Goal: Communication & Community: Answer question/provide support

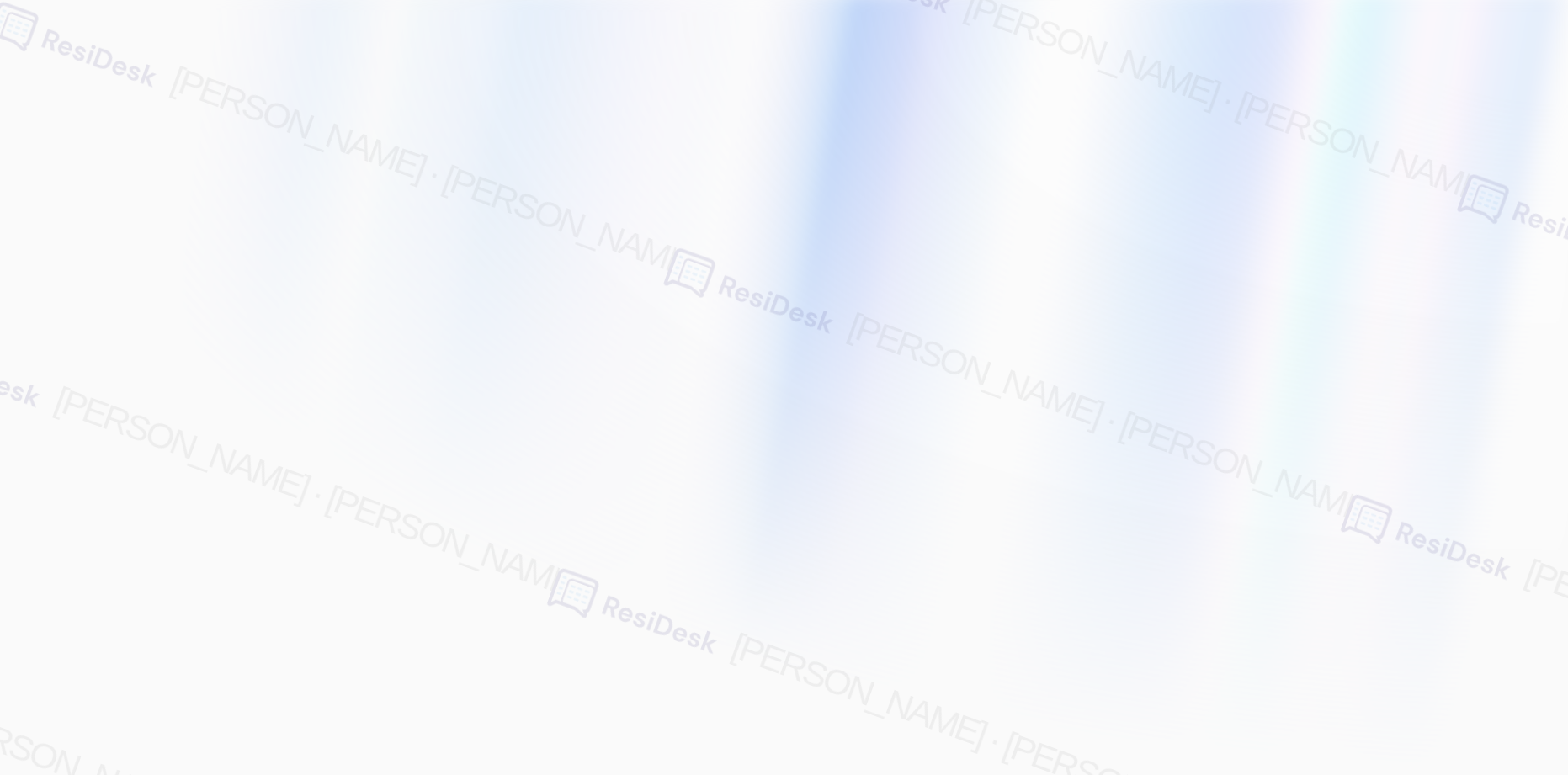
type input "[EMAIL_ADDRESS][PERSON_NAME][PERSON_NAME][PERSON_NAME][DOMAIN_NAME]"
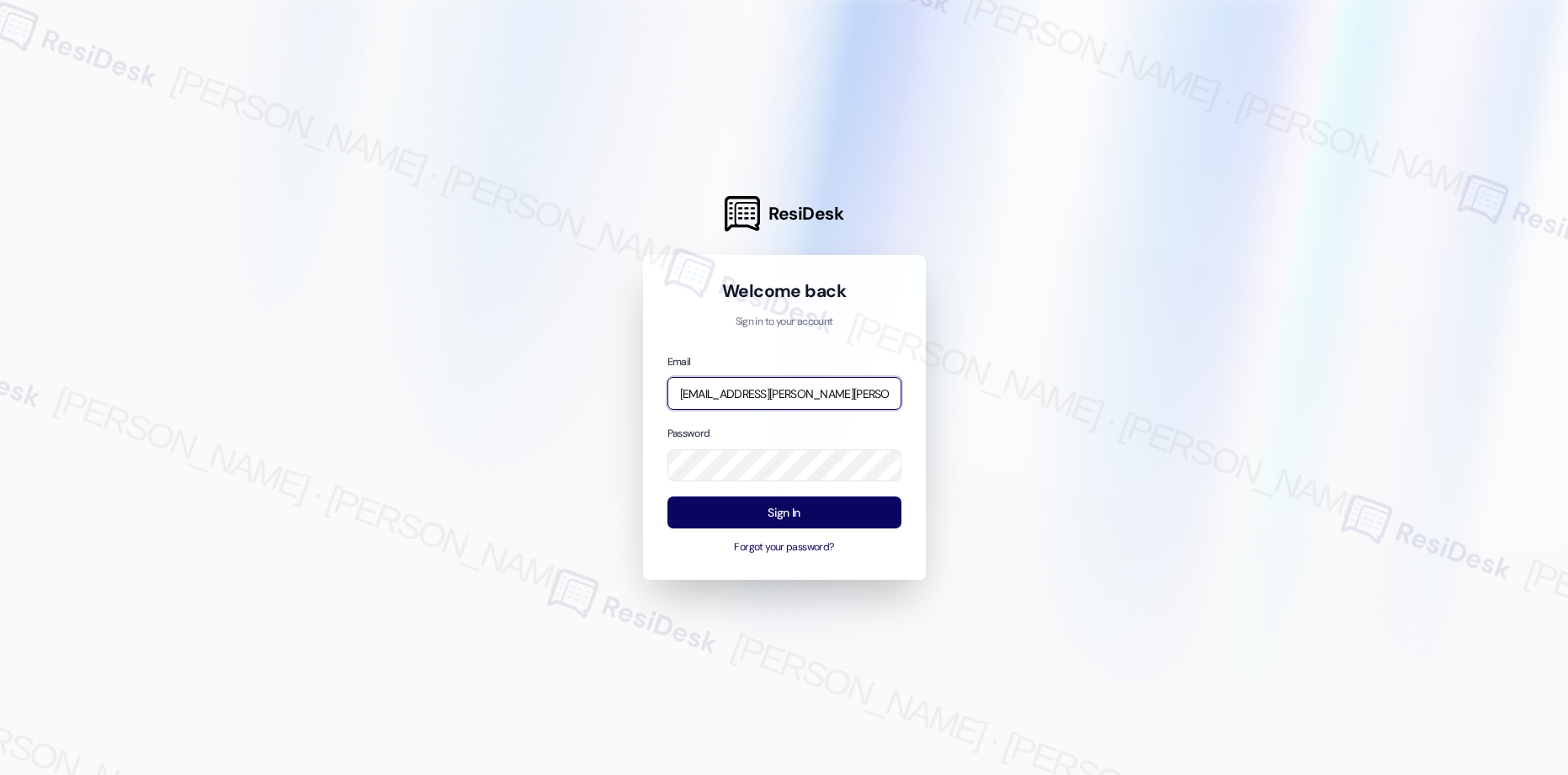
click at [853, 394] on input "[EMAIL_ADDRESS][PERSON_NAME][PERSON_NAME][PERSON_NAME][DOMAIN_NAME]" at bounding box center [784, 394] width 234 height 33
click at [790, 519] on button "Sign In" at bounding box center [784, 513] width 234 height 33
click at [846, 391] on input "[EMAIL_ADDRESS][PERSON_NAME][PERSON_NAME][PERSON_NAME][DOMAIN_NAME]" at bounding box center [784, 394] width 234 height 33
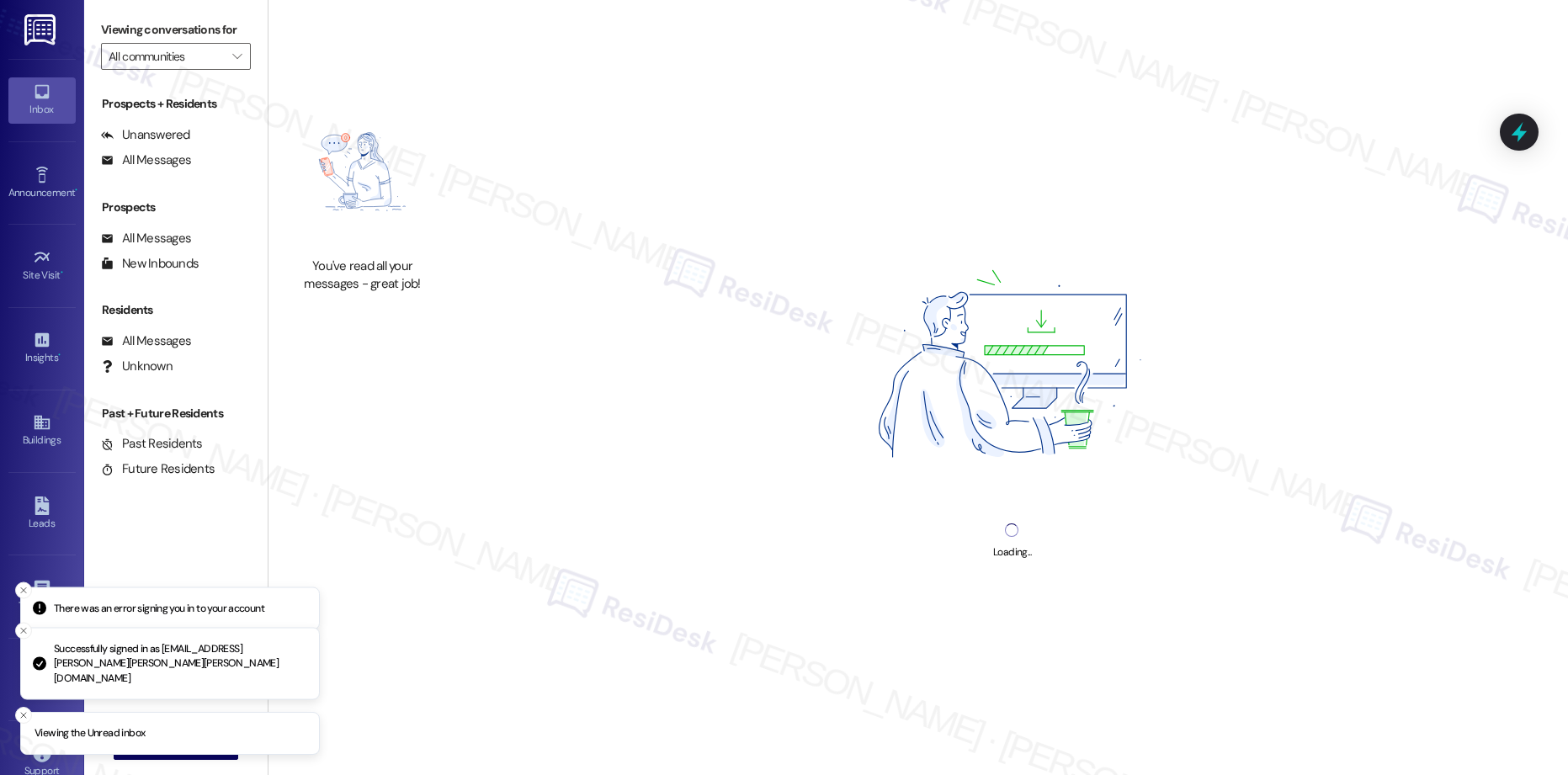
scroll to position [1, 0]
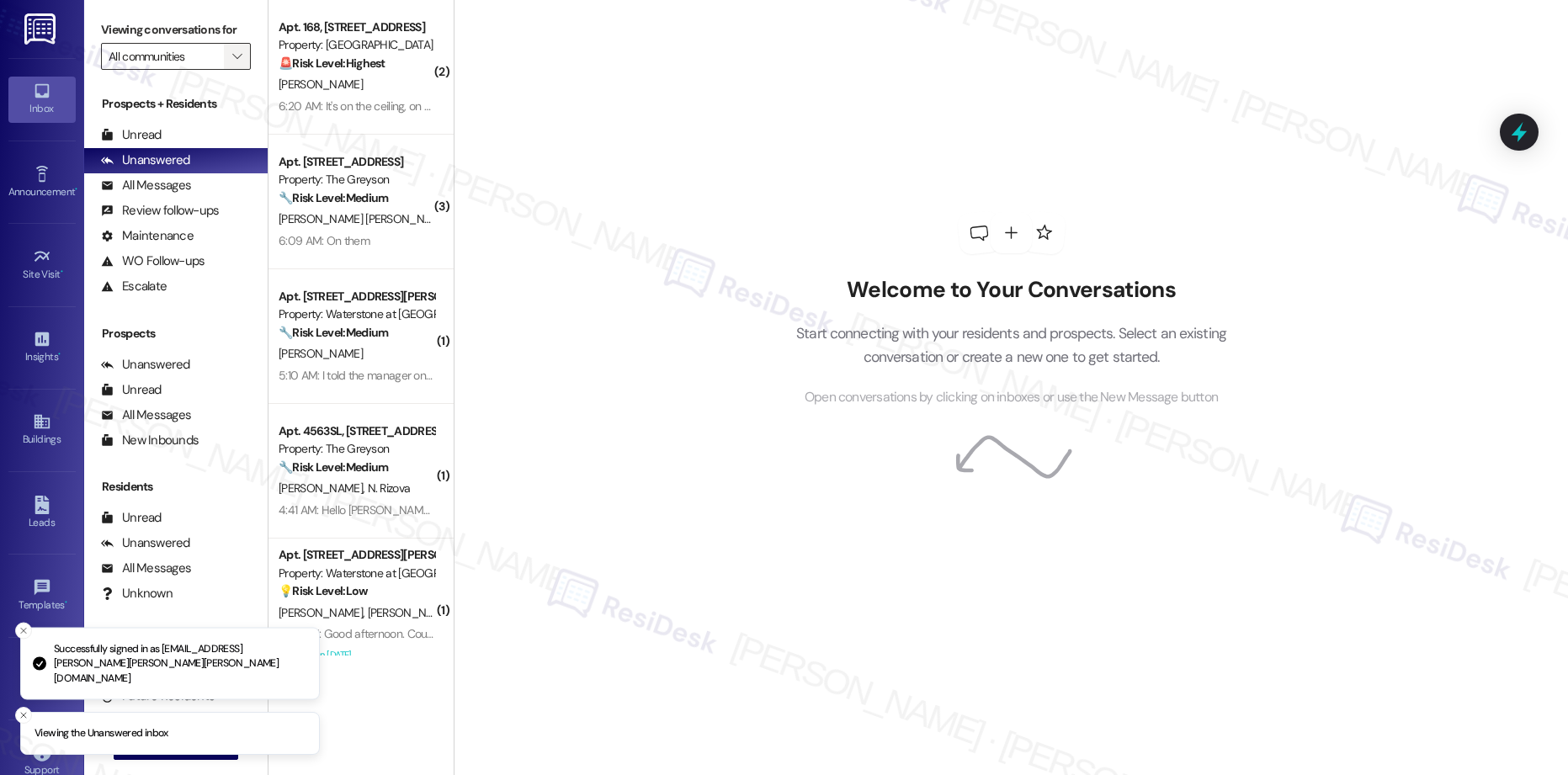
click at [229, 56] on span "" at bounding box center [237, 56] width 16 height 27
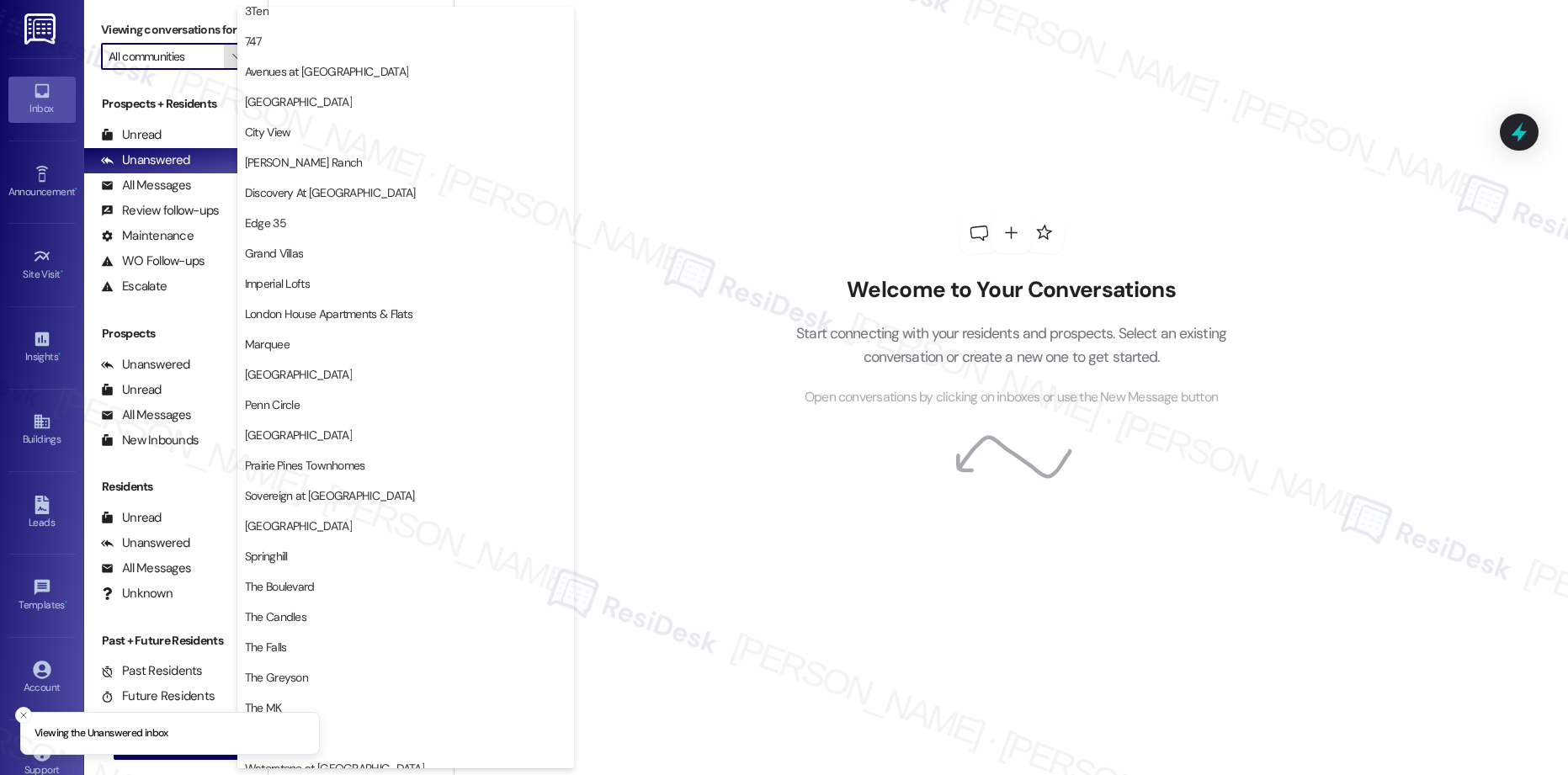
scroll to position [57, 0]
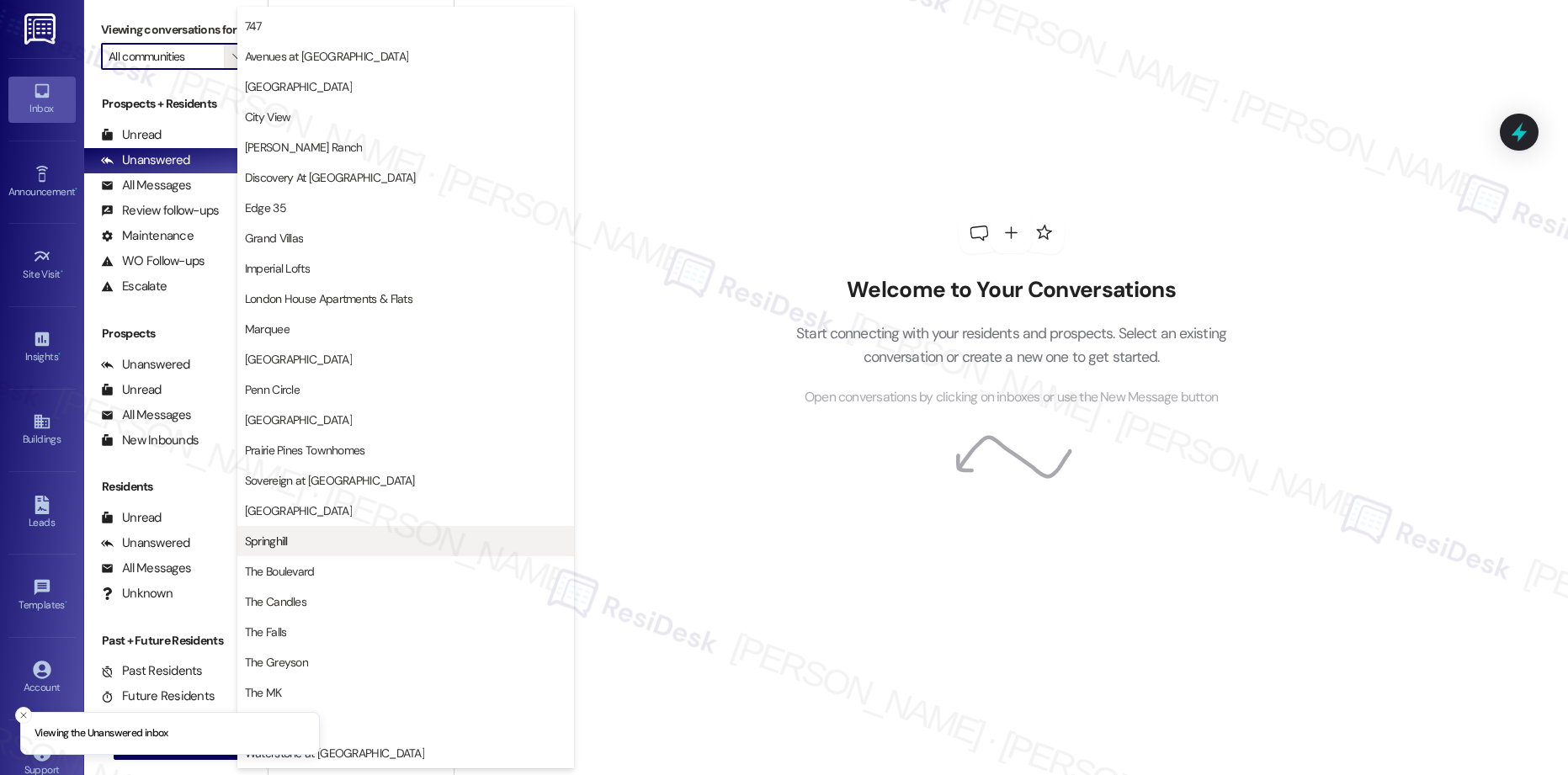
click at [262, 535] on span "Springhill" at bounding box center [266, 542] width 43 height 17
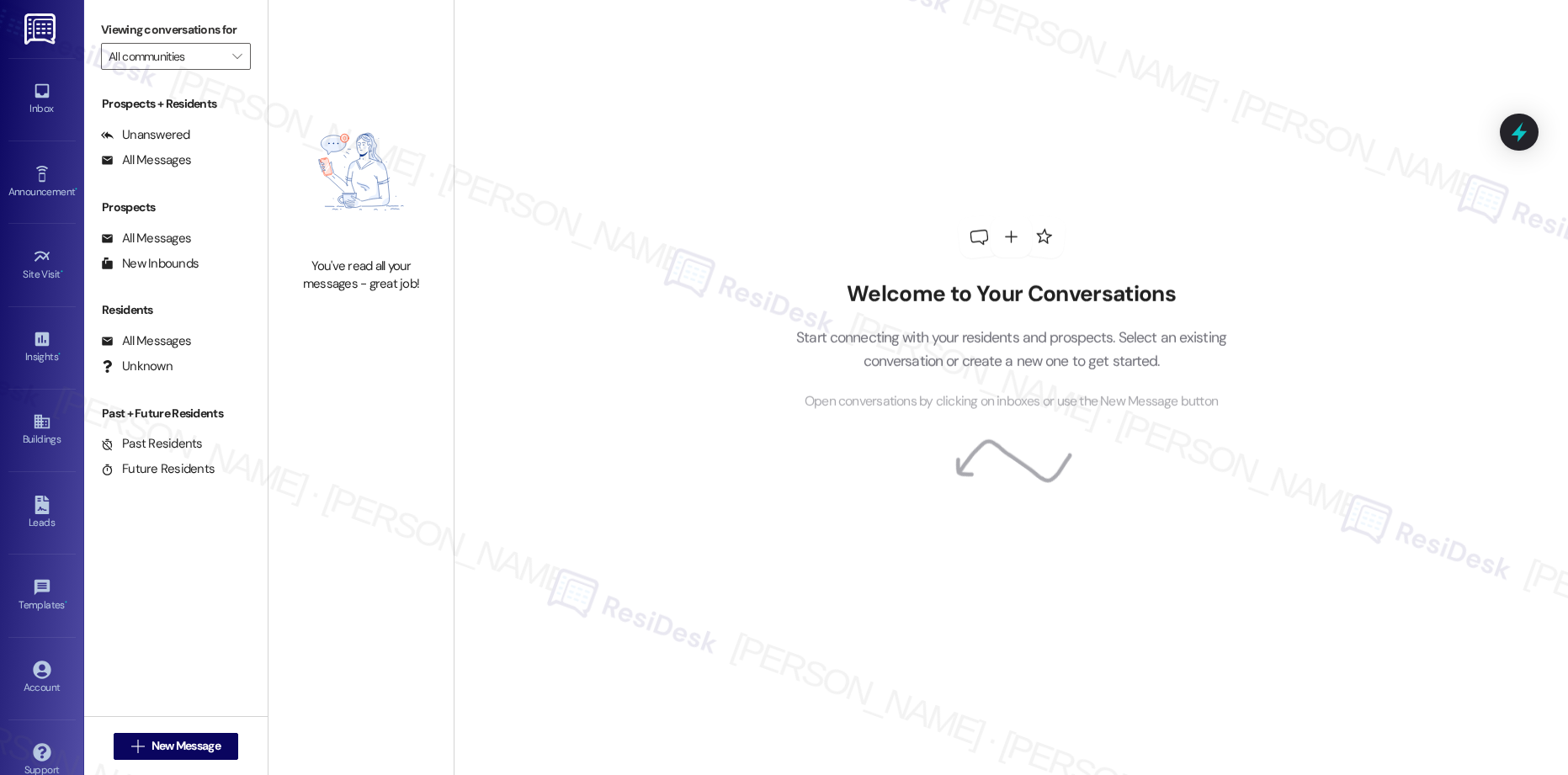
type input "Springhill"
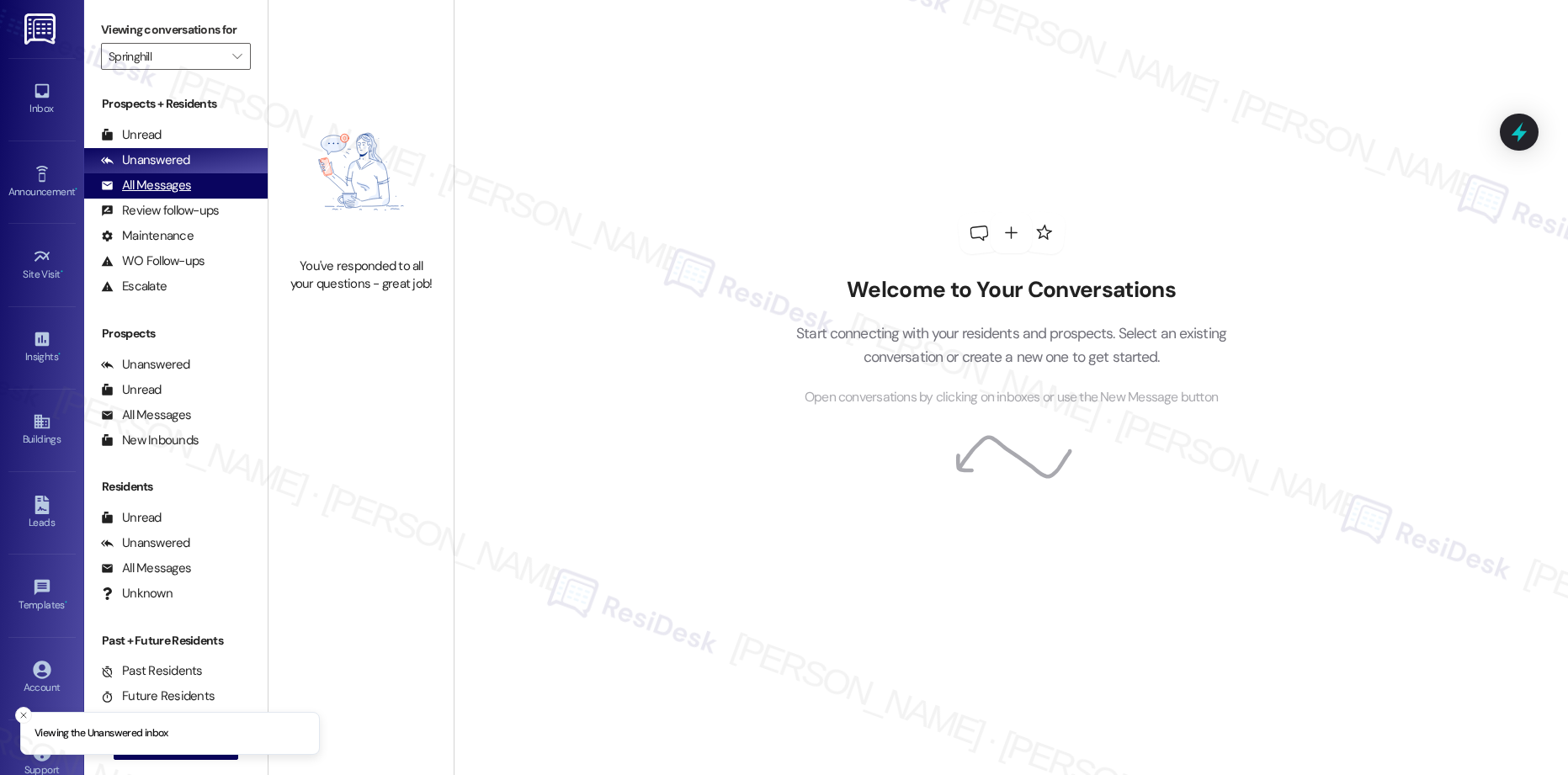
click at [169, 187] on div "All Messages" at bounding box center [146, 185] width 90 height 18
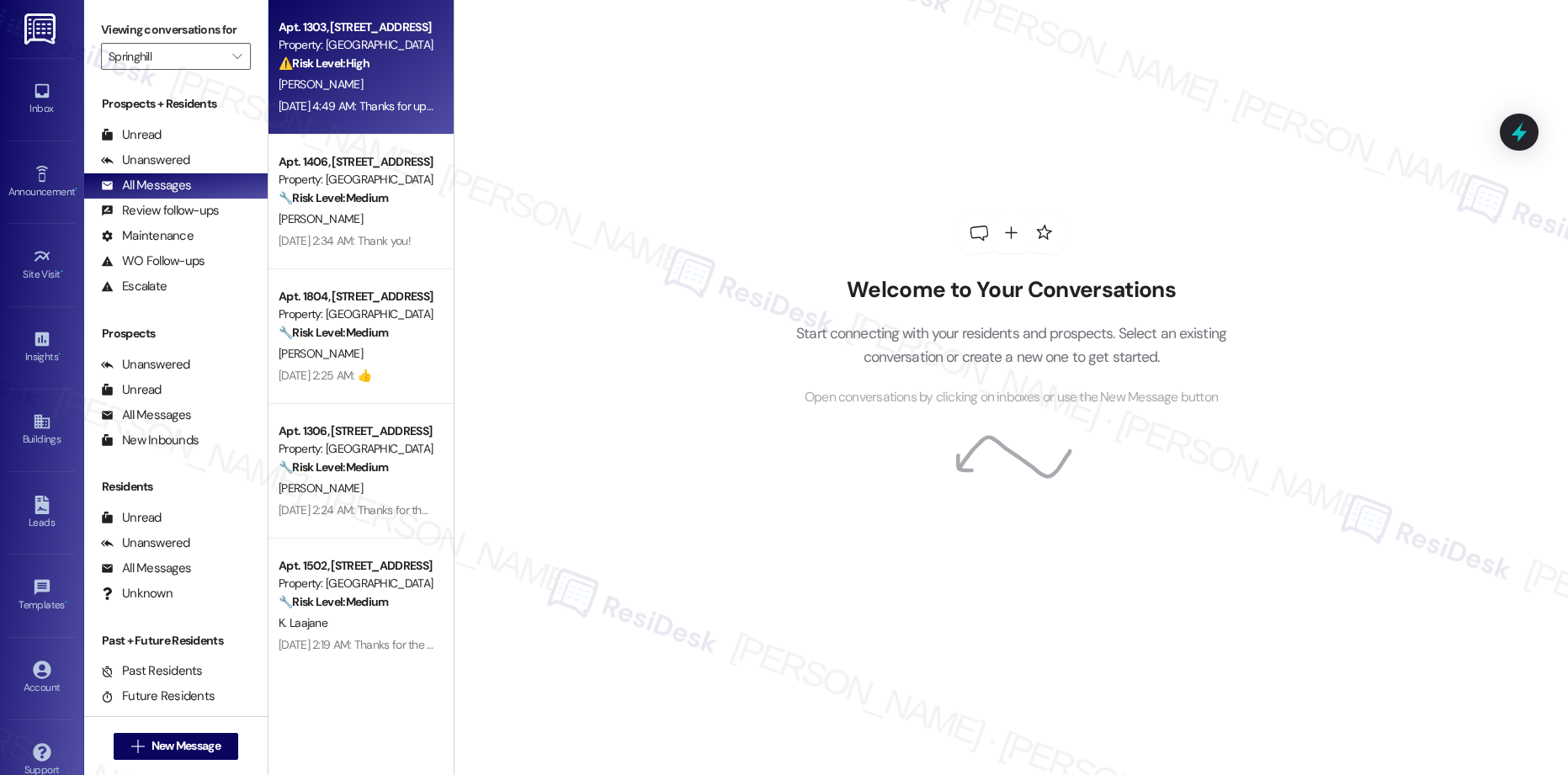
click at [397, 83] on div "[PERSON_NAME]" at bounding box center [356, 84] width 159 height 21
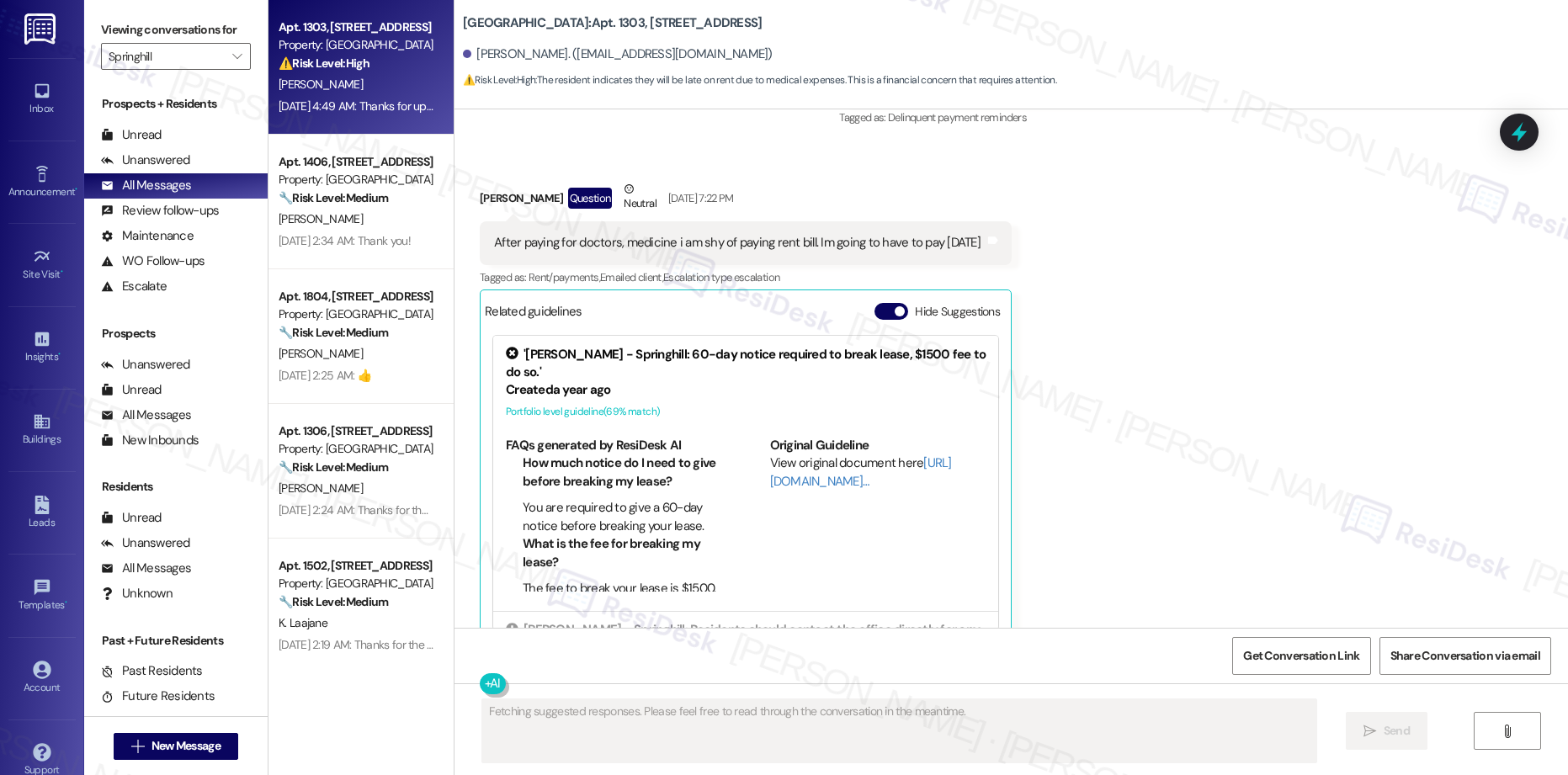
scroll to position [6962, 0]
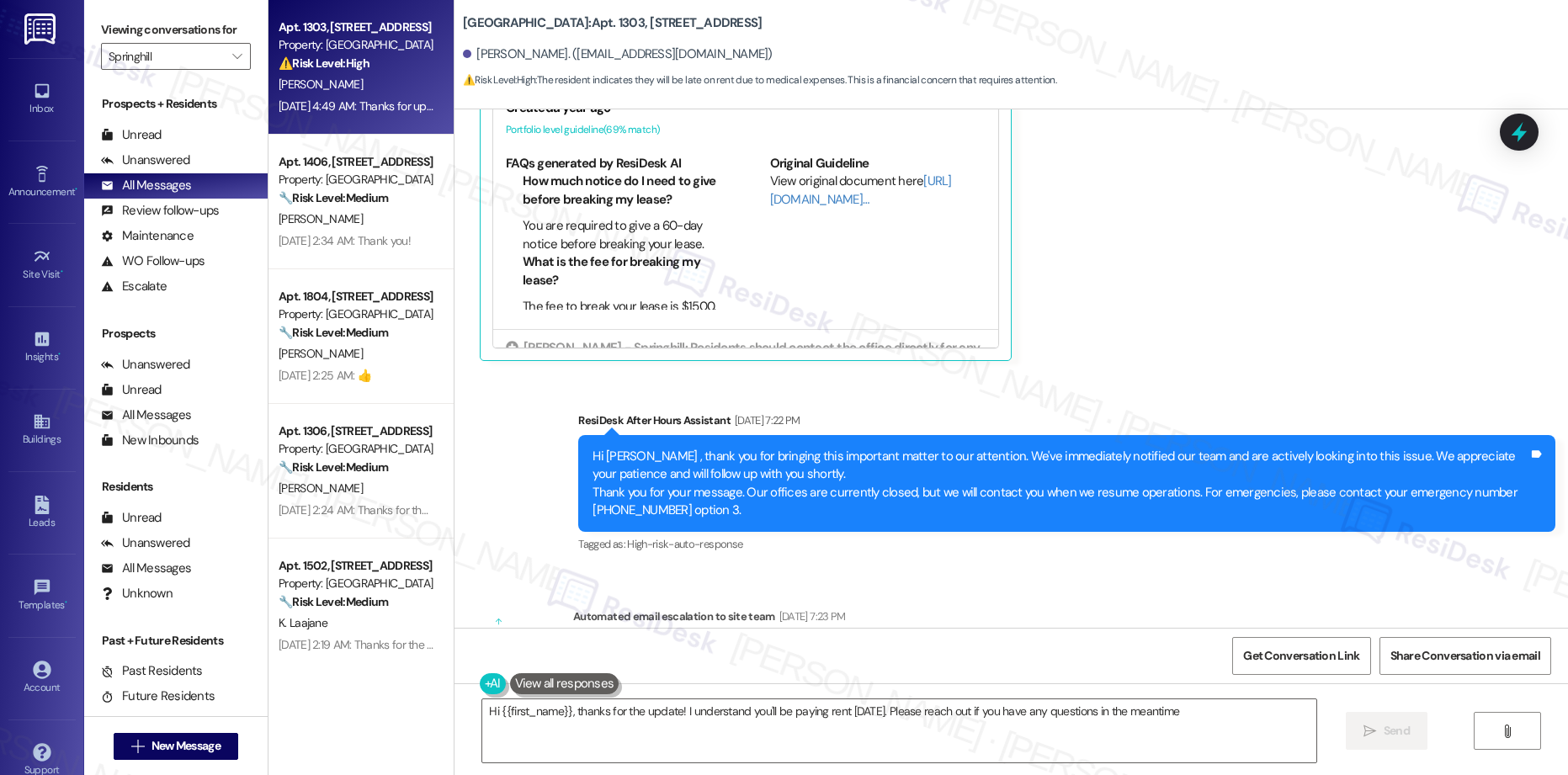
type textarea "Hi {{first_name}}, thanks for the update! I understand you'll be paying rent [D…"
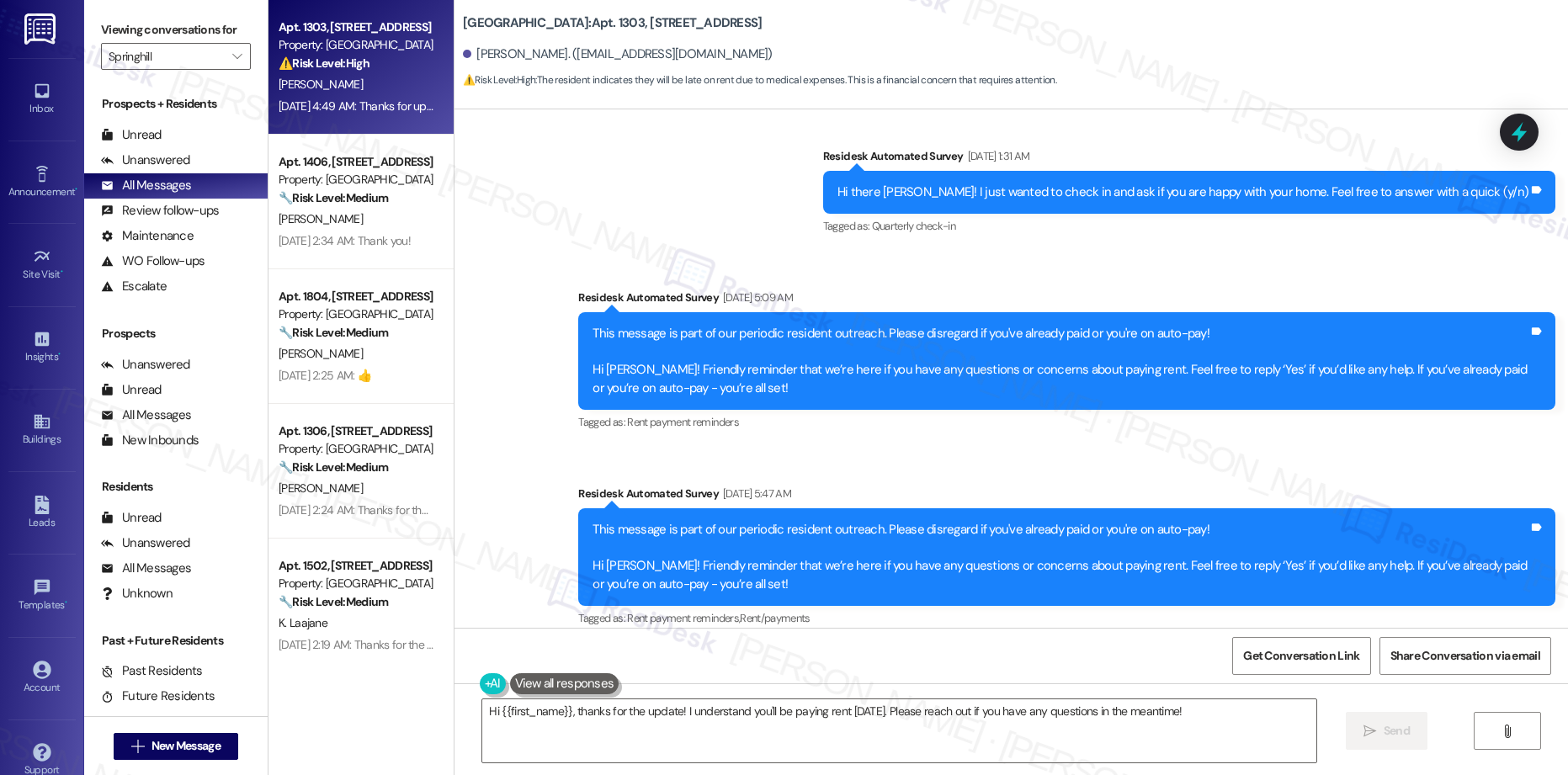
scroll to position [0, 0]
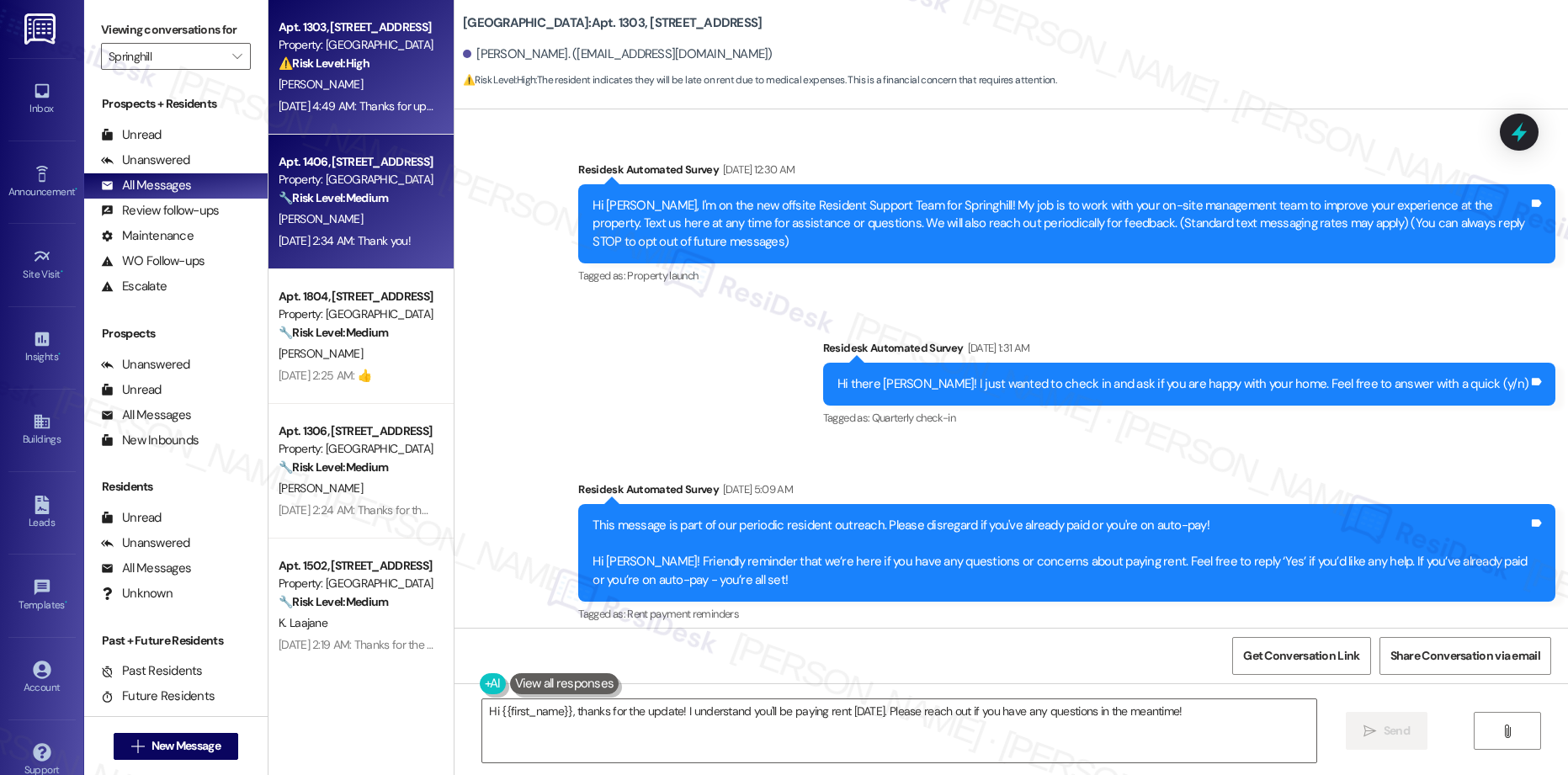
click at [374, 223] on div "[PERSON_NAME]" at bounding box center [356, 219] width 159 height 21
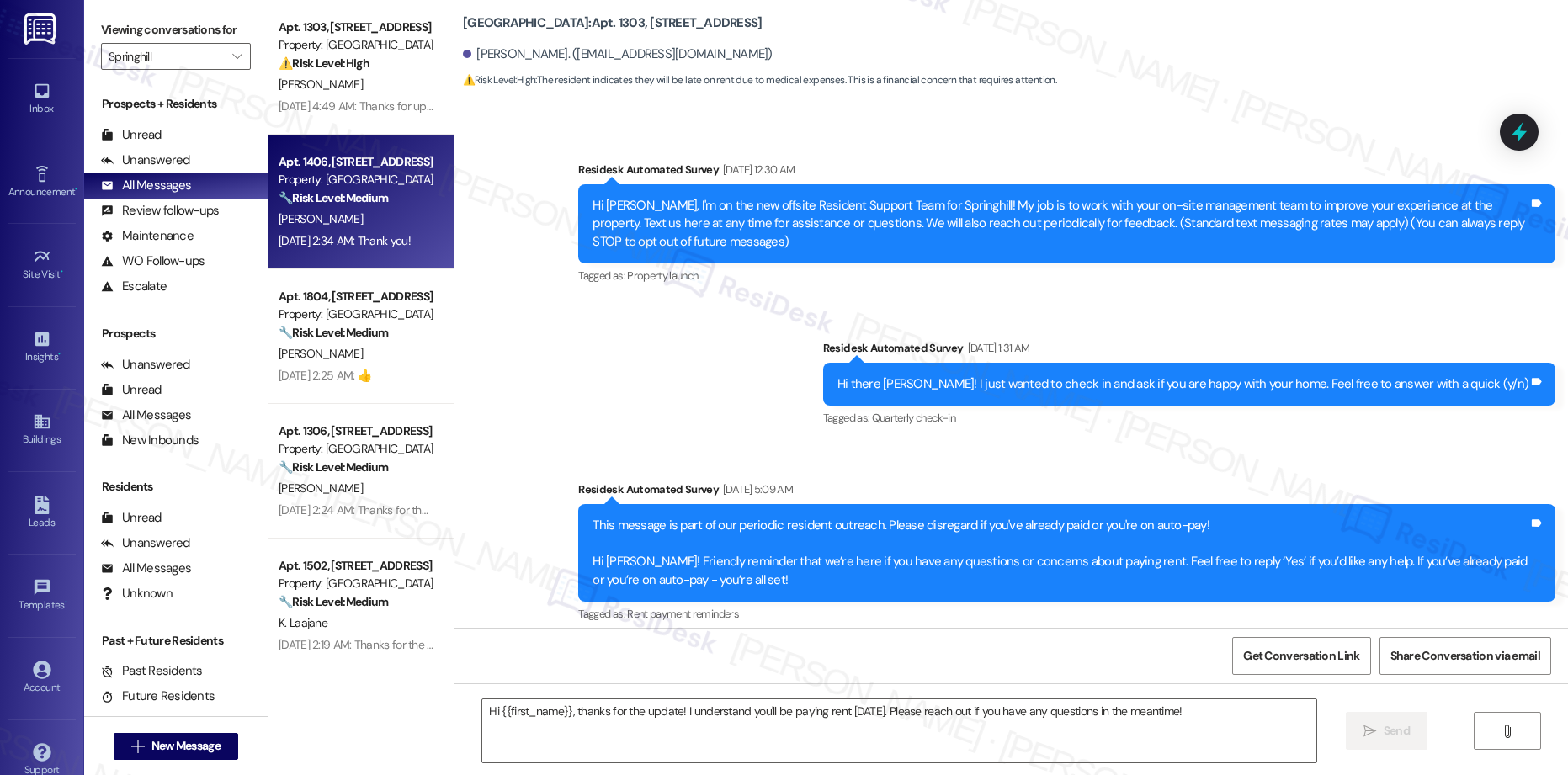
click at [374, 223] on div "[PERSON_NAME]" at bounding box center [356, 219] width 159 height 21
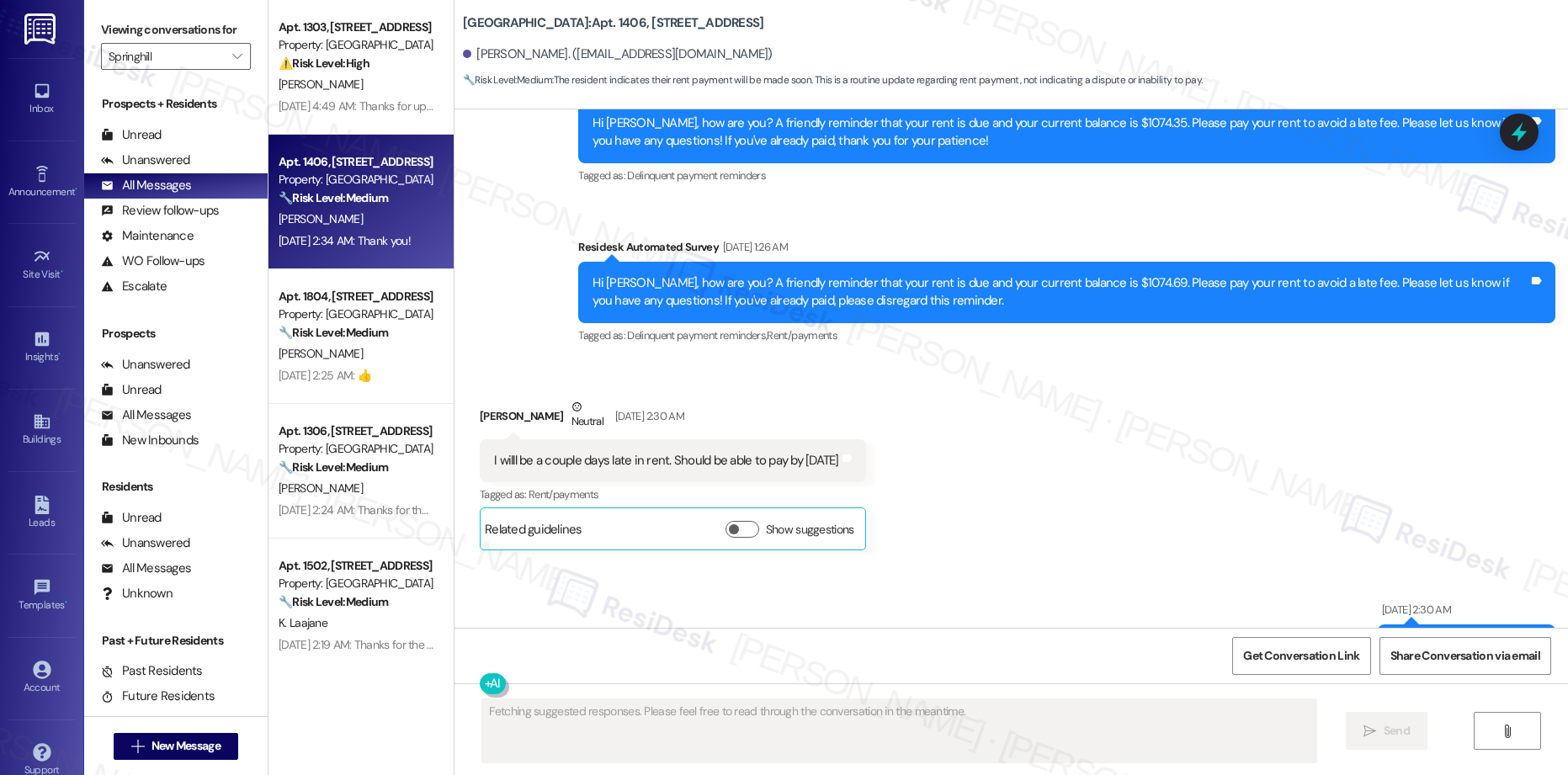
scroll to position [8782, 0]
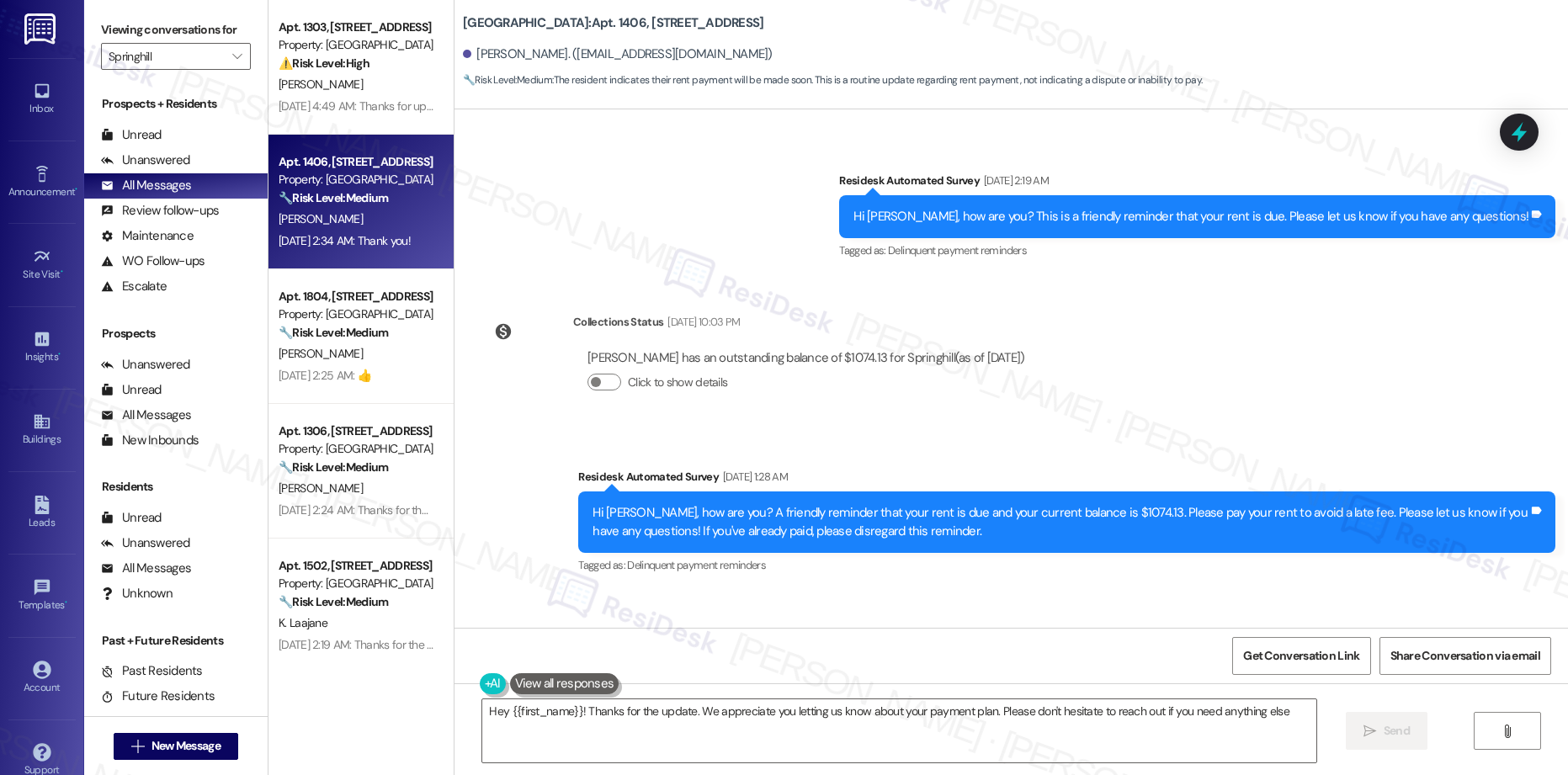
type textarea "Hey {{first_name}}! Thanks for the update. We appreciate you letting us know ab…"
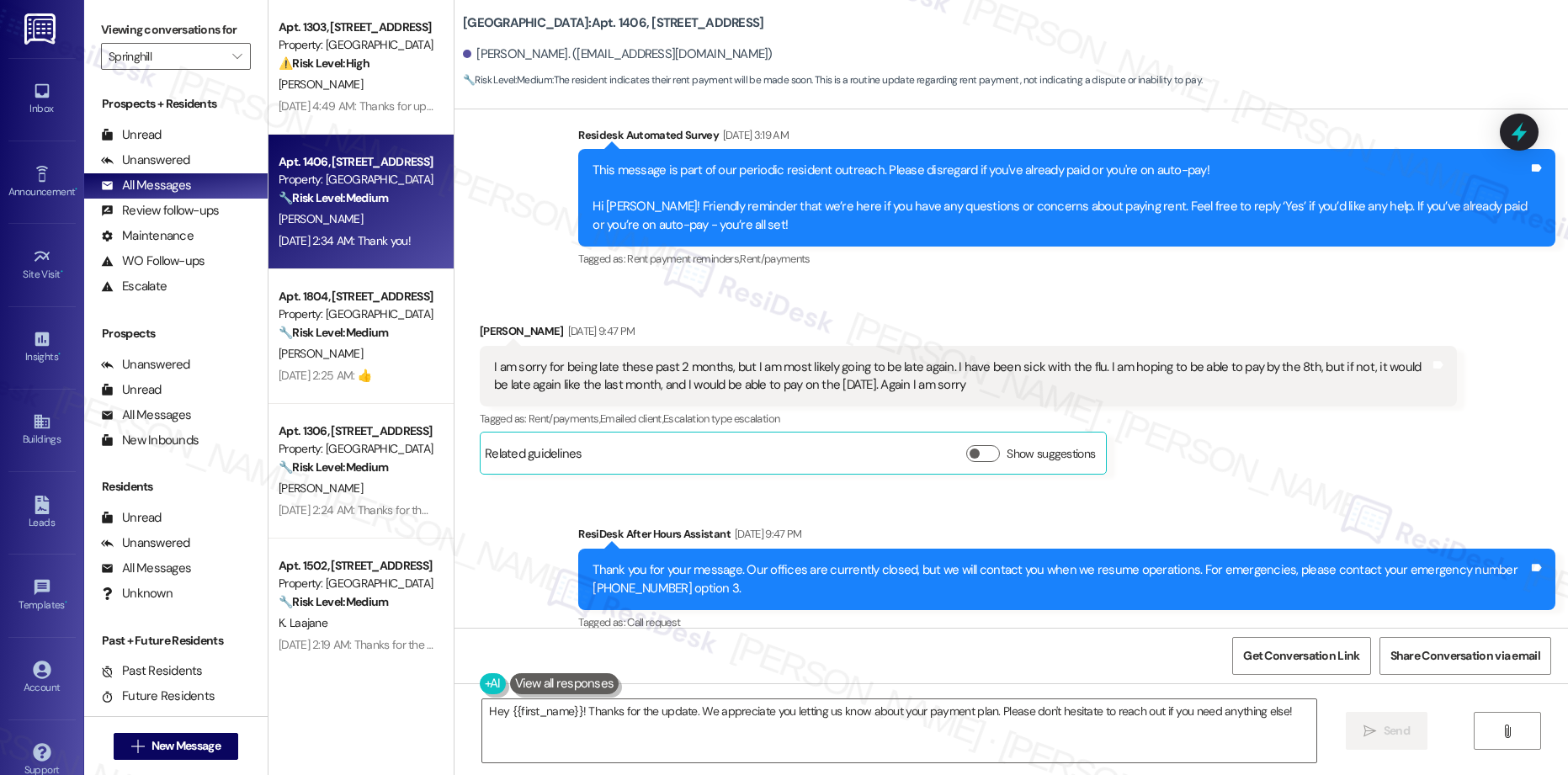
scroll to position [3604, 0]
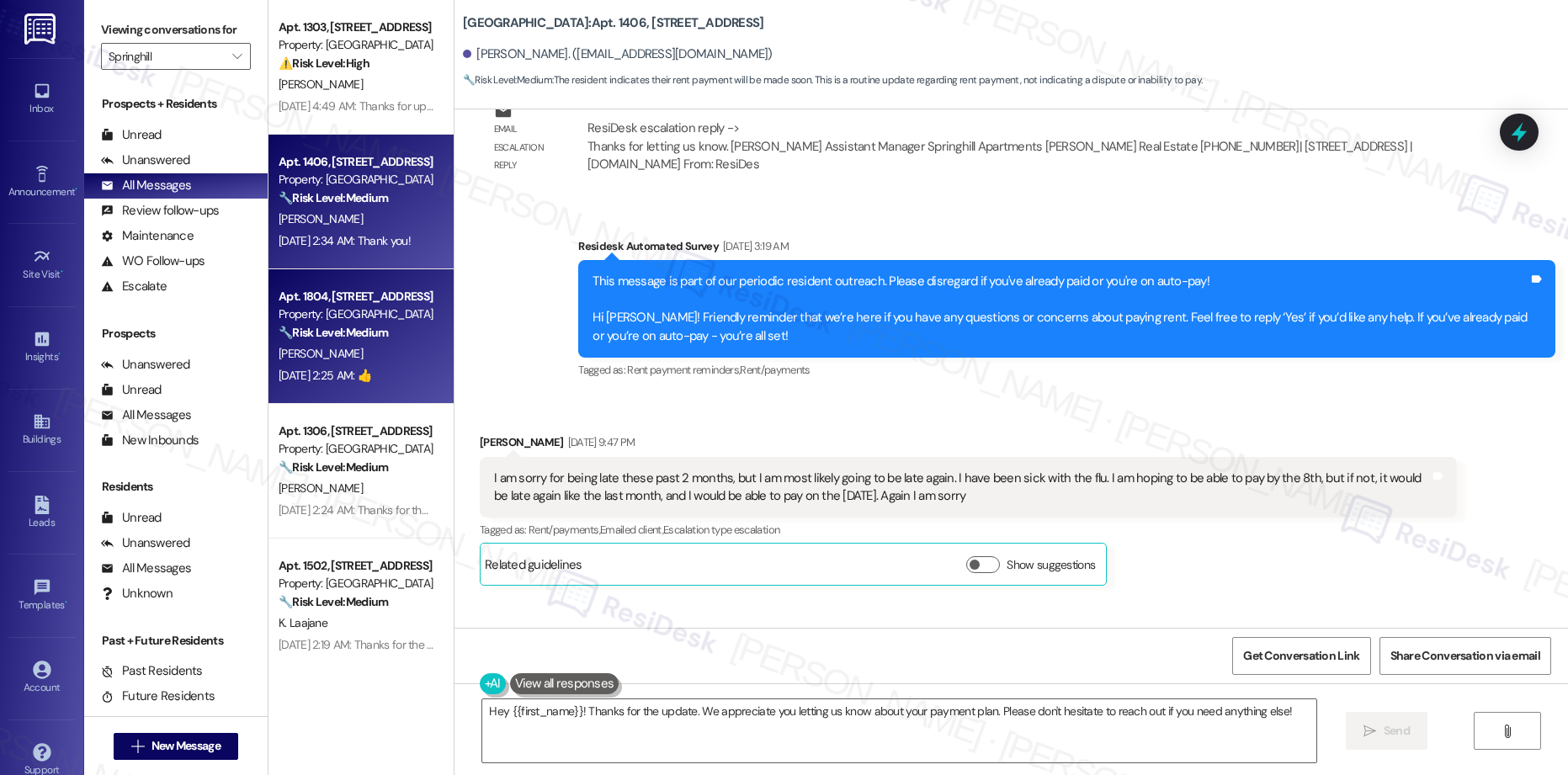
click at [357, 327] on strong "🔧 Risk Level: Medium" at bounding box center [333, 332] width 109 height 16
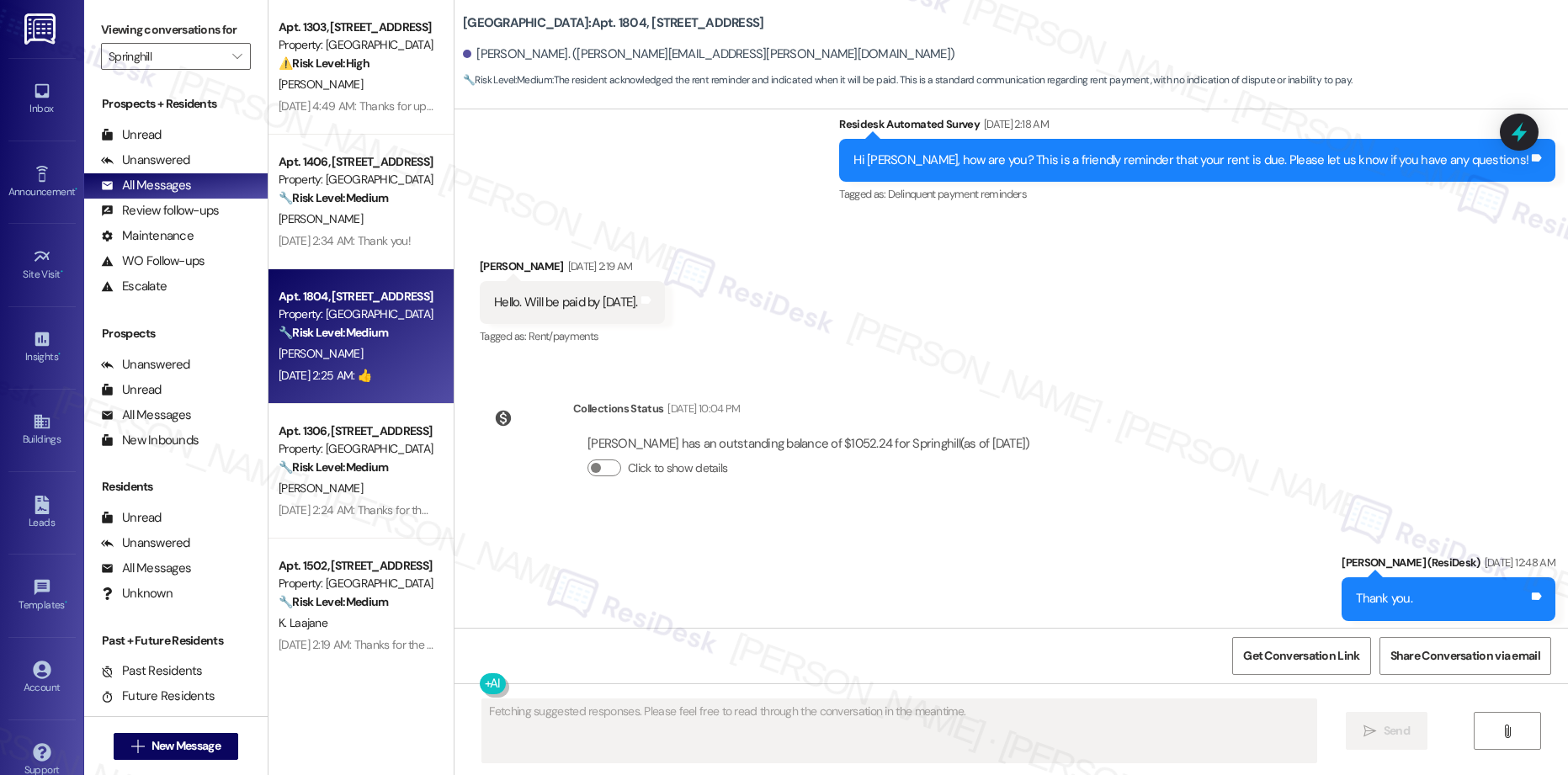
scroll to position [9551, 0]
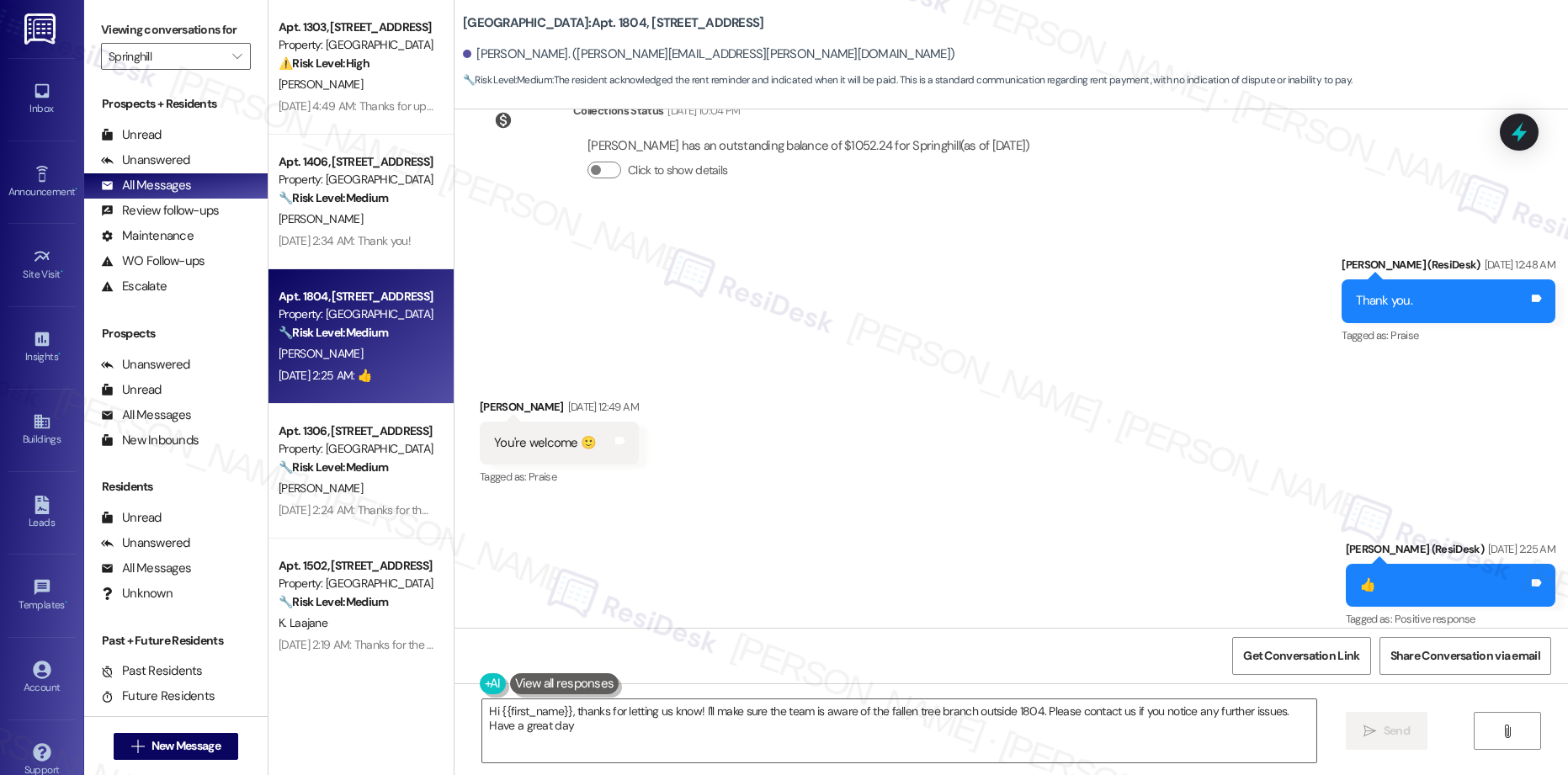
type textarea "Hi {{first_name}}, thanks for letting us know! I'll make sure the team is aware…"
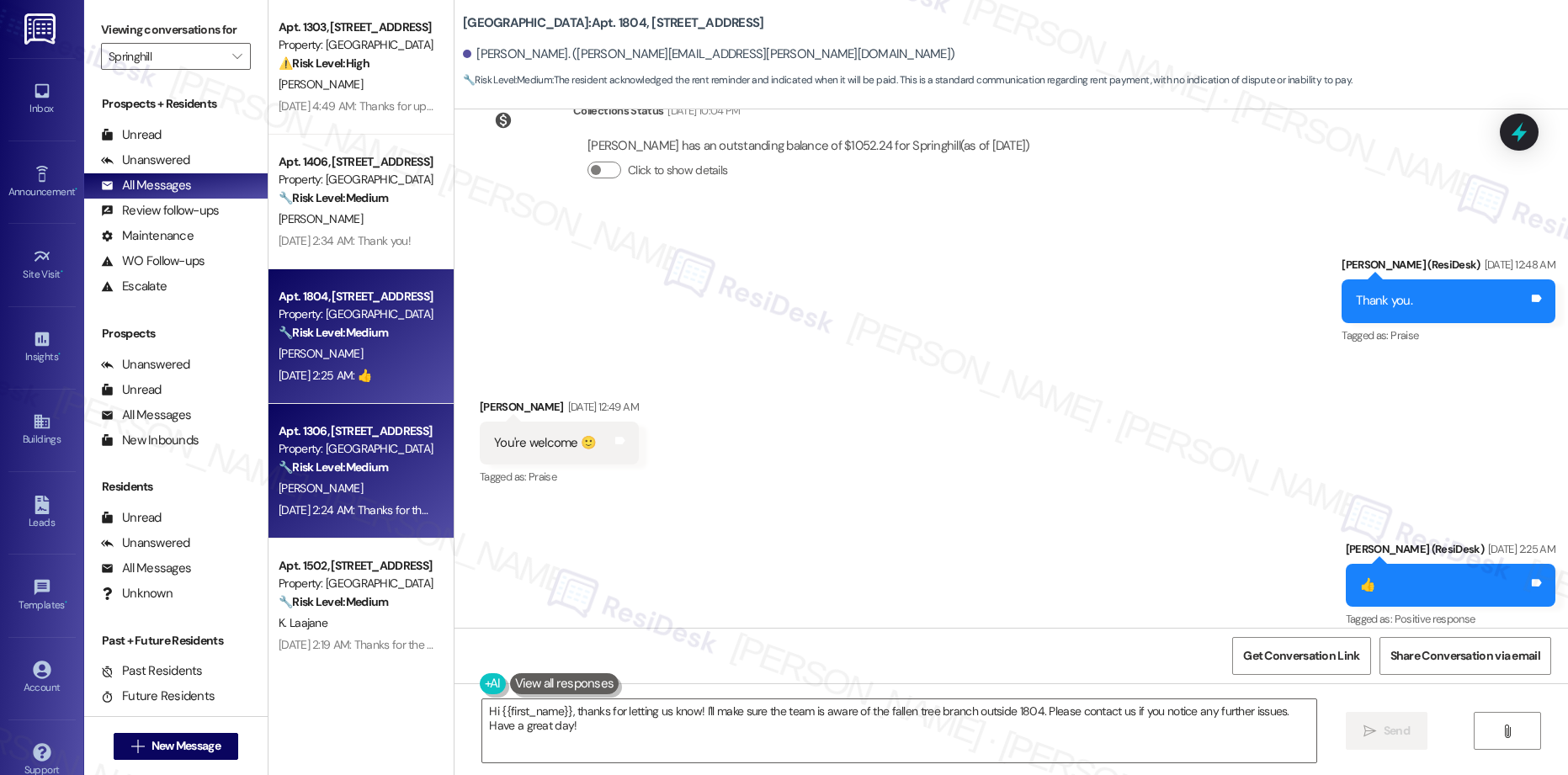
click at [323, 519] on div "[DATE] 2:24 AM: Thanks for the update! Kindly disregard the message if you have…" at bounding box center [356, 511] width 159 height 21
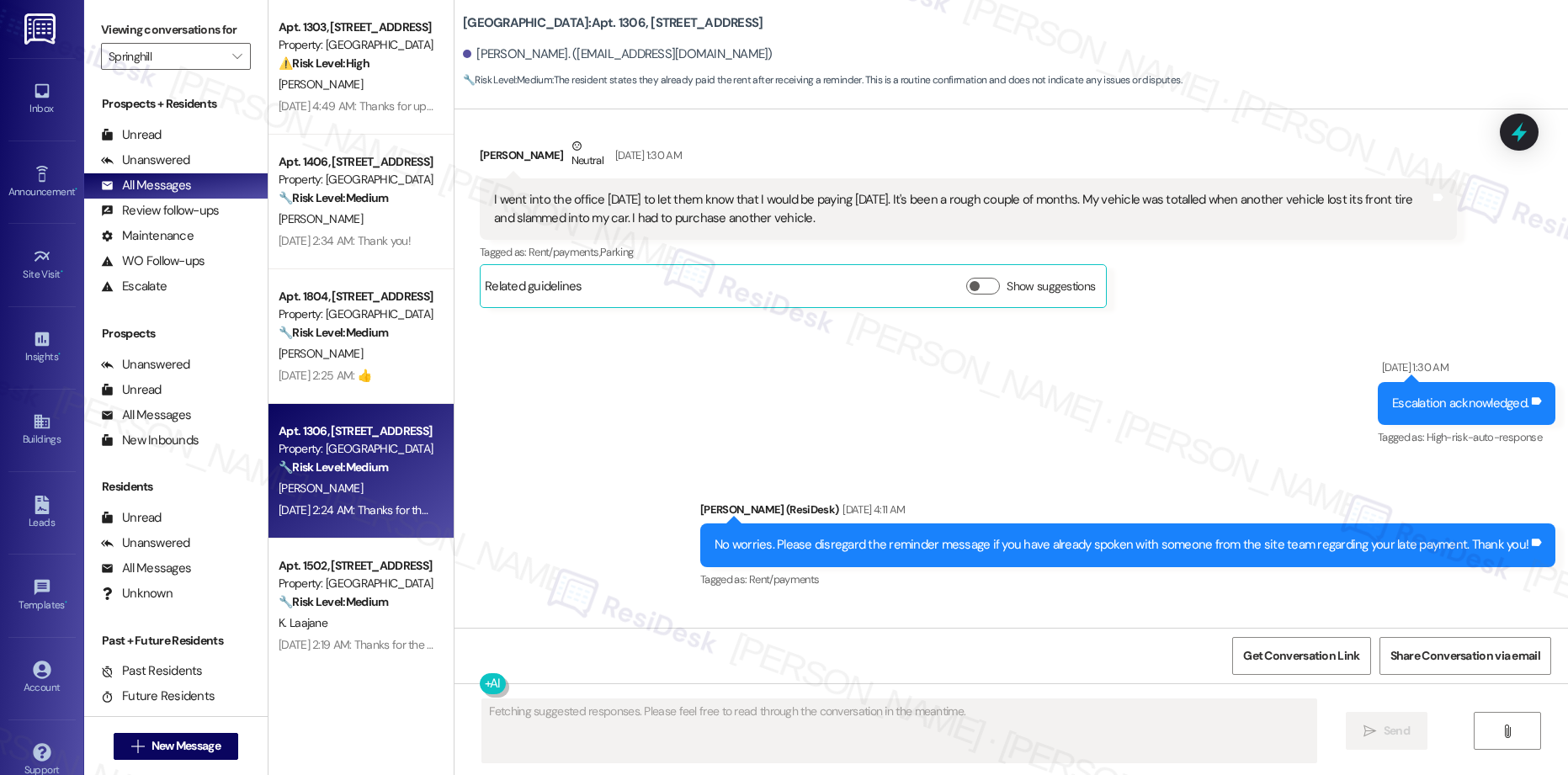
scroll to position [1739, 0]
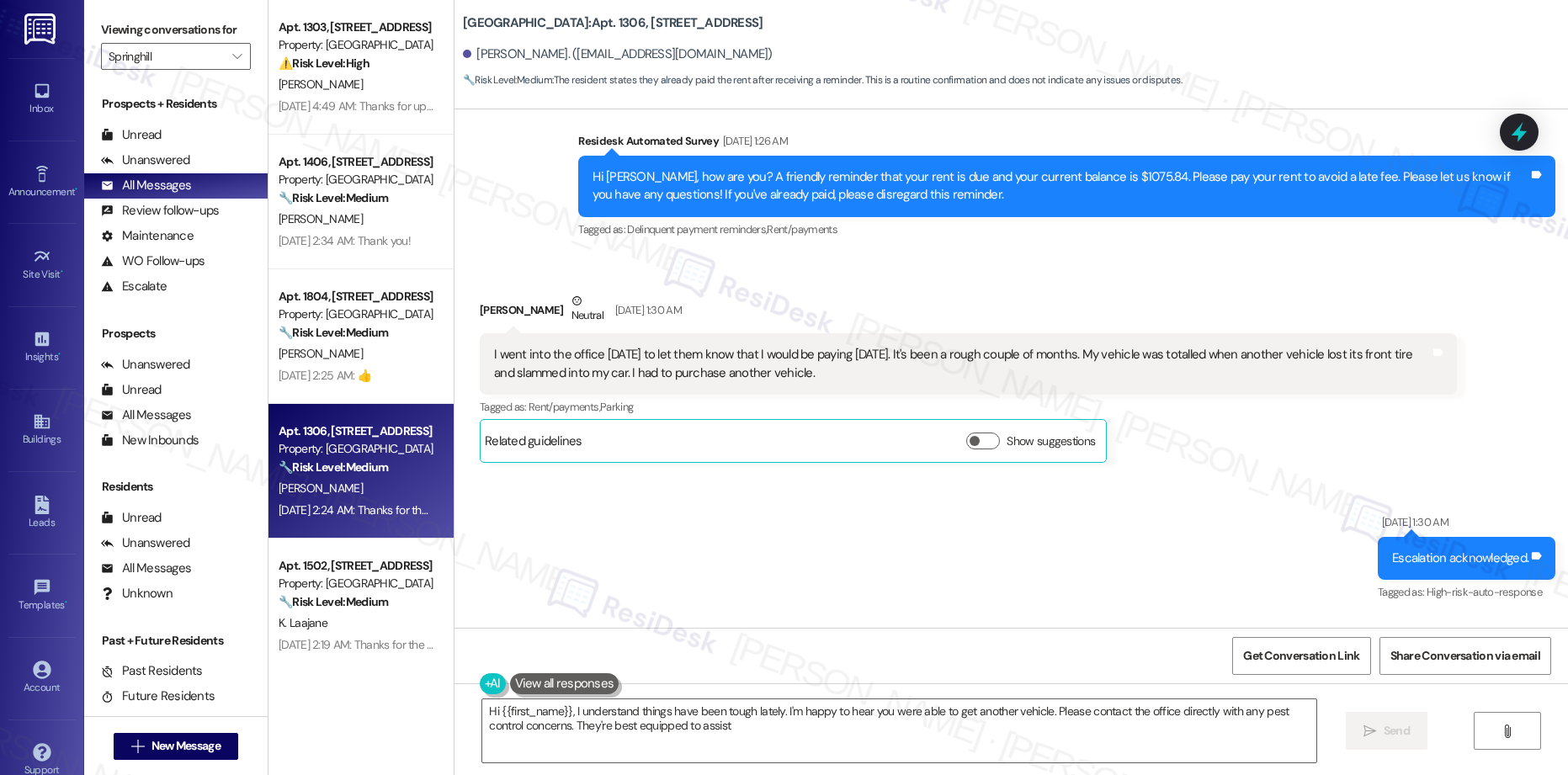
type textarea "Hi {{first_name}}, I understand things have been tough lately. I'm happy to hea…"
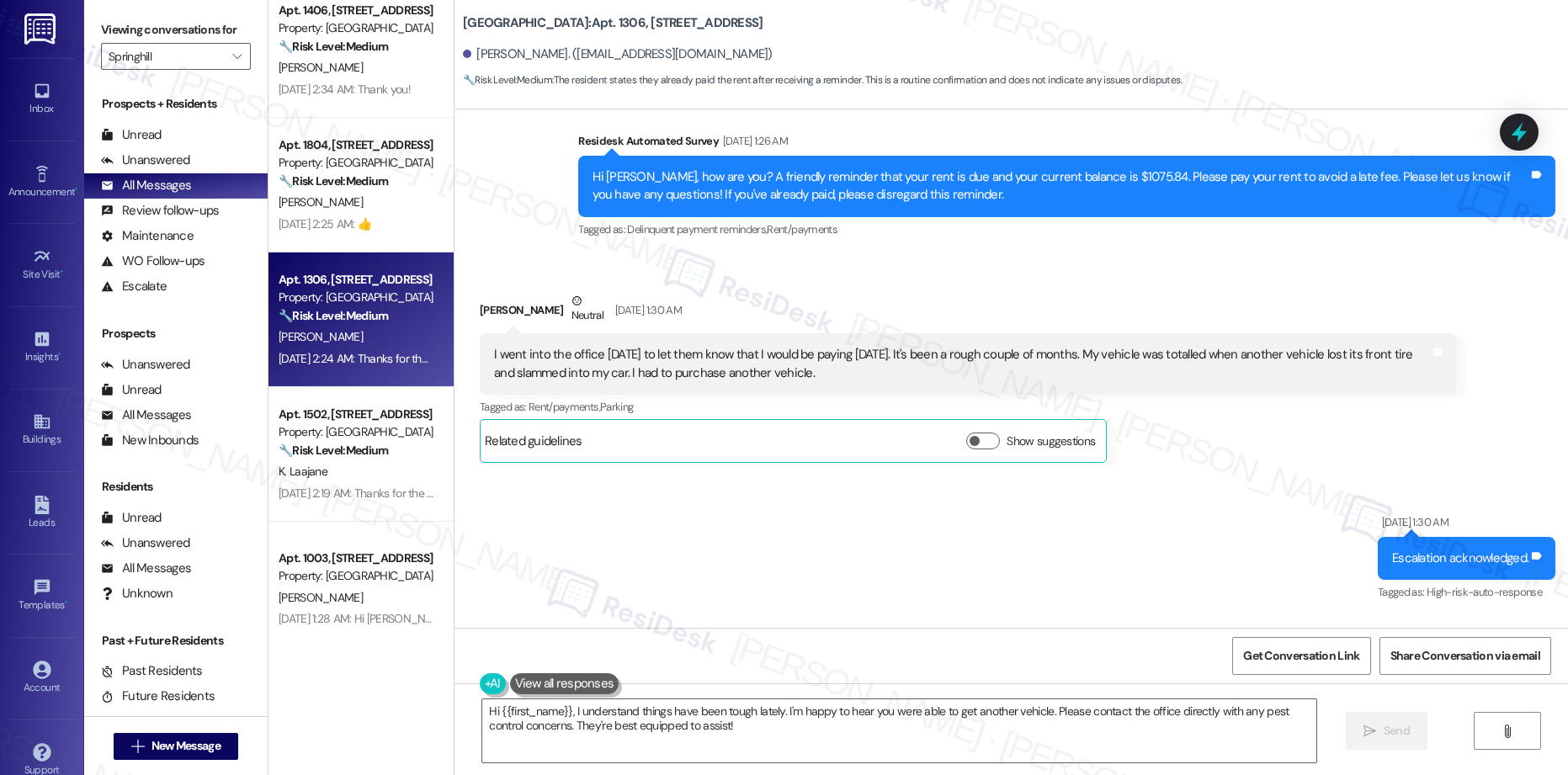
scroll to position [199, 0]
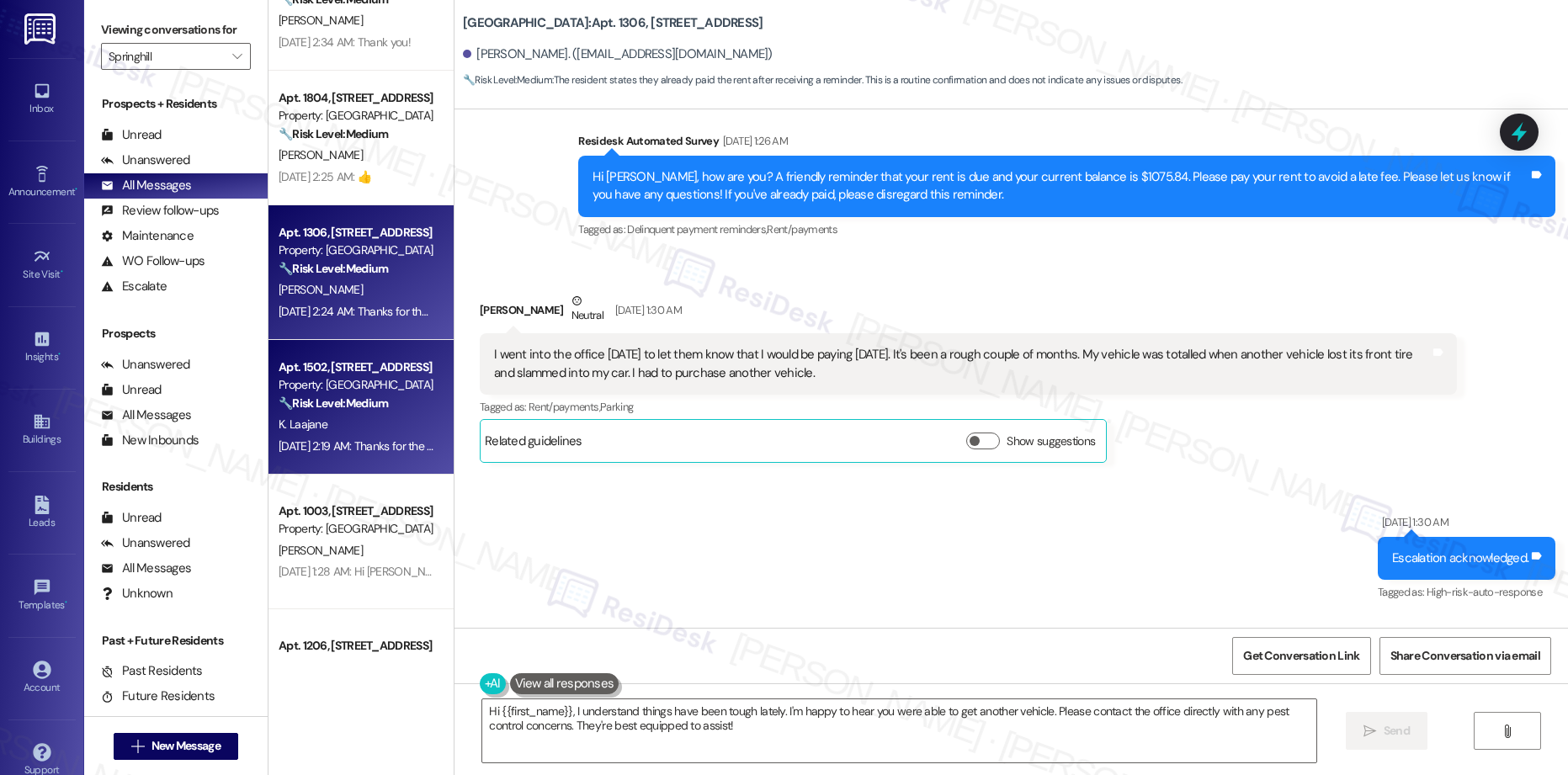
click at [346, 432] on div "K. Laajane" at bounding box center [356, 425] width 159 height 21
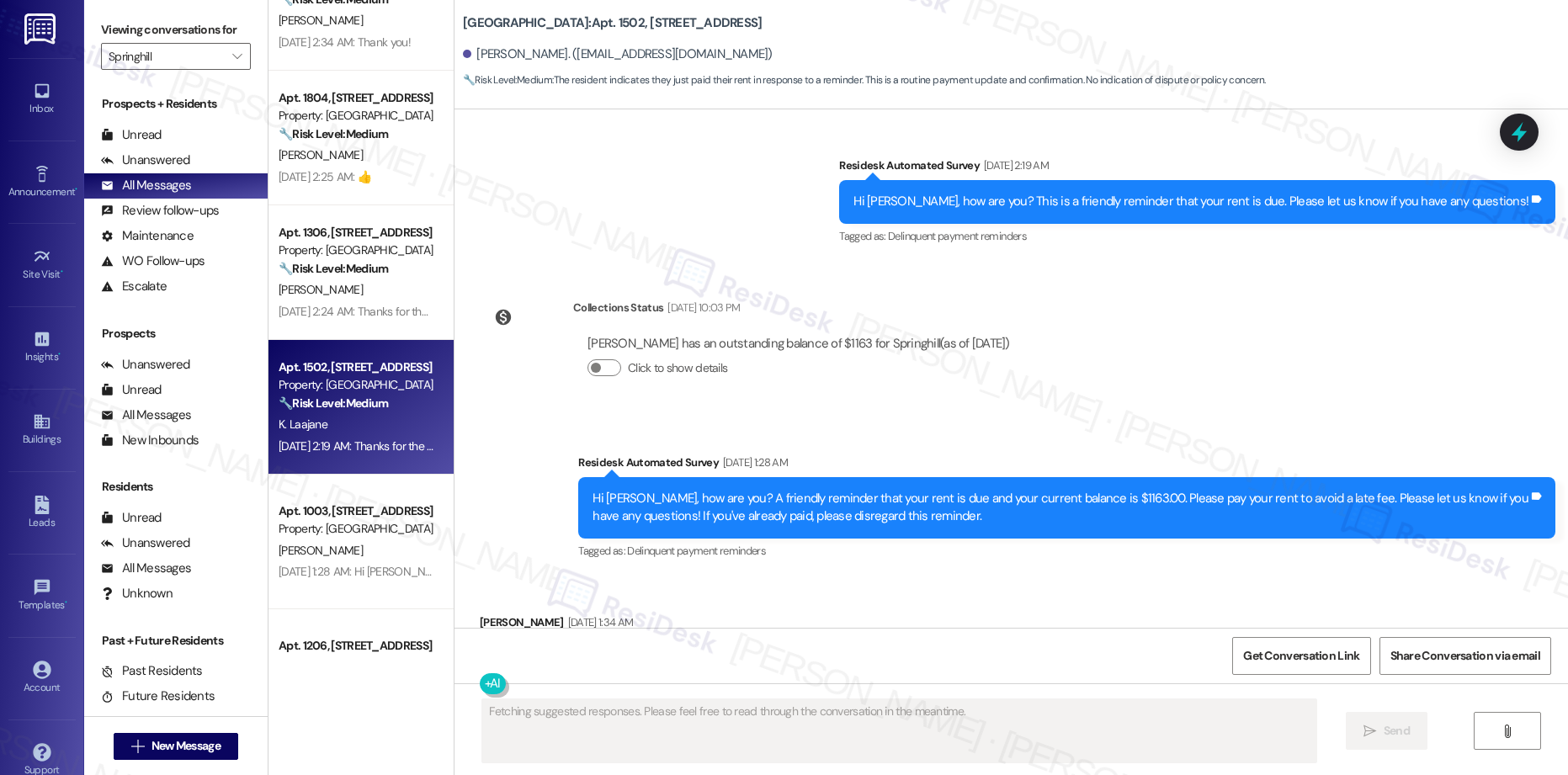
scroll to position [772, 0]
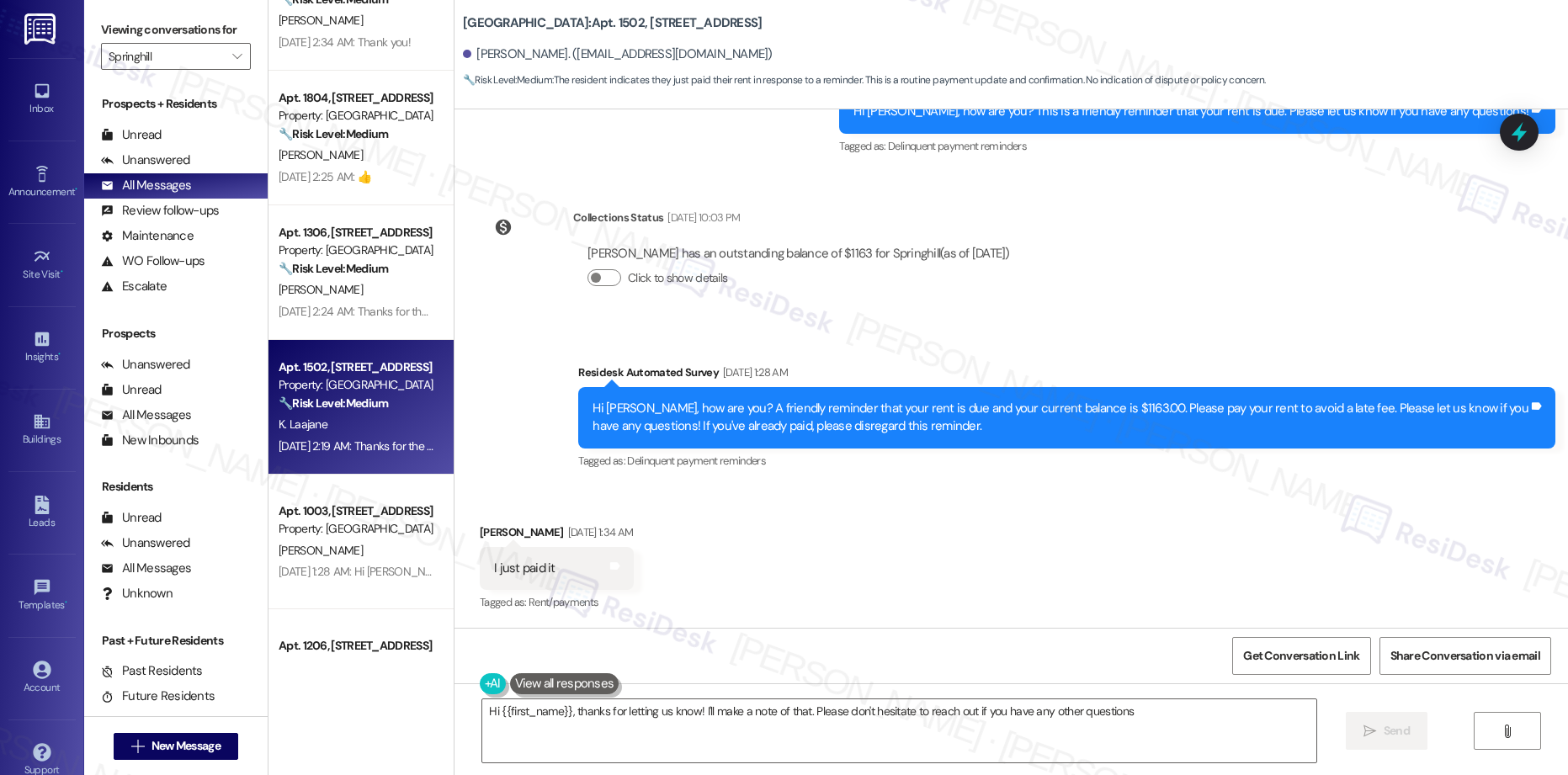
type textarea "Hi {{first_name}}, thanks for letting us know! I'll make a note of that. Please…"
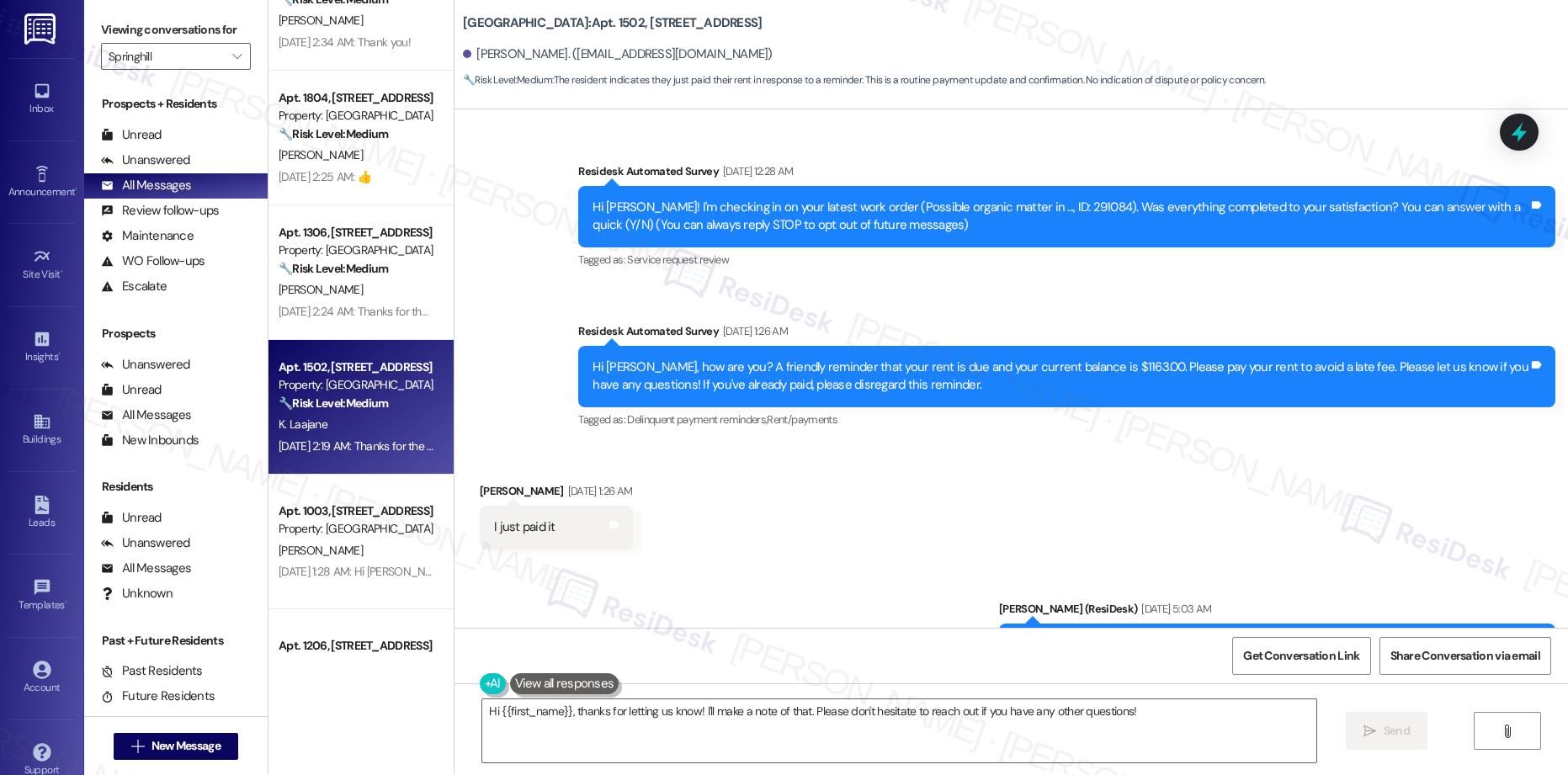
scroll to position [0, 0]
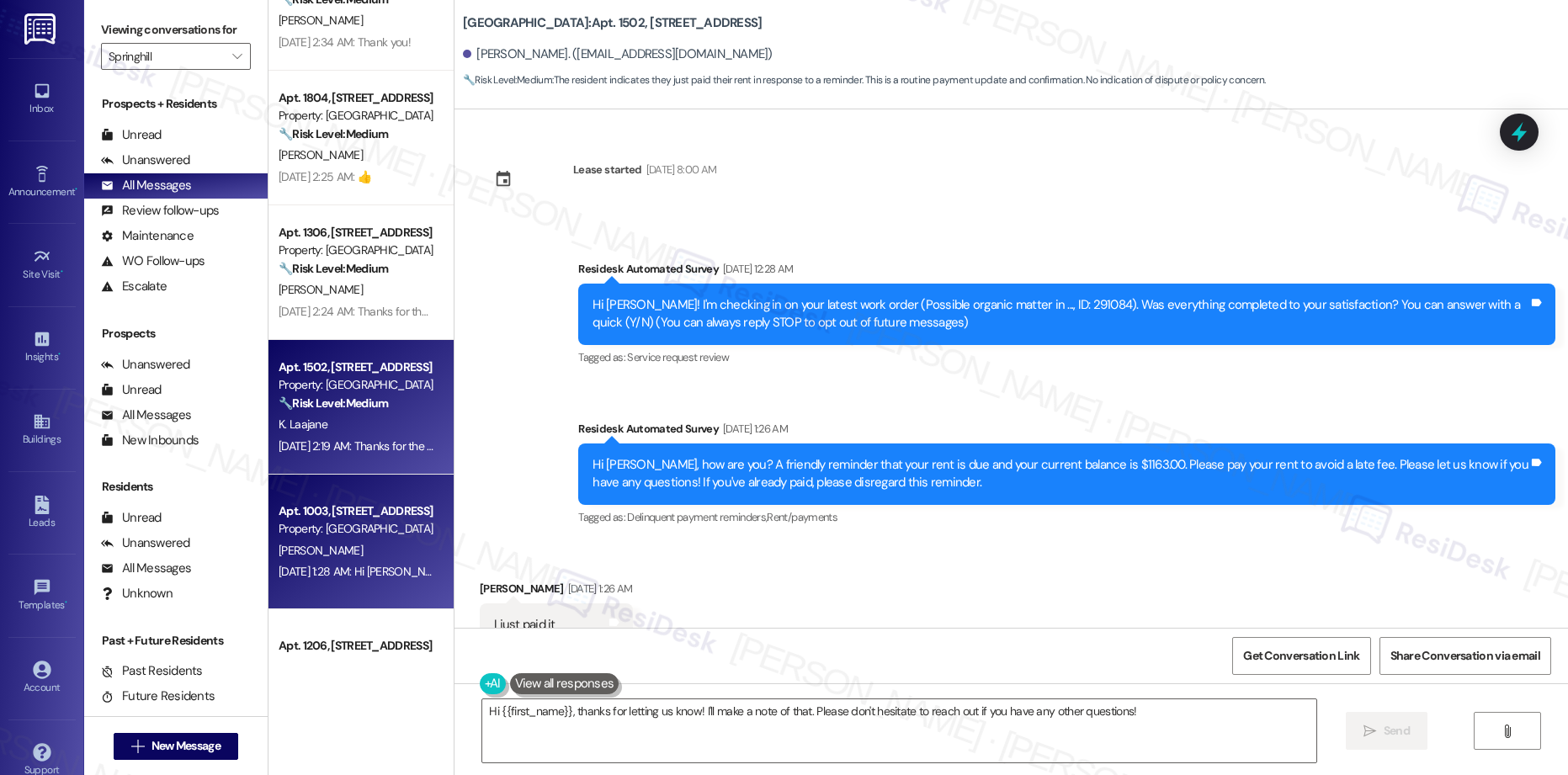
click at [338, 553] on div "[PERSON_NAME]" at bounding box center [356, 551] width 159 height 21
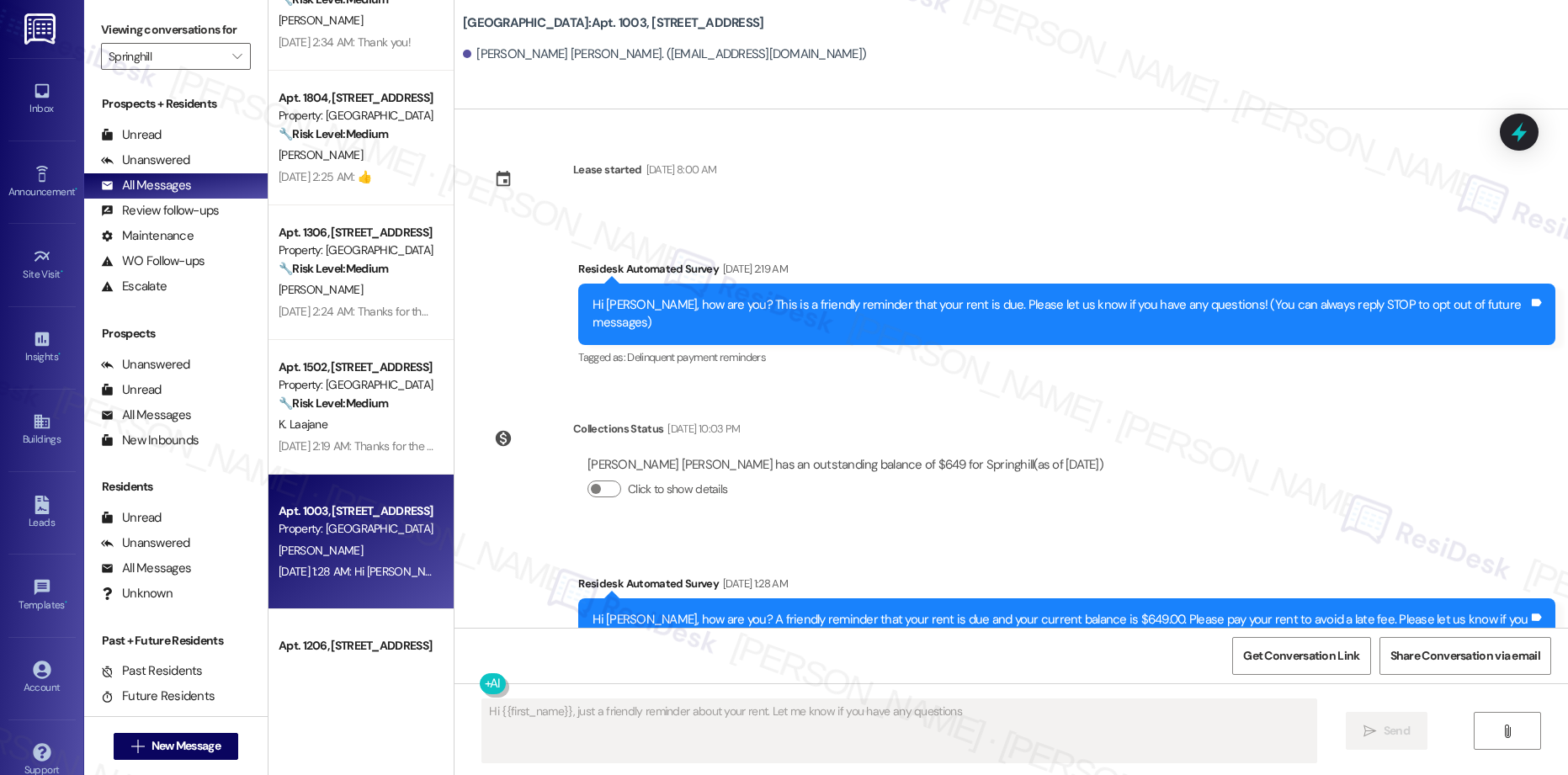
type textarea "Hi {{first_name}}, just a friendly reminder about your rent. Let me know if you…"
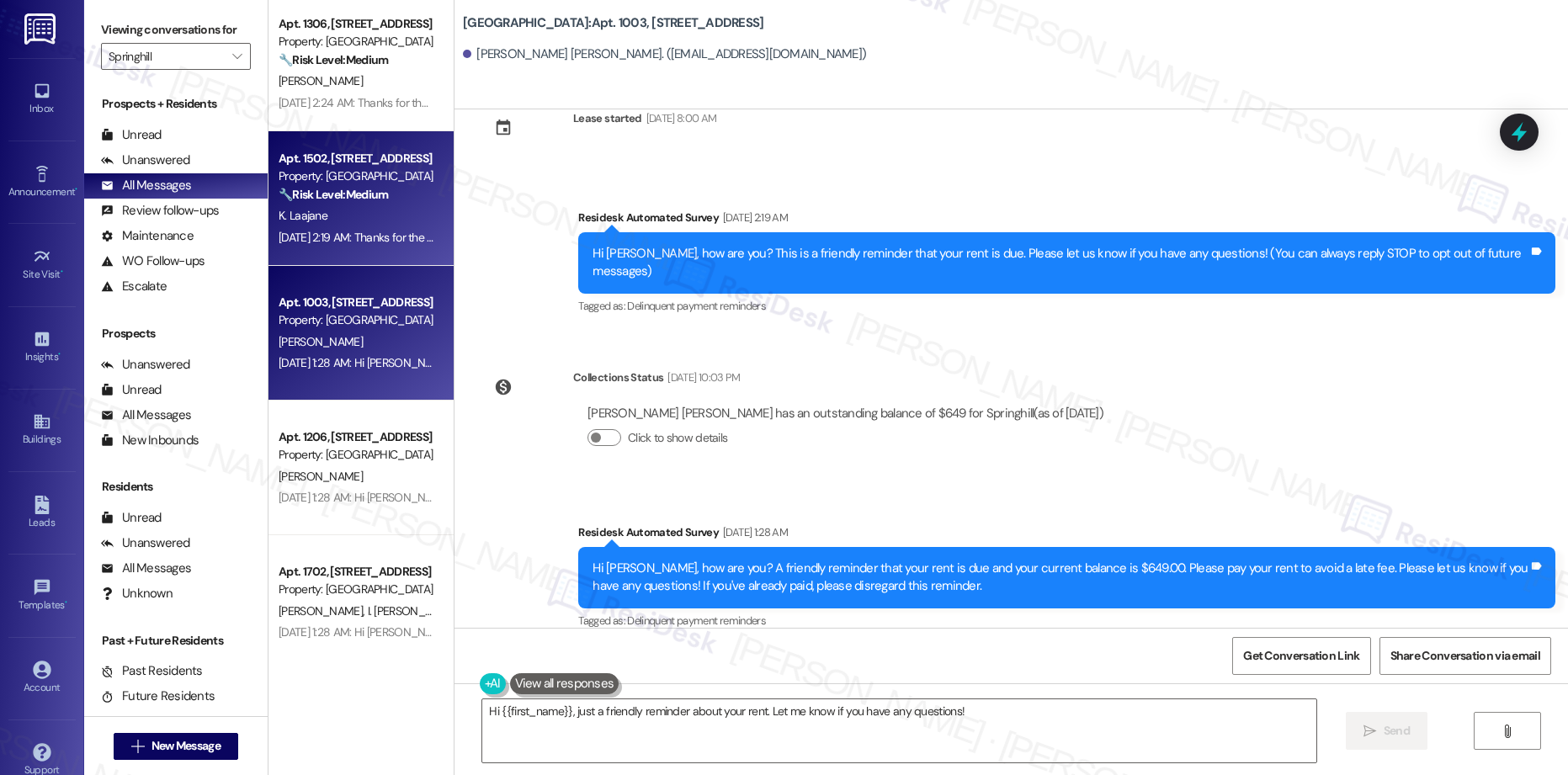
scroll to position [484, 0]
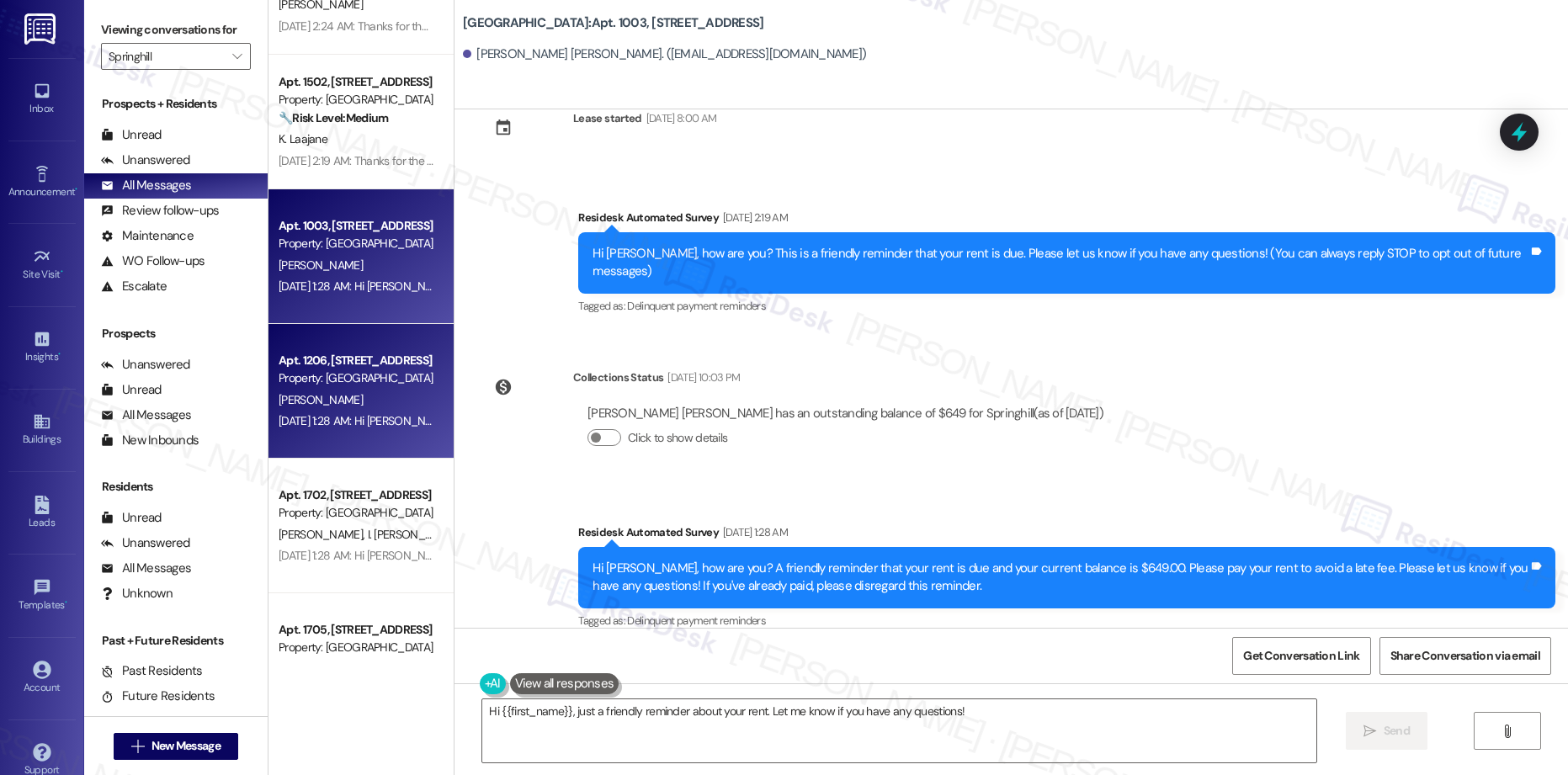
click at [375, 394] on div "[PERSON_NAME]" at bounding box center [356, 400] width 159 height 21
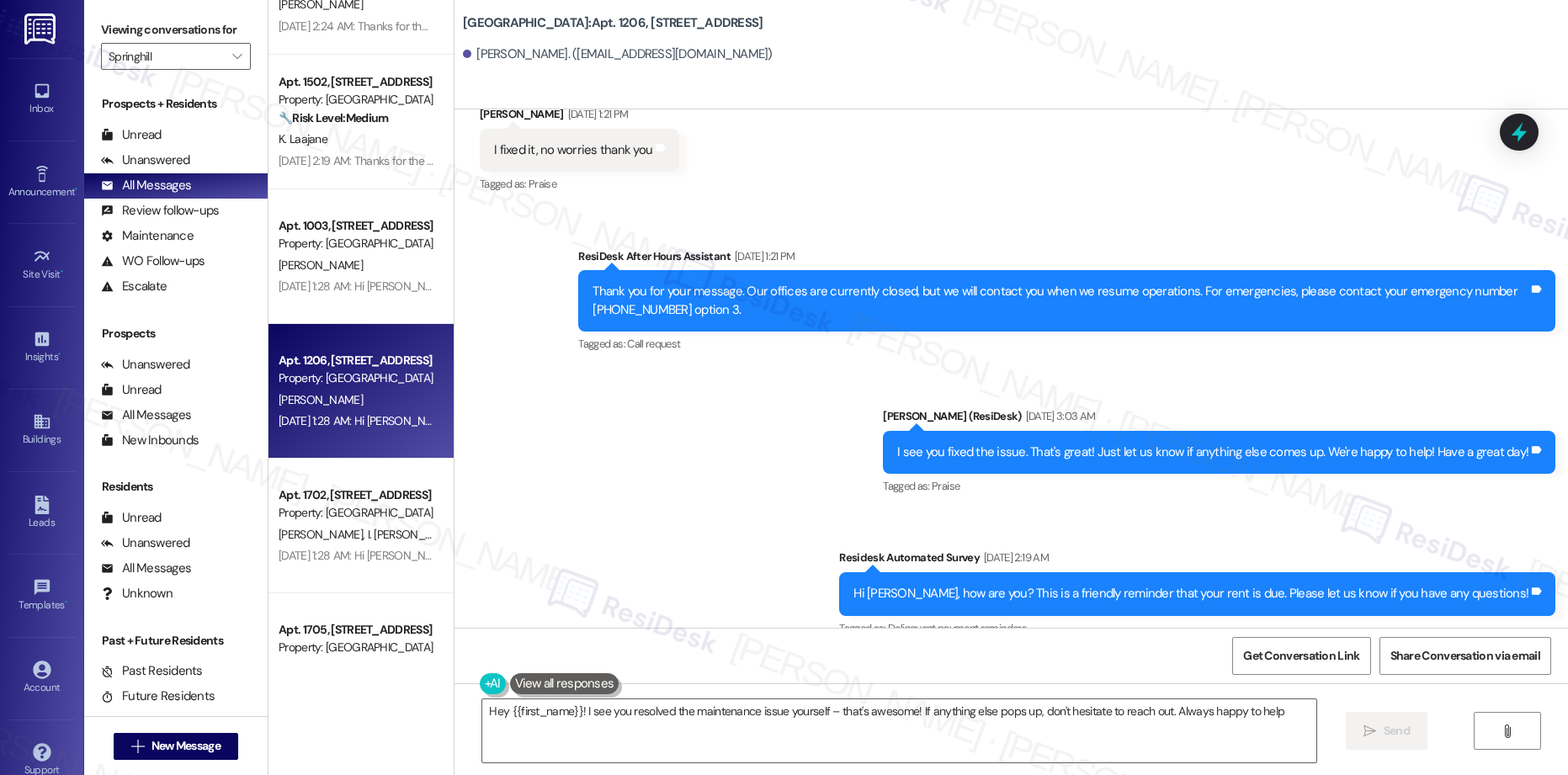
type textarea "Hey {{first_name}}! I see you resolved the maintenance issue yourself – that's …"
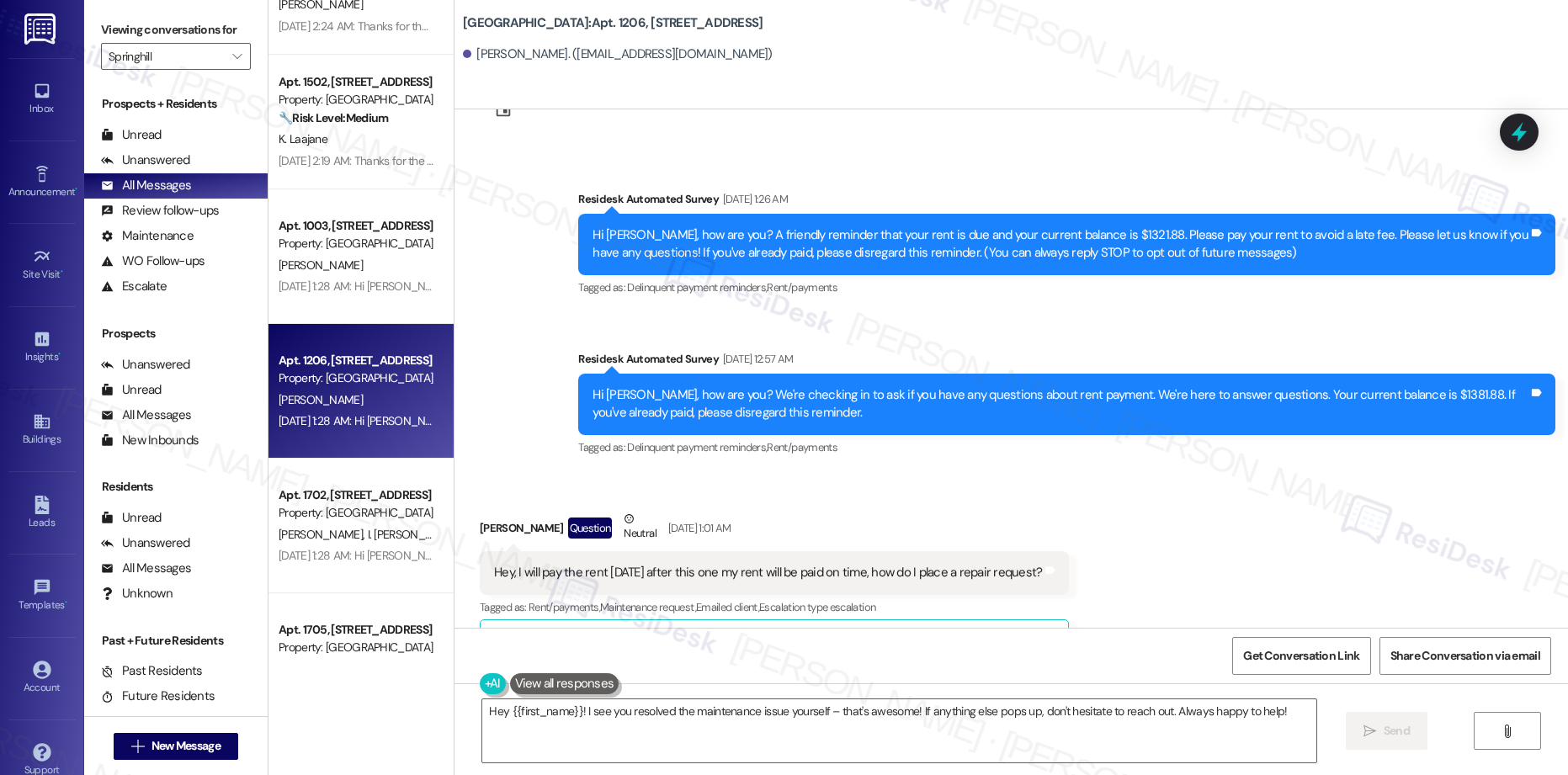
scroll to position [0, 0]
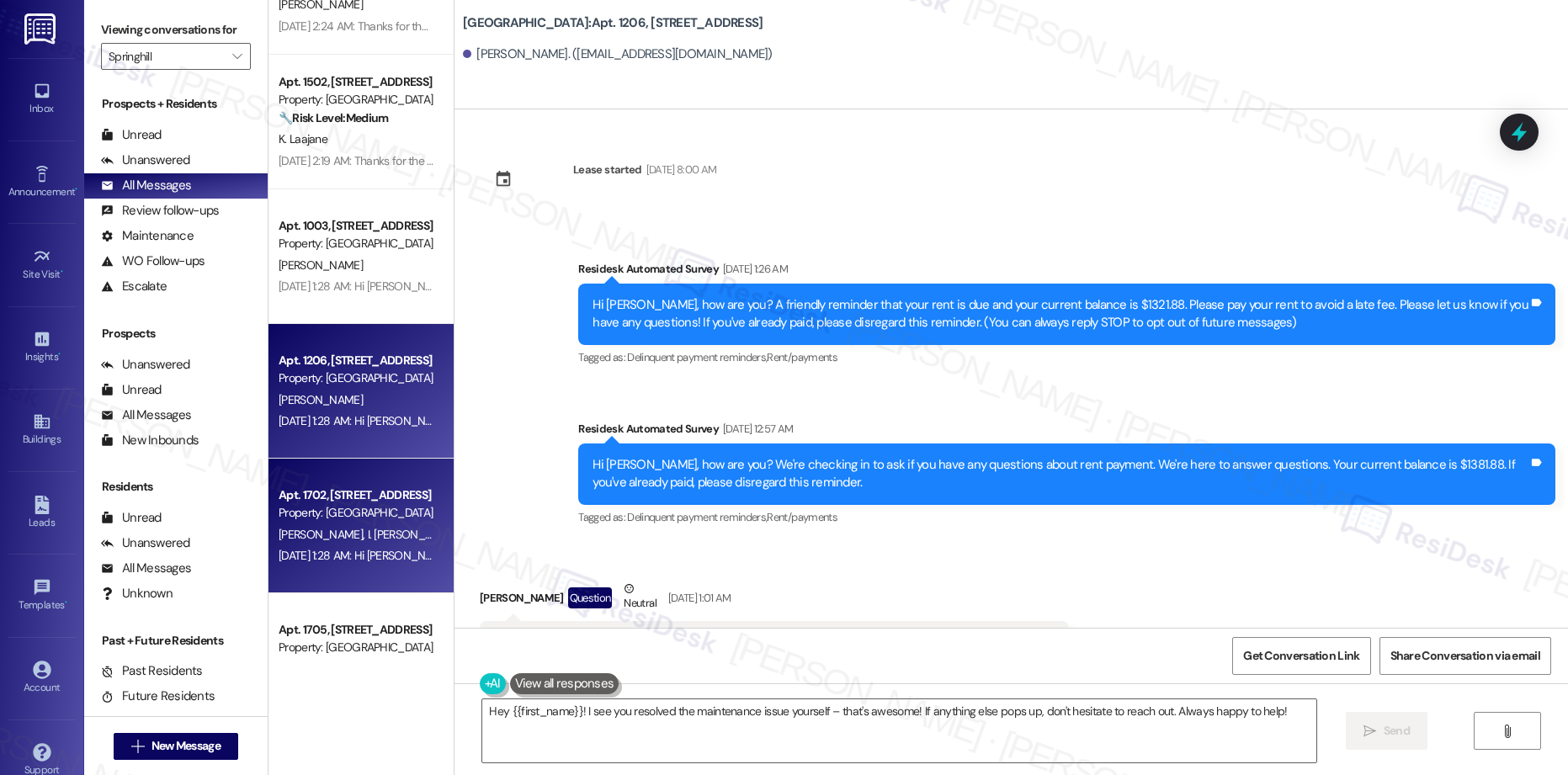
click at [397, 491] on div "Apt. 1702, [STREET_ADDRESS]" at bounding box center [356, 495] width 156 height 18
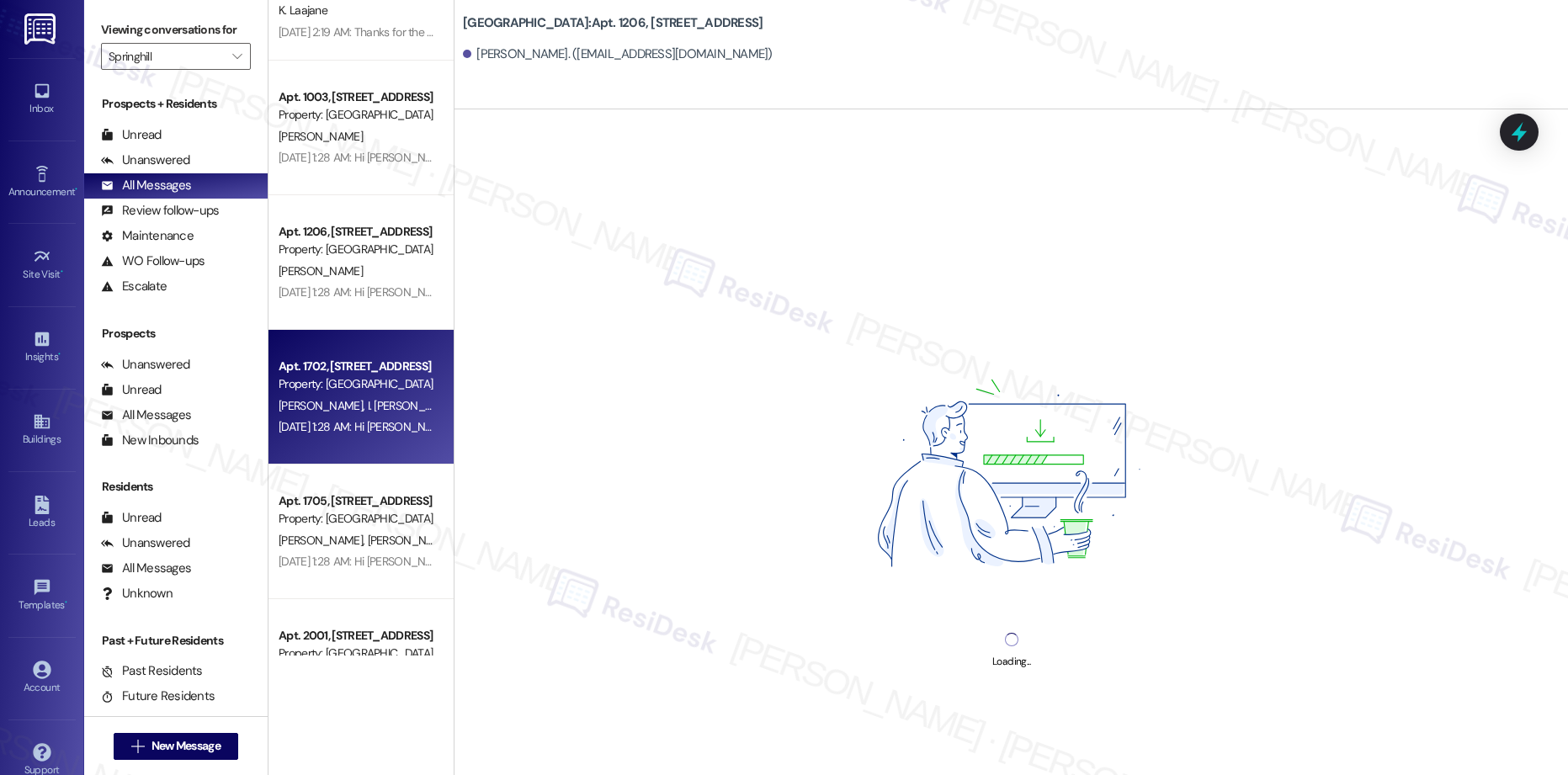
scroll to position [622, 0]
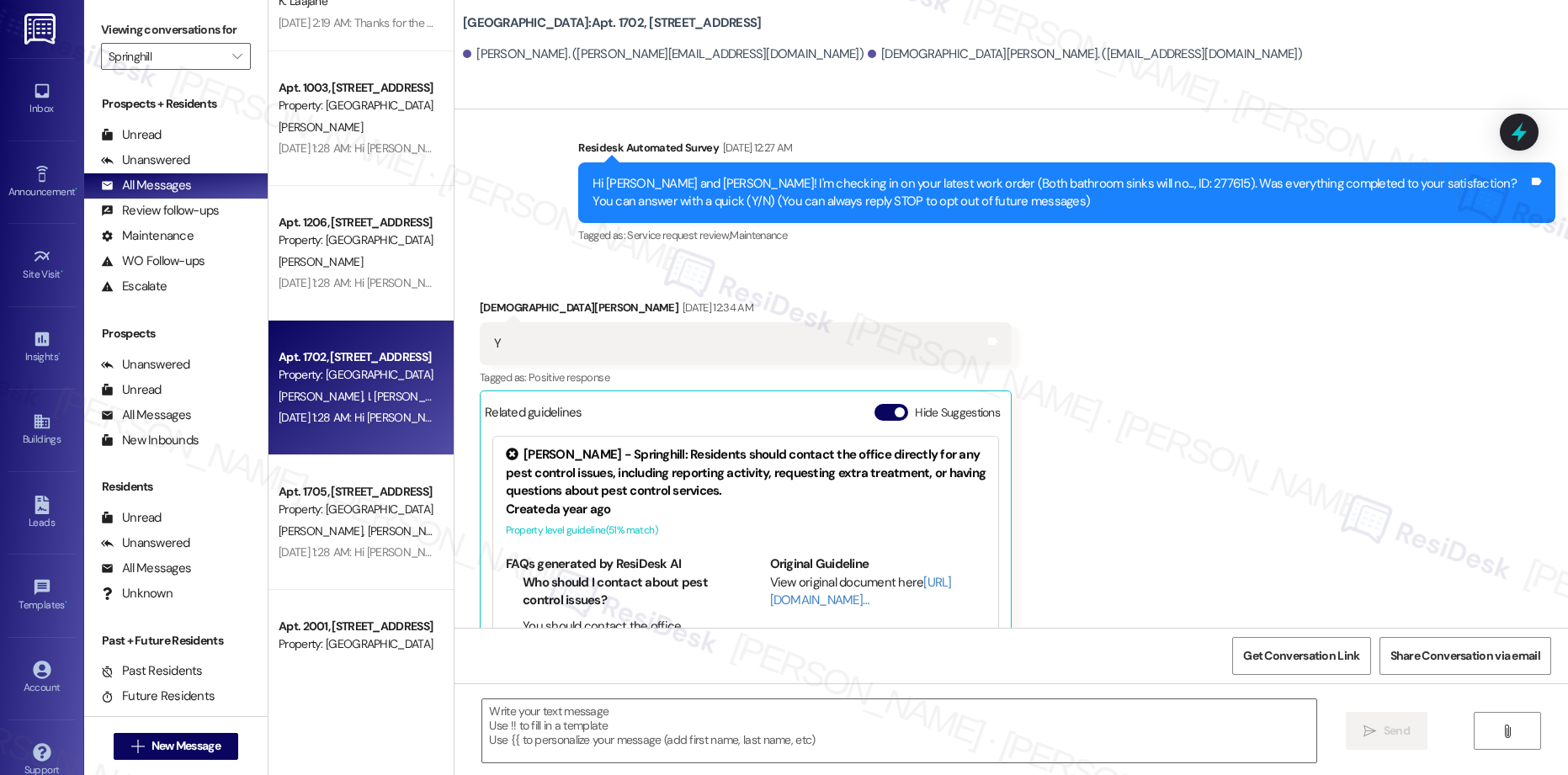
type textarea "Fetching suggested responses. Please feel free to read through the conversation…"
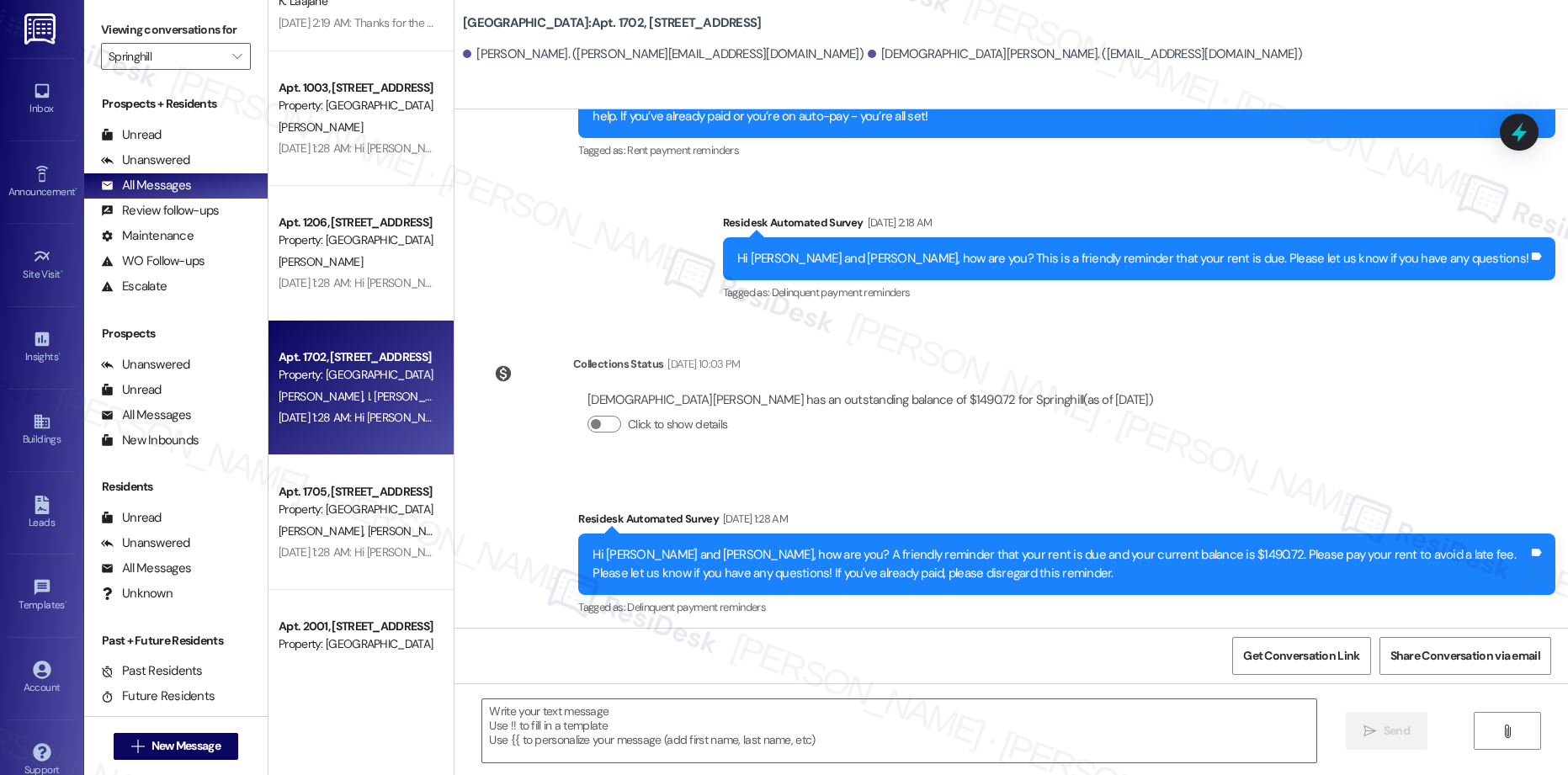
scroll to position [1229, 0]
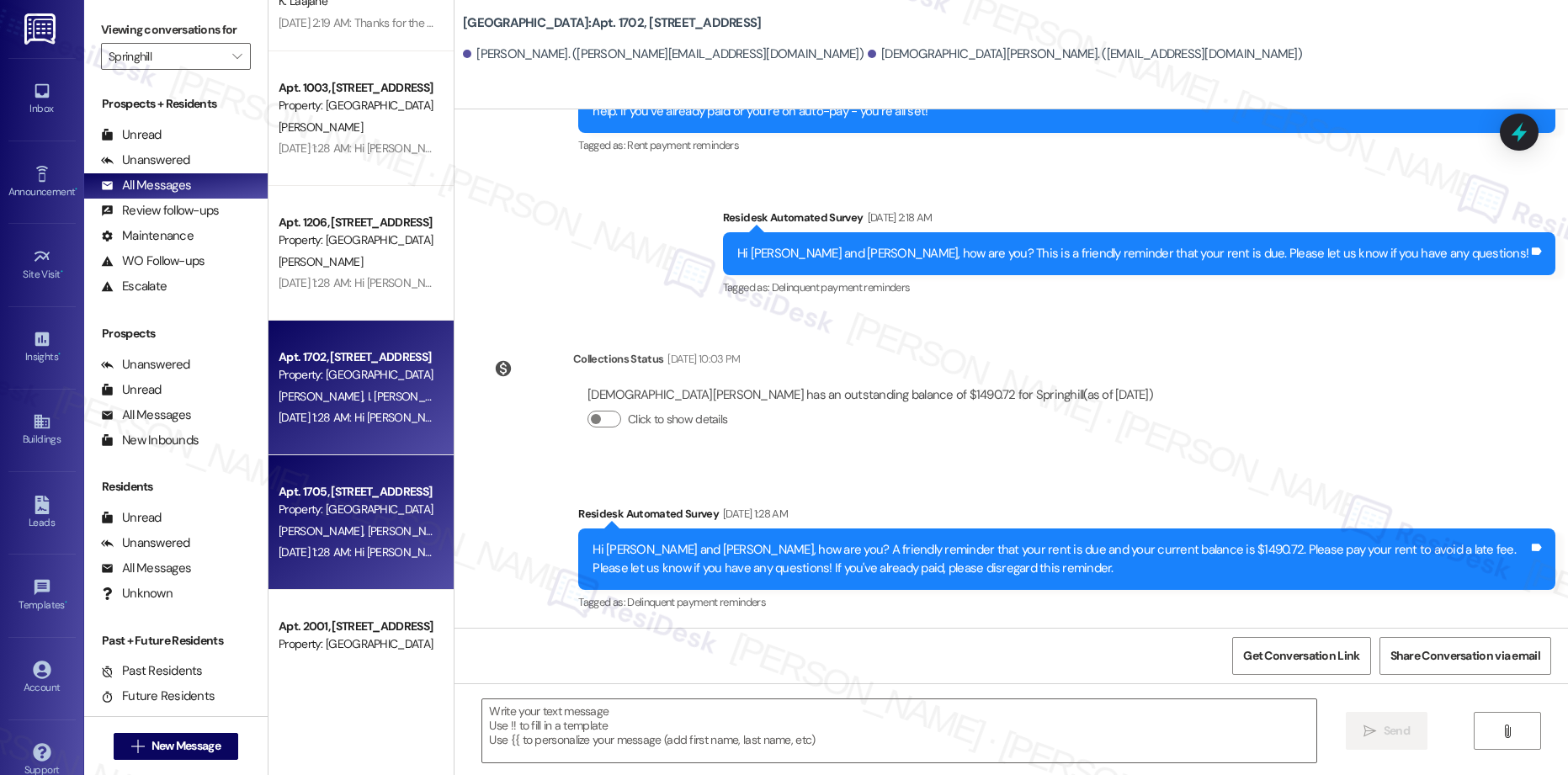
click at [390, 551] on div "[DATE] 1:28 AM: Hi [PERSON_NAME] and [PERSON_NAME], how are you? A friendly rem…" at bounding box center [983, 553] width 1409 height 16
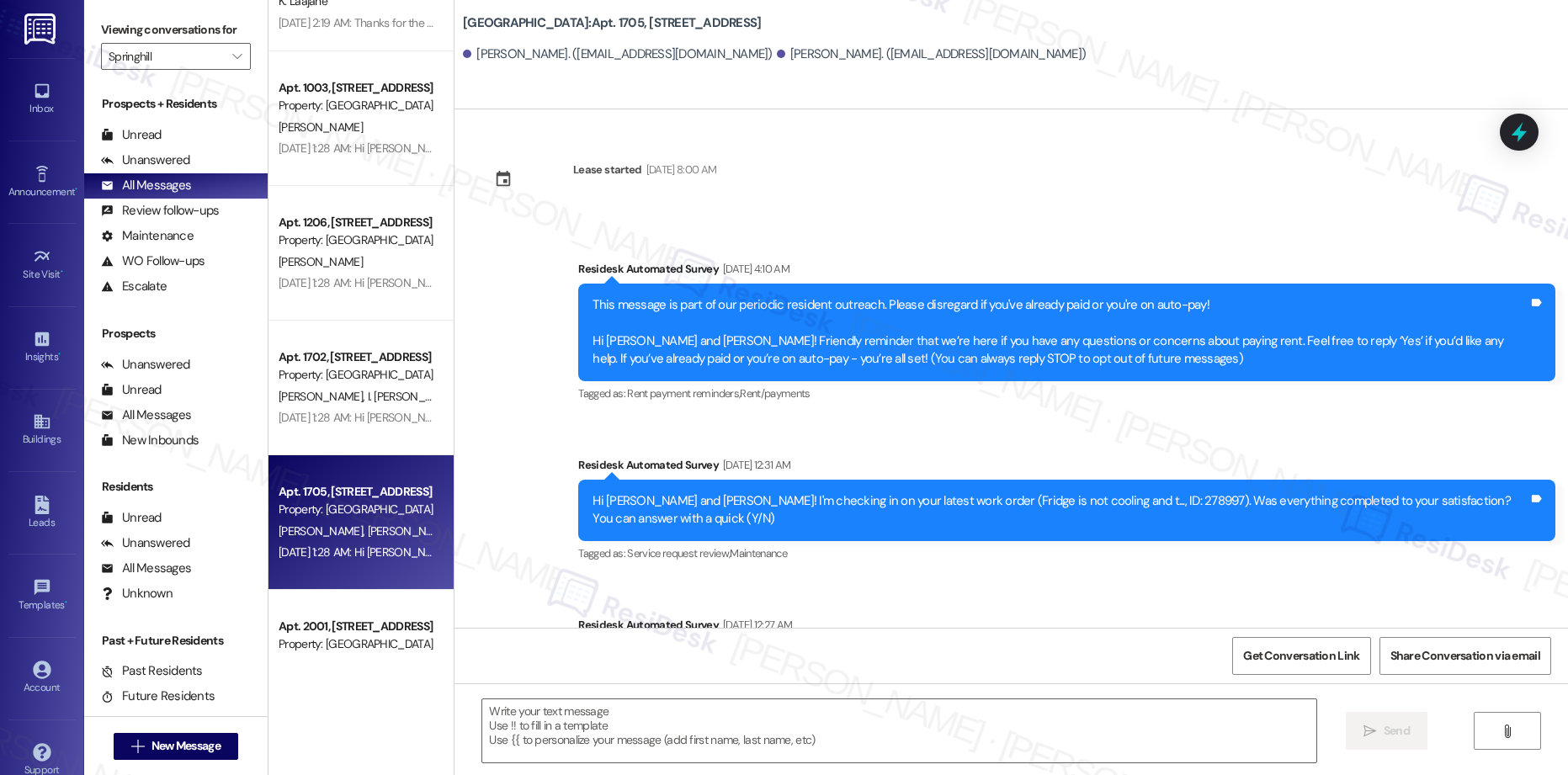
type textarea "Fetching suggested responses. Please feel free to read through the conversation…"
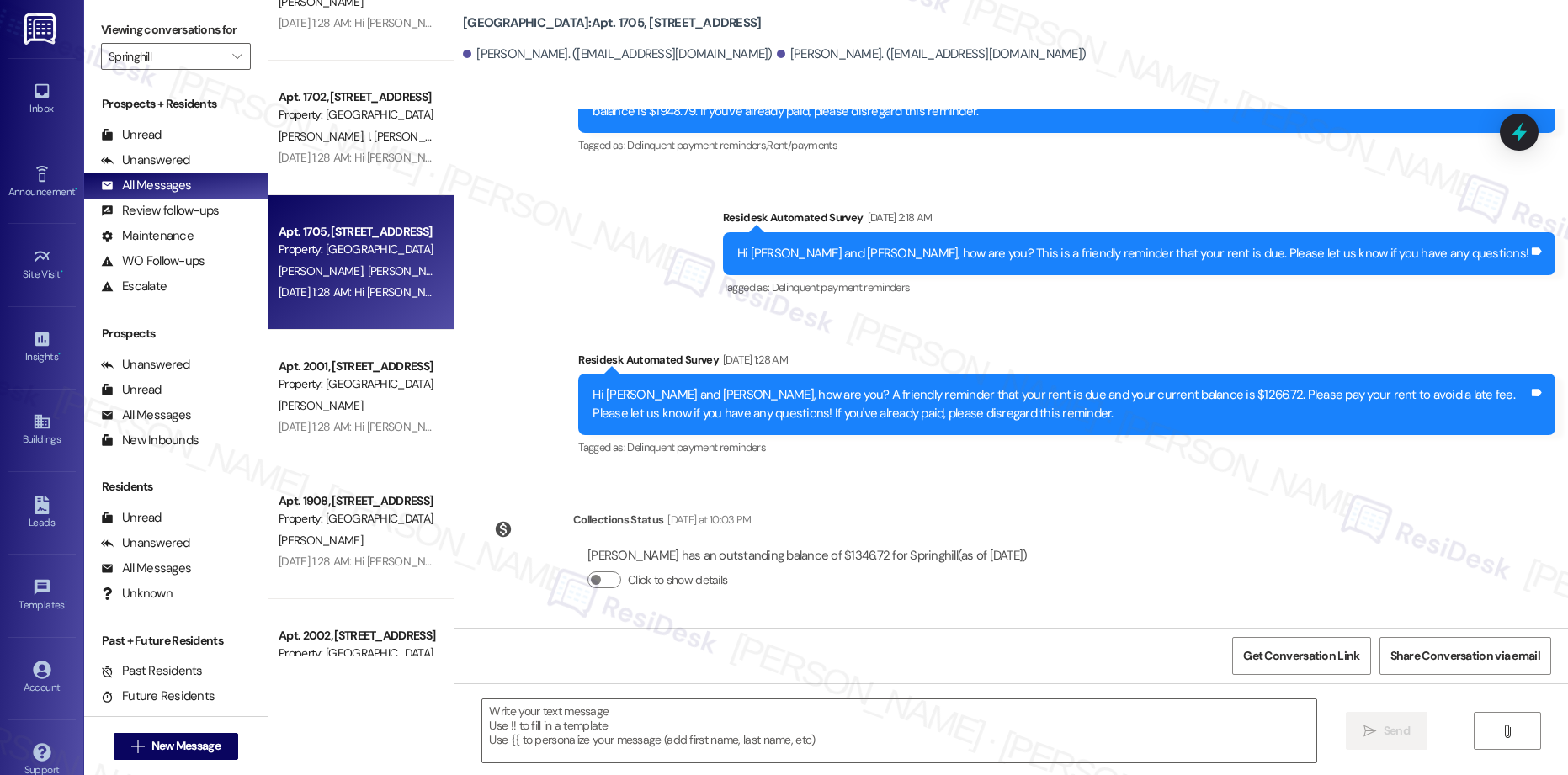
scroll to position [891, 0]
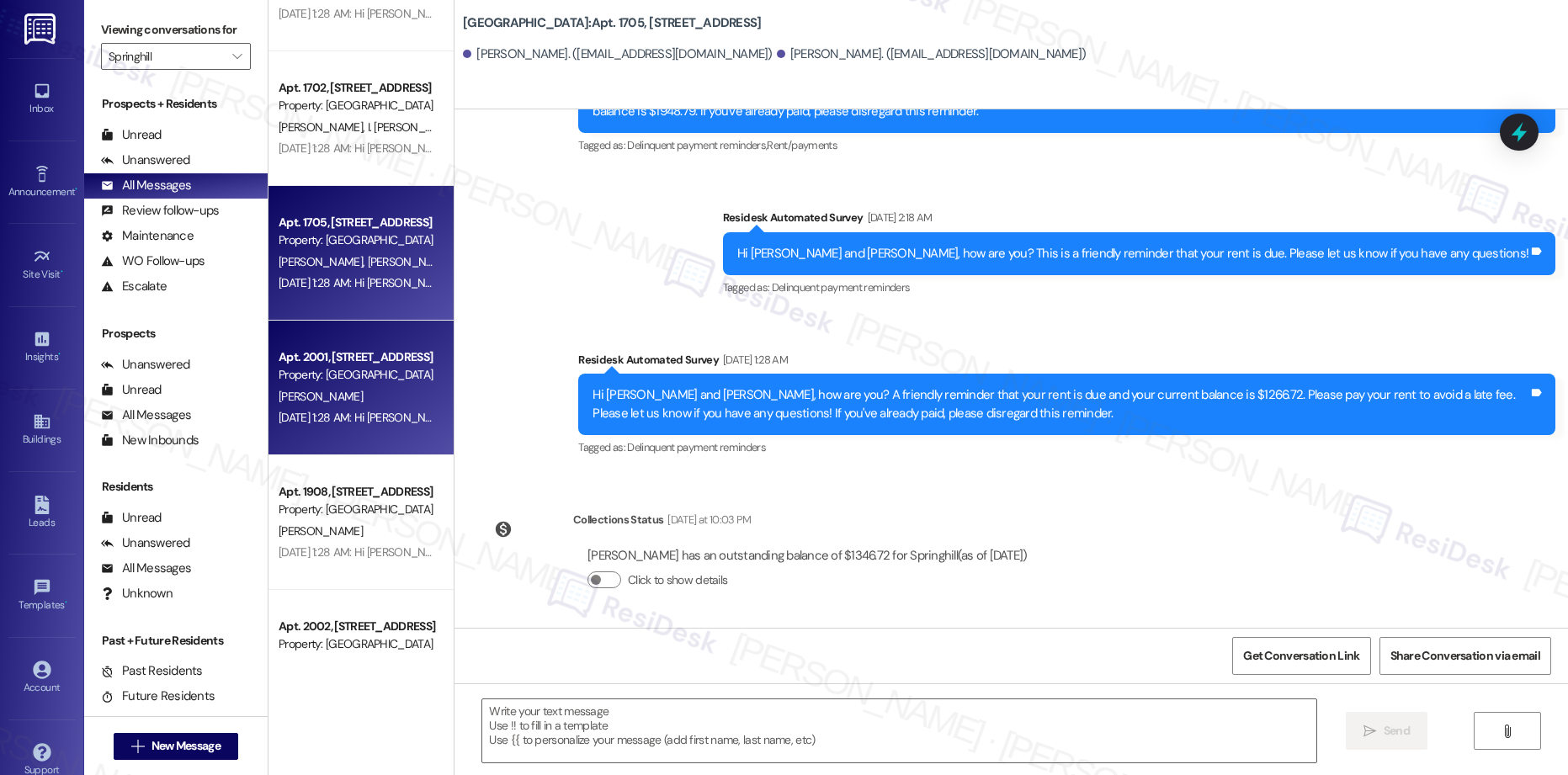
click at [342, 387] on div "[PERSON_NAME]" at bounding box center [356, 397] width 159 height 21
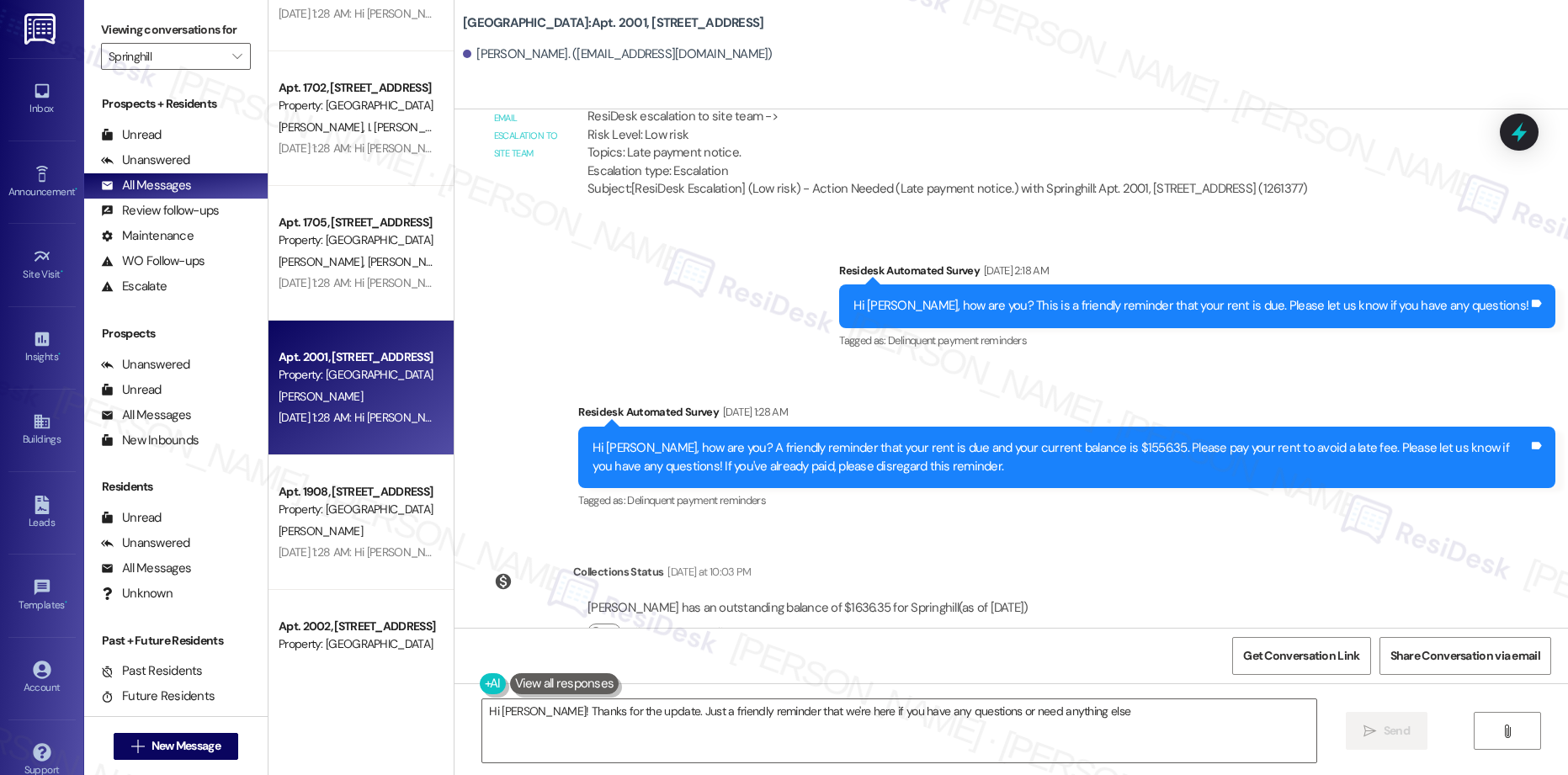
type textarea "Hi [PERSON_NAME]! Thanks for the update. Just a friendly reminder that we're he…"
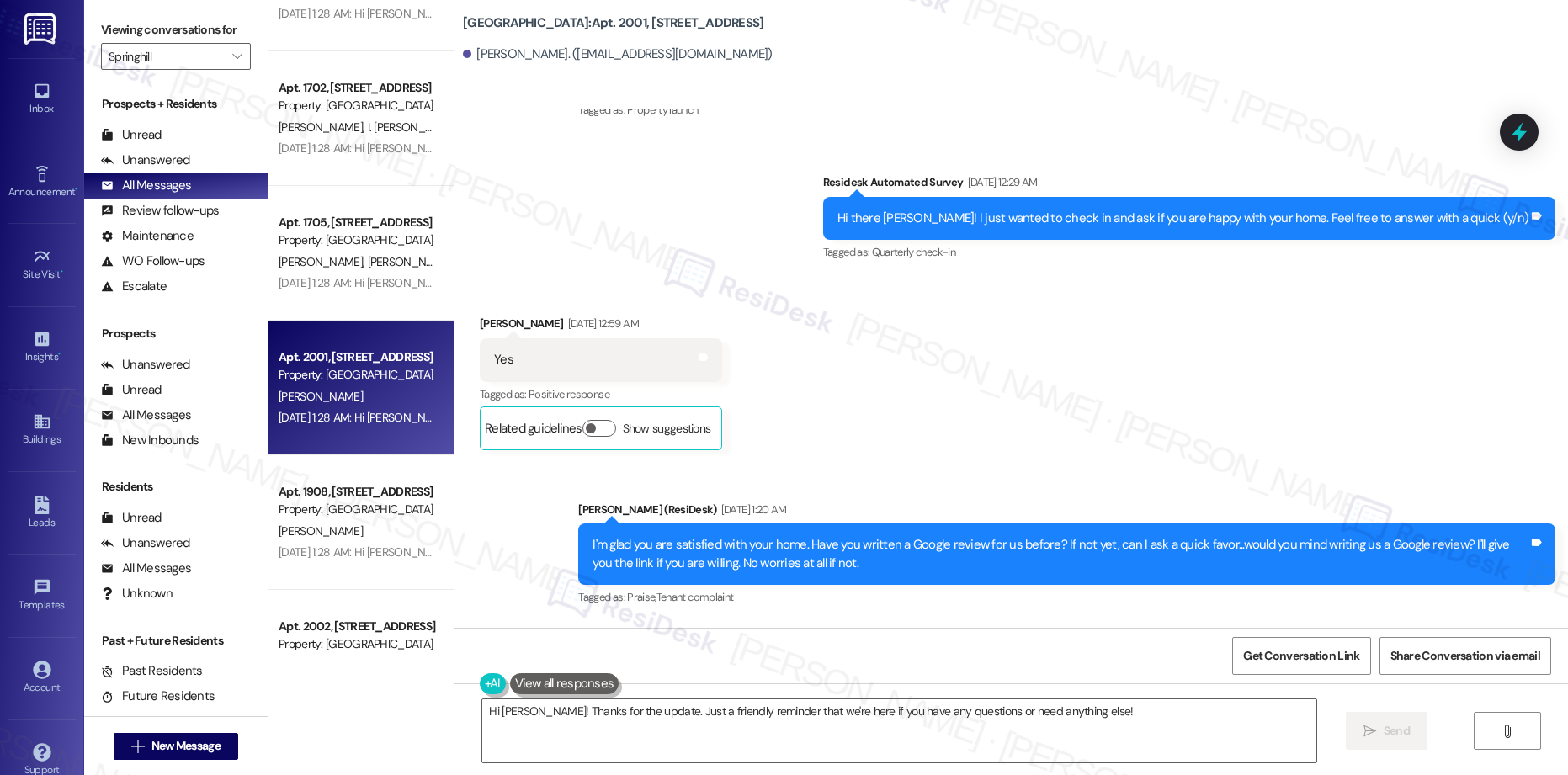
scroll to position [0, 0]
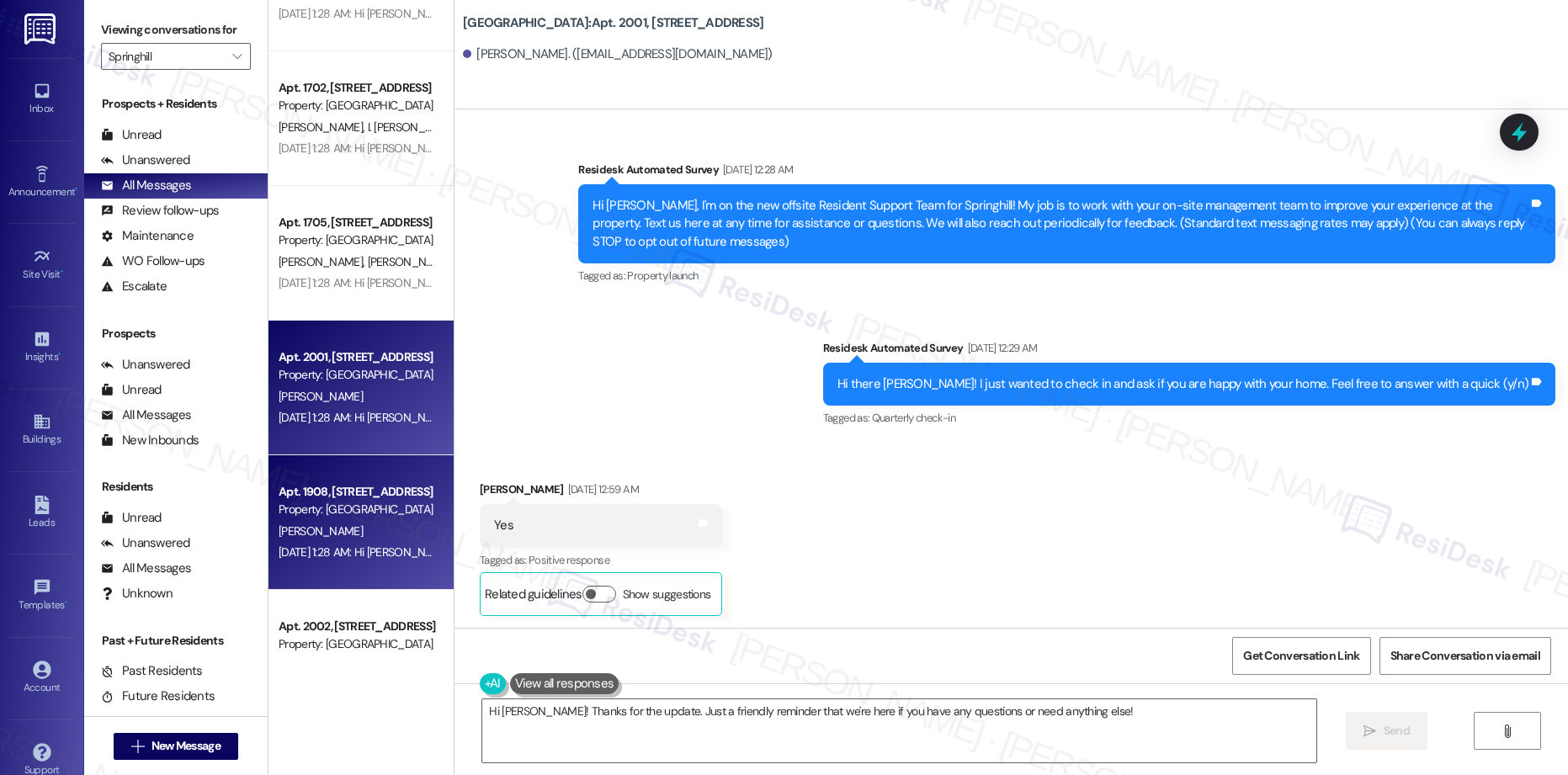
click at [333, 534] on div "[PERSON_NAME]" at bounding box center [356, 531] width 159 height 21
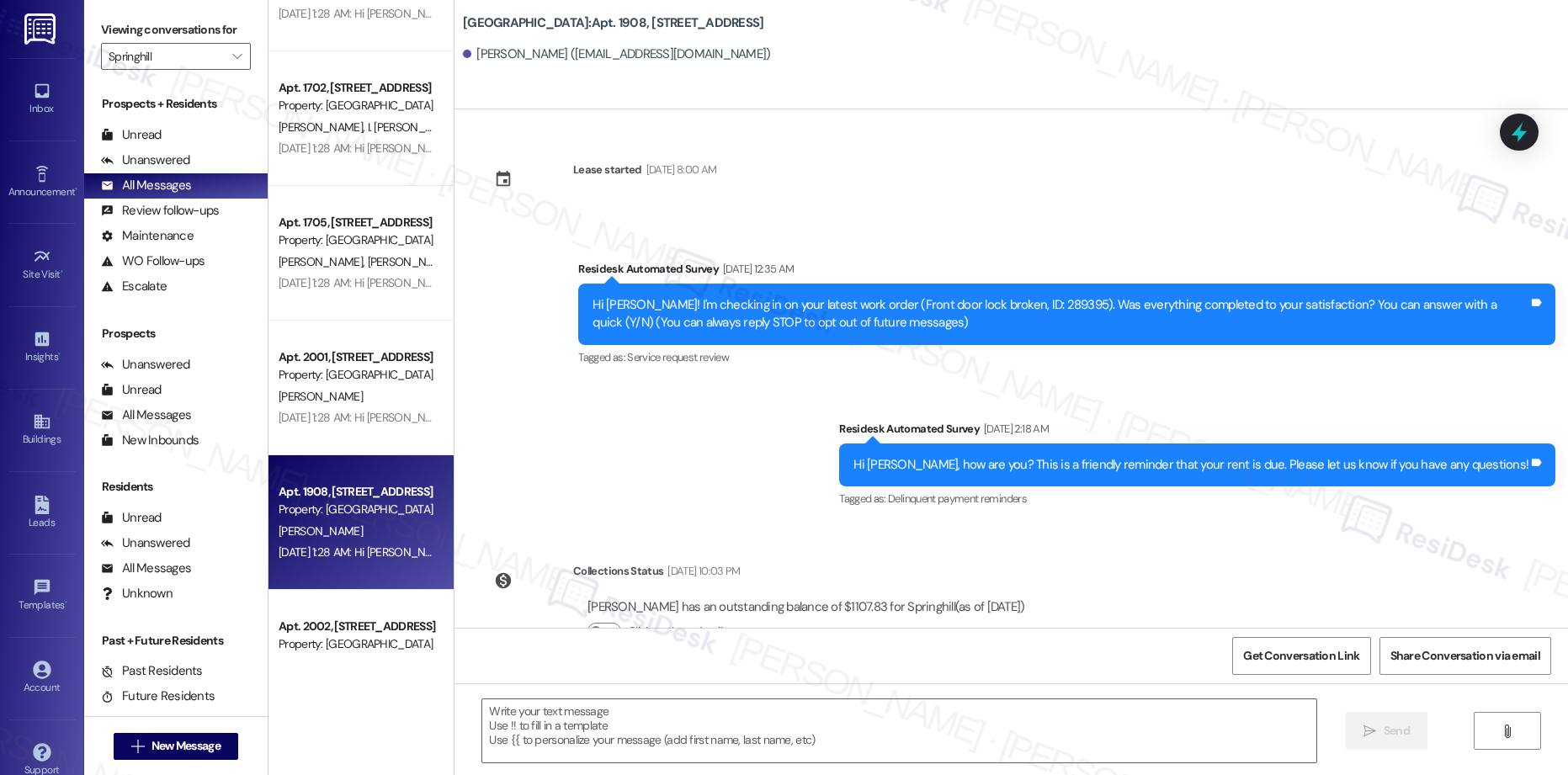
type textarea "Fetching suggested responses. Please feel free to read through the conversation…"
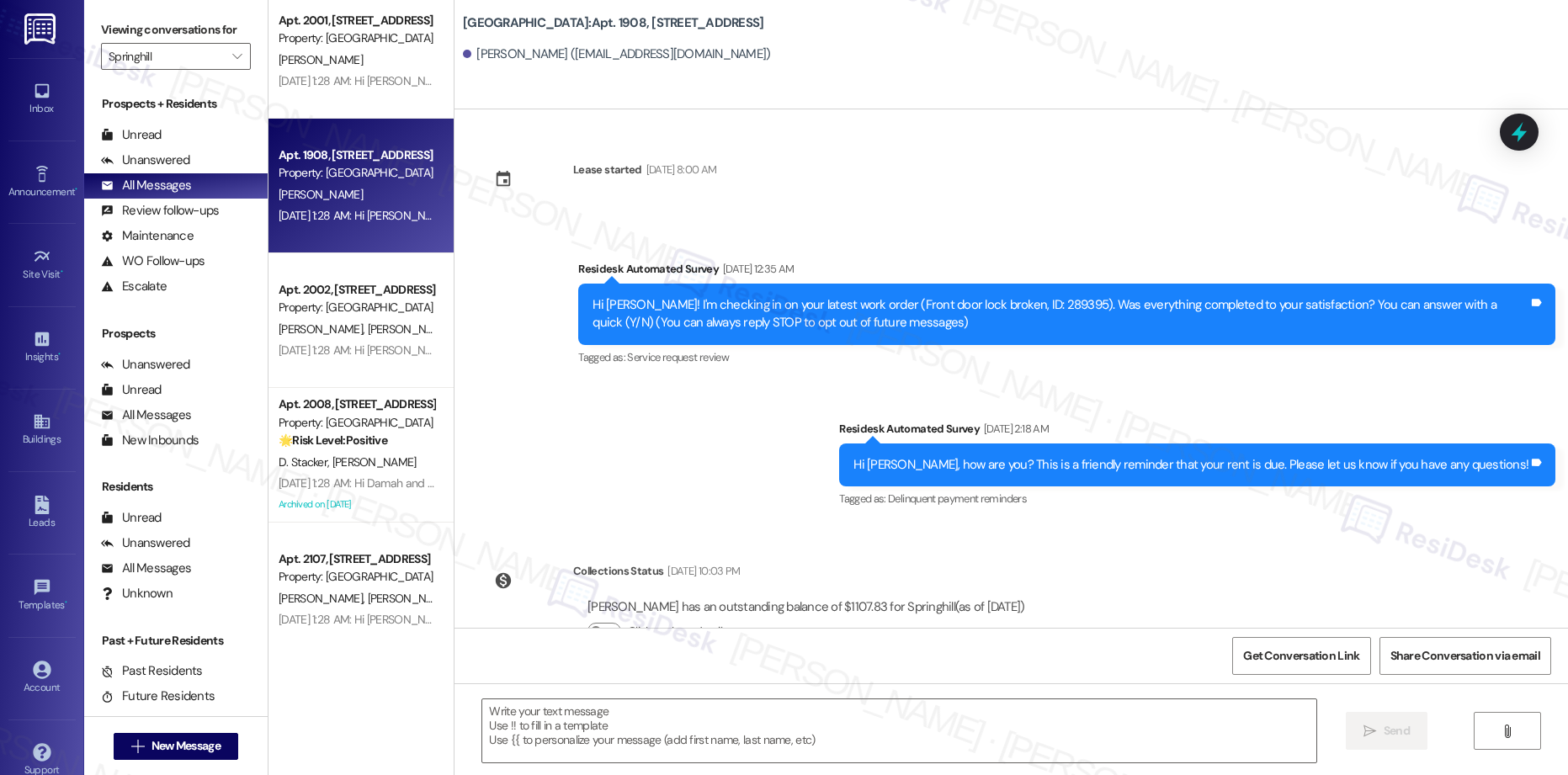
scroll to position [1263, 0]
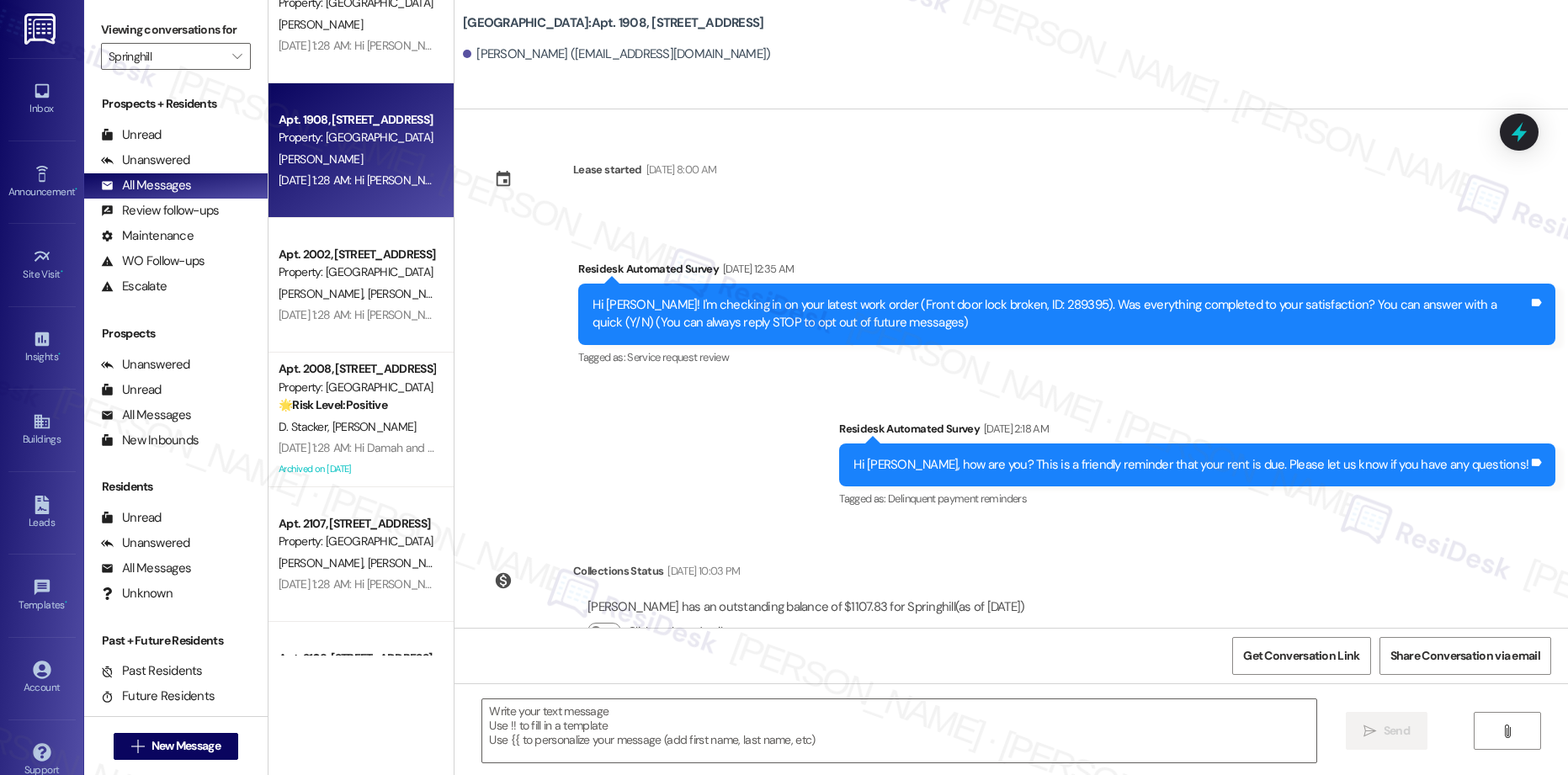
click at [343, 337] on div "Apt. 1705, [STREET_ADDRESS] Property: [GEOGRAPHIC_DATA] [PERSON_NAME] [PERSON_N…" at bounding box center [361, 328] width 185 height 656
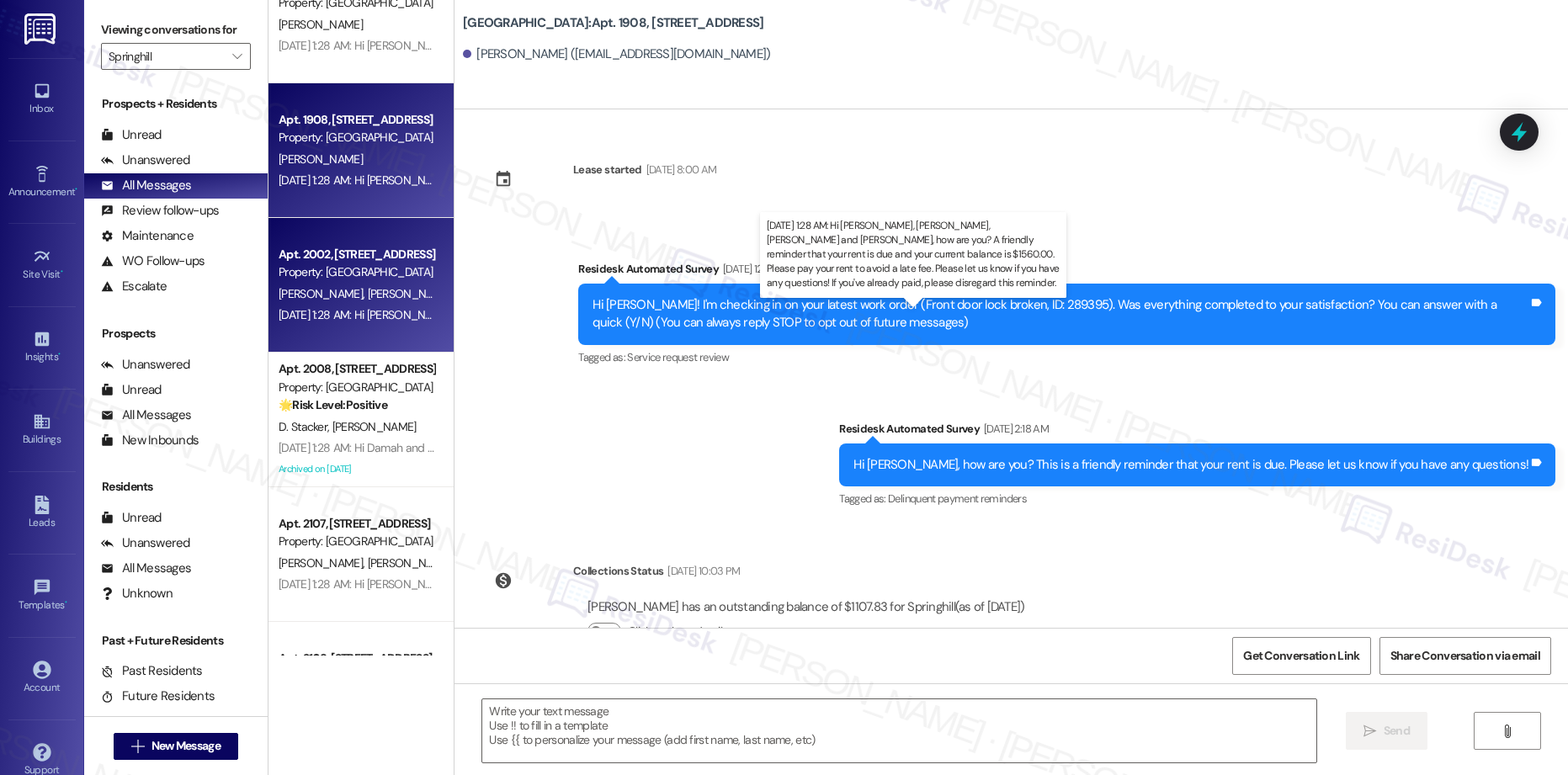
click at [346, 316] on div "[DATE] 1:28 AM: Hi [PERSON_NAME], [PERSON_NAME], [PERSON_NAME] and [PERSON_NAME…" at bounding box center [1074, 315] width 1590 height 16
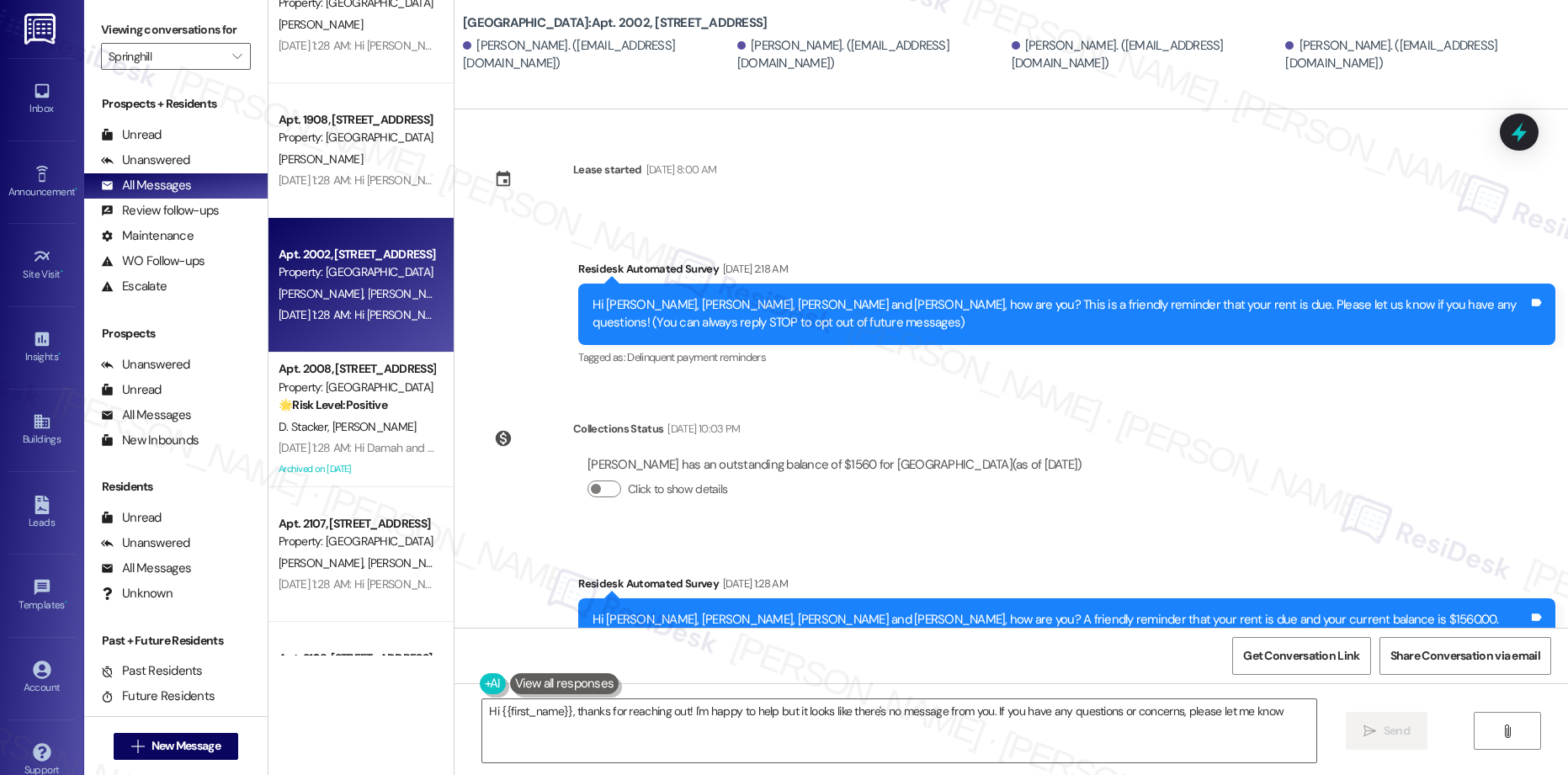
type textarea "Hi {{first_name}}, thanks for reaching out! I'm happy to help but it looks like…"
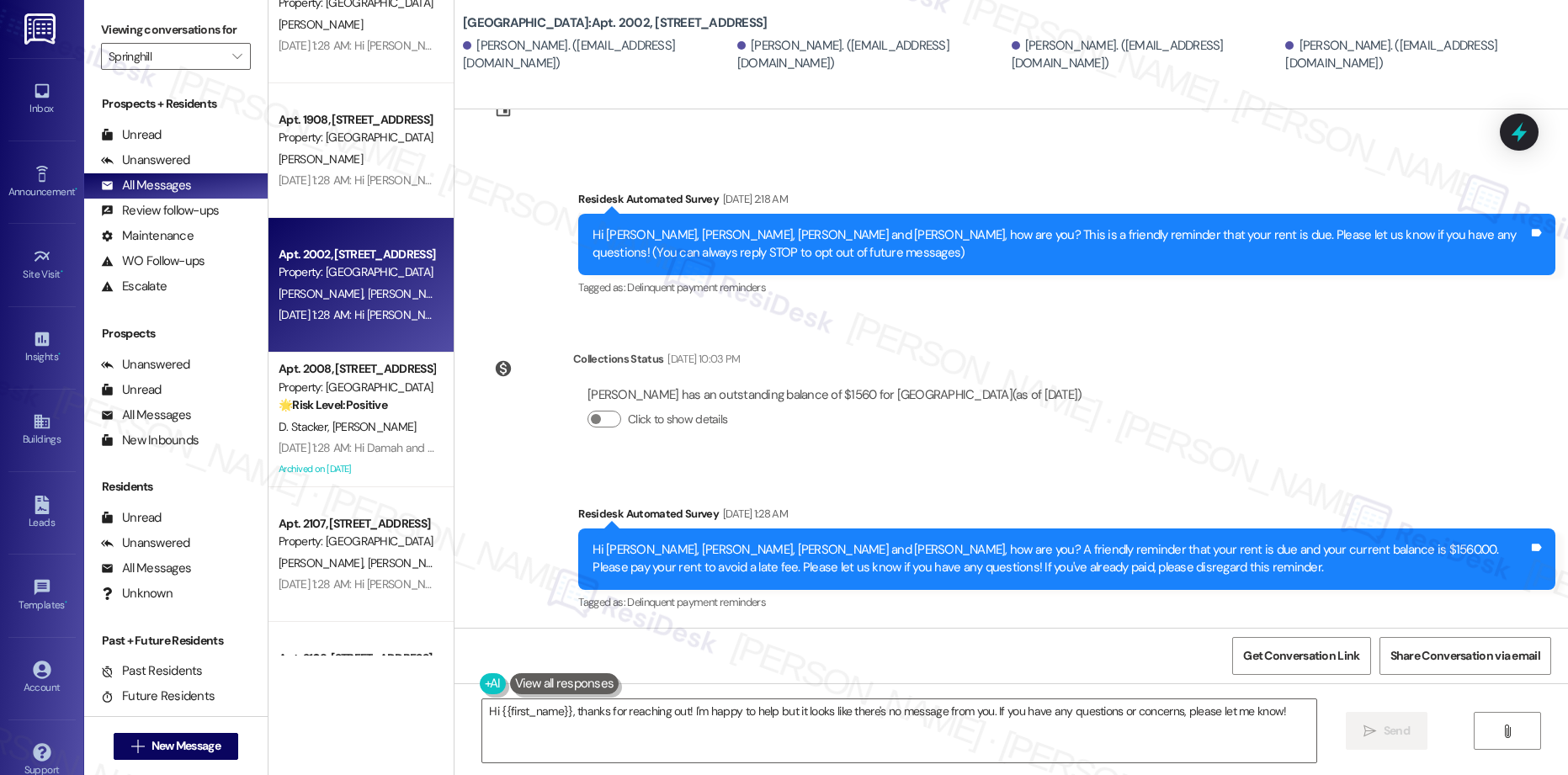
scroll to position [0, 0]
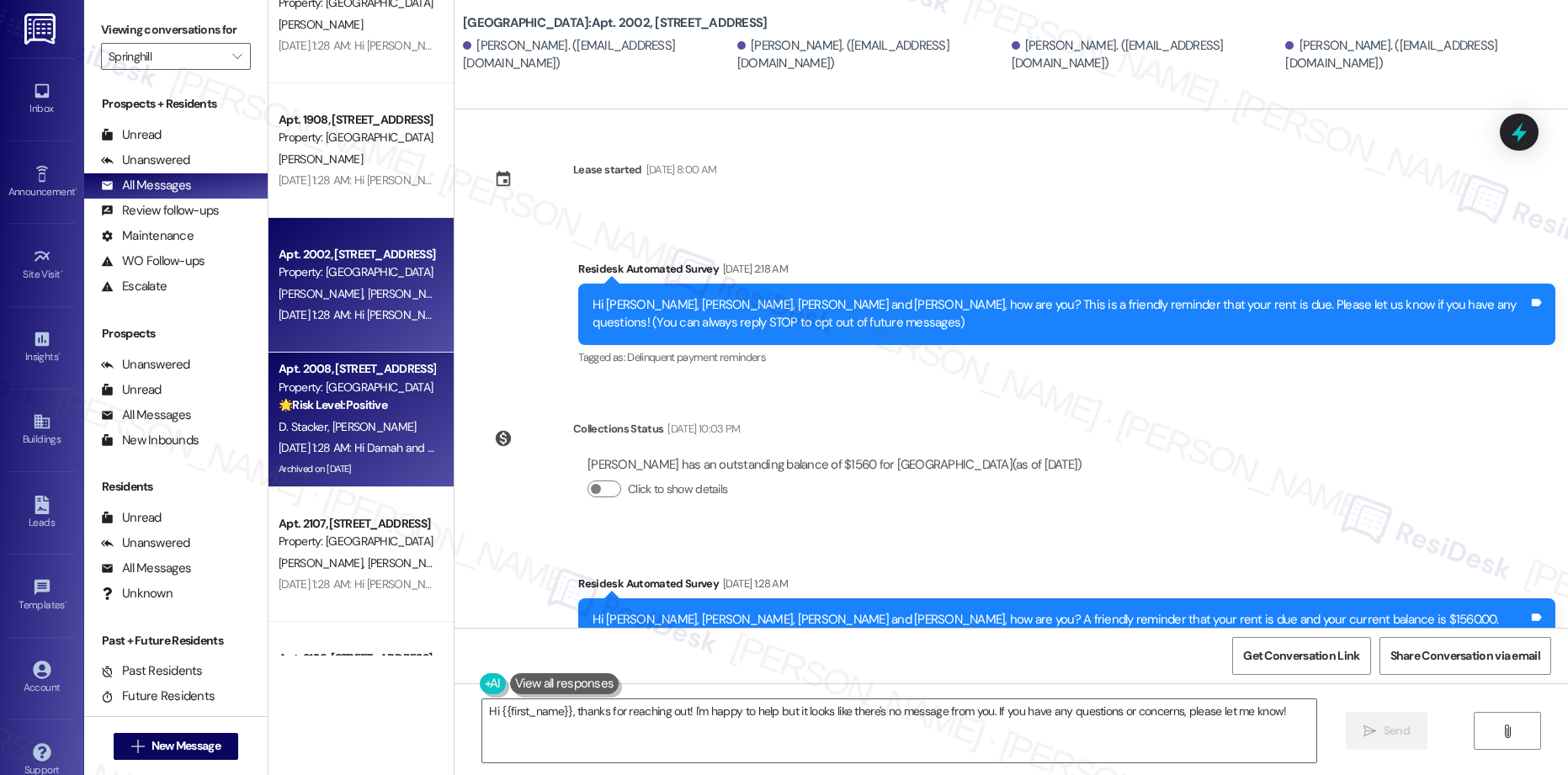
click at [388, 419] on div "D. Stacker [PERSON_NAME]" at bounding box center [356, 427] width 159 height 21
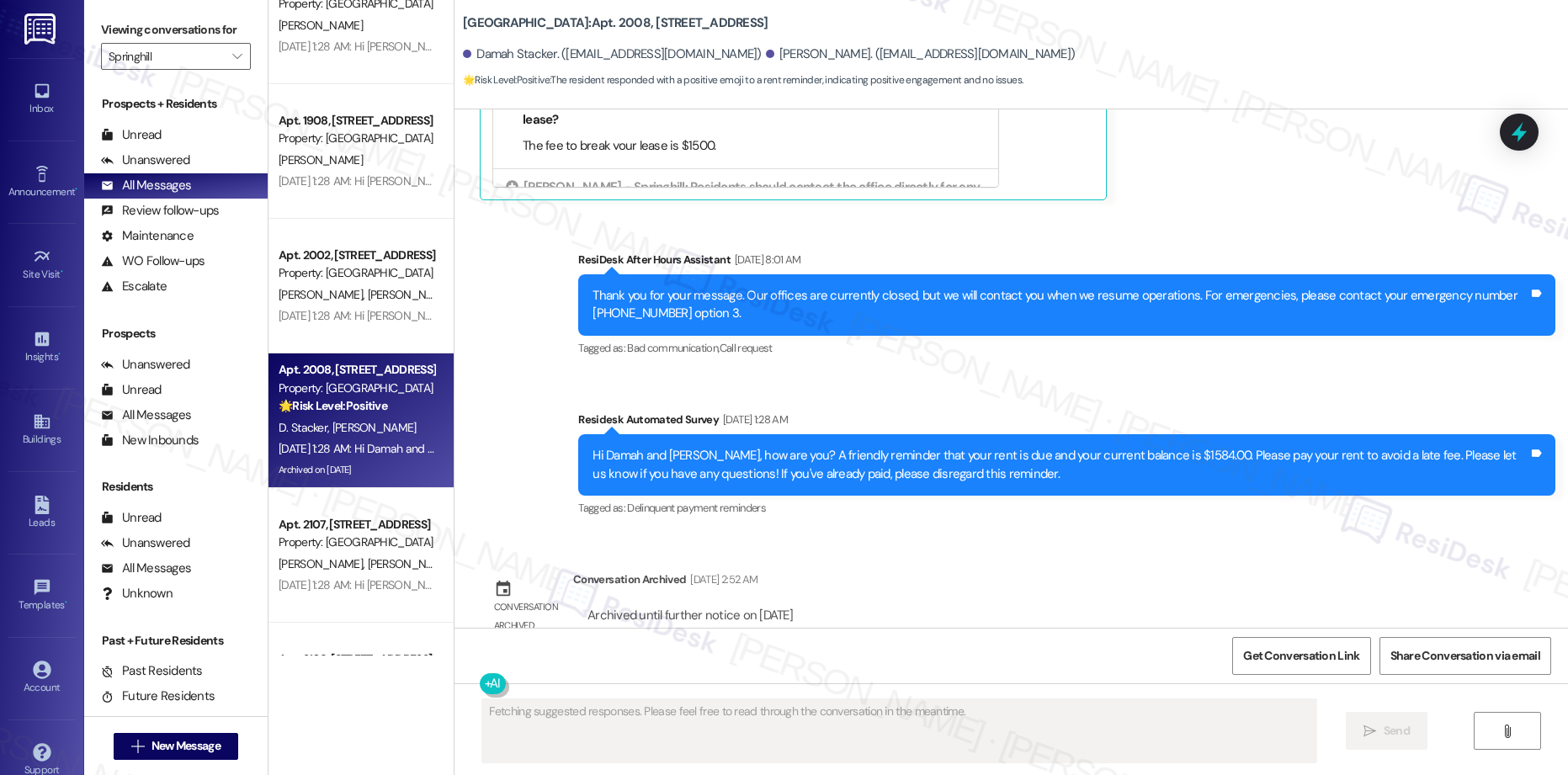
scroll to position [712, 0]
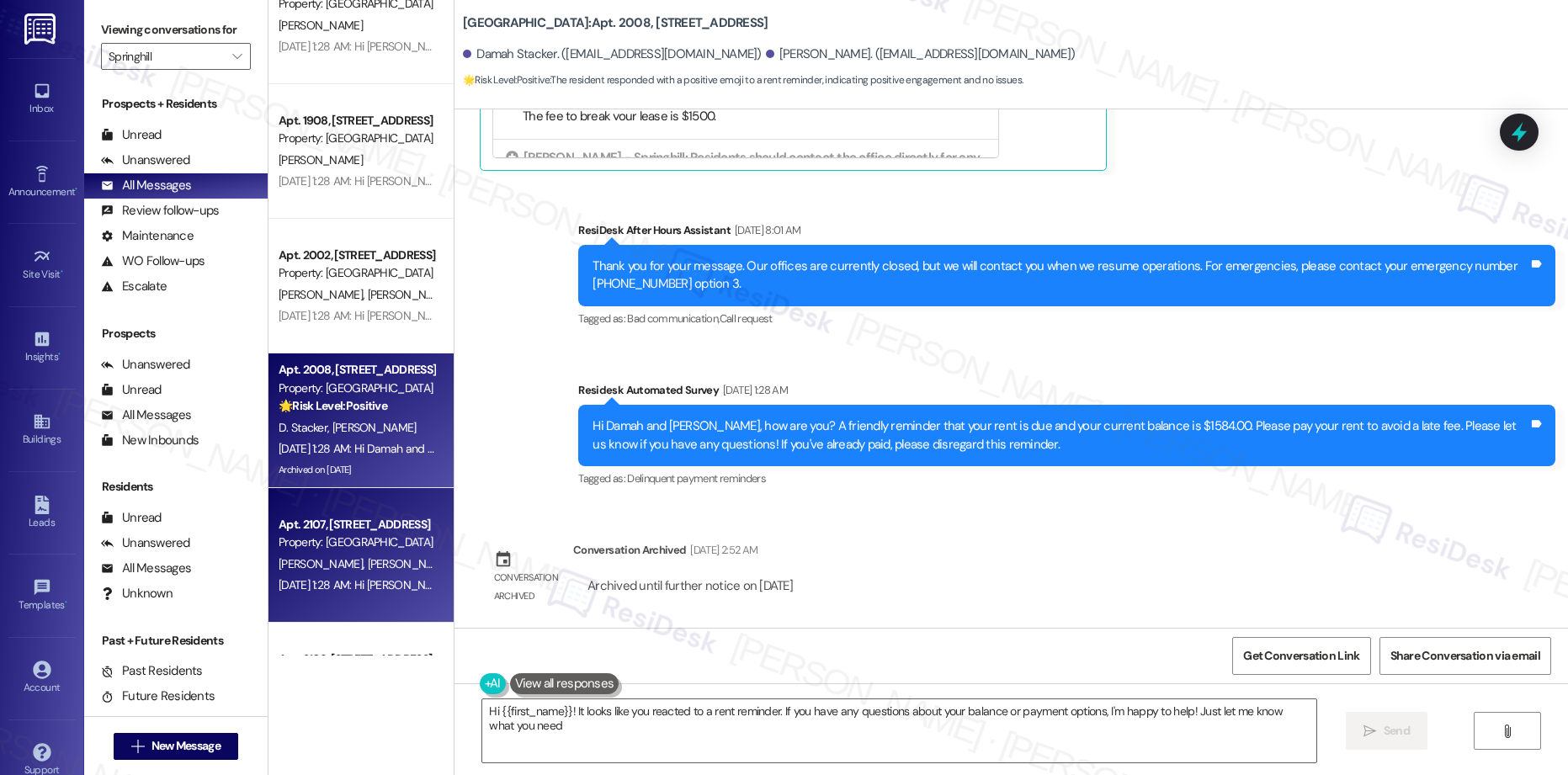
type textarea "Hi {{first_name}}! It looks like you reacted to a rent reminder. If you have an…"
click at [350, 521] on div "Apt. 2107, [STREET_ADDRESS]" at bounding box center [356, 524] width 156 height 18
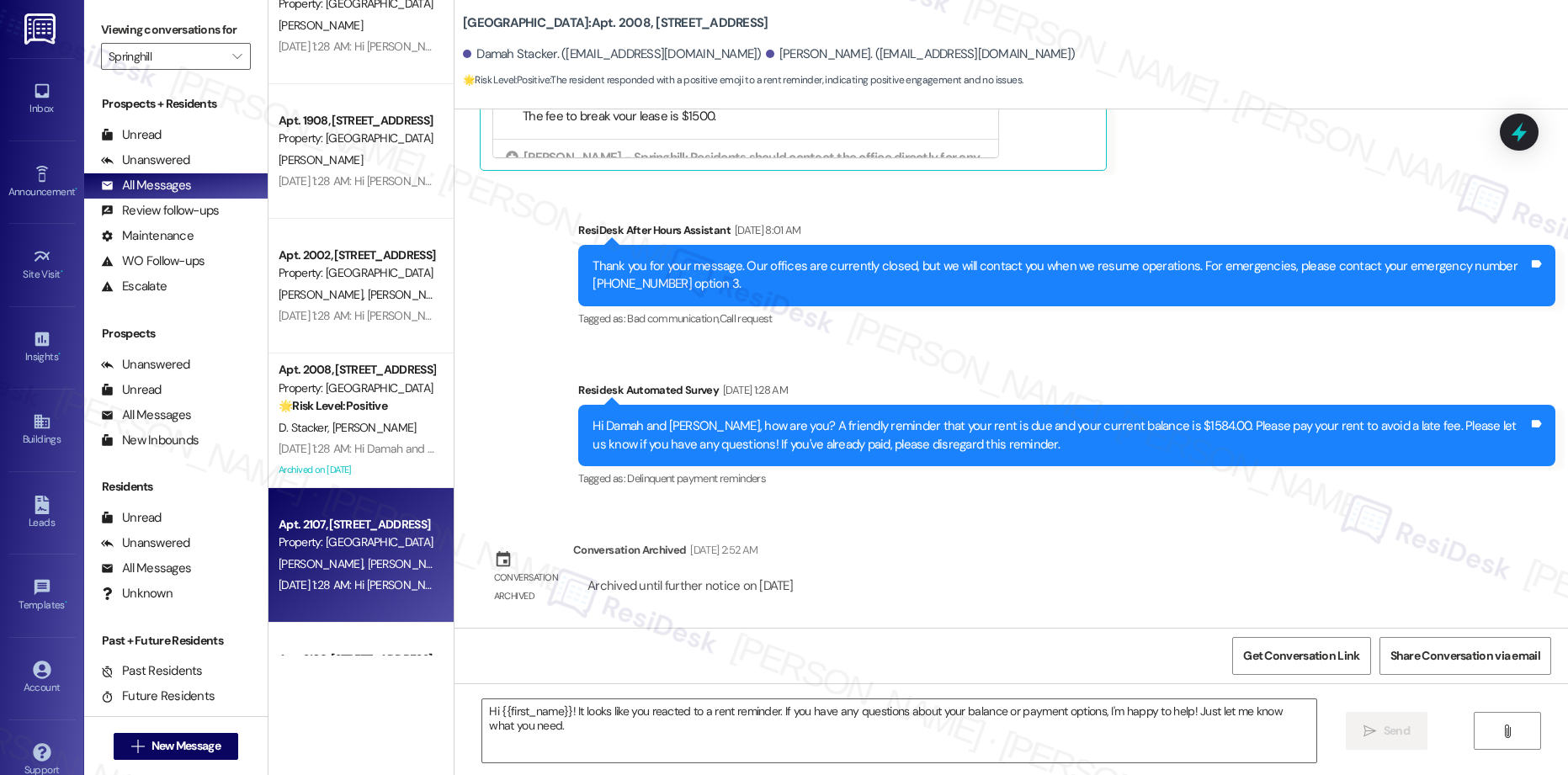
type textarea "Fetching suggested responses. Please feel free to read through the conversation…"
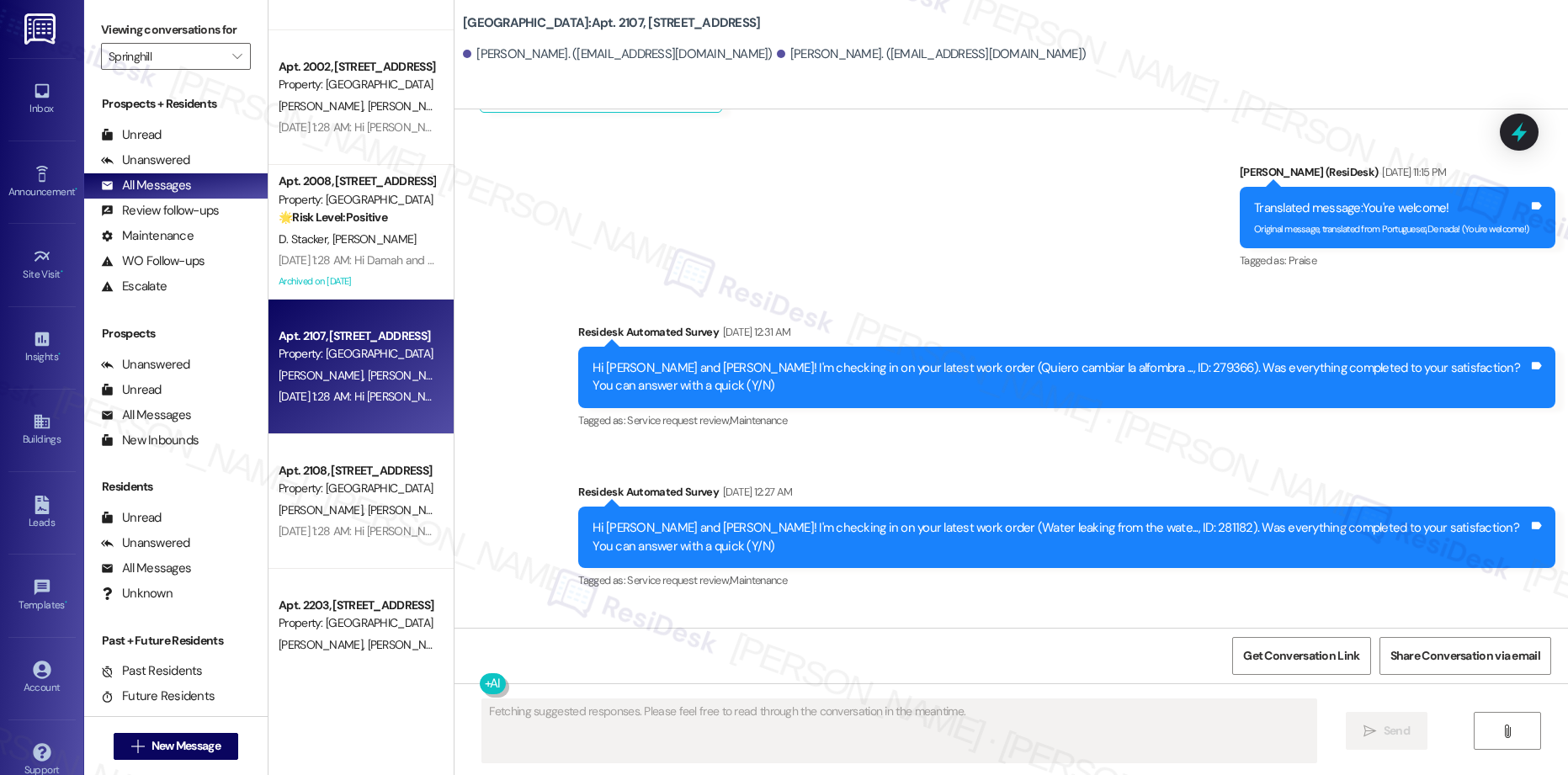
scroll to position [0, 0]
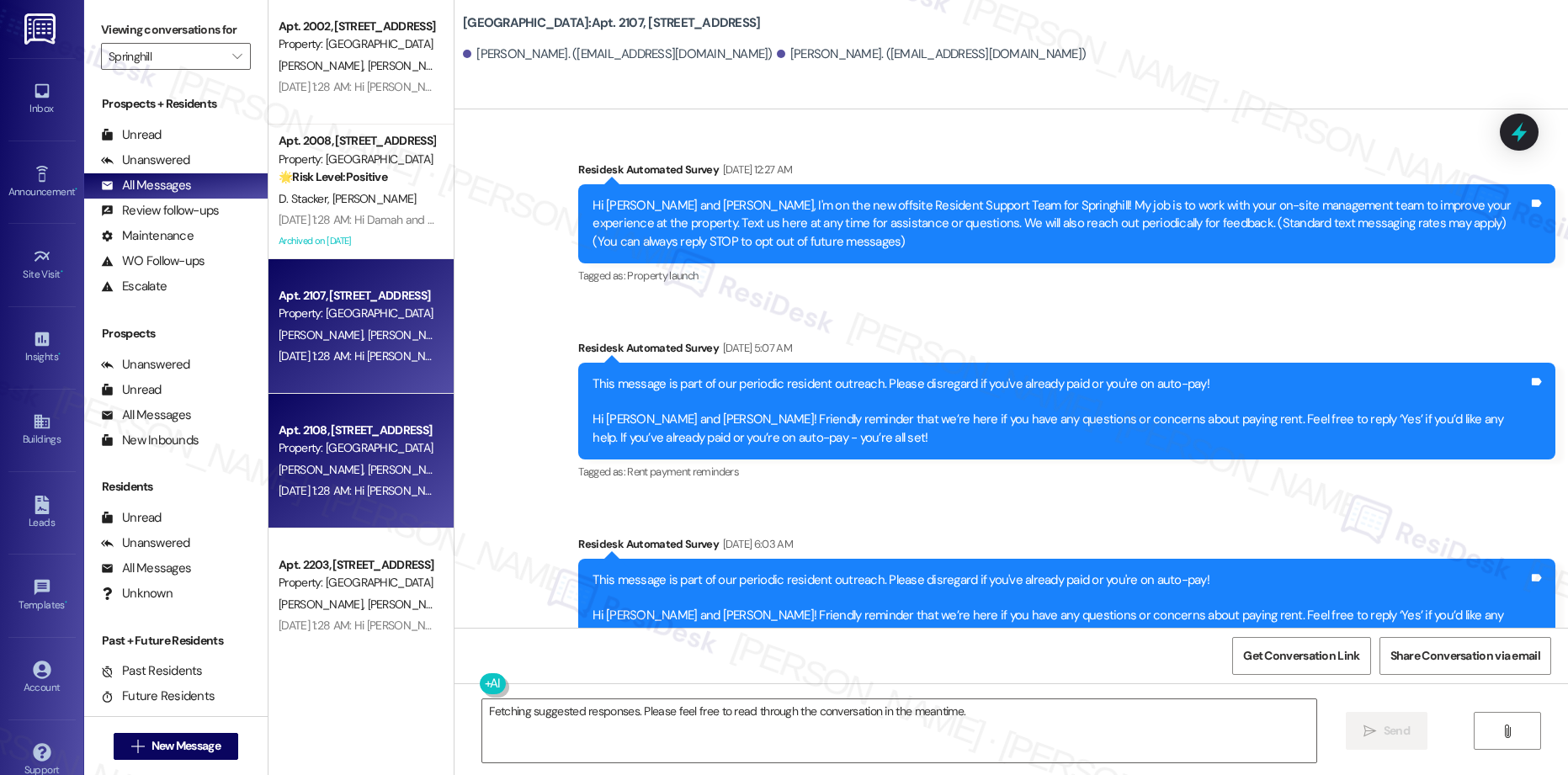
click at [325, 498] on div "[DATE] 1:28 AM: Hi [PERSON_NAME] and [PERSON_NAME], how are you? A friendly rem…" at bounding box center [984, 491] width 1411 height 16
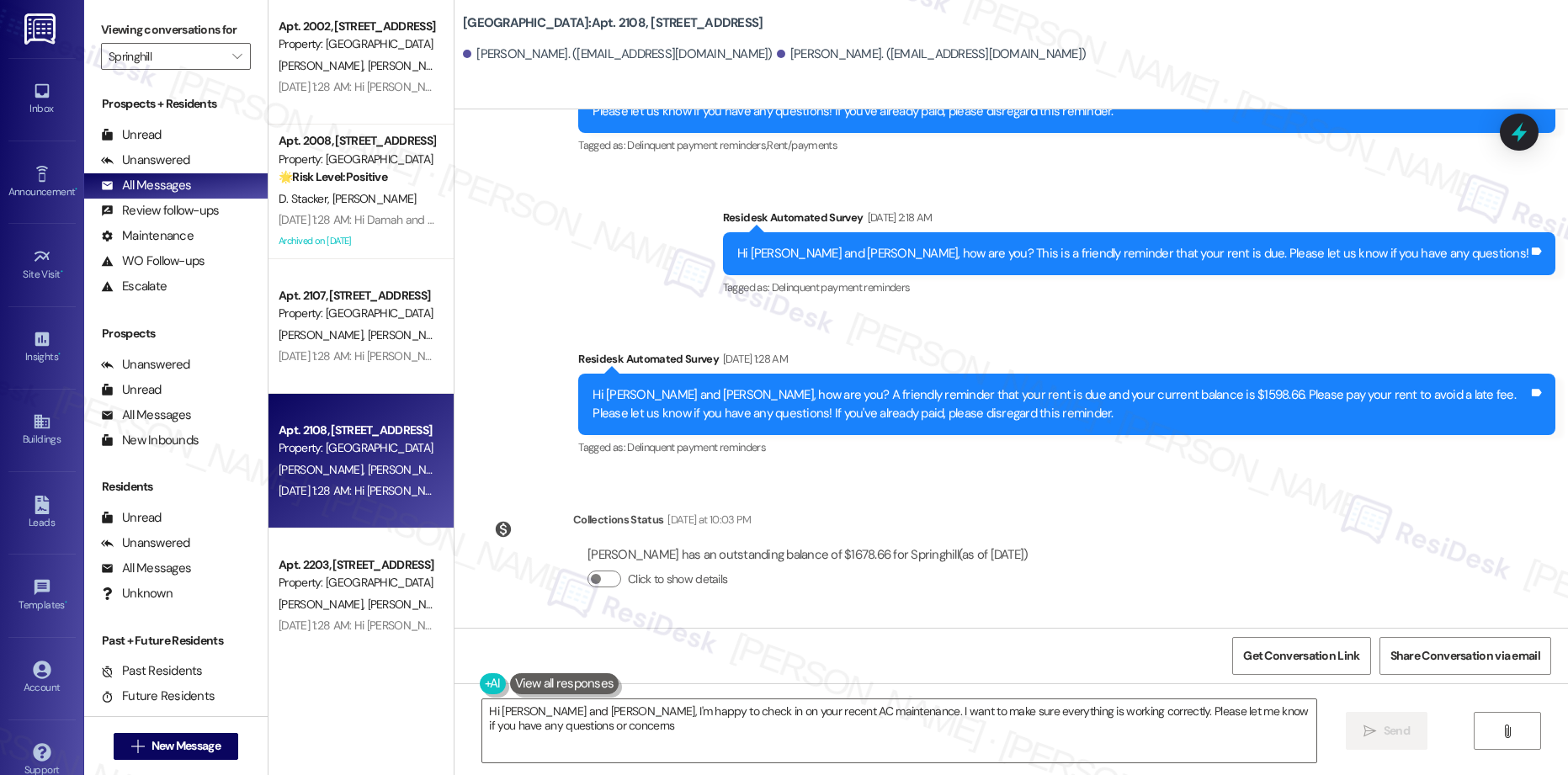
type textarea "Hi [PERSON_NAME] and [PERSON_NAME], I'm happy to check in on your recent AC mai…"
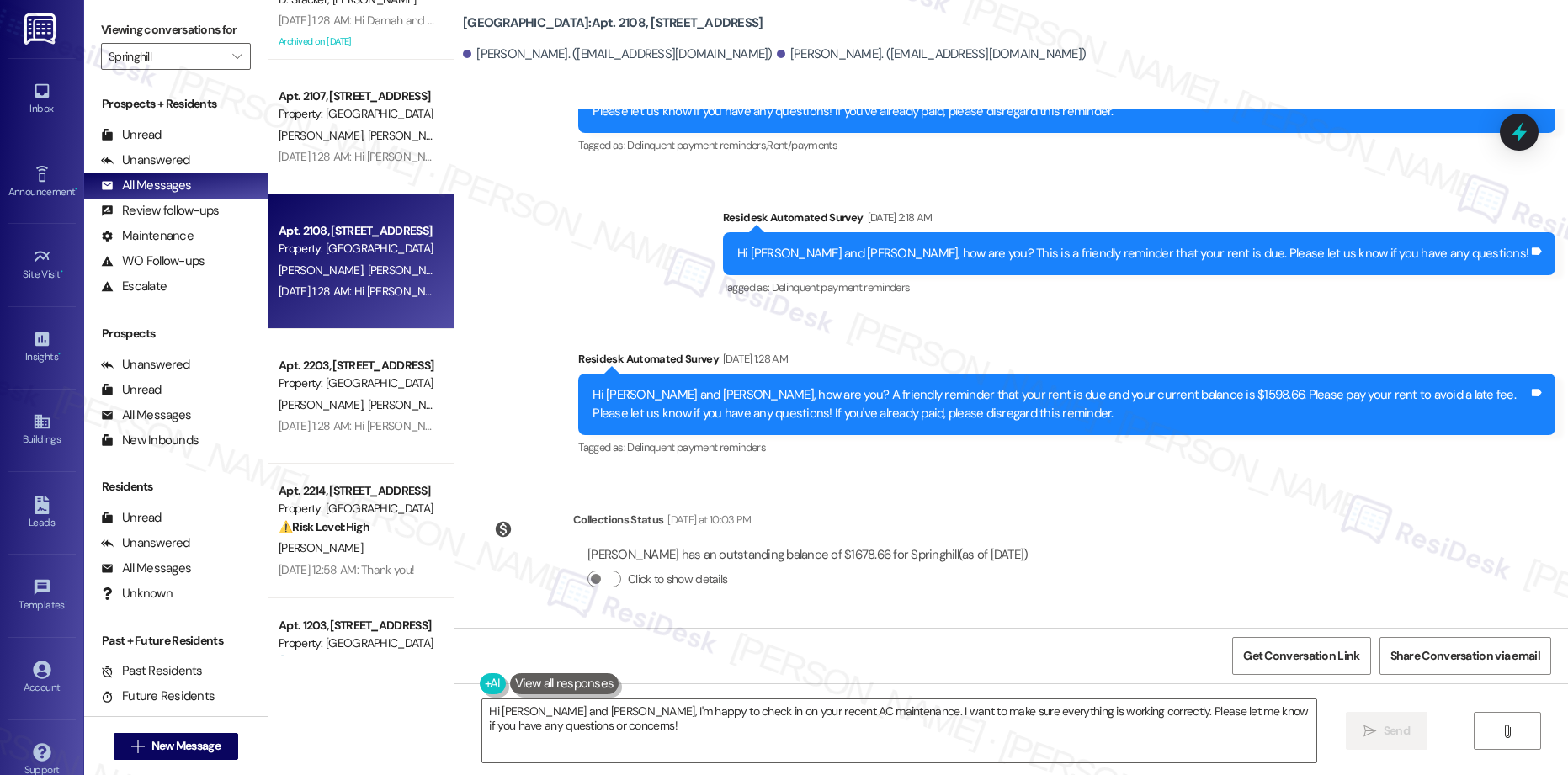
click at [362, 424] on div "Apt. 2002, [STREET_ADDRESS] Property: Springhill [PERSON_NAME] [PERSON_NAME] V.…" at bounding box center [361, 328] width 185 height 656
click at [362, 424] on div "[DATE] 1:28 AM: Hi [PERSON_NAME] and [PERSON_NAME], how are you? A friendly rem…" at bounding box center [983, 426] width 1410 height 16
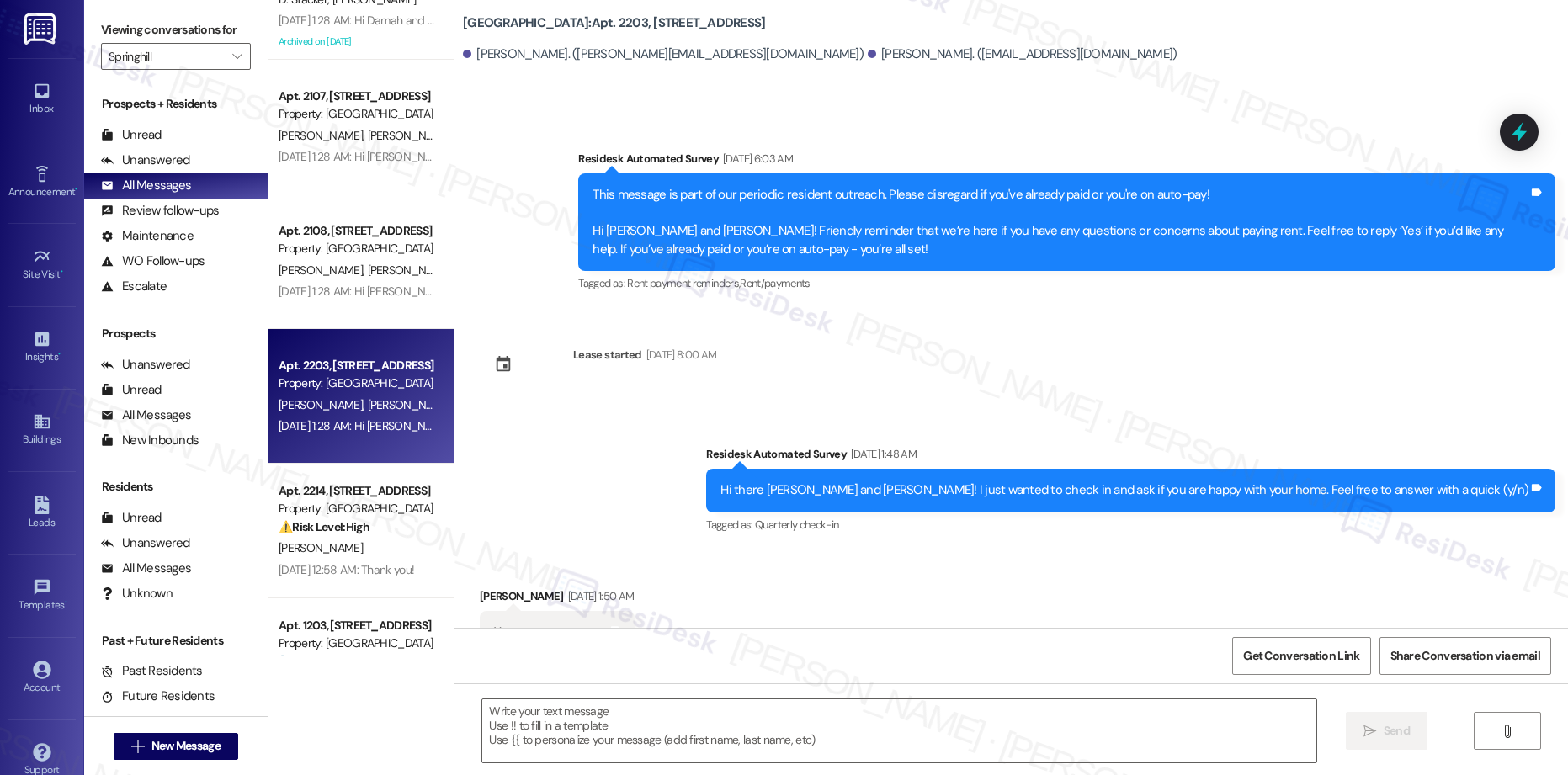
type textarea "Fetching suggested responses. Please feel free to read through the conversation…"
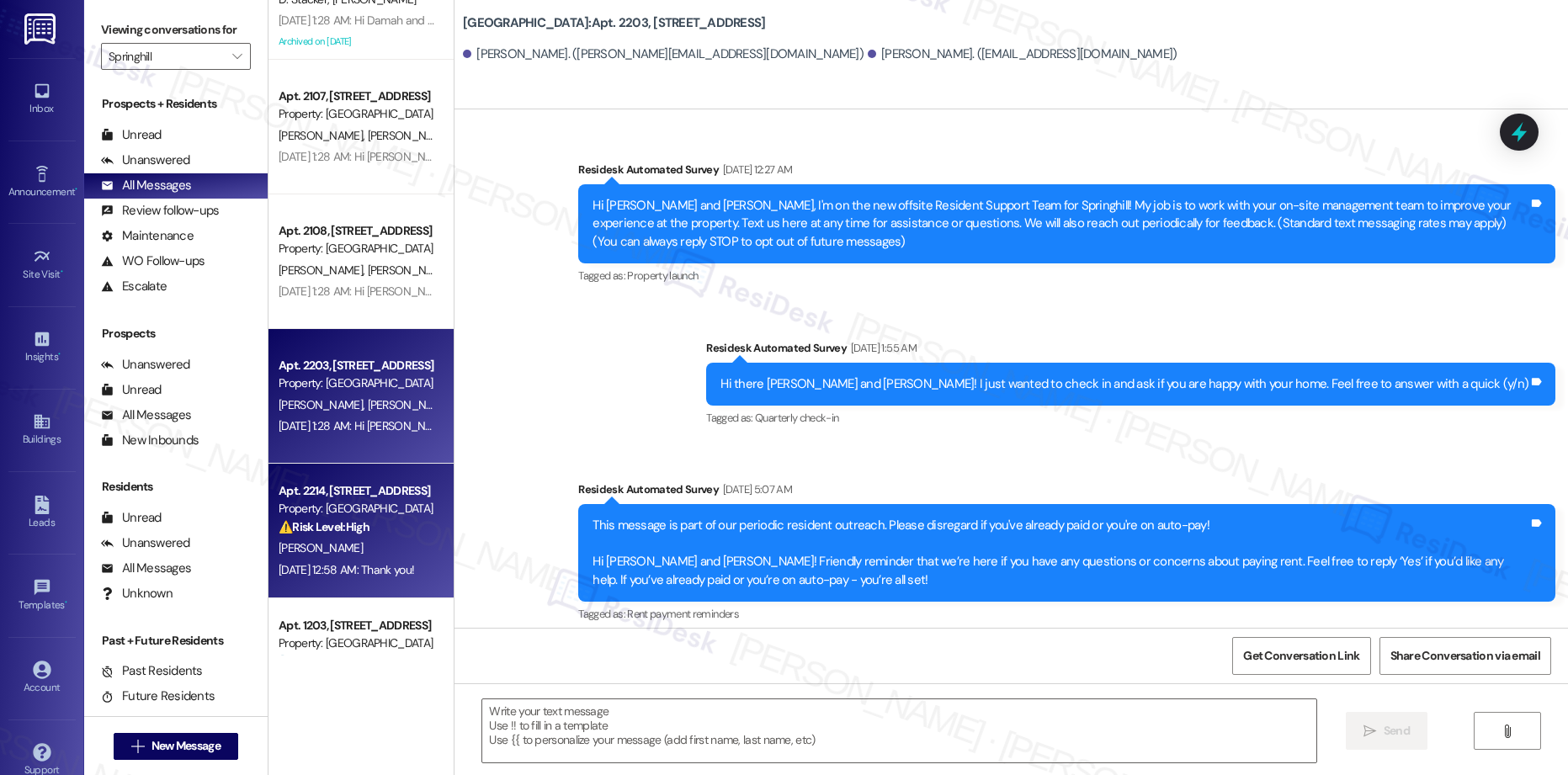
click at [345, 516] on div "Property: [GEOGRAPHIC_DATA]" at bounding box center [356, 509] width 156 height 18
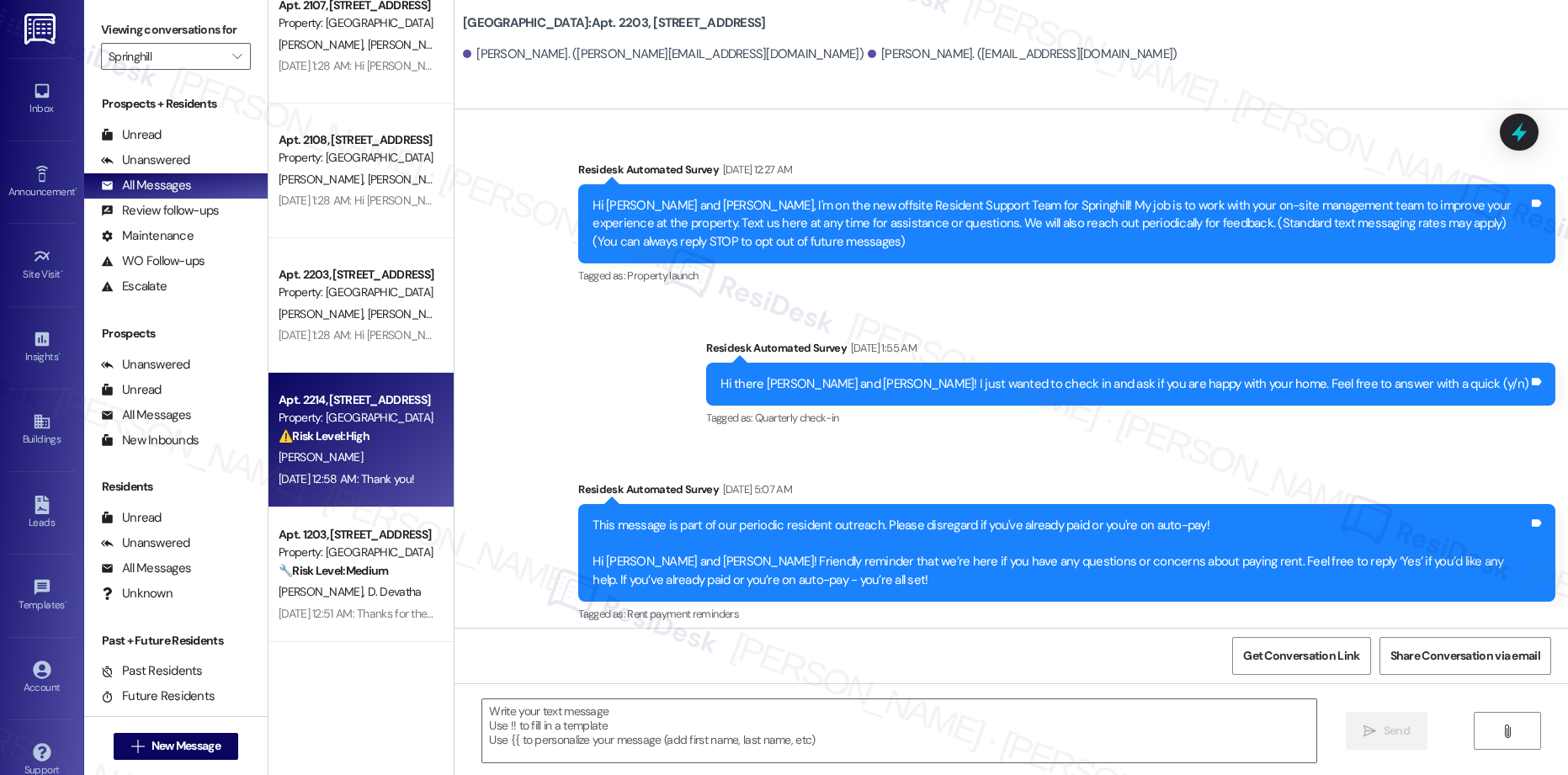
type textarea "Fetching suggested responses. Please feel free to read through the conversation…"
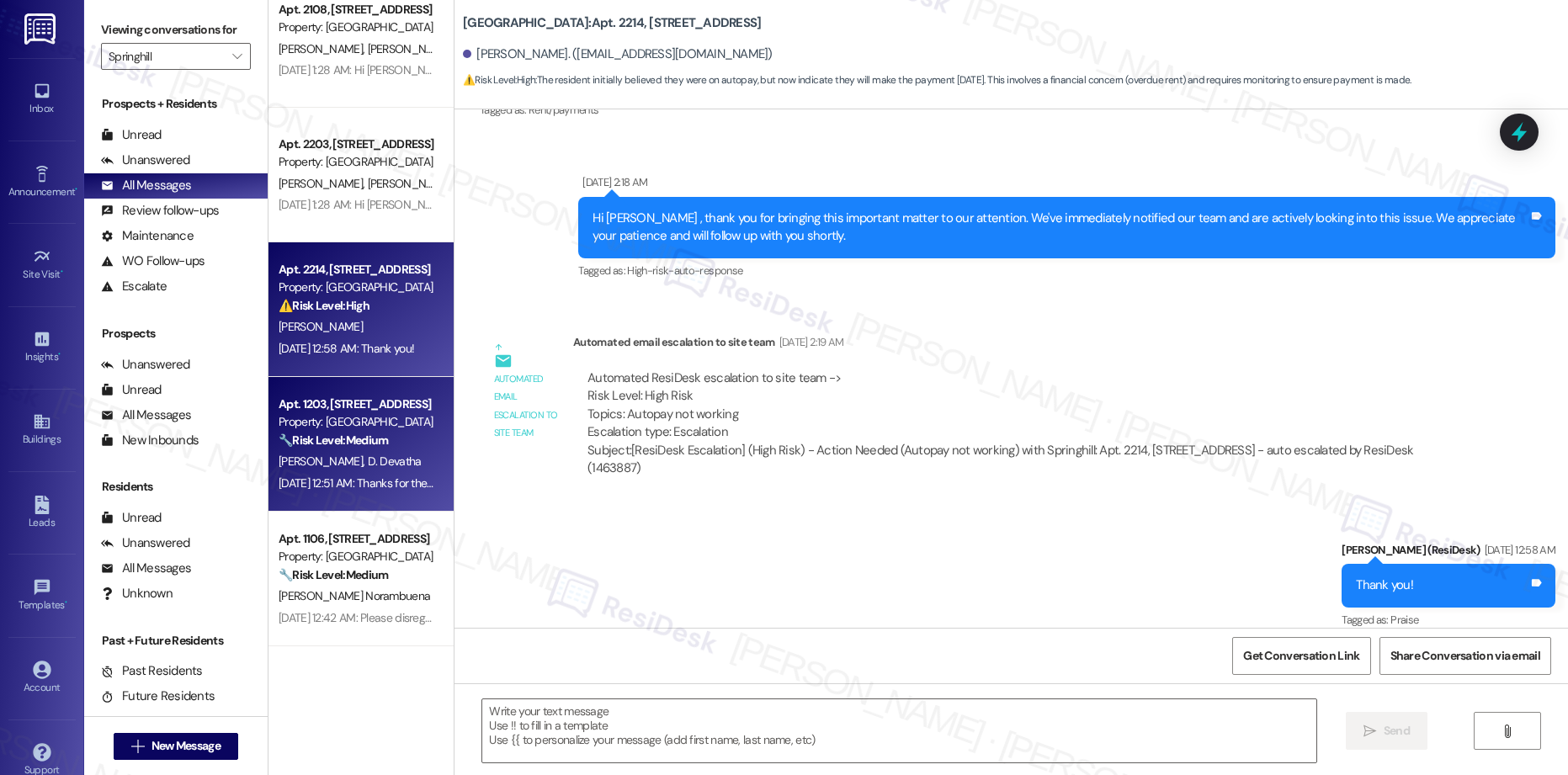
click at [368, 456] on span "D. Devatha" at bounding box center [394, 462] width 54 height 16
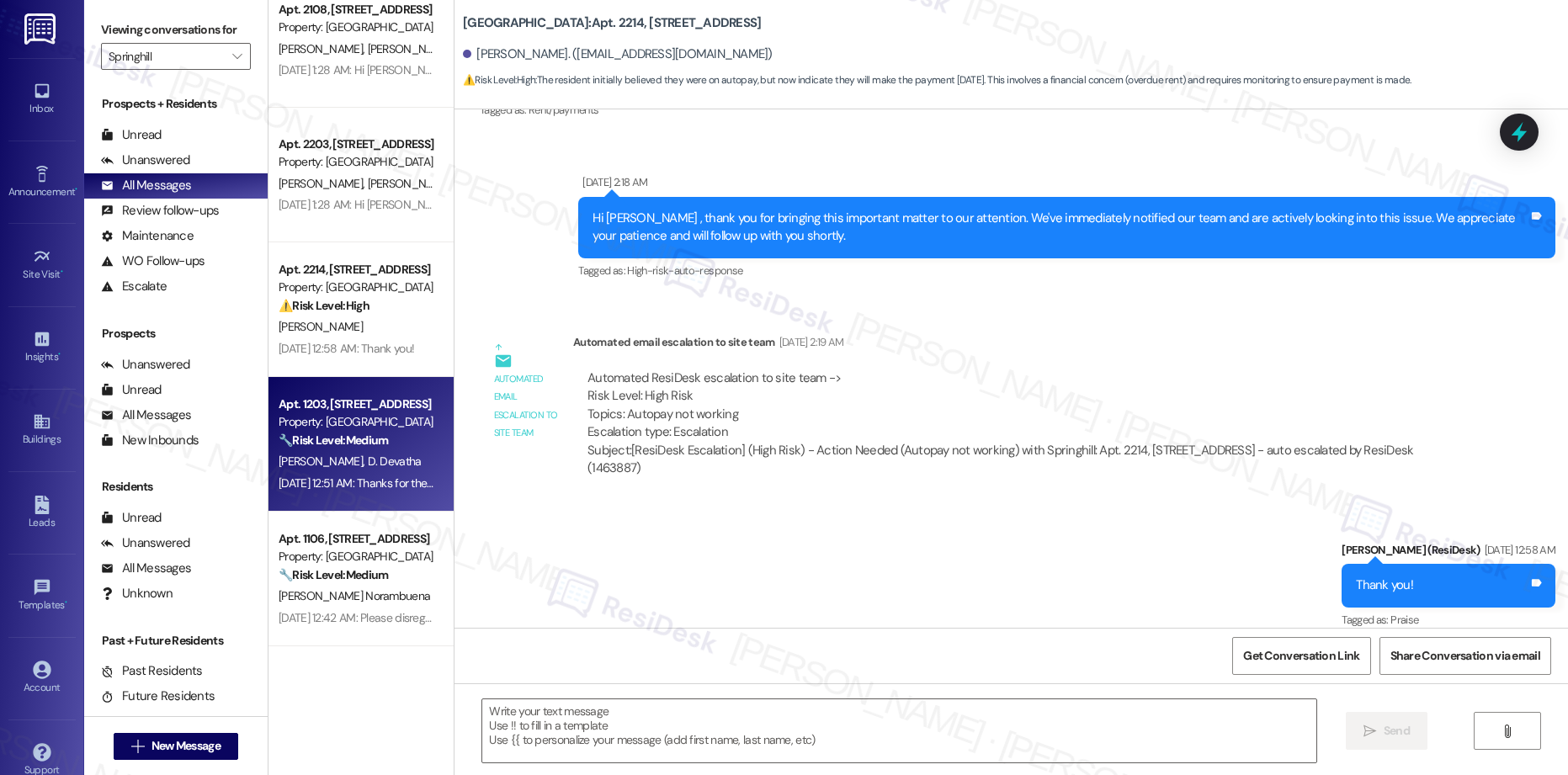
type textarea "Fetching suggested responses. Please feel free to read through the conversation…"
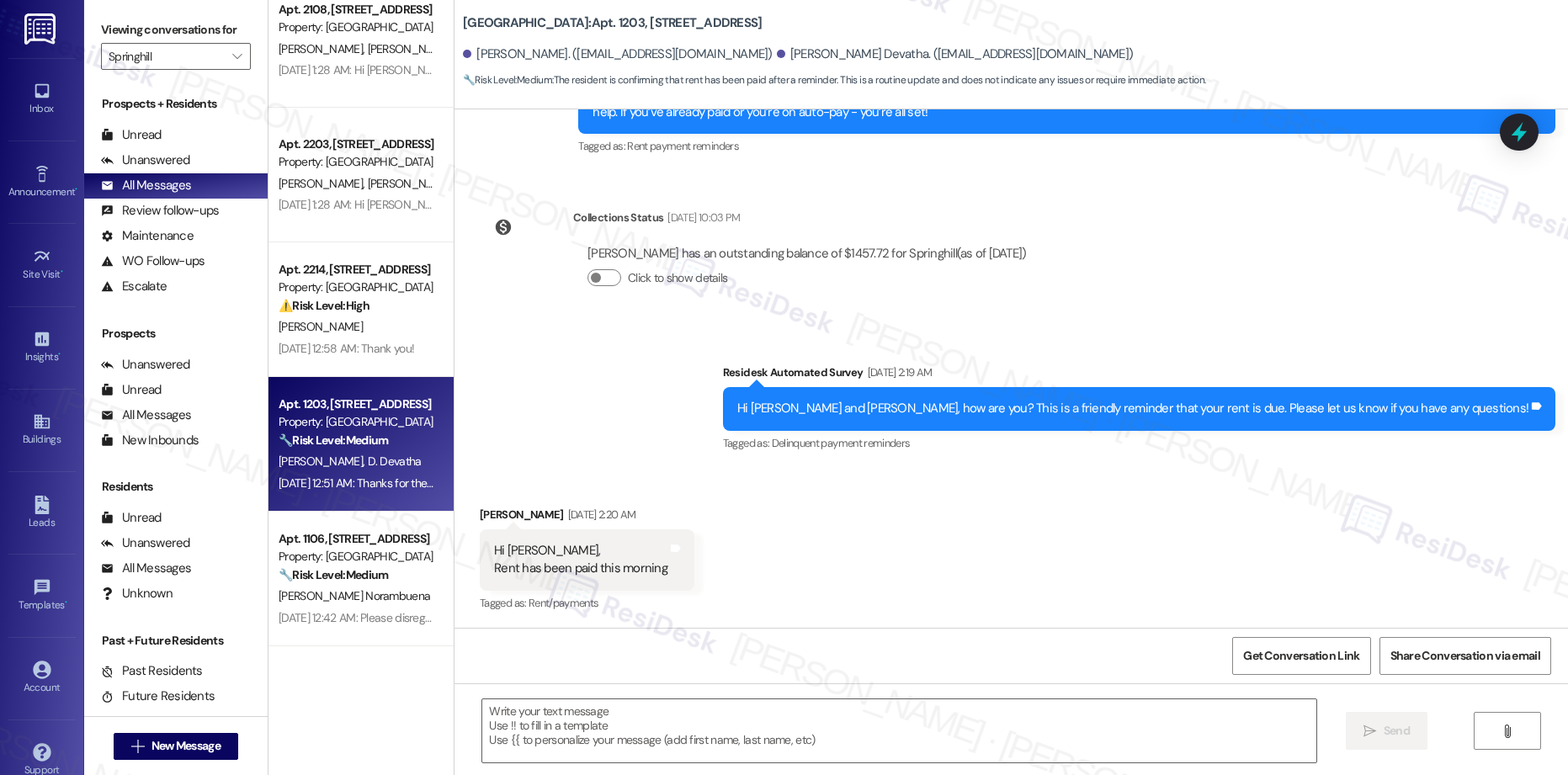
type textarea "Fetching suggested responses. Please feel free to read through the conversation…"
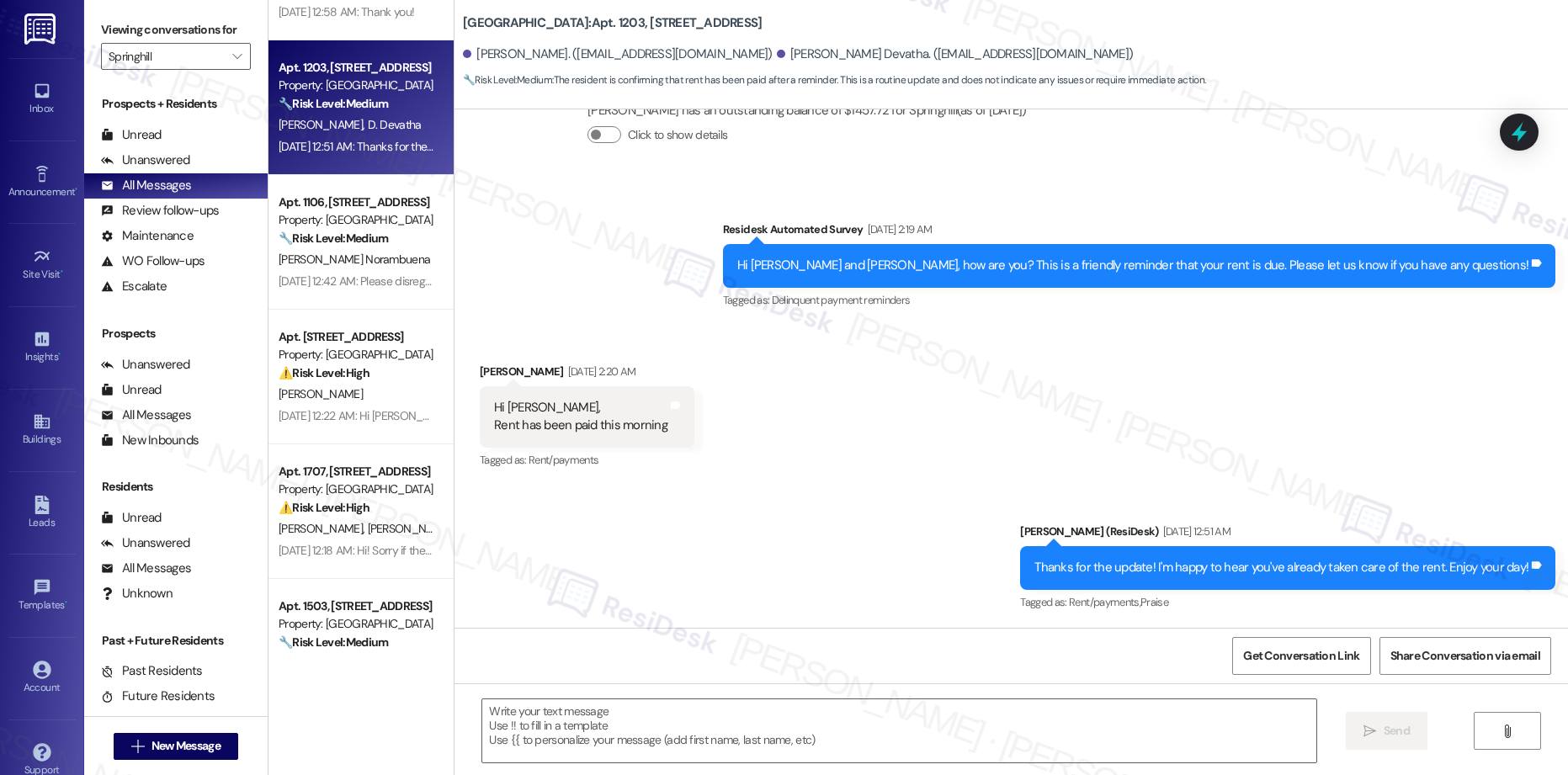
scroll to position [2258, 0]
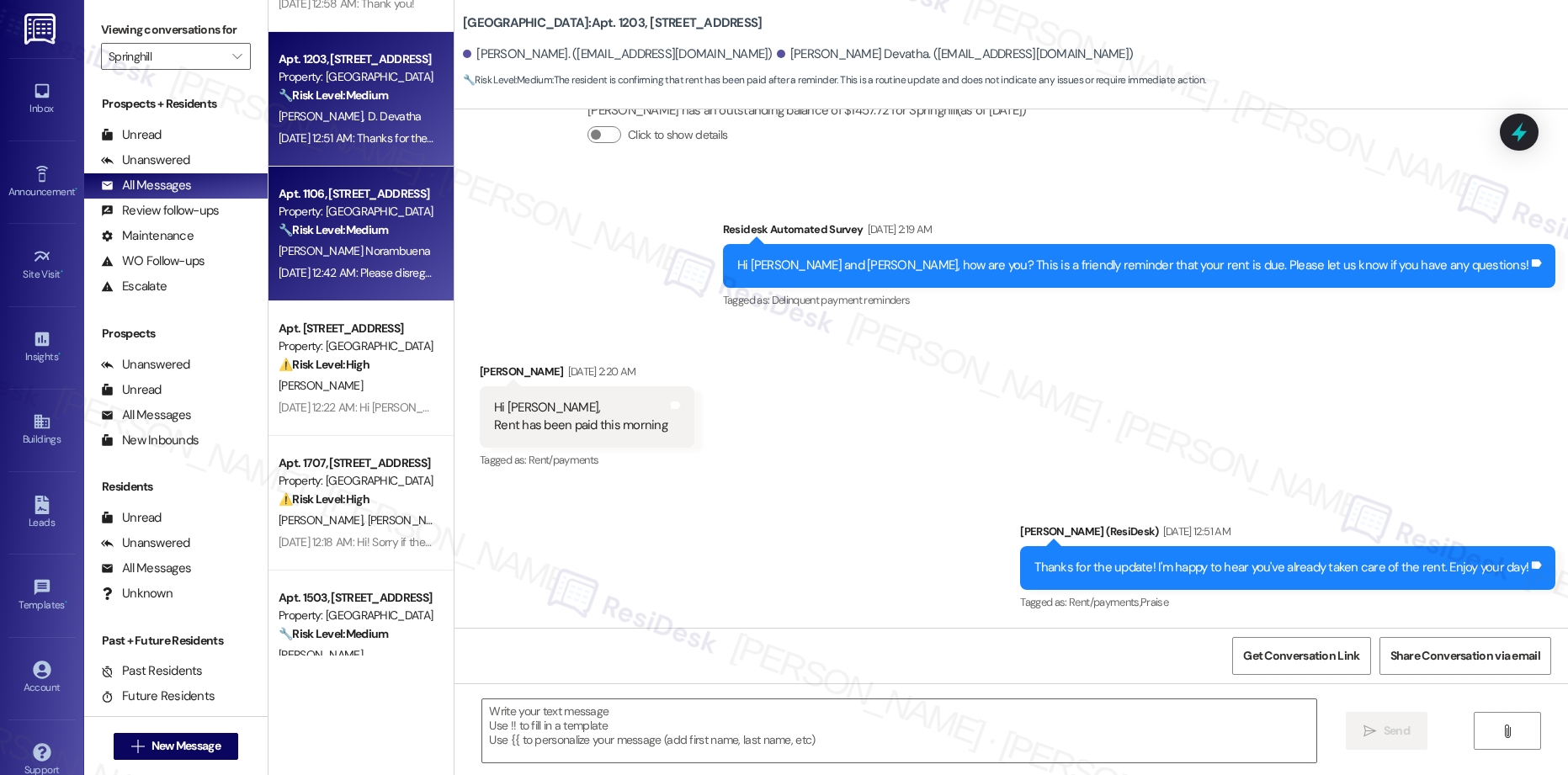
click at [326, 258] on span "[PERSON_NAME] Norambuena" at bounding box center [355, 251] width 152 height 16
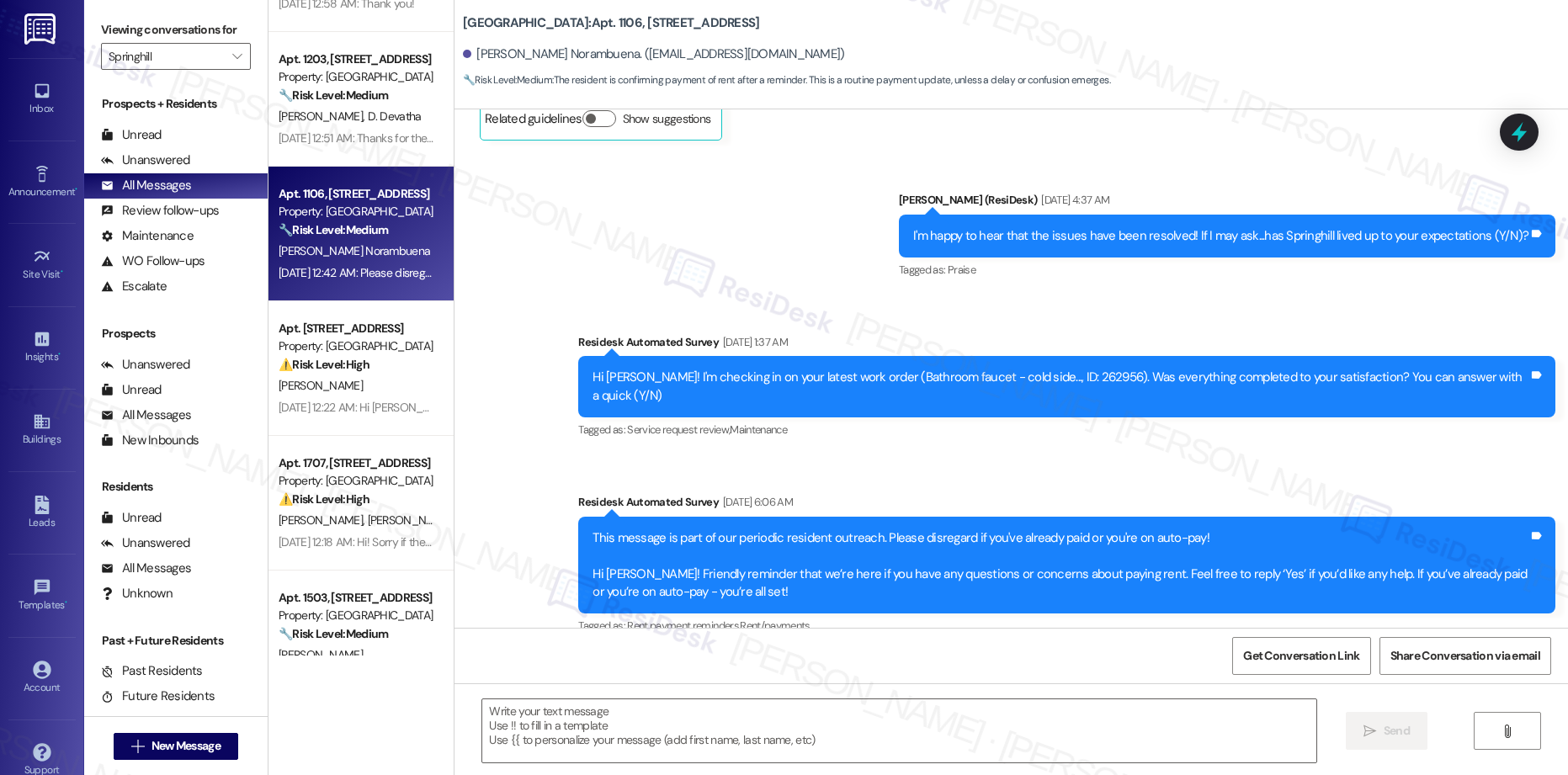
type textarea "Fetching suggested responses. Please feel free to read through the conversation…"
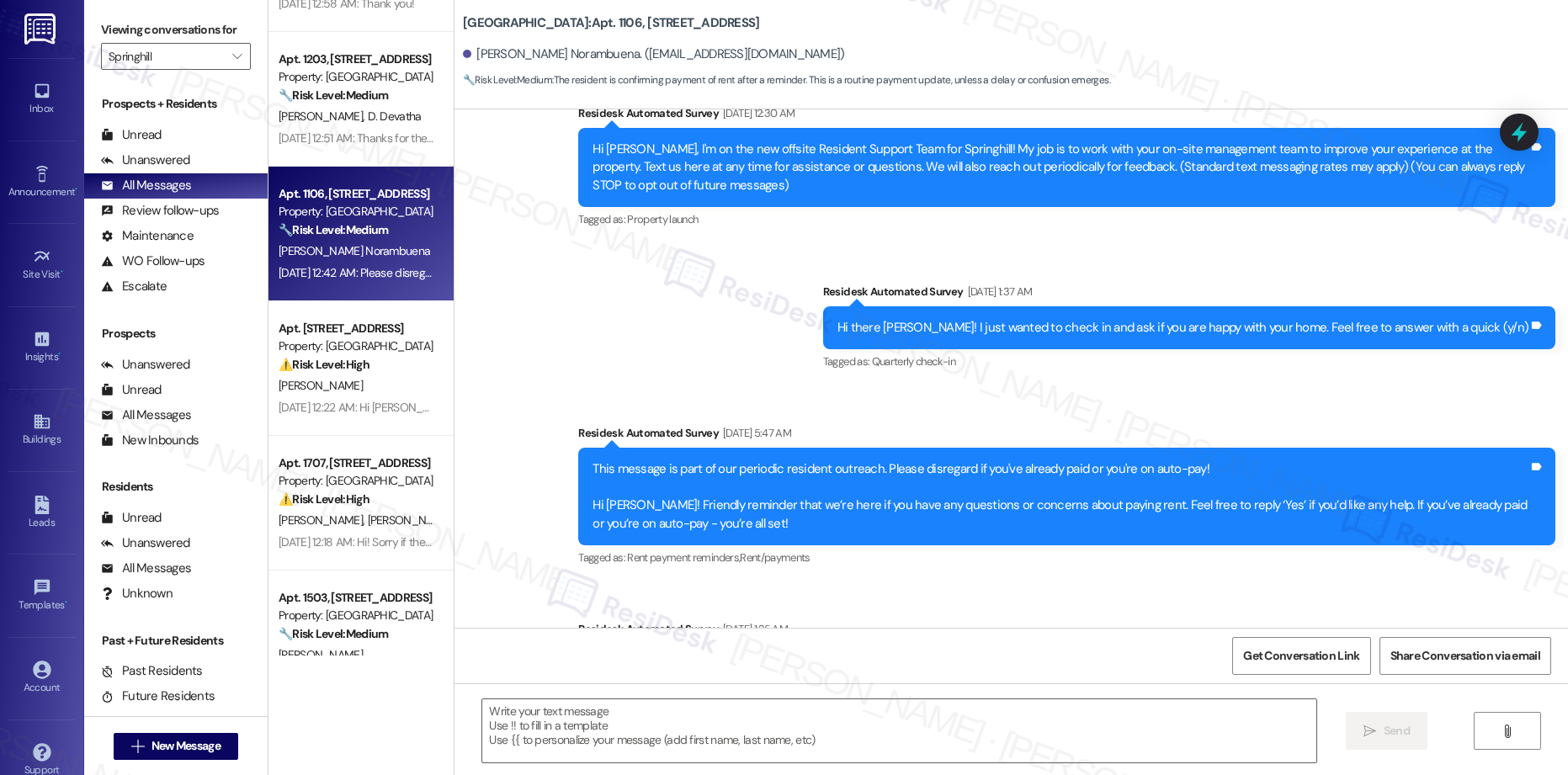
scroll to position [0, 0]
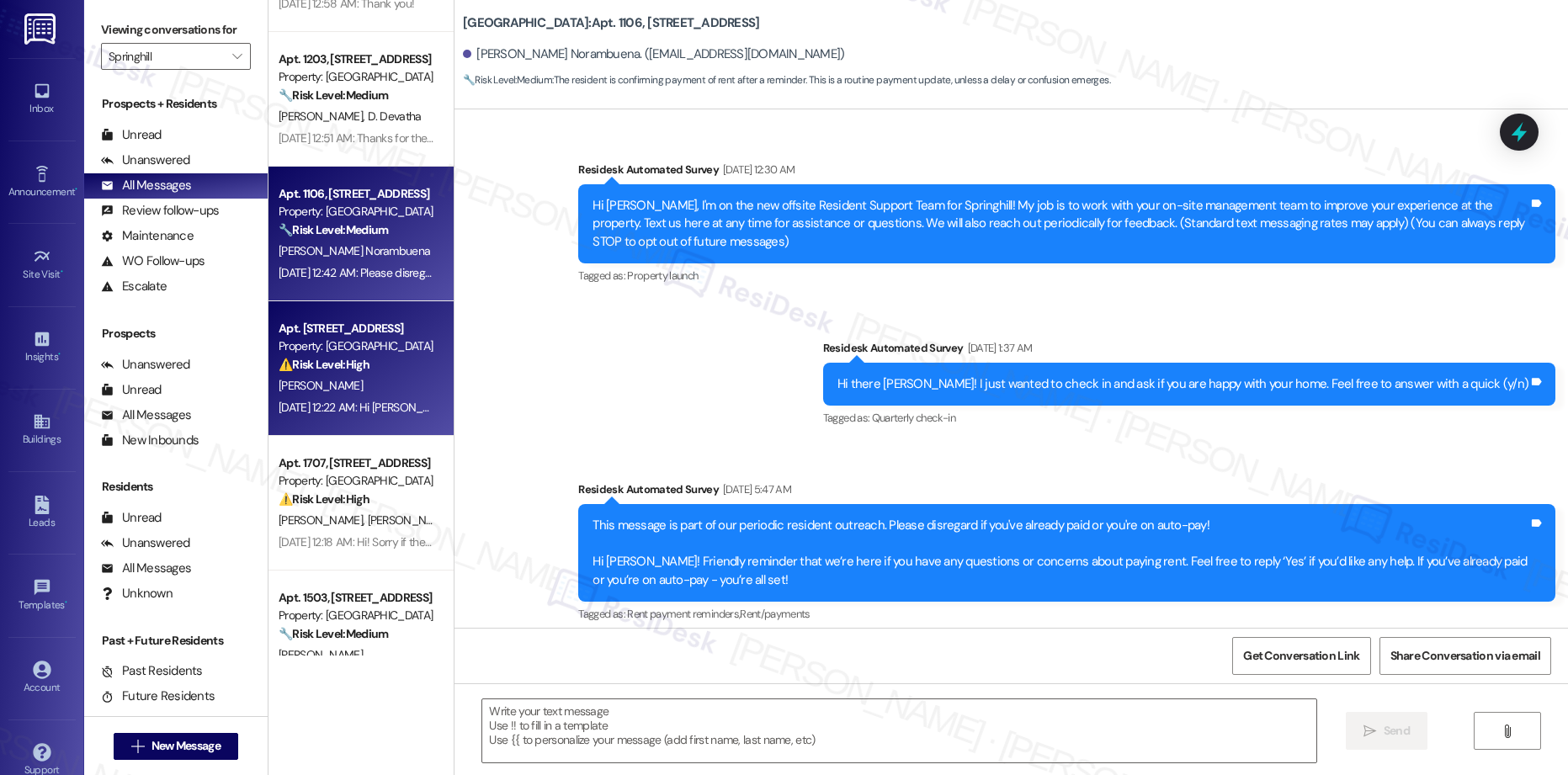
click at [393, 362] on div "⚠️ Risk Level: High The resident is having trouble logging into the portal to p…" at bounding box center [356, 365] width 156 height 18
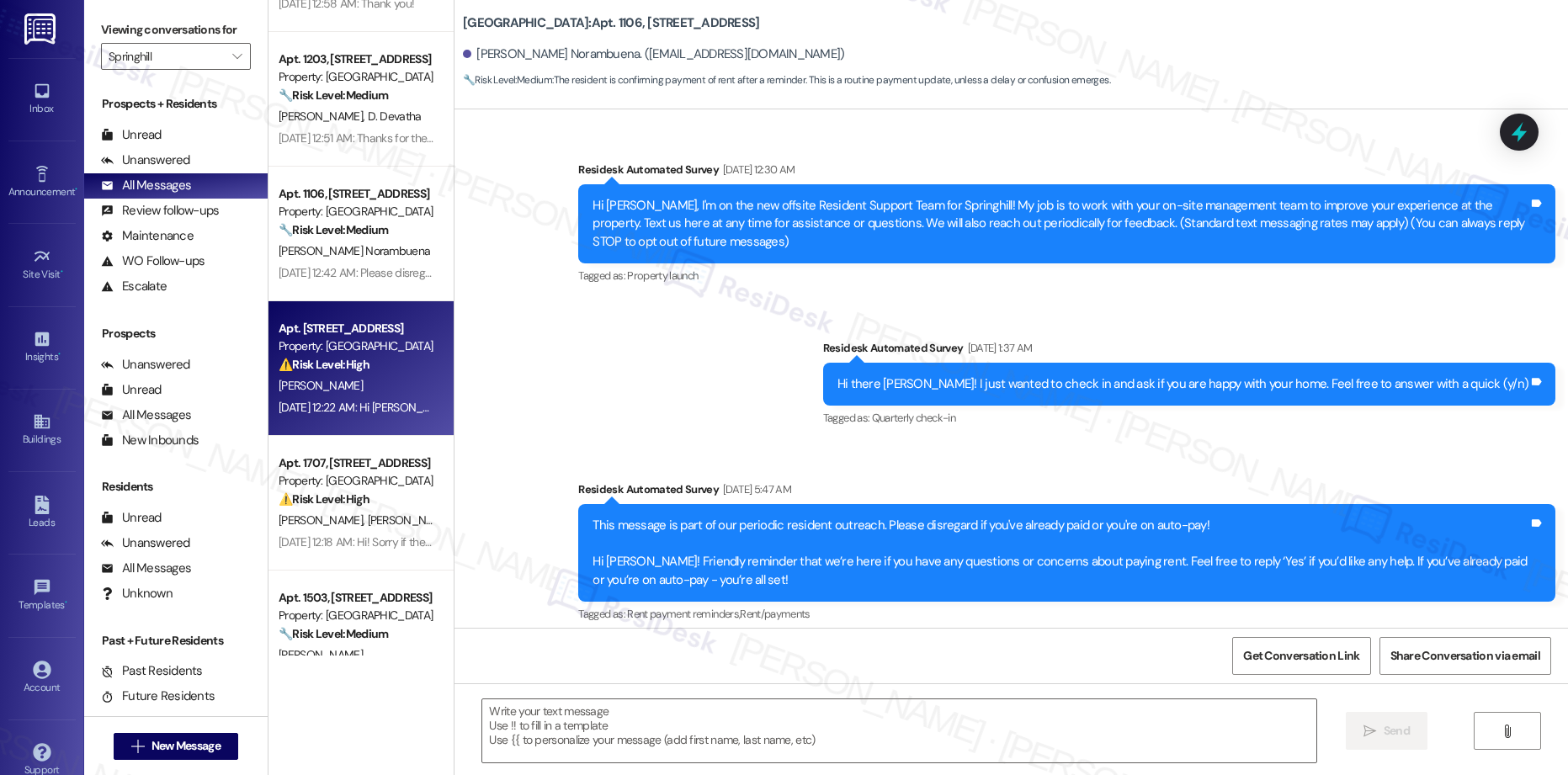
scroll to position [2257, 0]
type textarea "Fetching suggested responses. Please feel free to read through the conversation…"
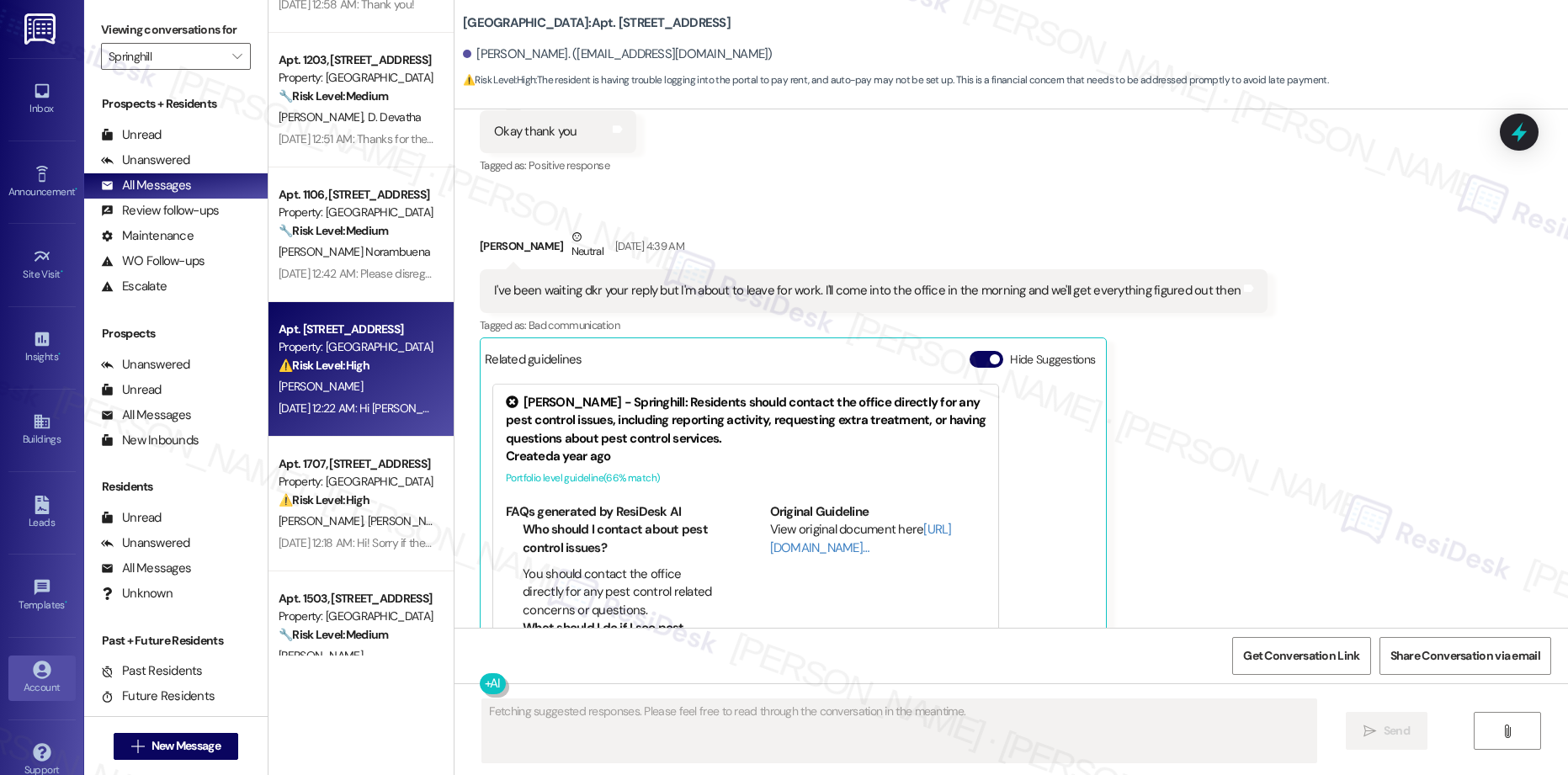
scroll to position [2364, 0]
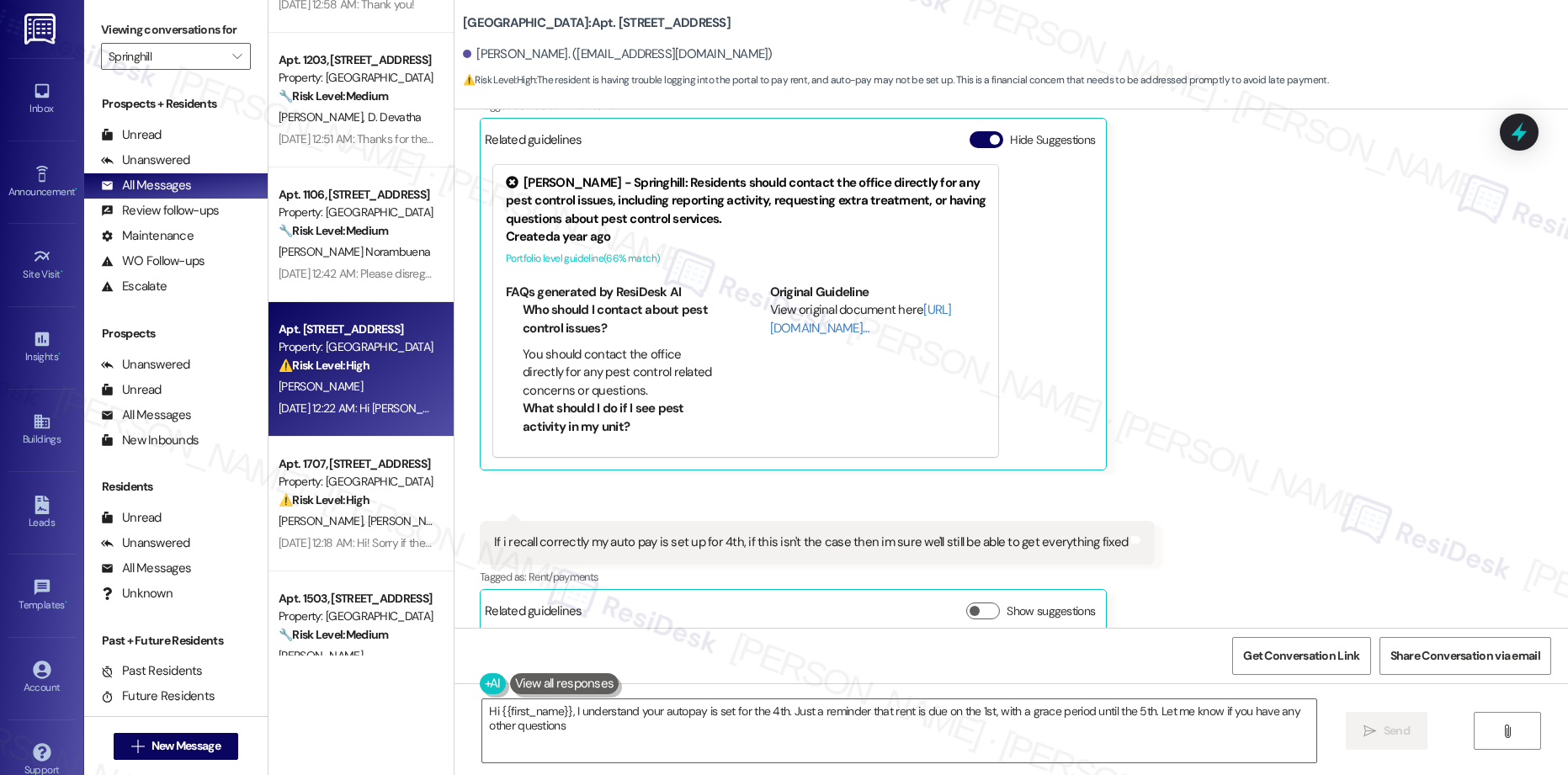
type textarea "Hi {{first_name}}, I understand your autopay is set for the 4th. Just a reminde…"
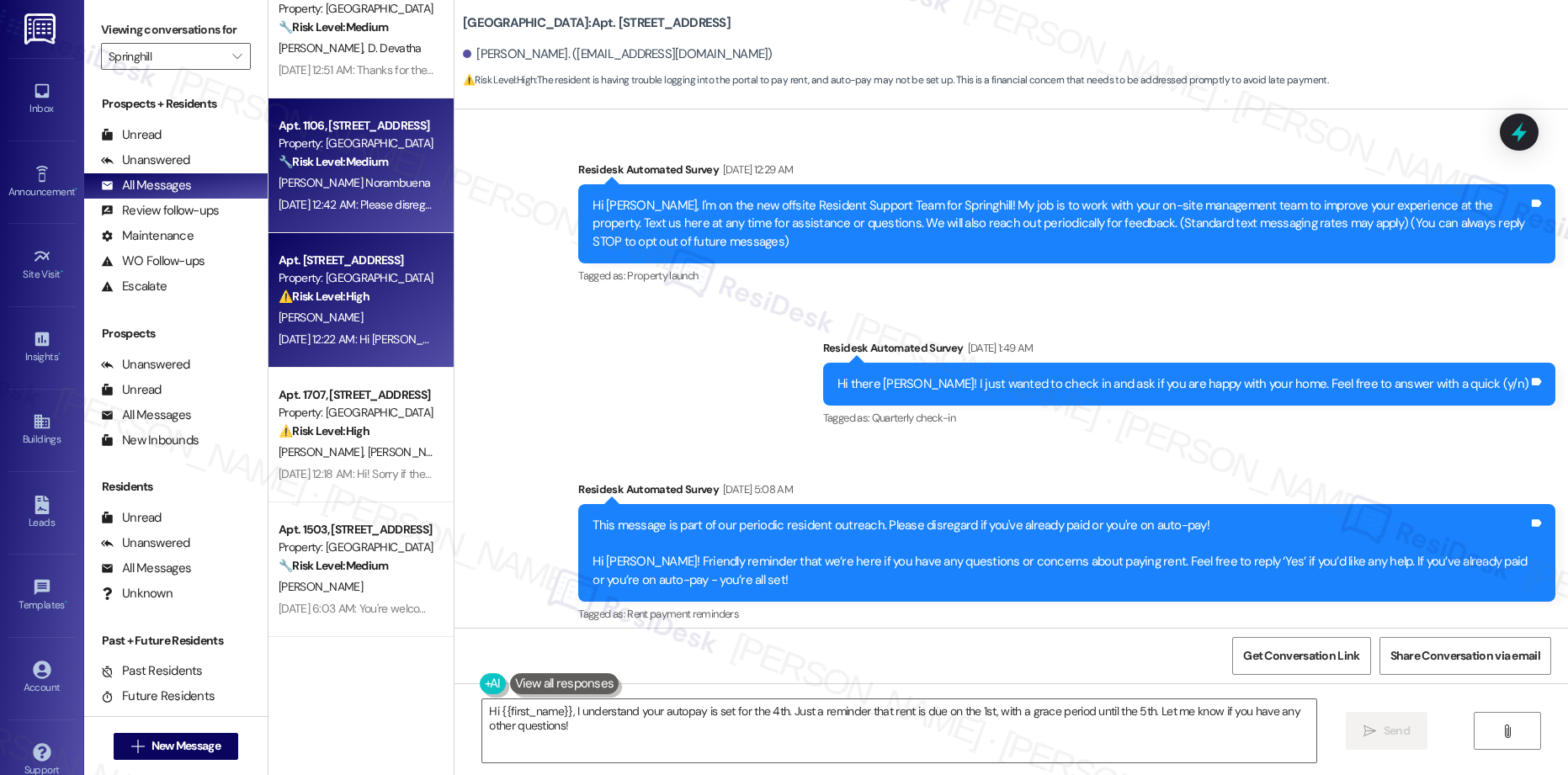
scroll to position [2480, 0]
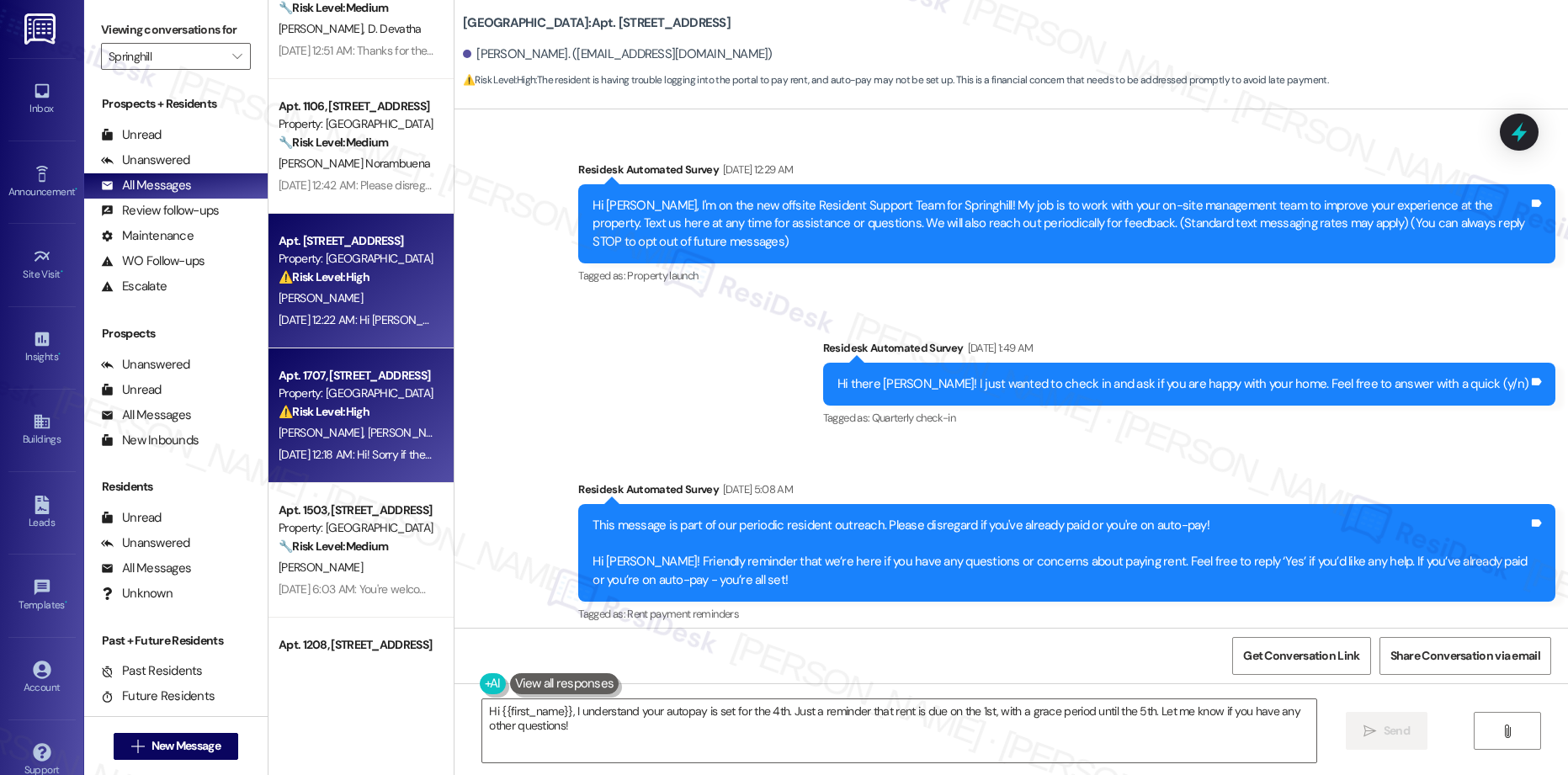
click at [367, 418] on div "⚠️ Risk Level: High The resident is asking about the rent due date, indicating …" at bounding box center [356, 412] width 156 height 18
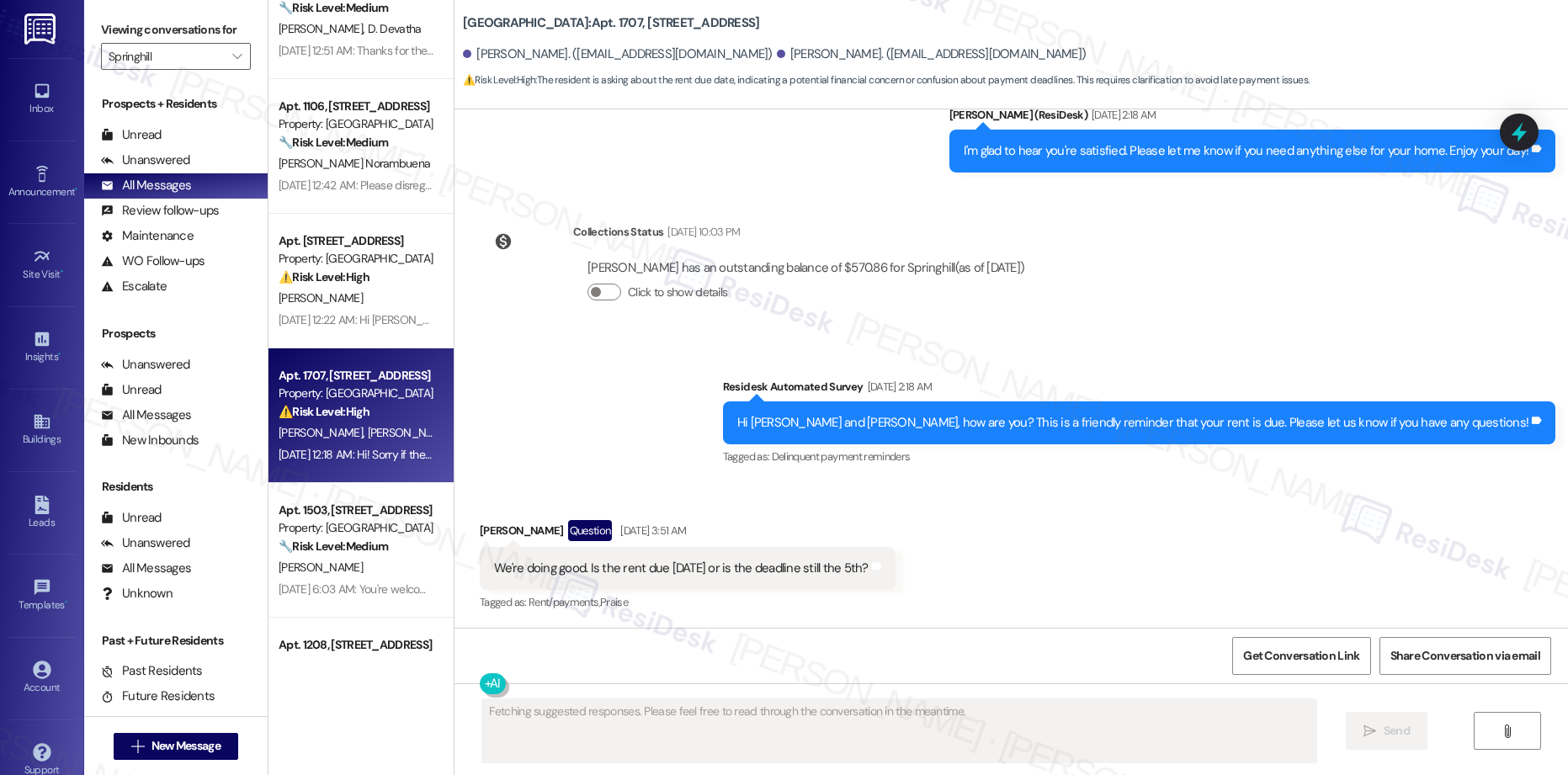
scroll to position [5488, 0]
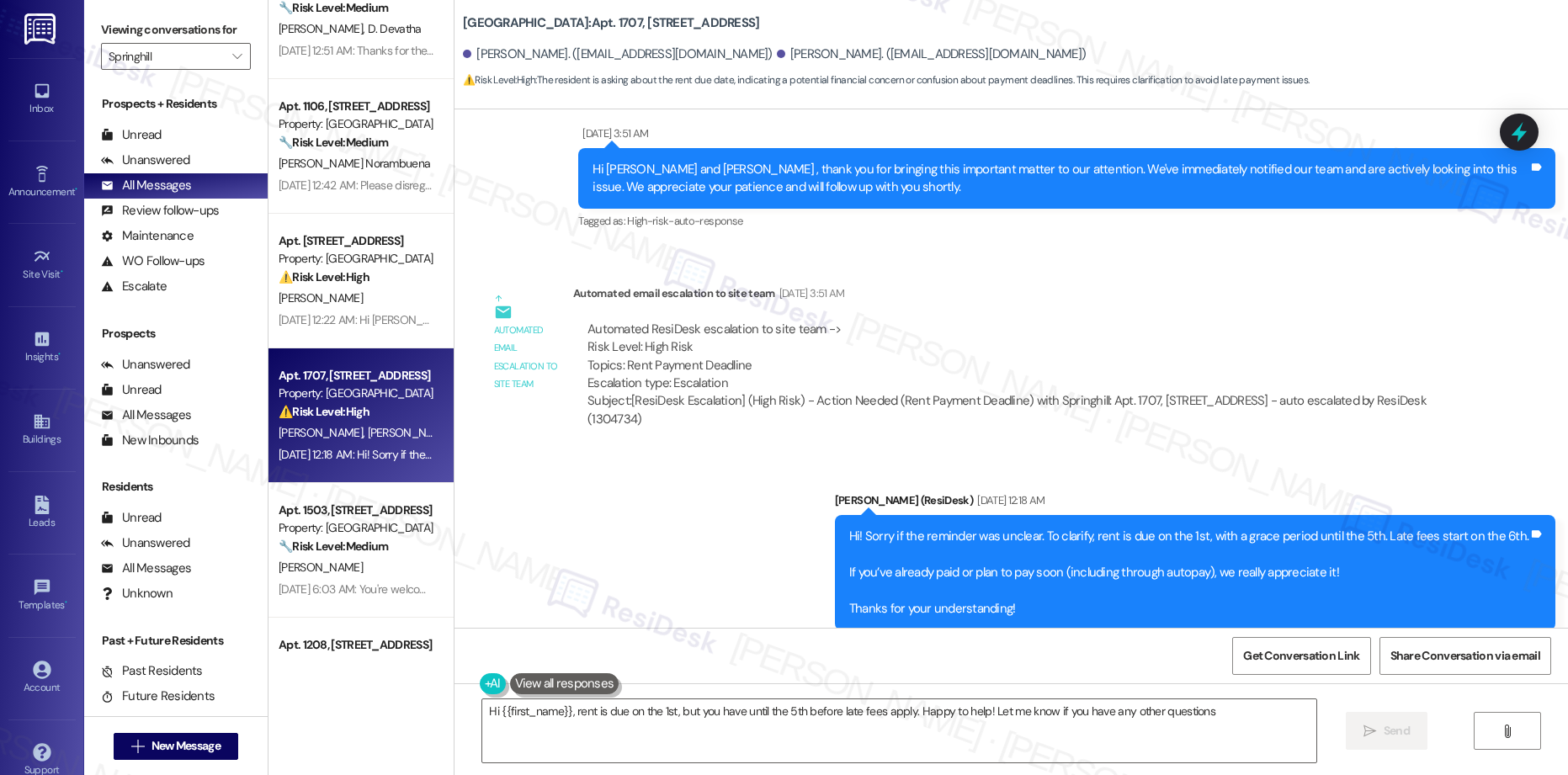
type textarea "Hi {{first_name}}, rent is due on the 1st, but you have until the 5th before la…"
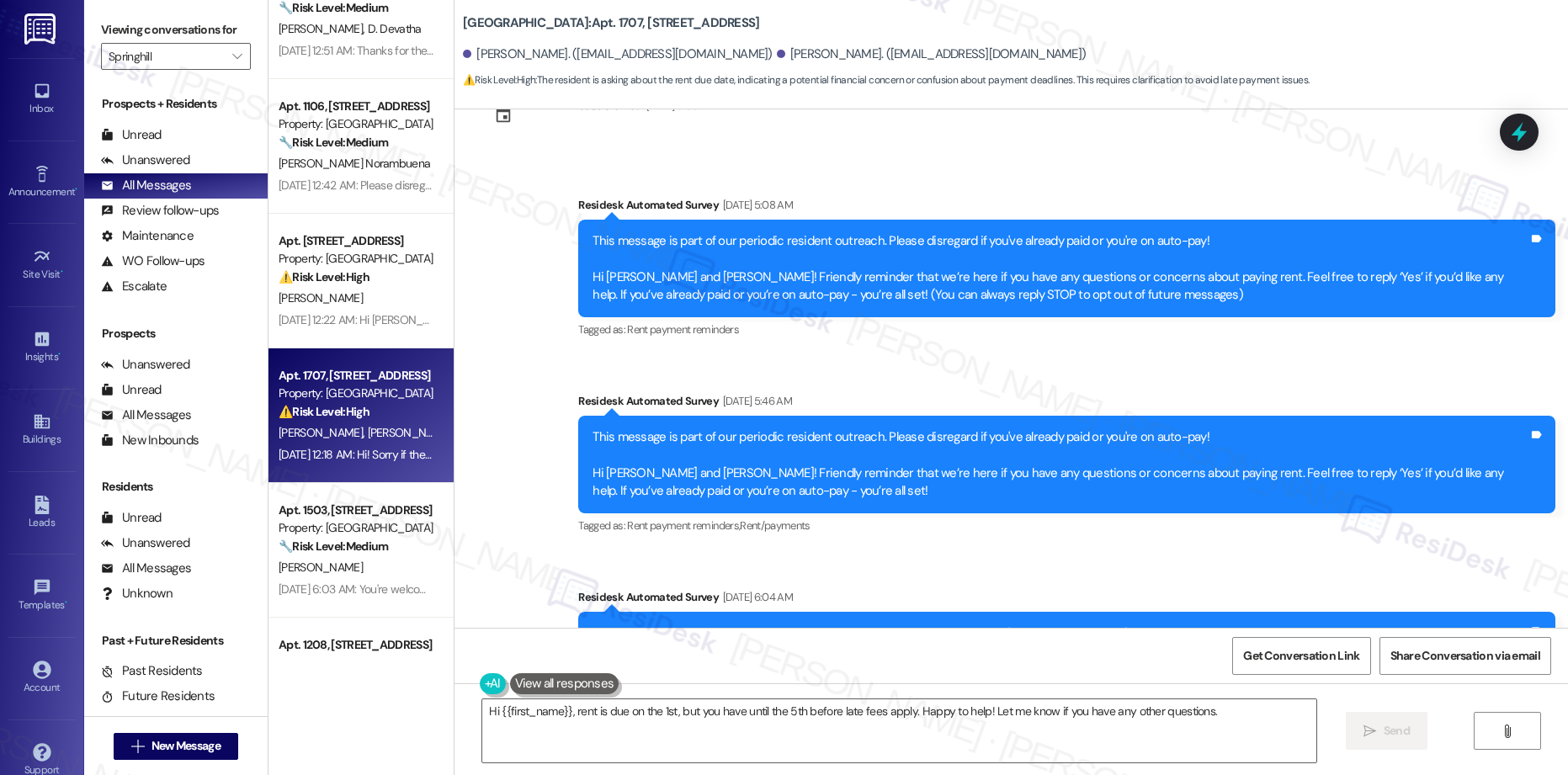
scroll to position [0, 0]
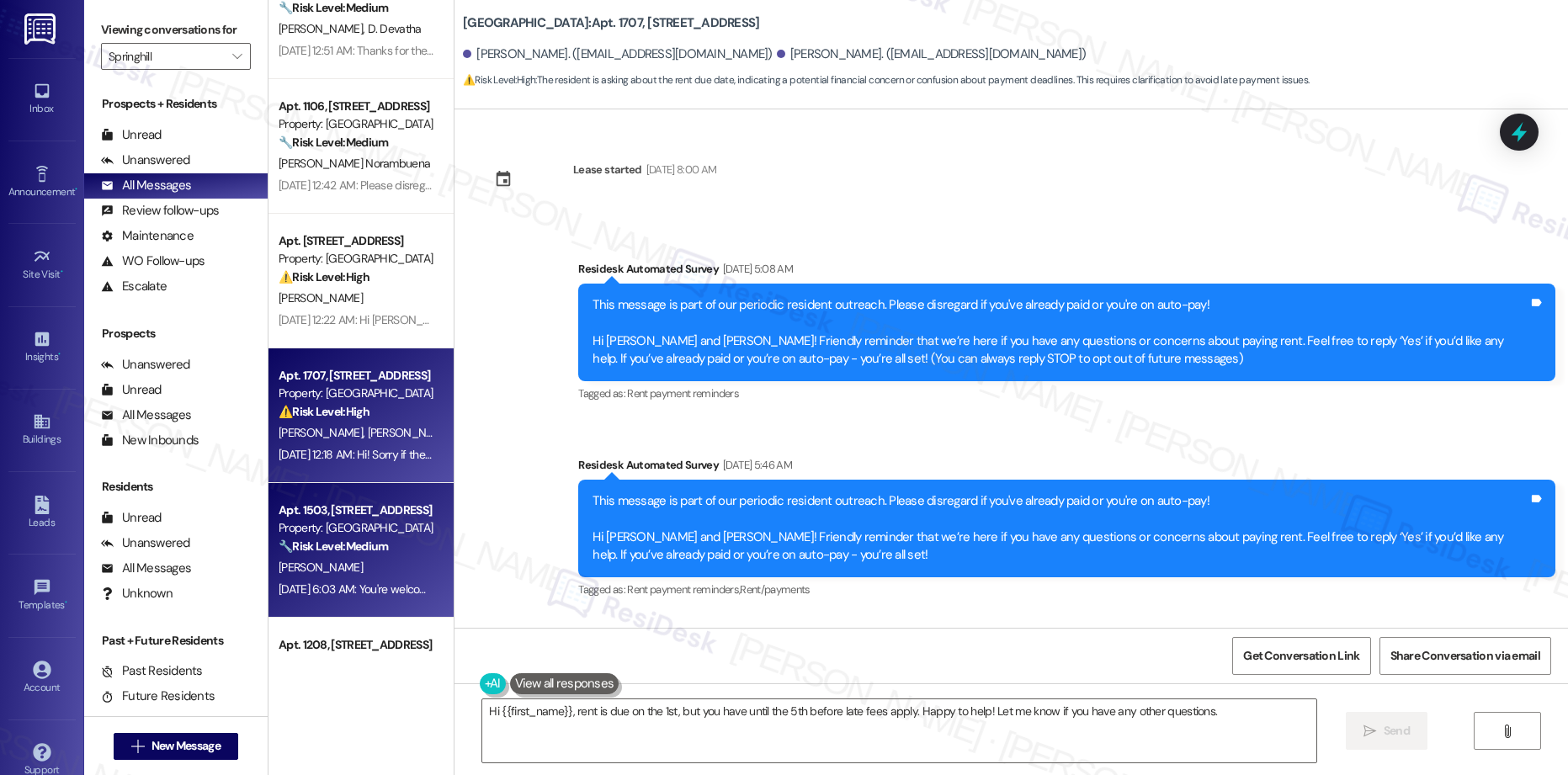
click at [377, 586] on div "[DATE] 6:03 AM: You're welcome! [DATE] 6:03 AM: You're welcome!" at bounding box center [358, 590] width 159 height 16
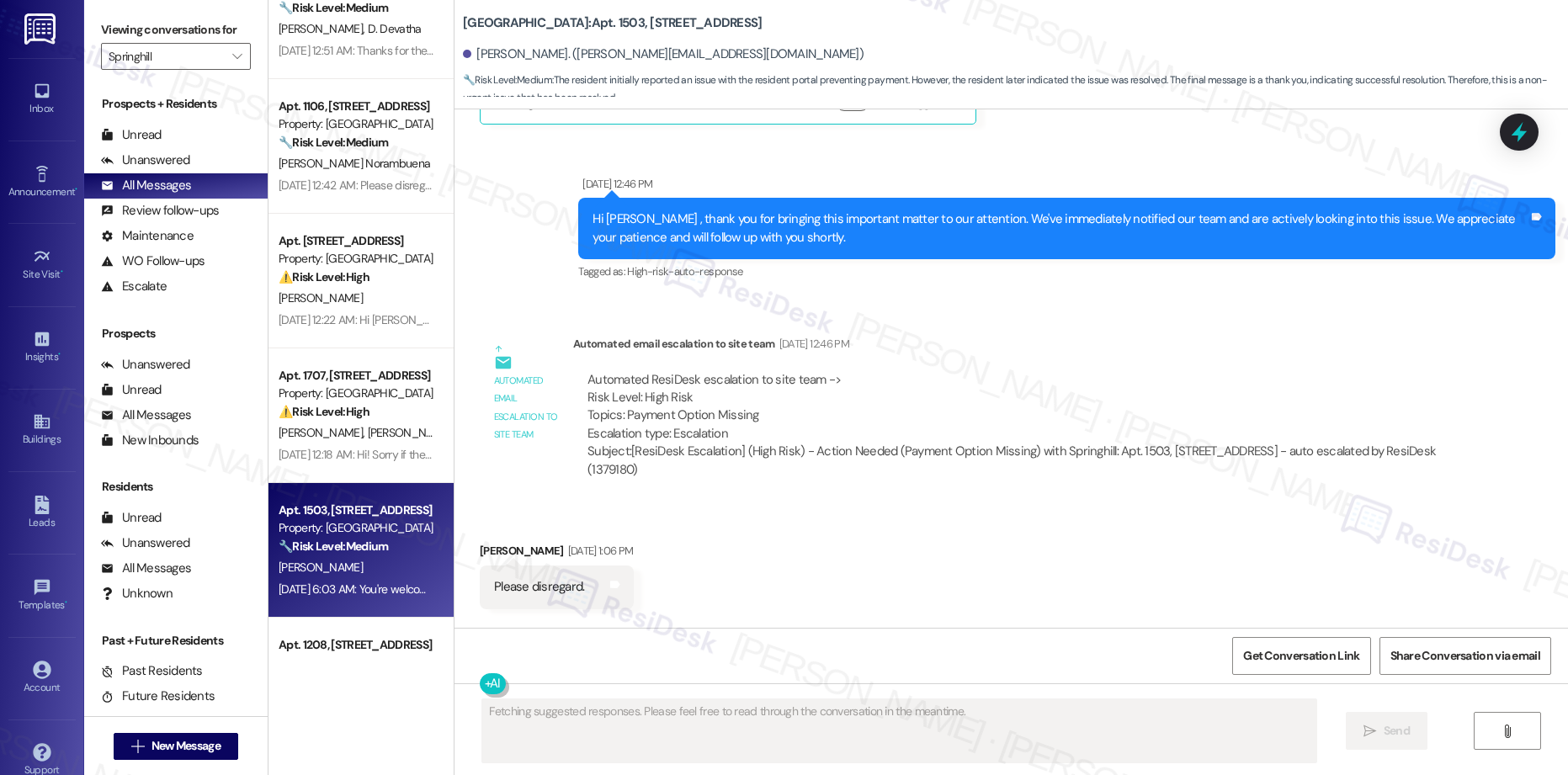
scroll to position [5710, 0]
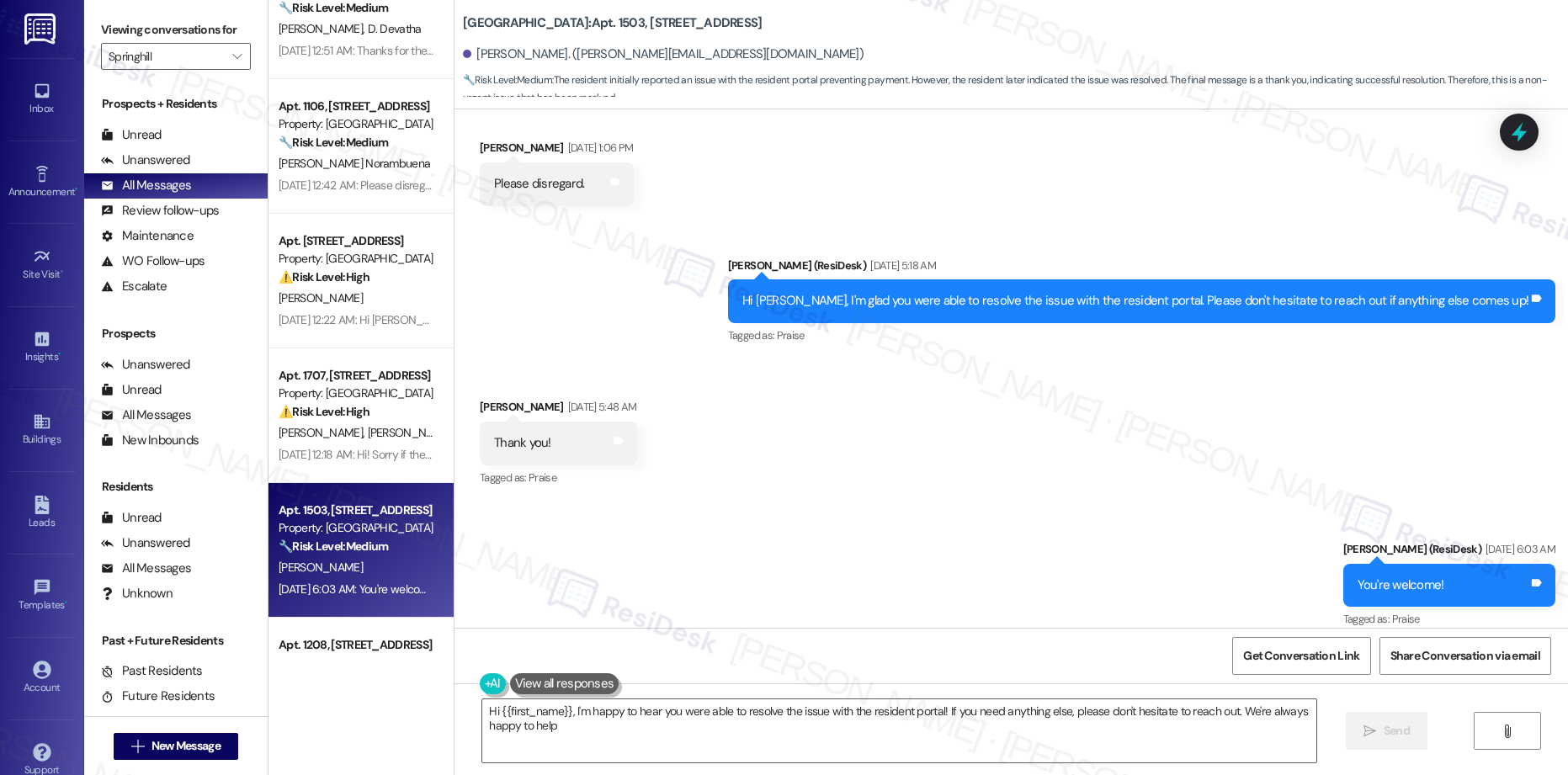
type textarea "Hi {{first_name}}, I'm happy to hear you were able to resolve the issue with th…"
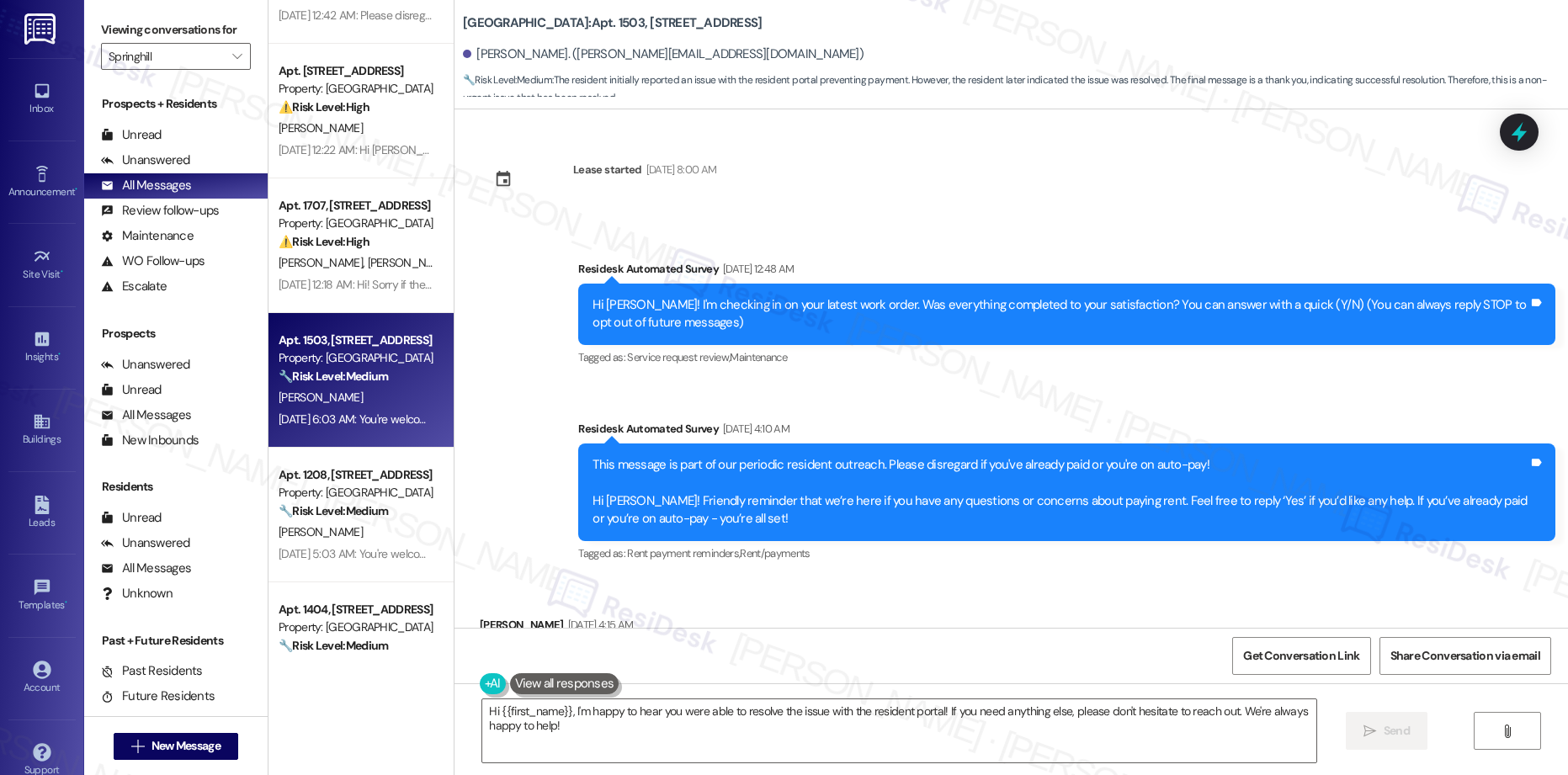
scroll to position [2660, 0]
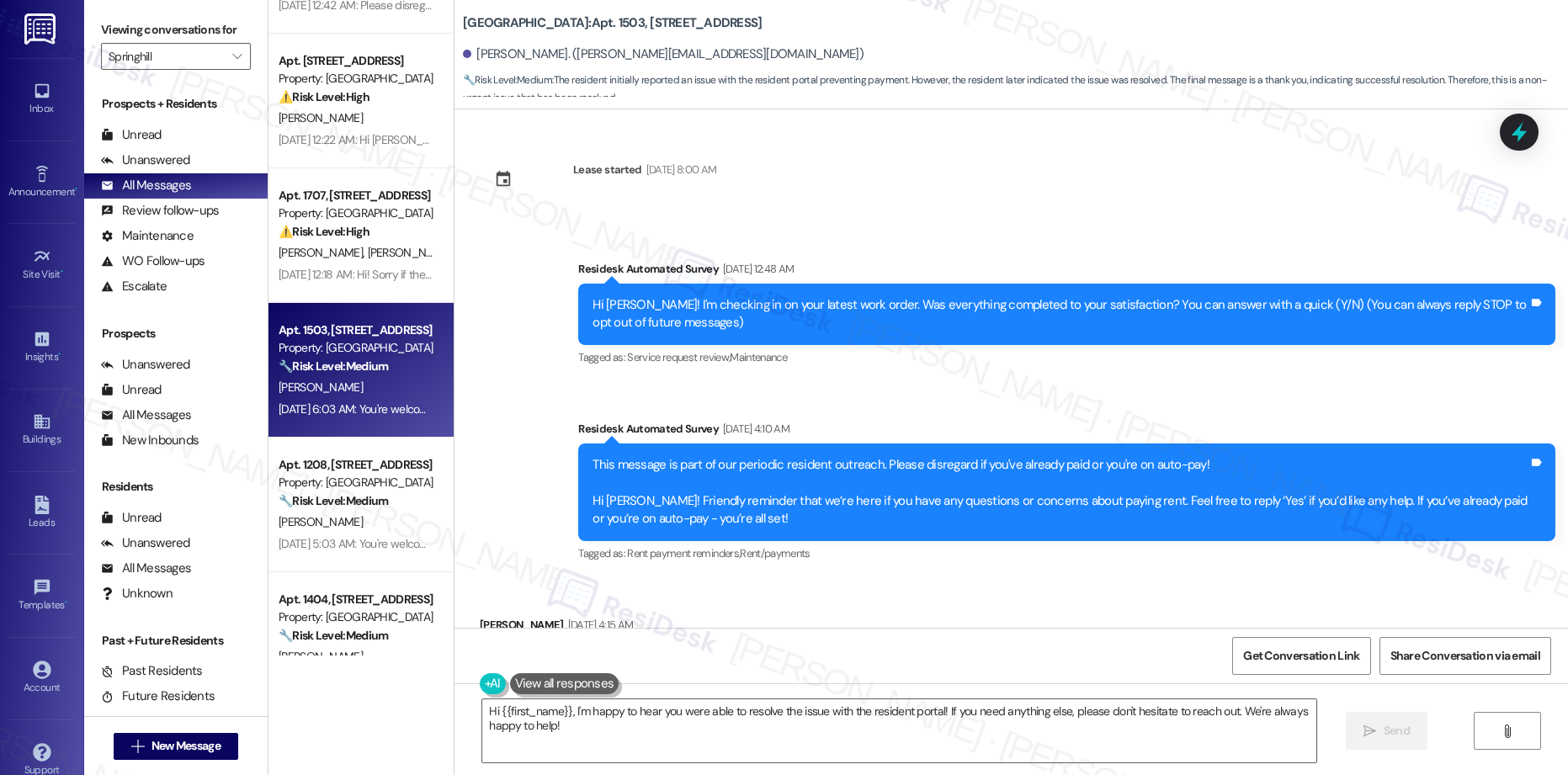
click at [366, 514] on div "Apt. 1203, [STREET_ADDRESS] Property: Springhill 🔧 Risk Level: Medium The resid…" at bounding box center [361, 328] width 185 height 656
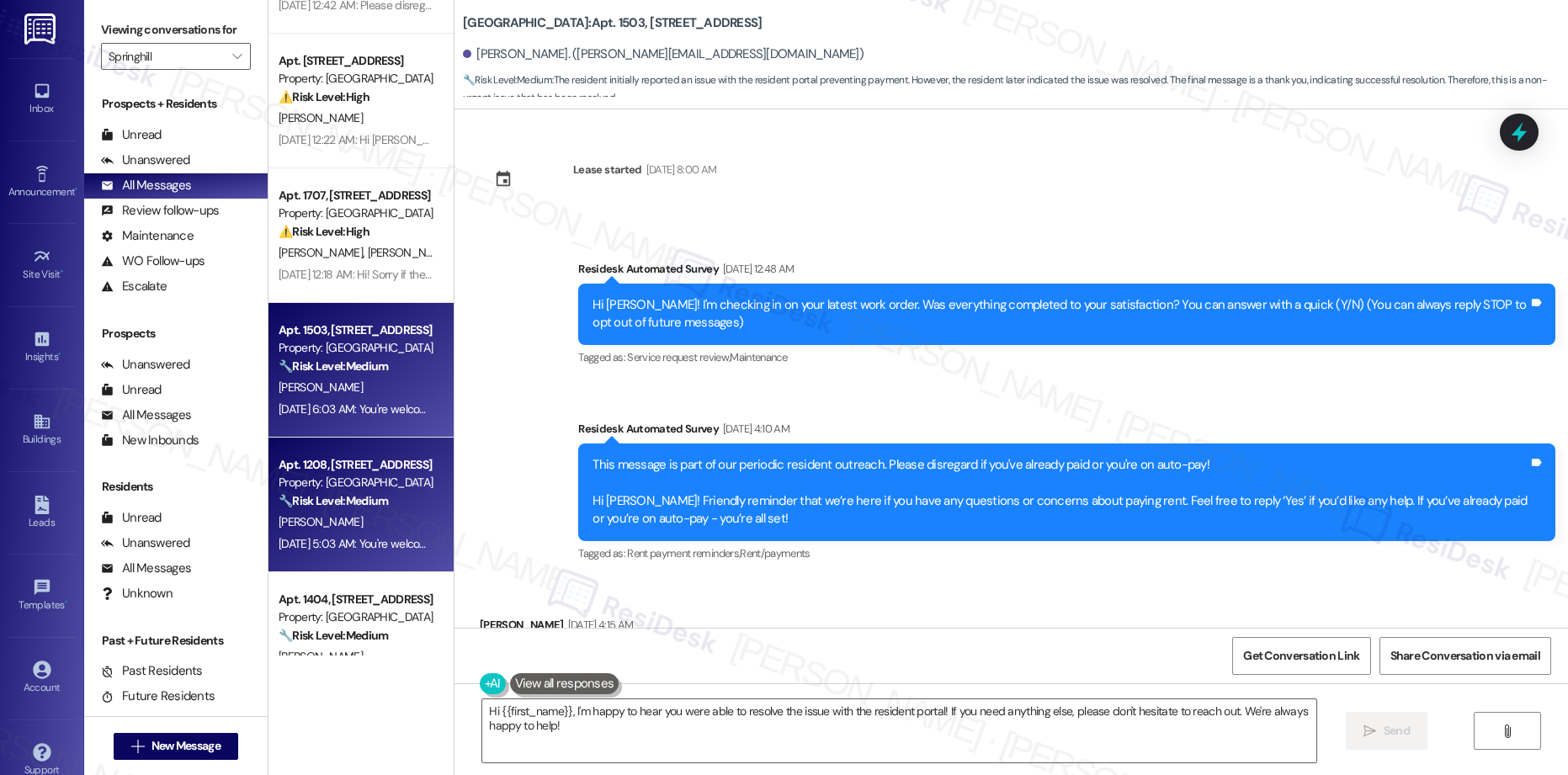
click at [366, 514] on div "[PERSON_NAME]" at bounding box center [356, 522] width 159 height 21
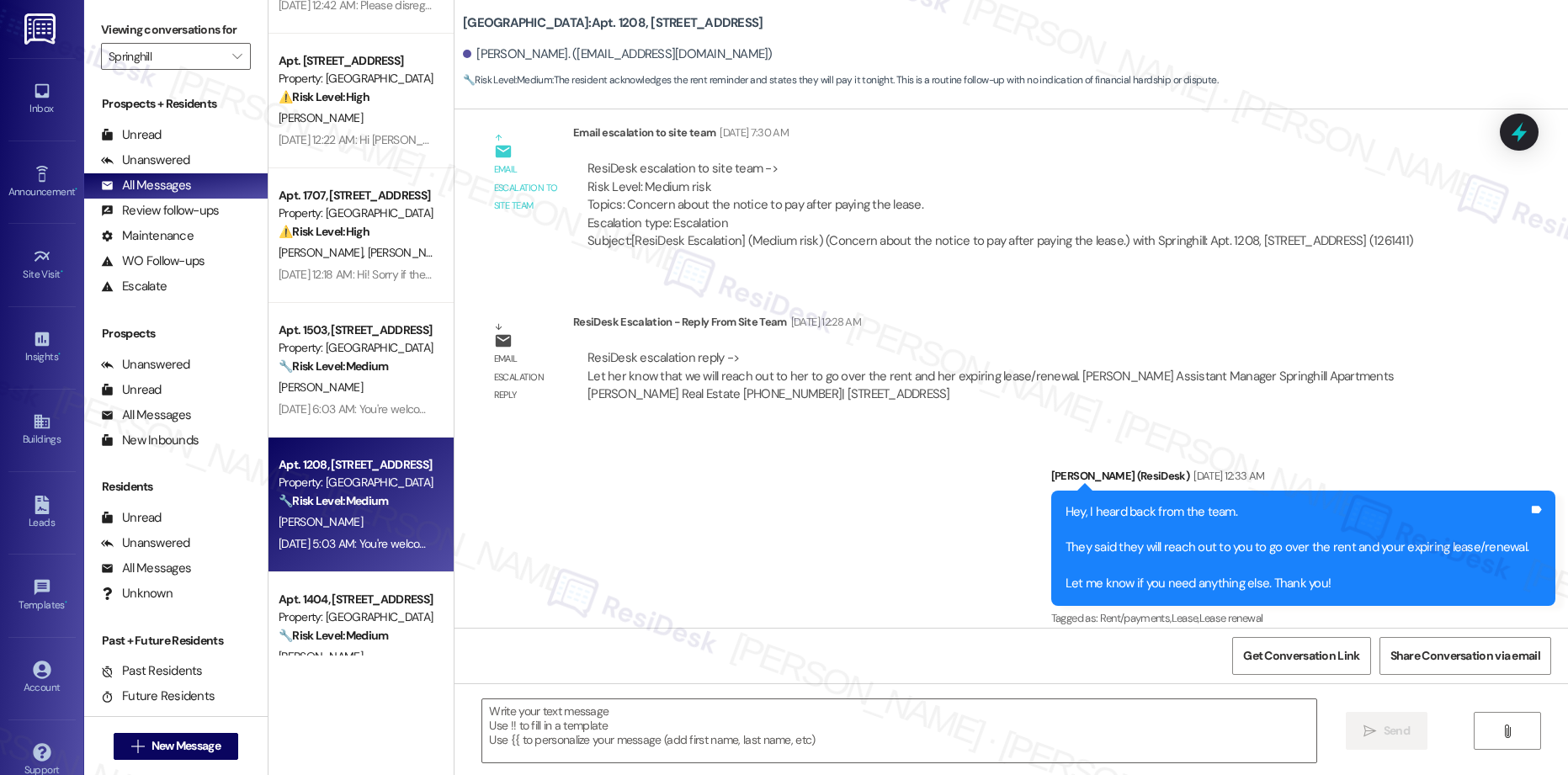
type textarea "Fetching suggested responses. Please feel free to read through the conversation…"
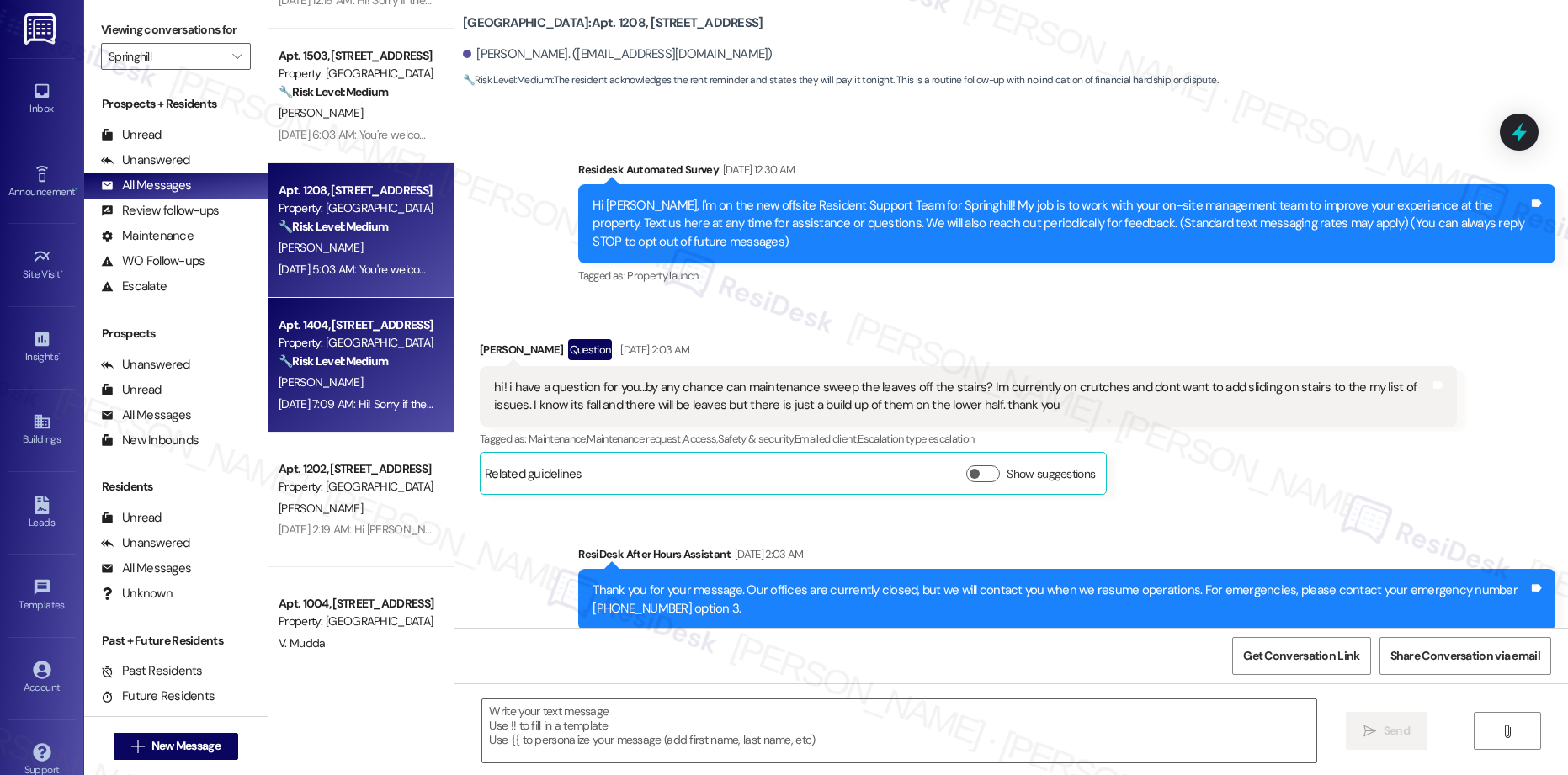
scroll to position [2937, 0]
click at [319, 352] on strong "🔧 Risk Level: Medium" at bounding box center [333, 359] width 109 height 16
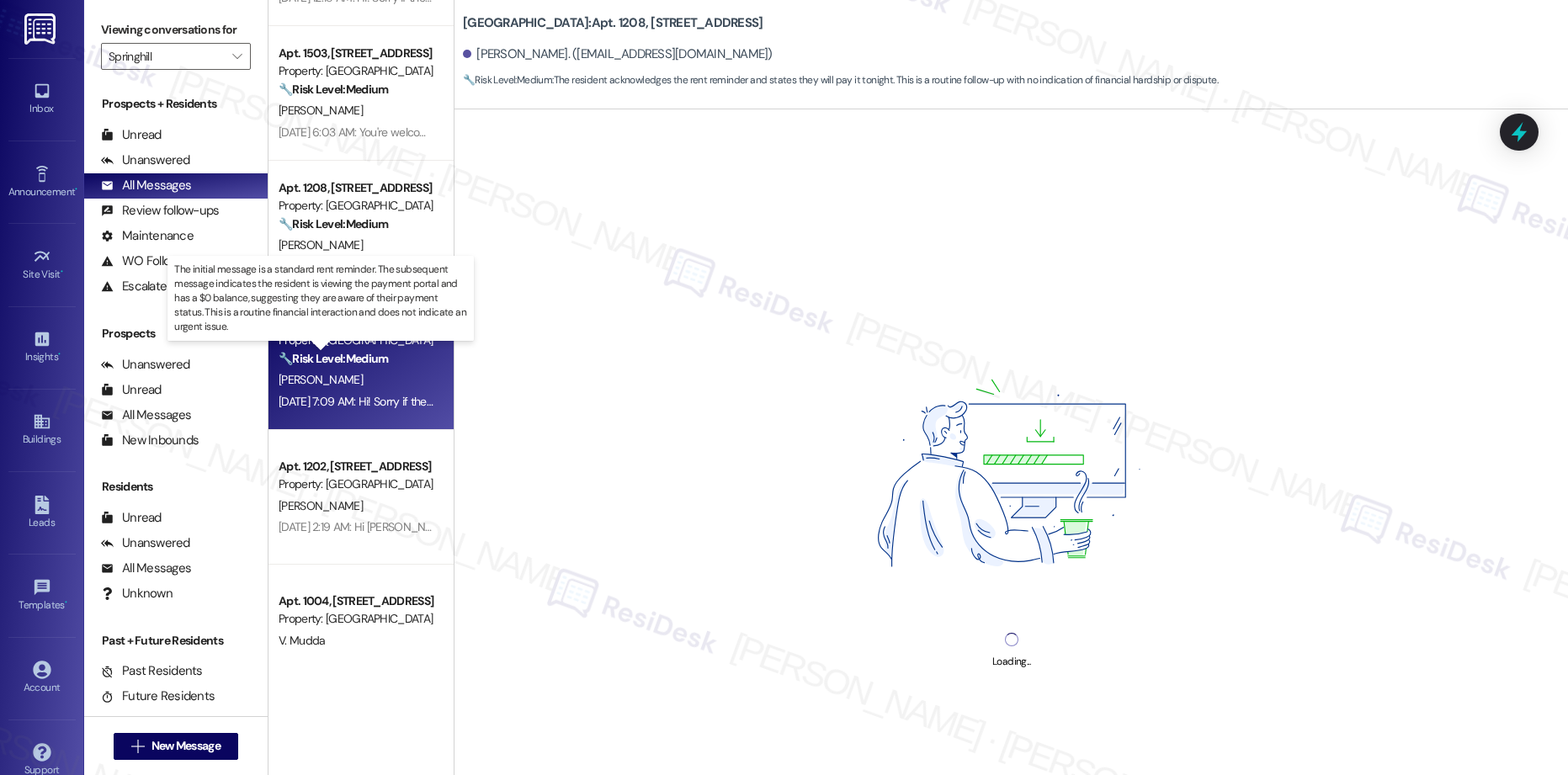
click at [341, 353] on strong "🔧 Risk Level: Medium" at bounding box center [333, 359] width 109 height 16
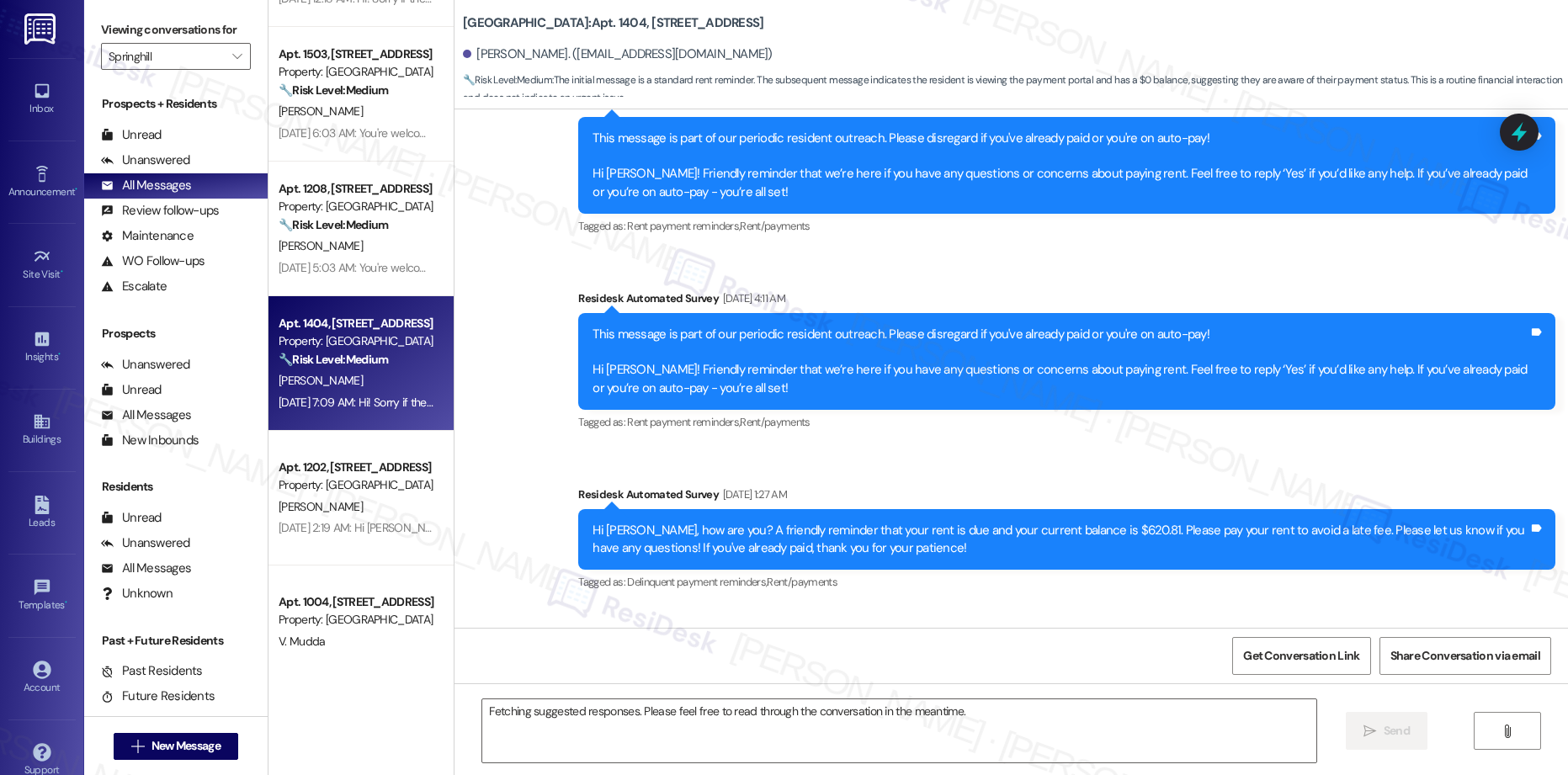
scroll to position [2772, 0]
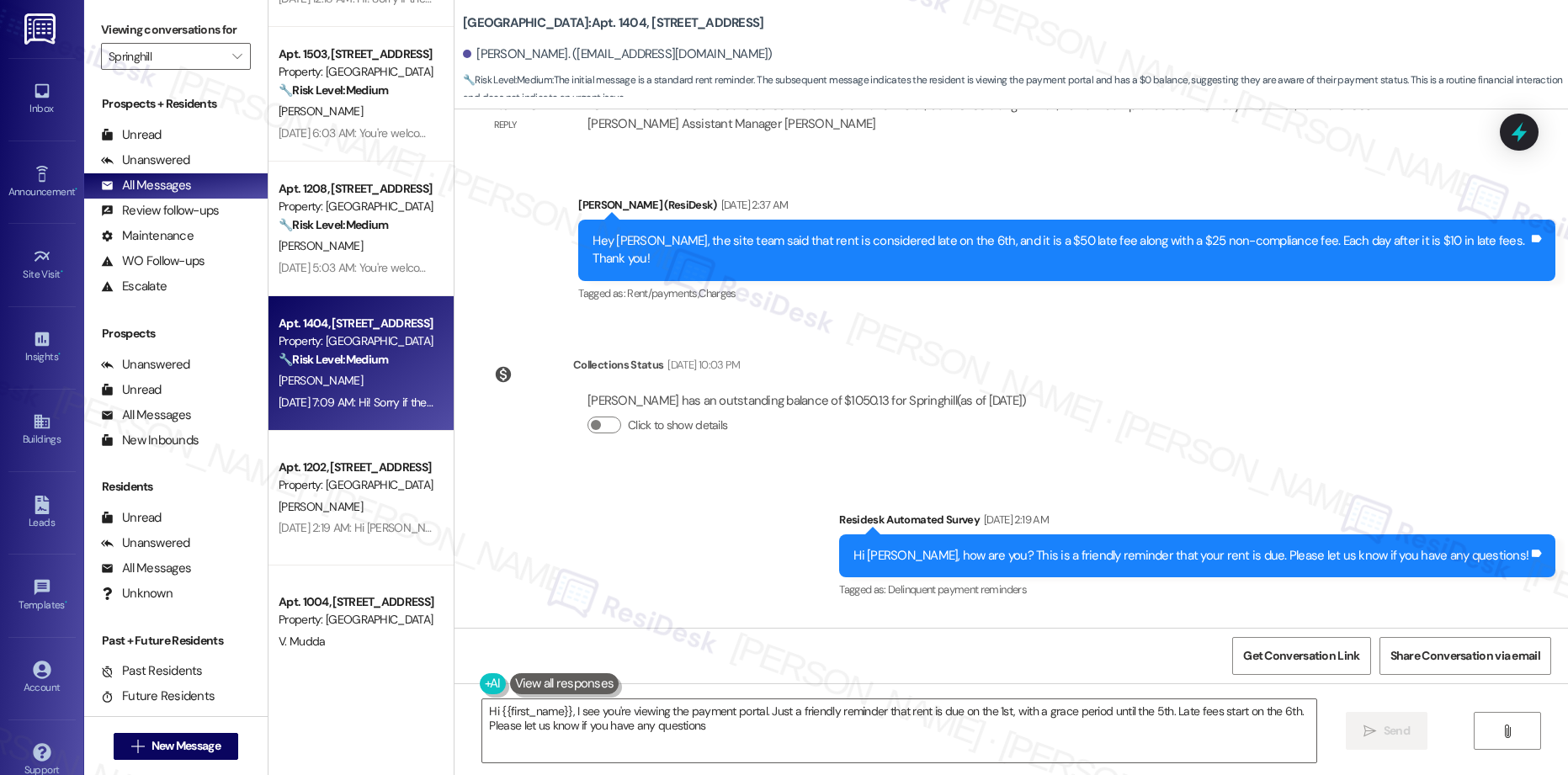
type textarea "Hi {{first_name}}, I see you're viewing the payment portal. Just a friendly rem…"
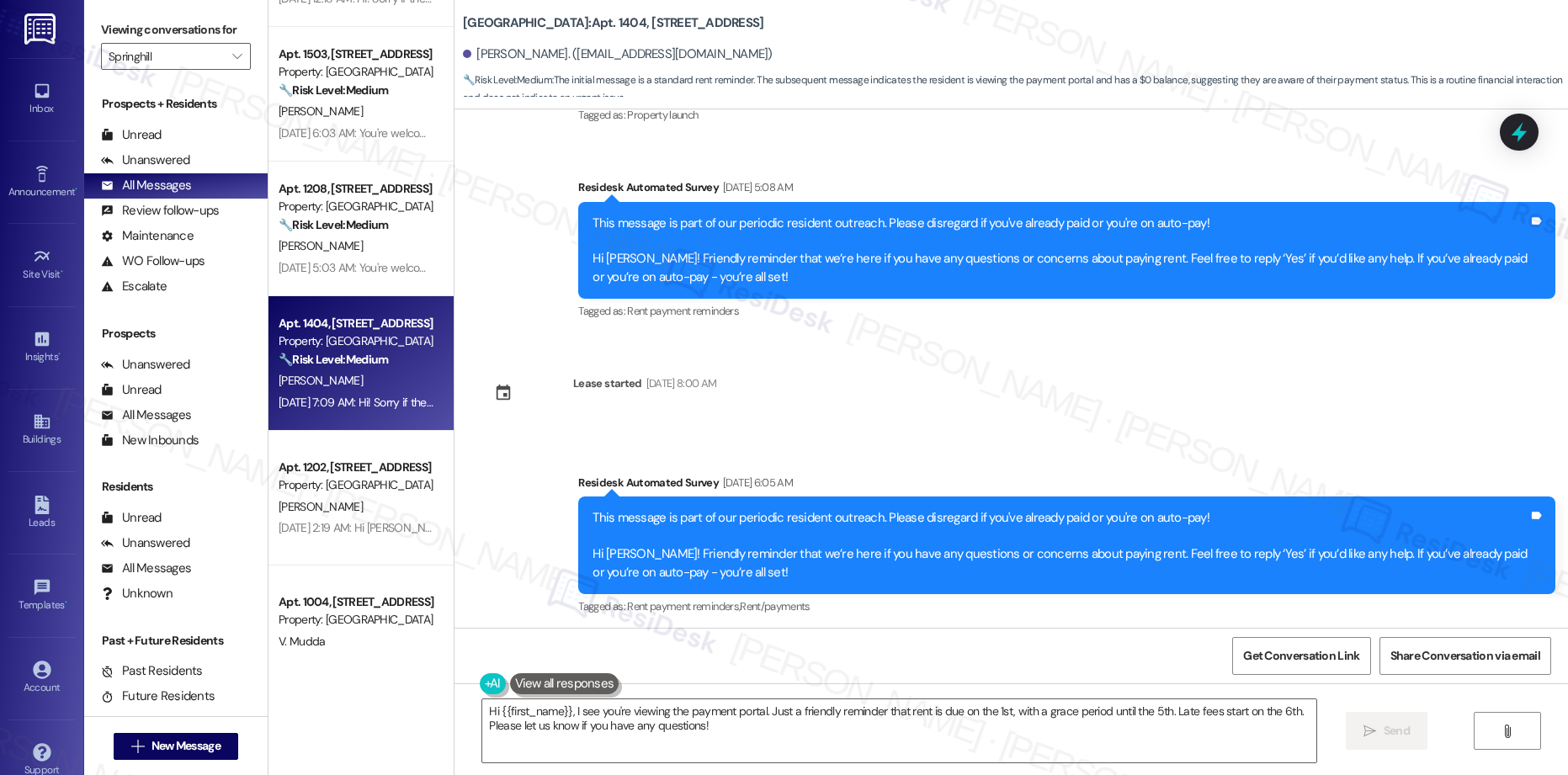
scroll to position [0, 0]
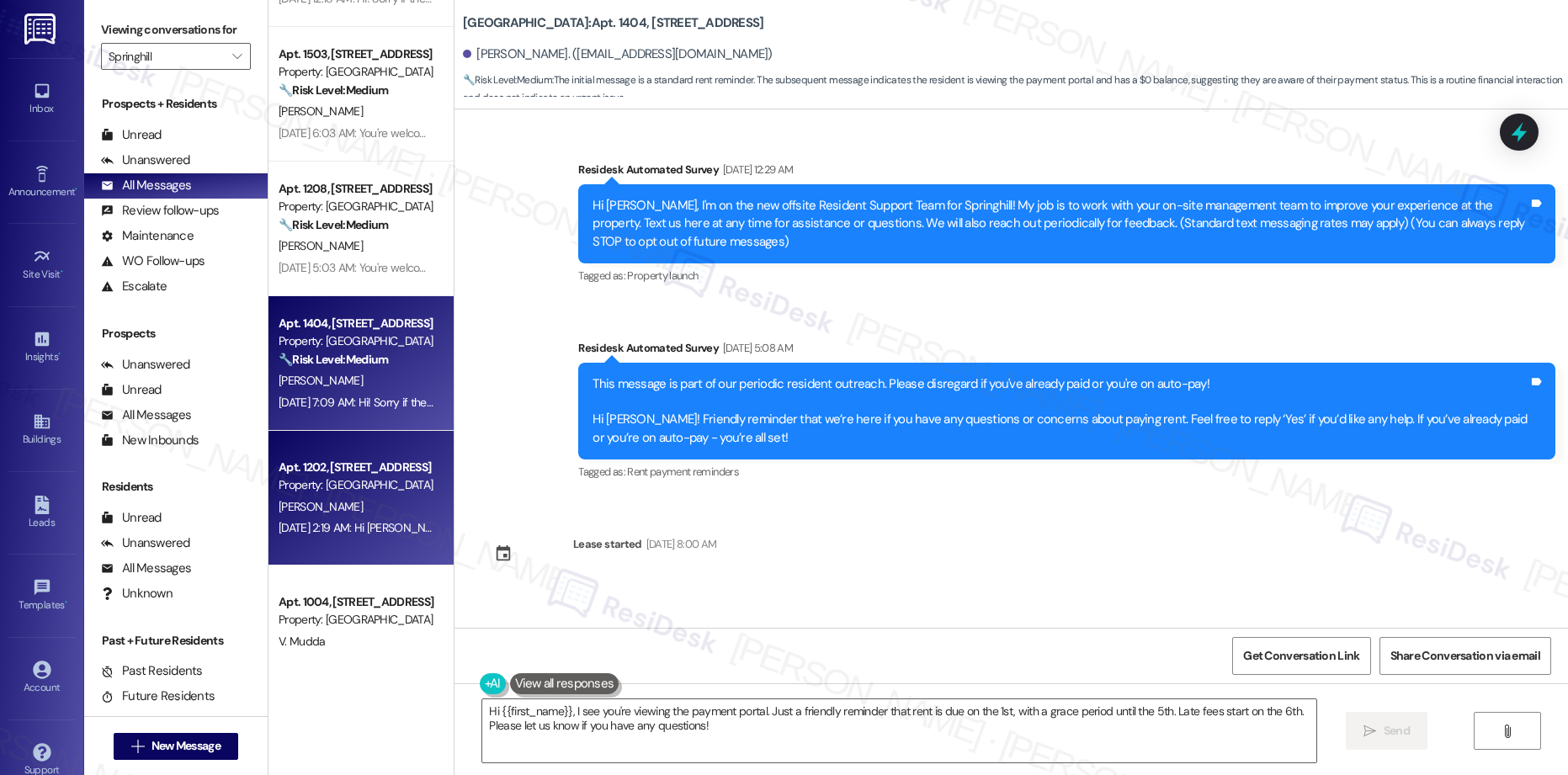
click at [373, 504] on div "[PERSON_NAME]" at bounding box center [356, 507] width 159 height 21
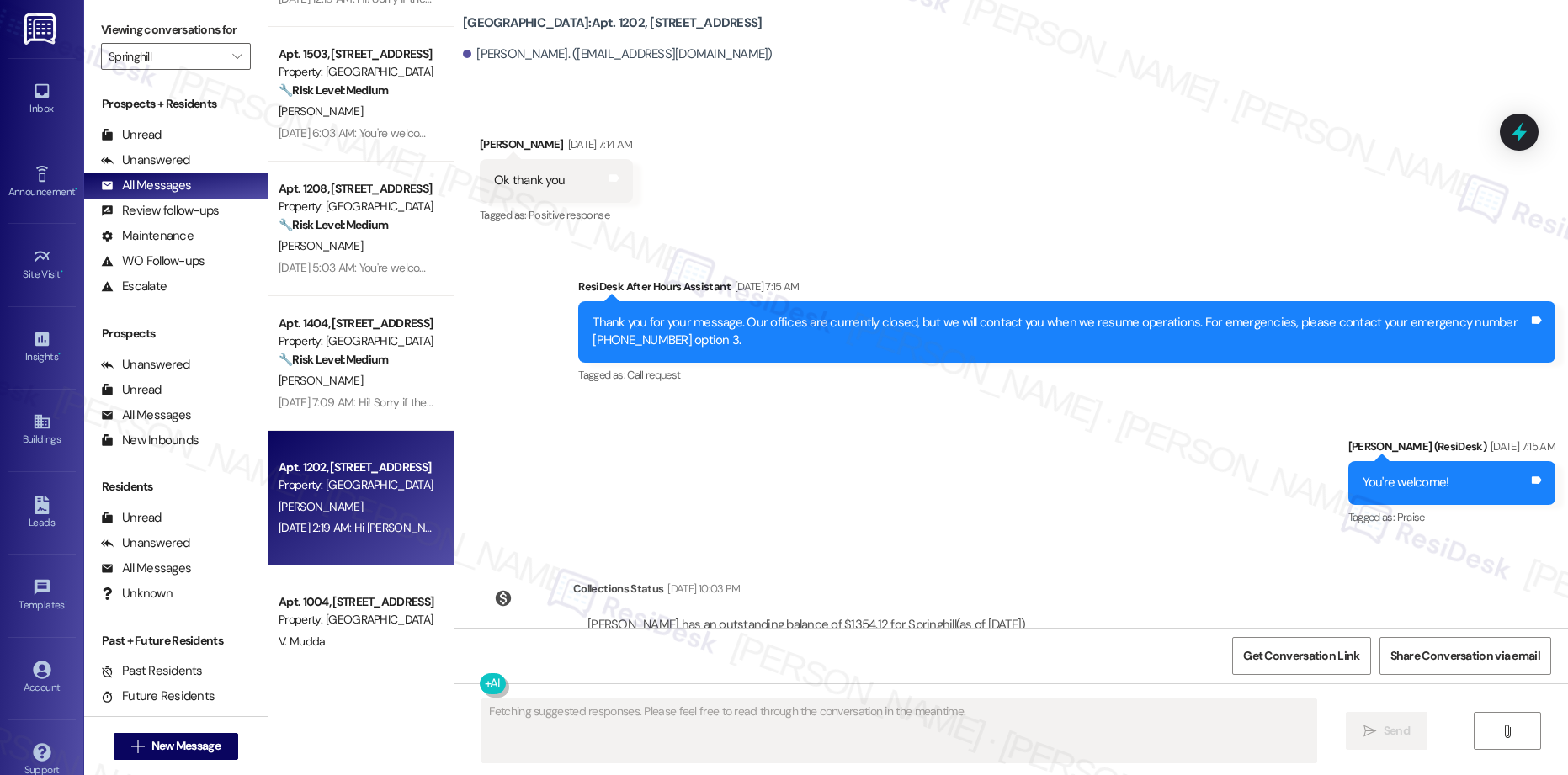
scroll to position [6283, 0]
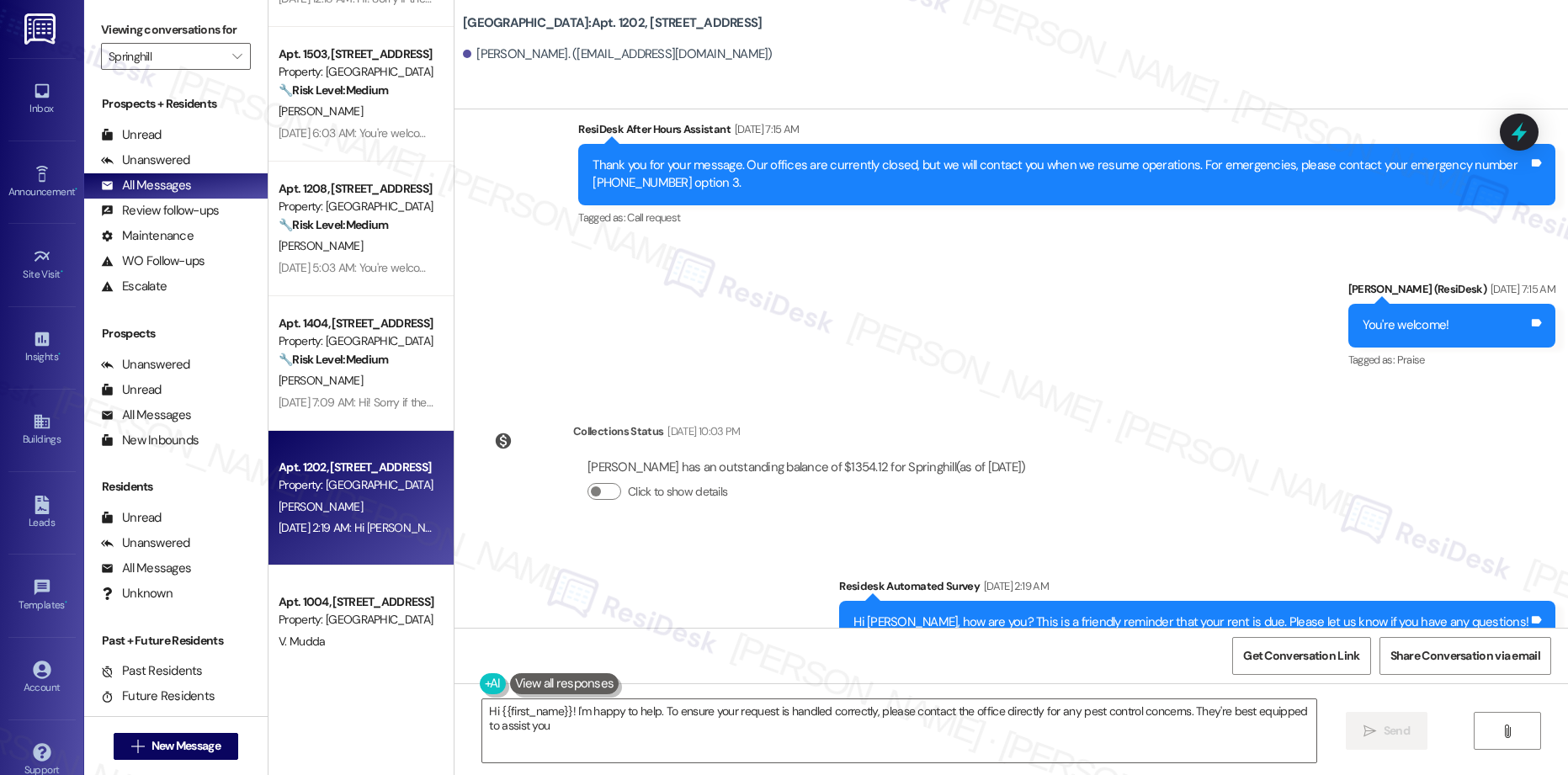
type textarea "Hi {{first_name}}! I'm happy to help. To ensure your request is handled correct…"
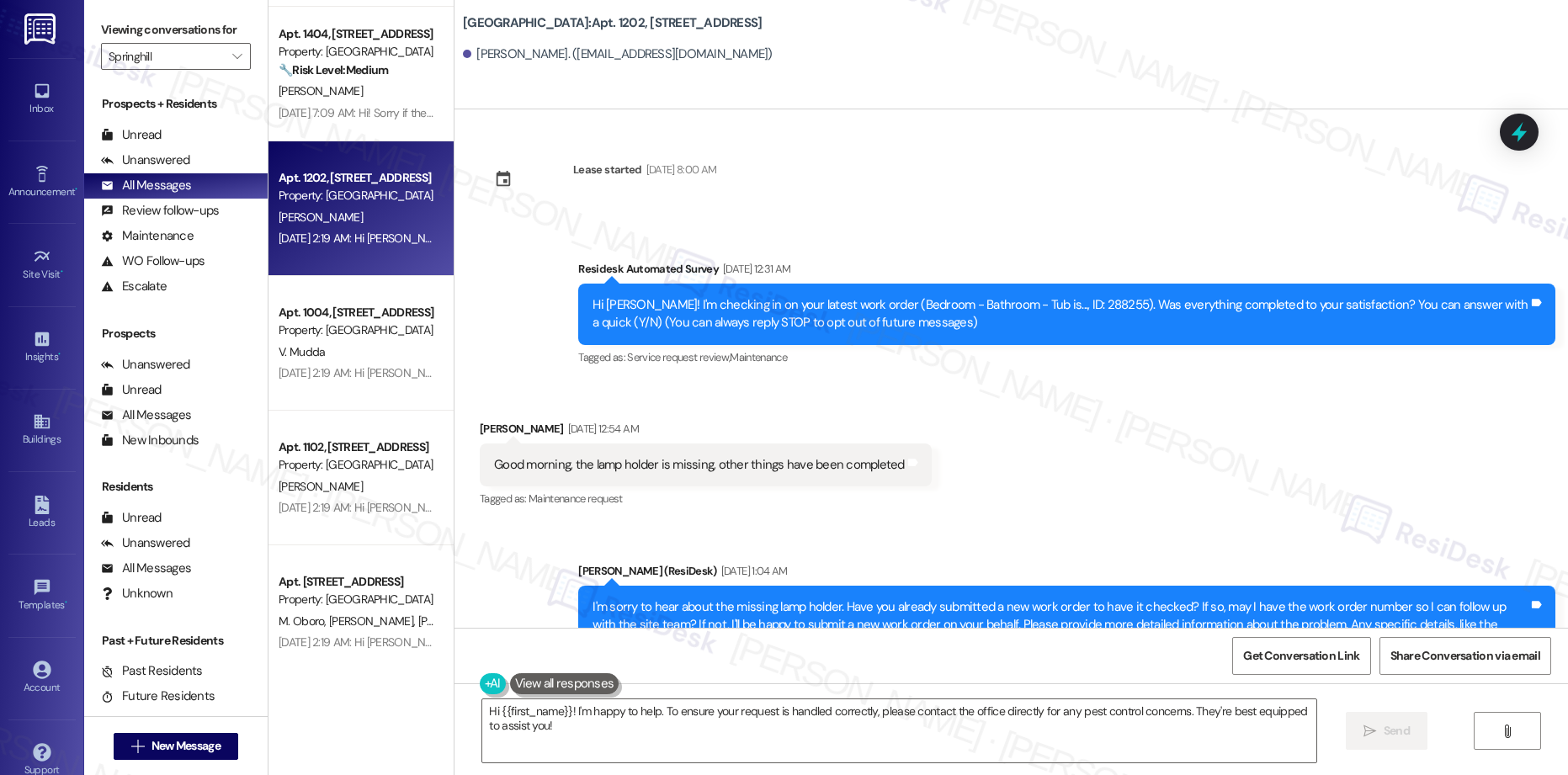
scroll to position [3233, 0]
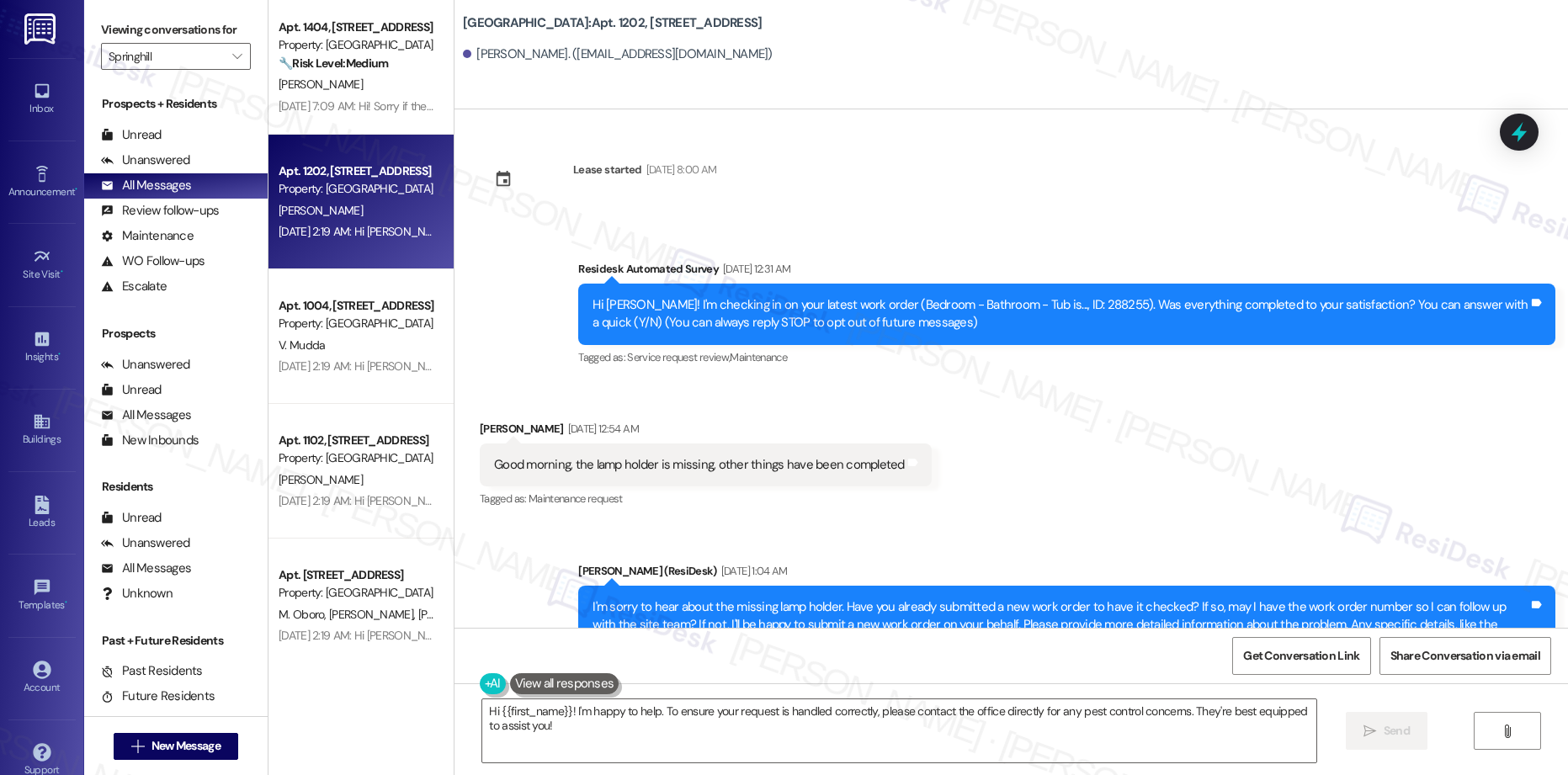
click at [341, 344] on div "V. Mudda" at bounding box center [356, 345] width 159 height 21
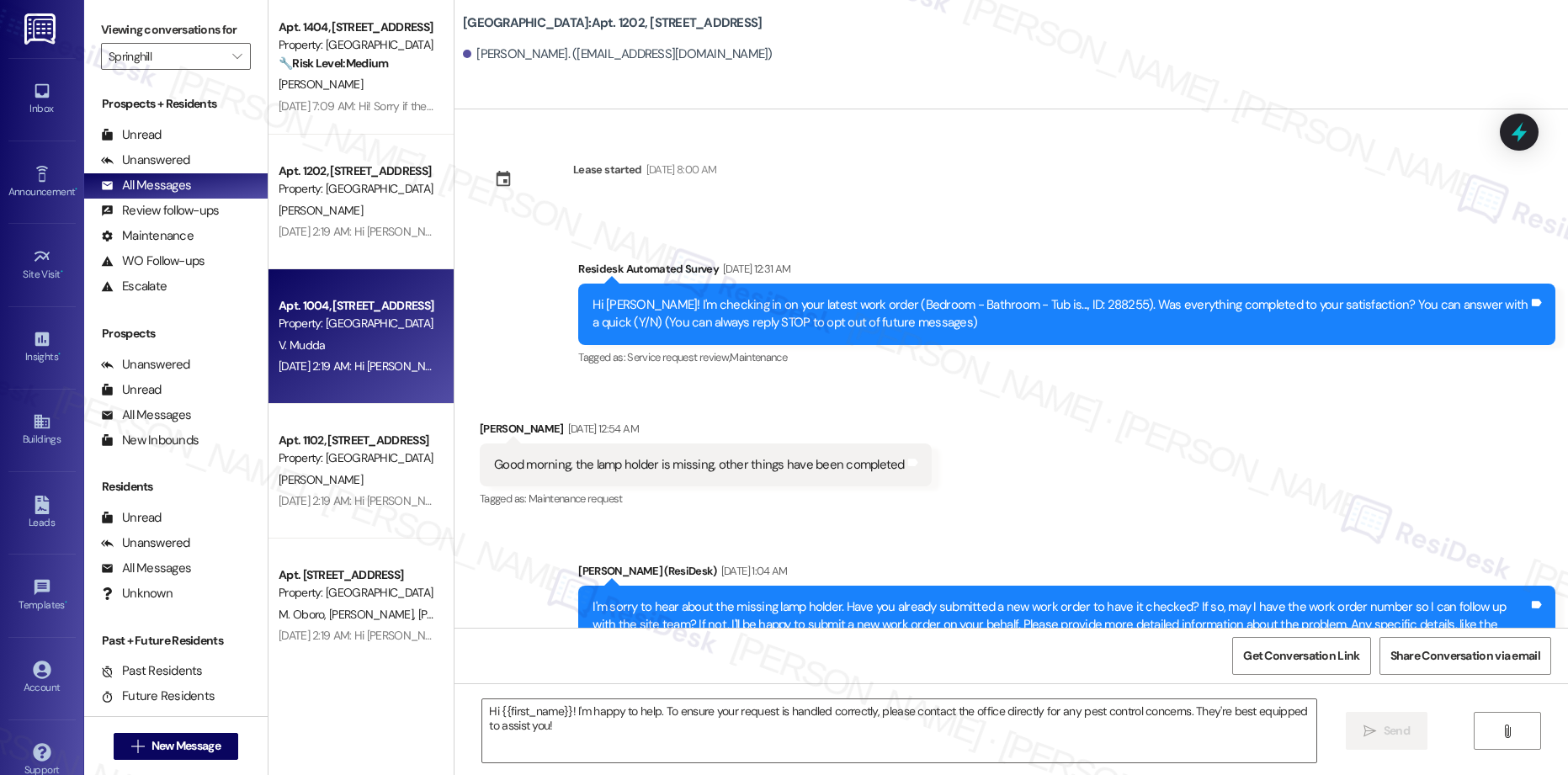
click at [341, 344] on div "V. Mudda" at bounding box center [356, 345] width 159 height 21
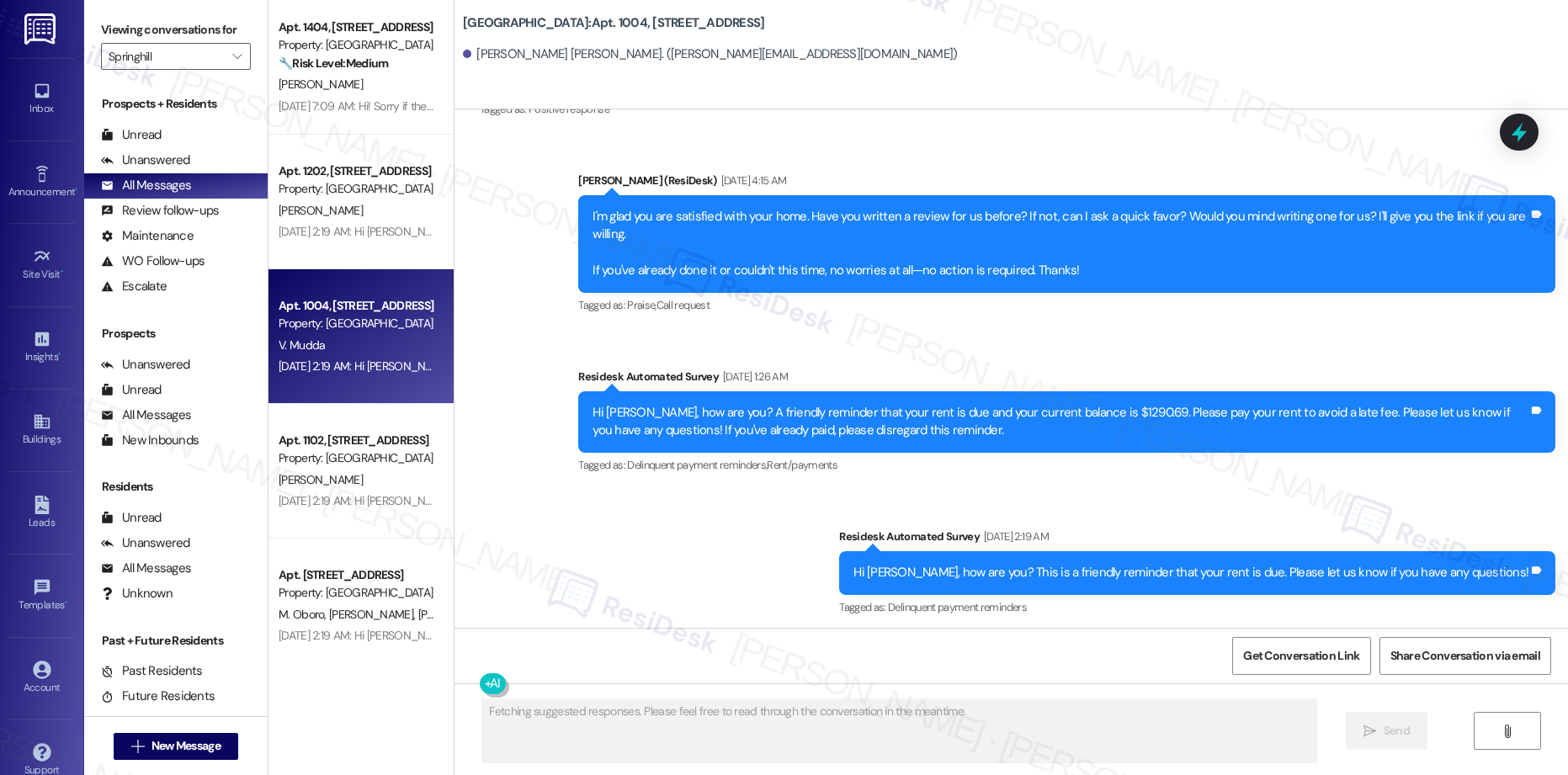
scroll to position [2168, 0]
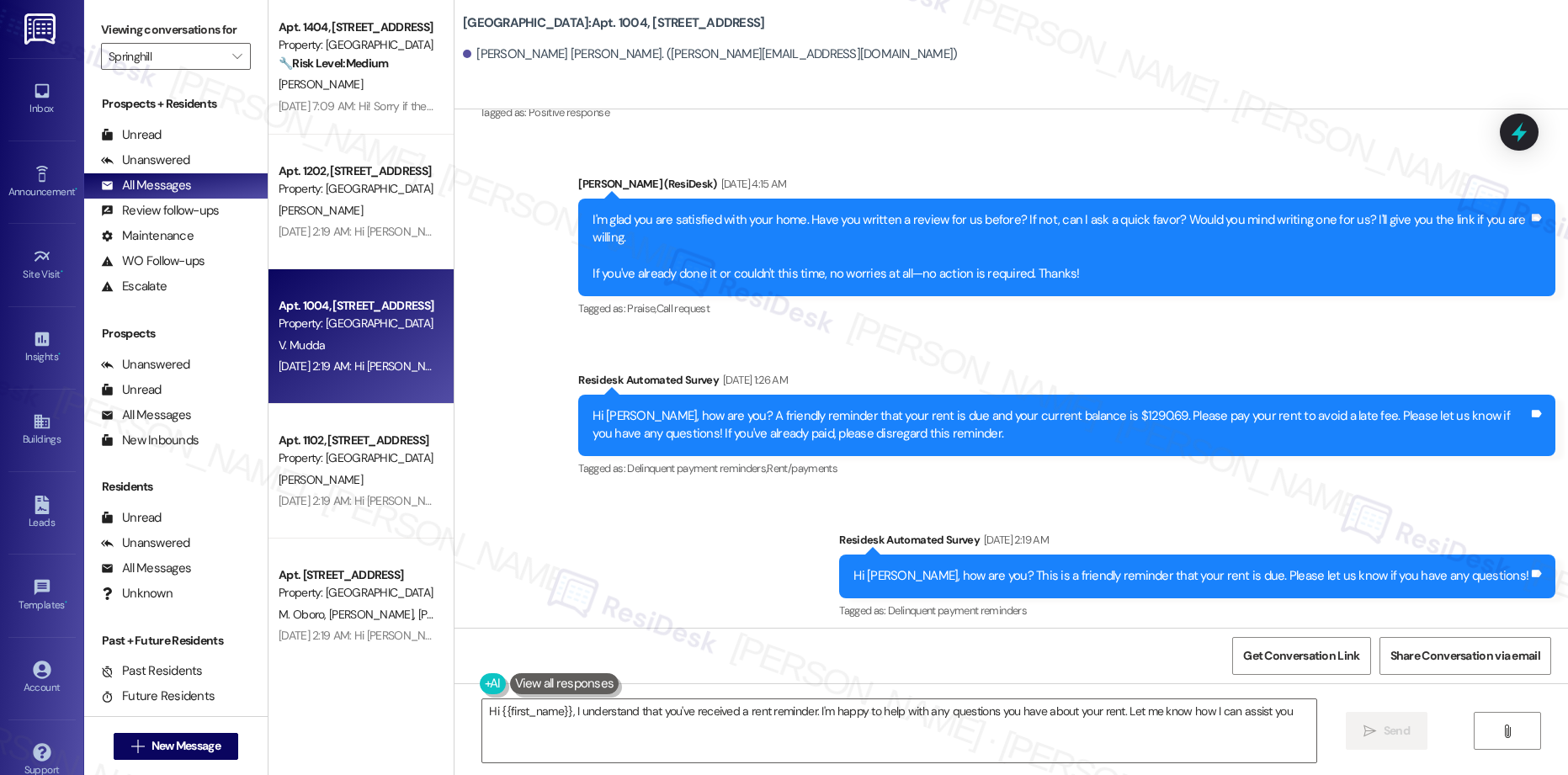
type textarea "Hi {{first_name}}, I understand that you've received a rent reminder. I'm happy…"
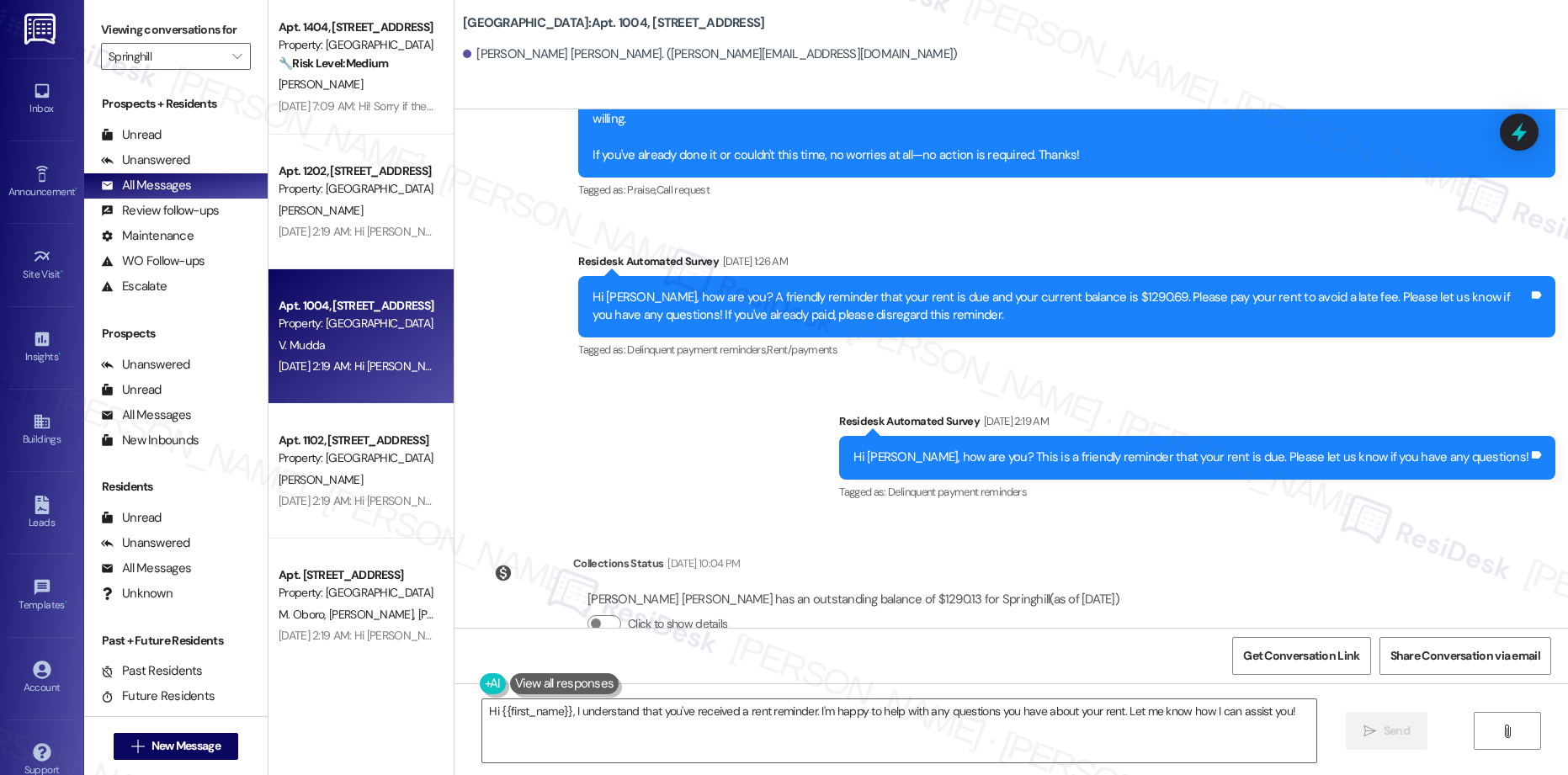
scroll to position [2314, 0]
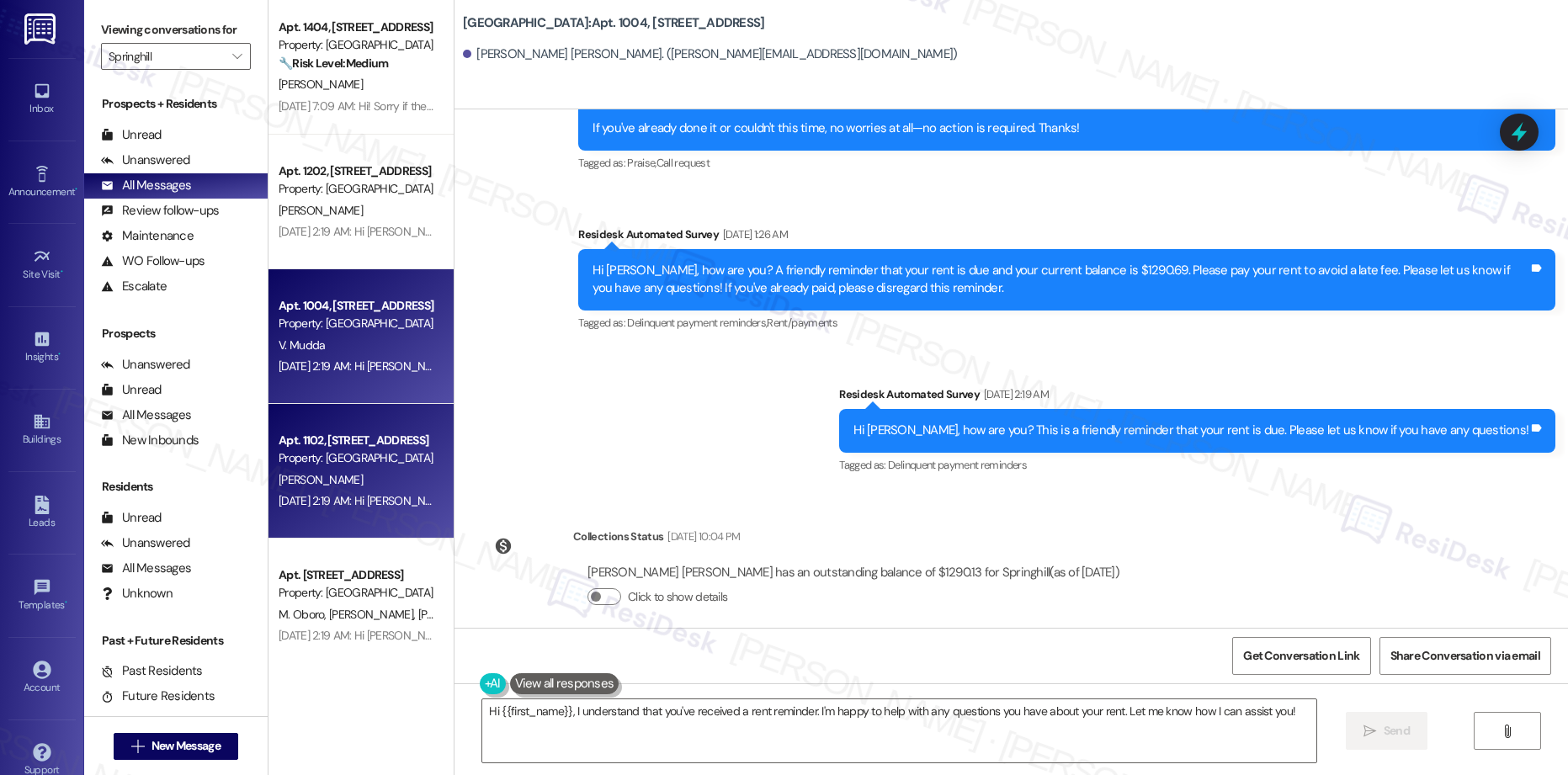
click at [341, 478] on div "[PERSON_NAME]" at bounding box center [356, 480] width 159 height 21
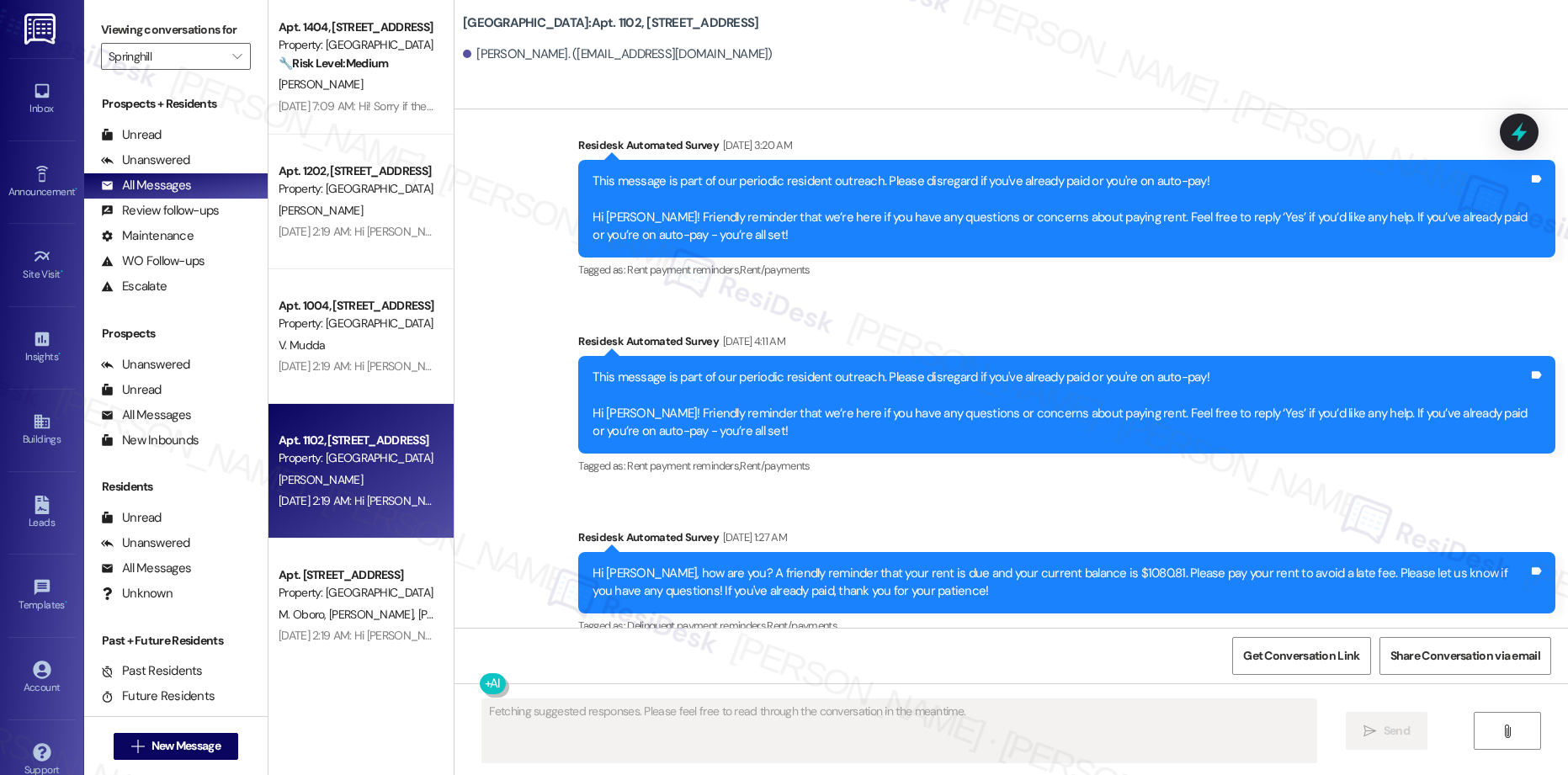
scroll to position [0, 0]
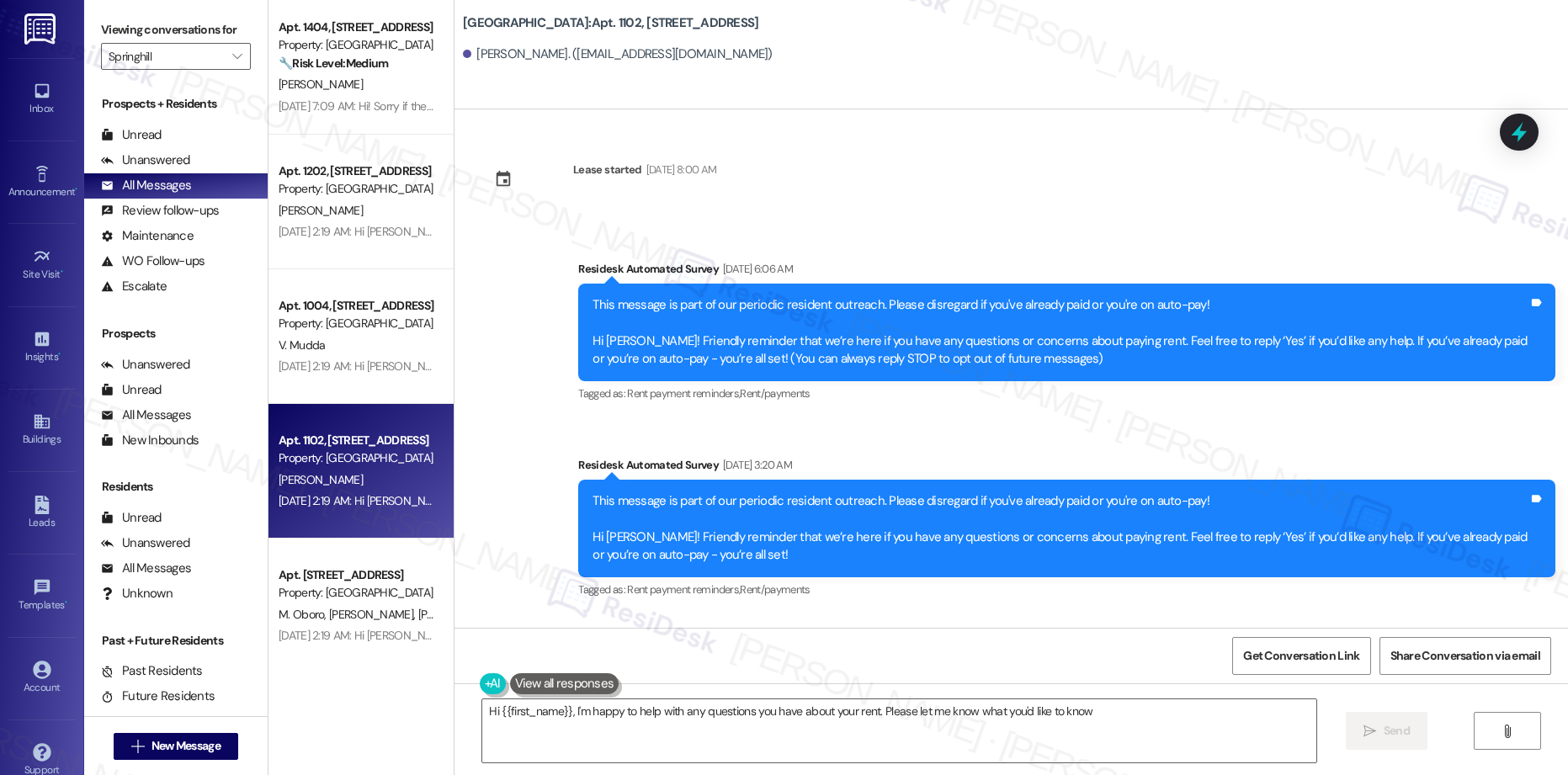
type textarea "Hi {{first_name}}, I'm happy to help with any questions you have about your ren…"
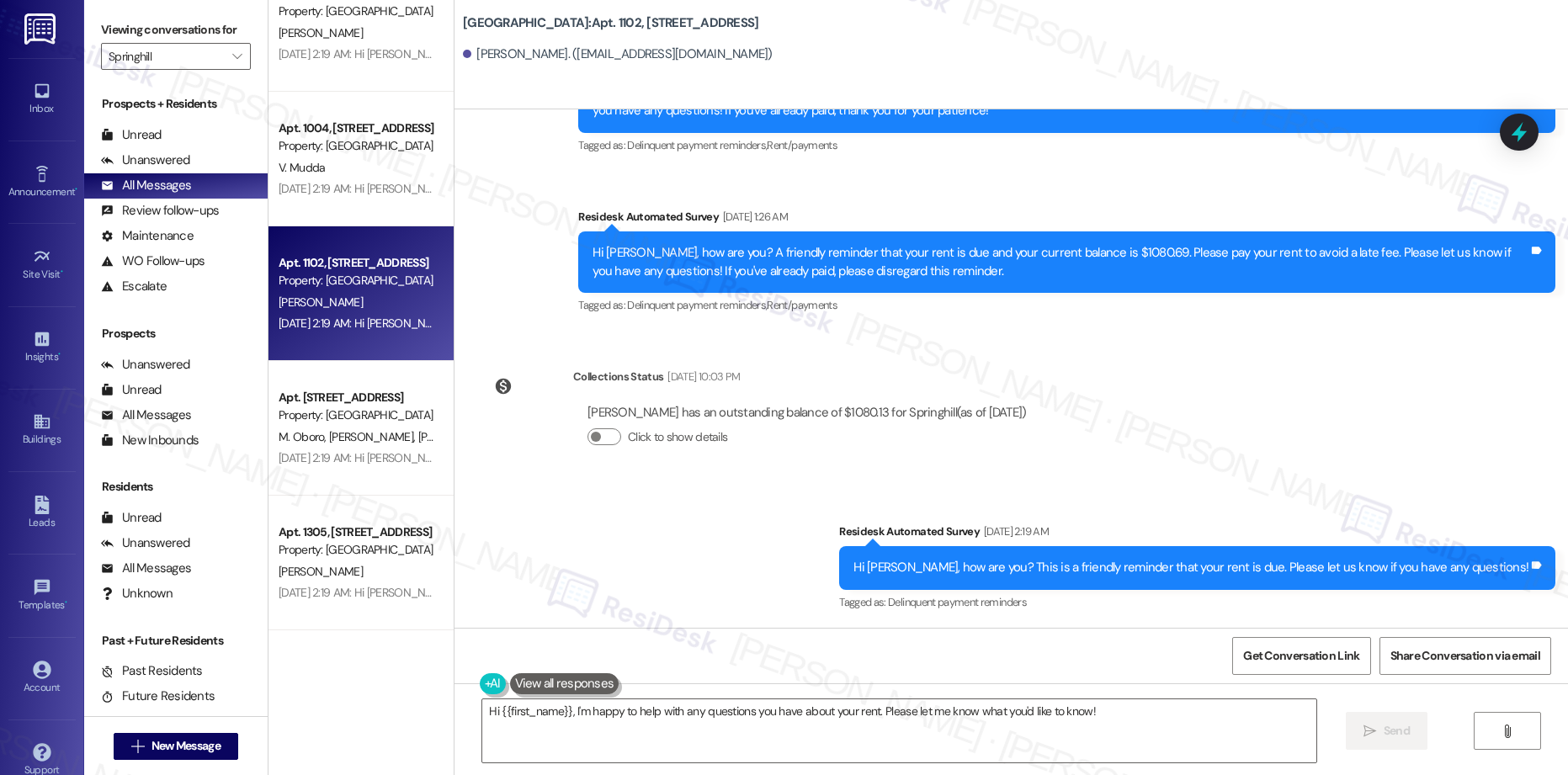
scroll to position [3437, 0]
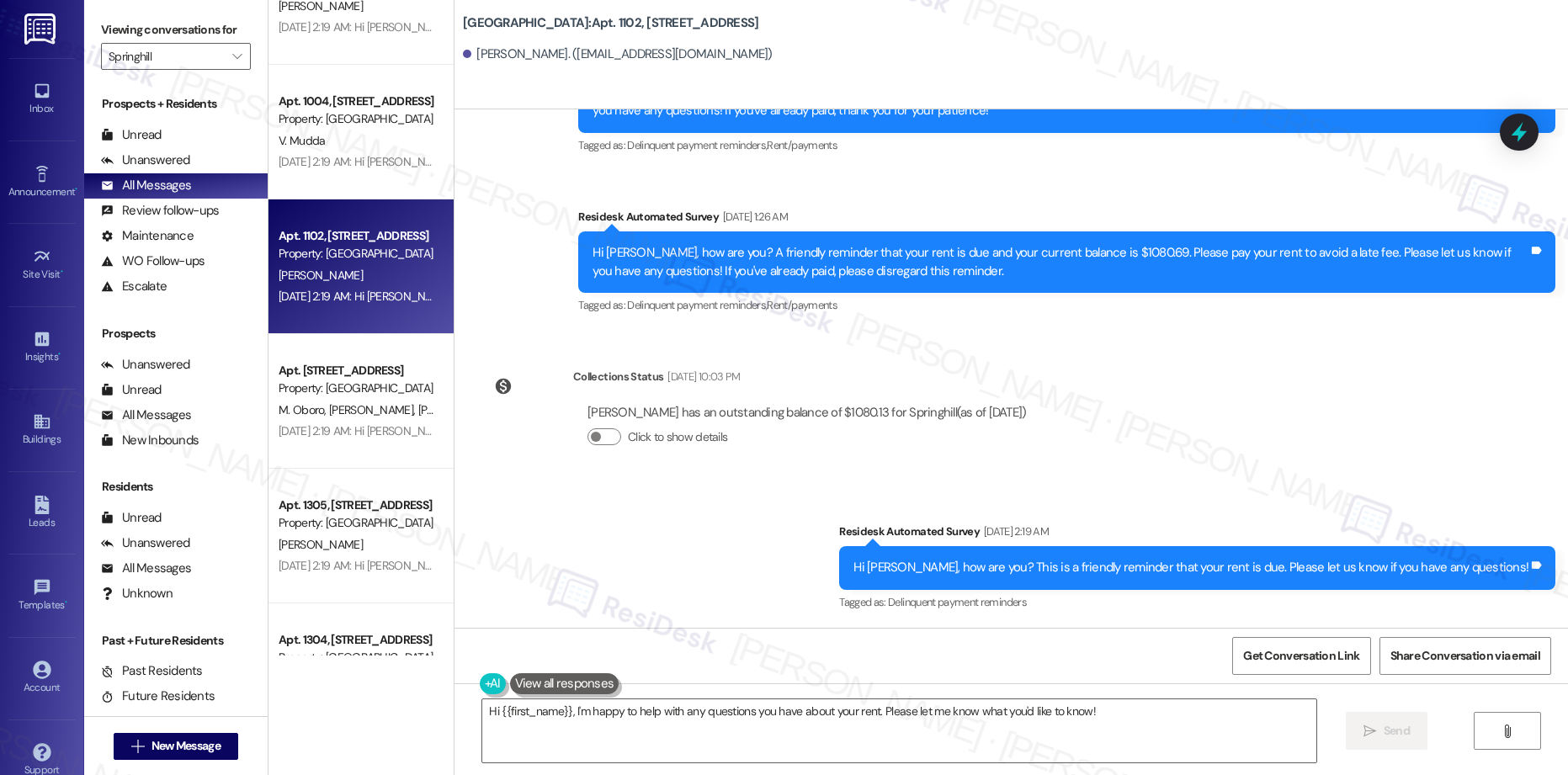
click at [356, 411] on div "Apt. 1404, [STREET_ADDRESS] Property: Springhill 🔧 Risk Level: Medium The initi…" at bounding box center [361, 328] width 185 height 656
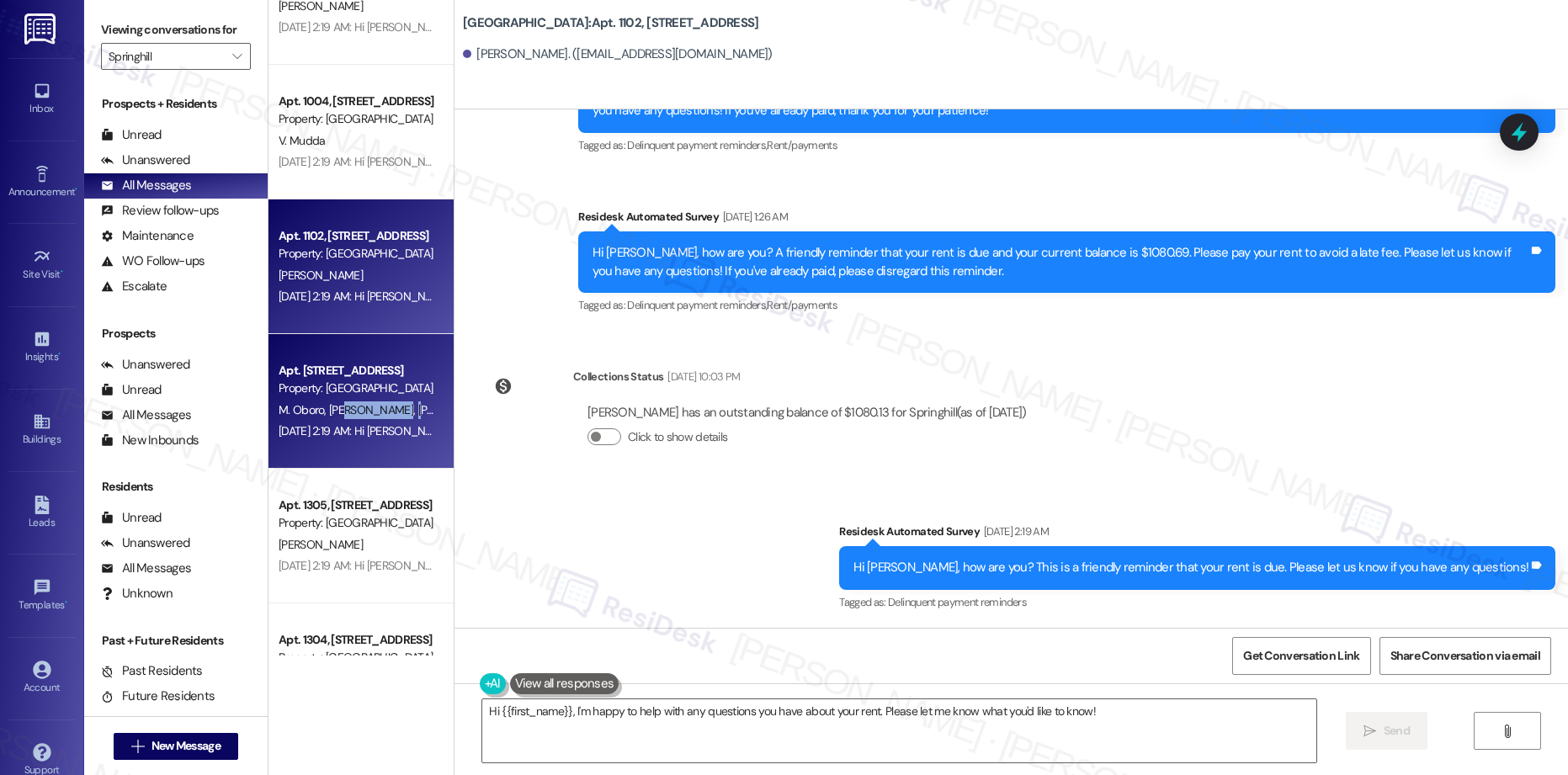
click at [356, 411] on span "[PERSON_NAME]" at bounding box center [374, 410] width 90 height 16
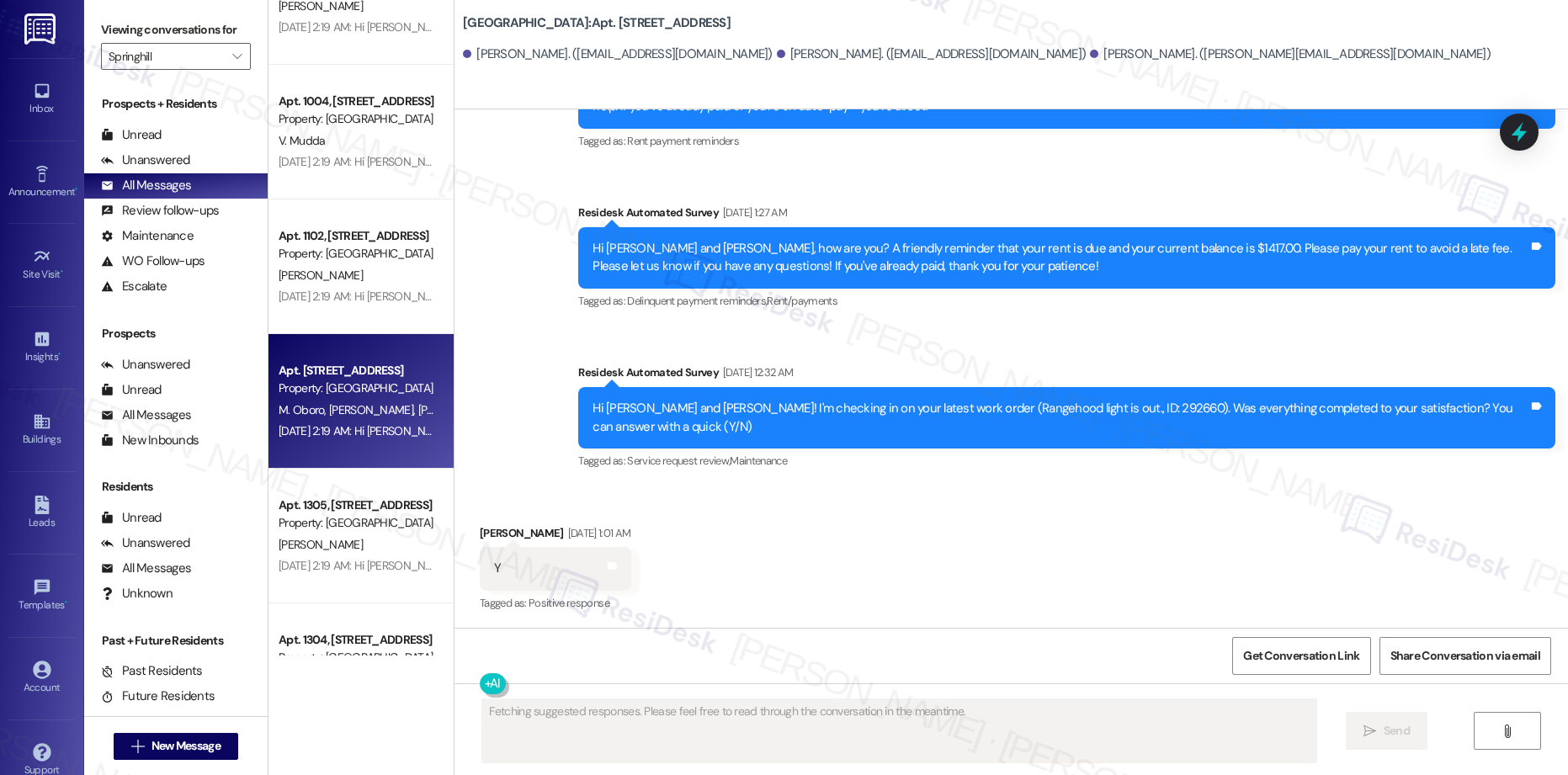
scroll to position [852, 0]
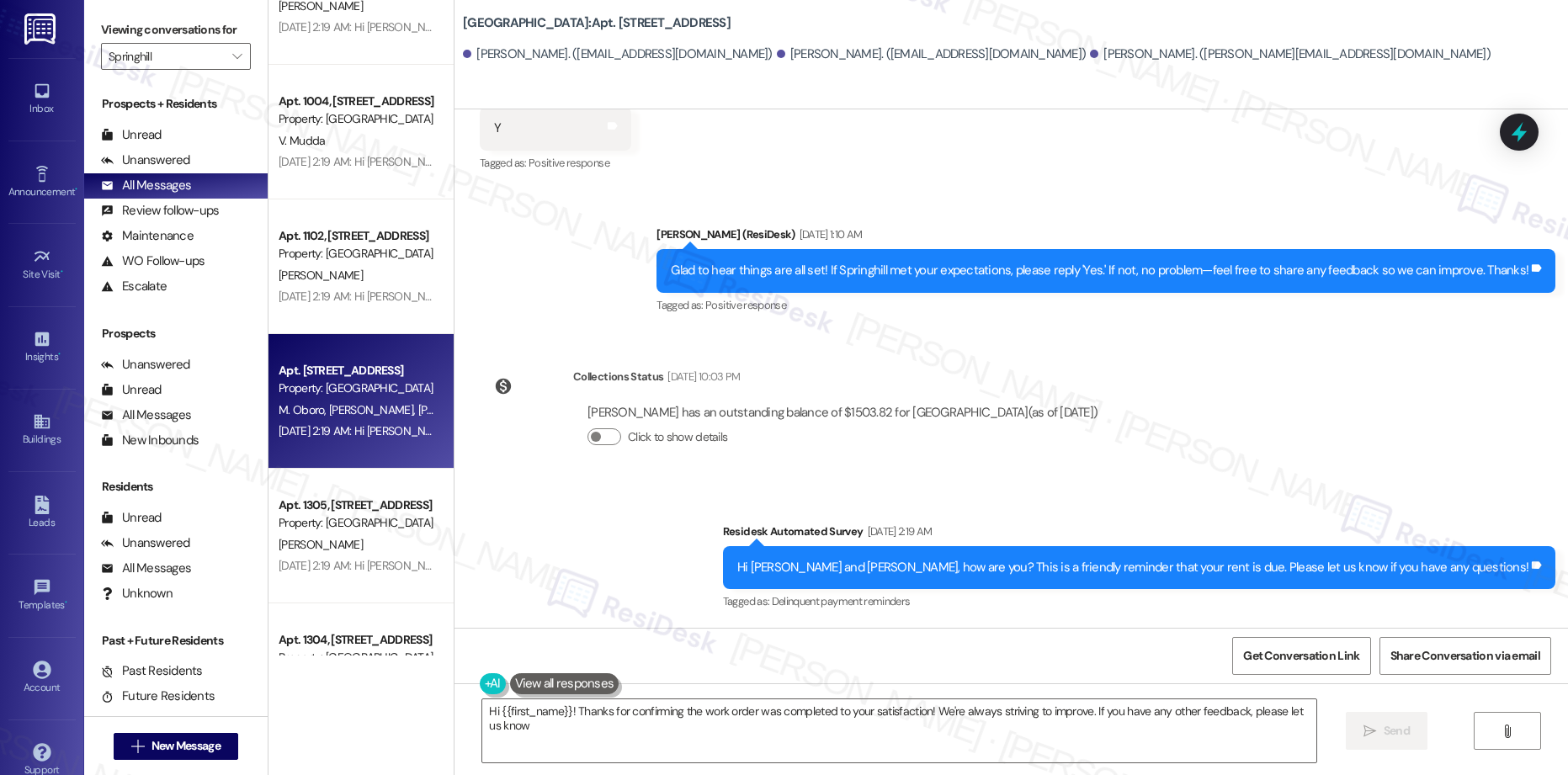
type textarea "Hi {{first_name}}! Thanks for confirming the work order was completed to your s…"
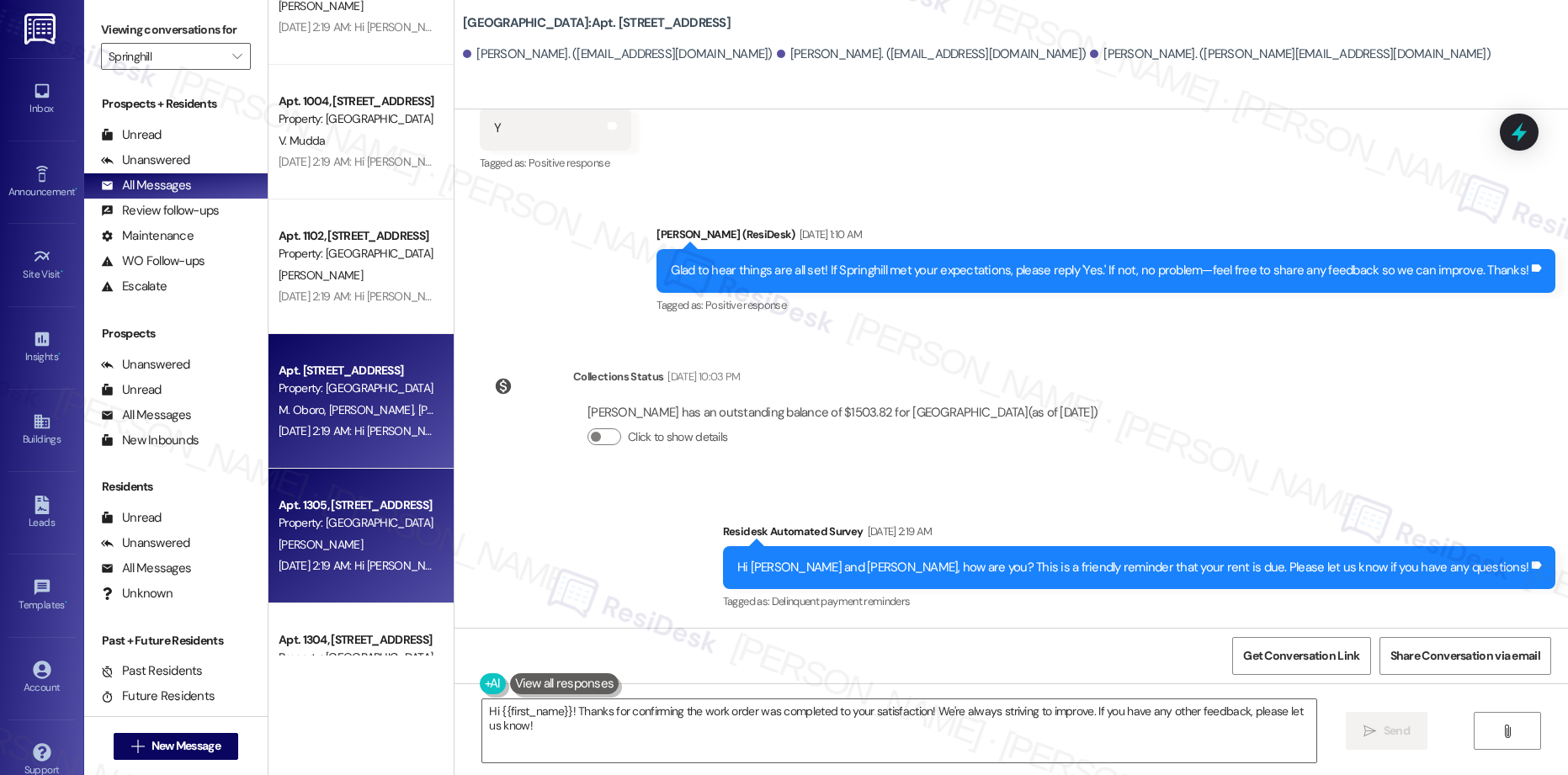
click at [334, 530] on div "Property: [GEOGRAPHIC_DATA]" at bounding box center [356, 523] width 156 height 18
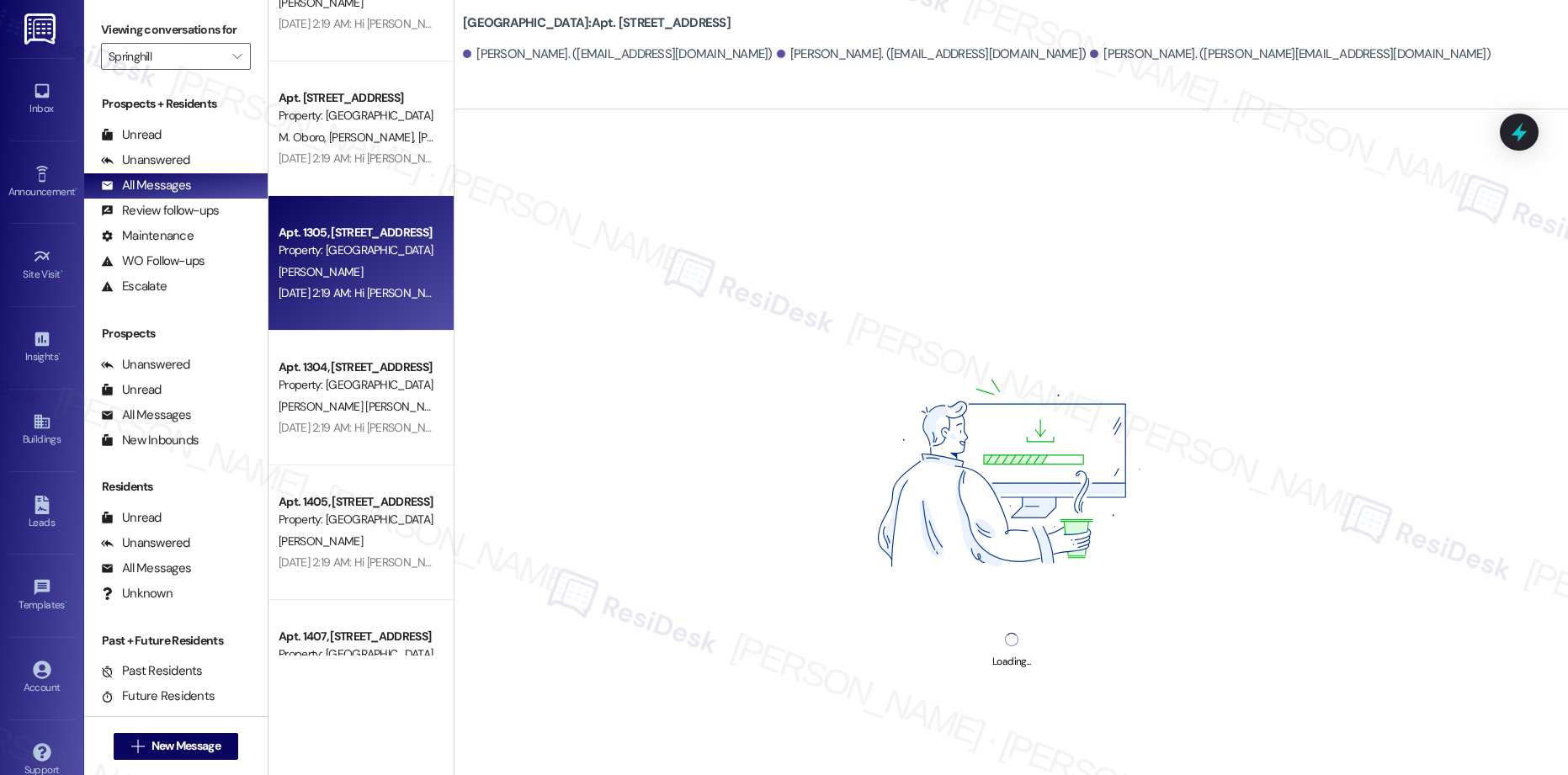
scroll to position [3713, 0]
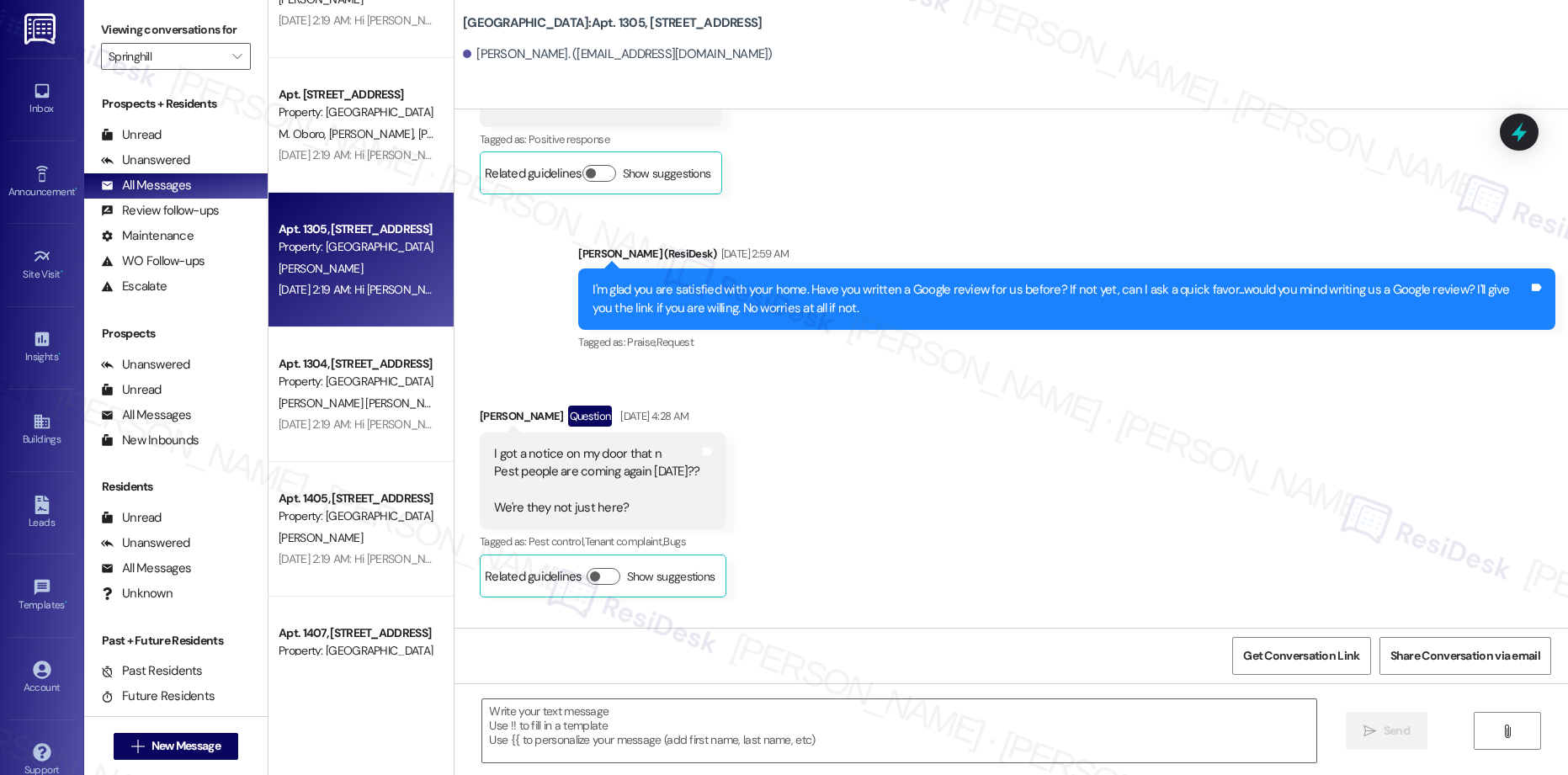
type textarea "Fetching suggested responses. Please feel free to read through the conversation…"
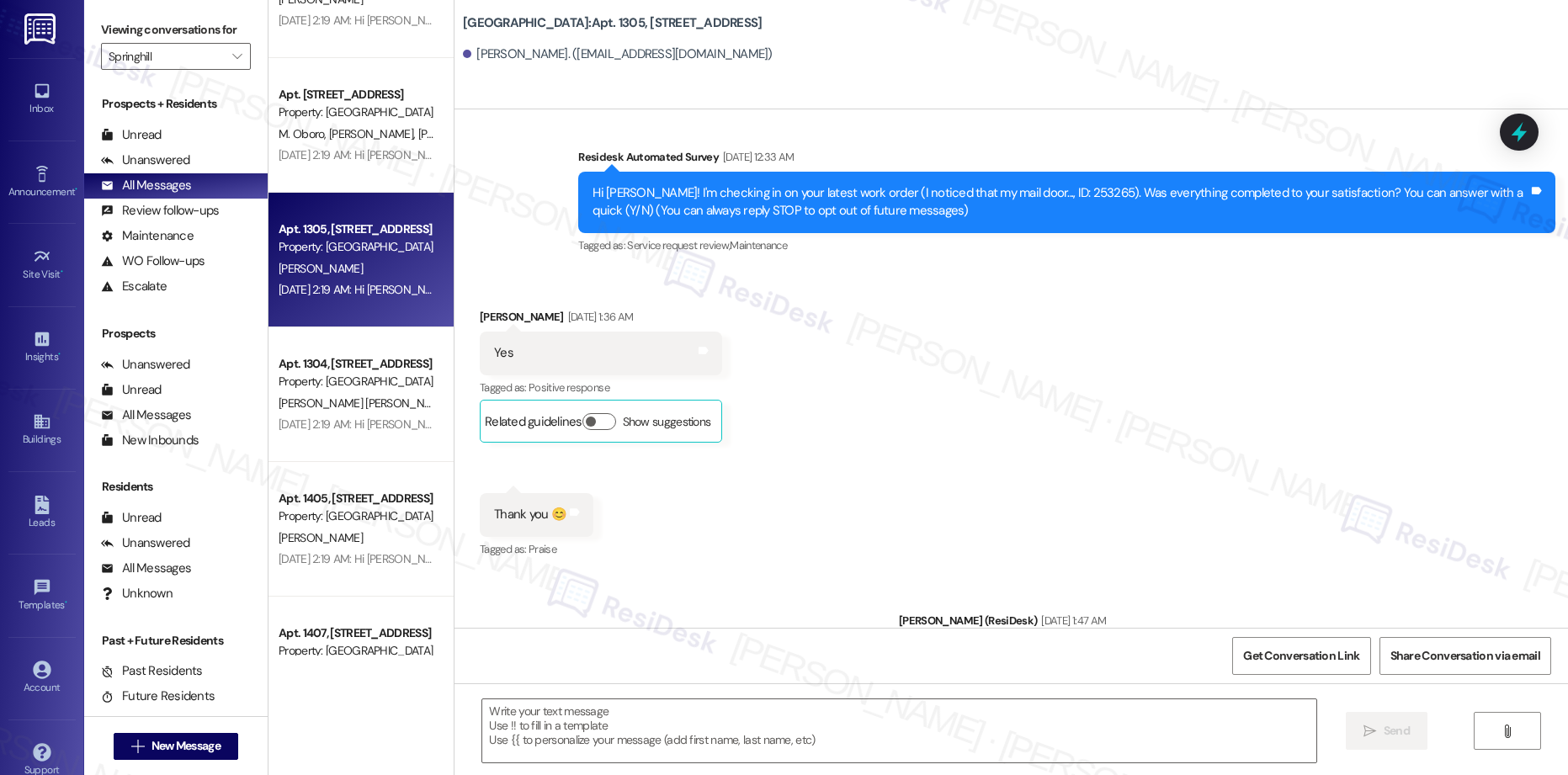
scroll to position [0, 0]
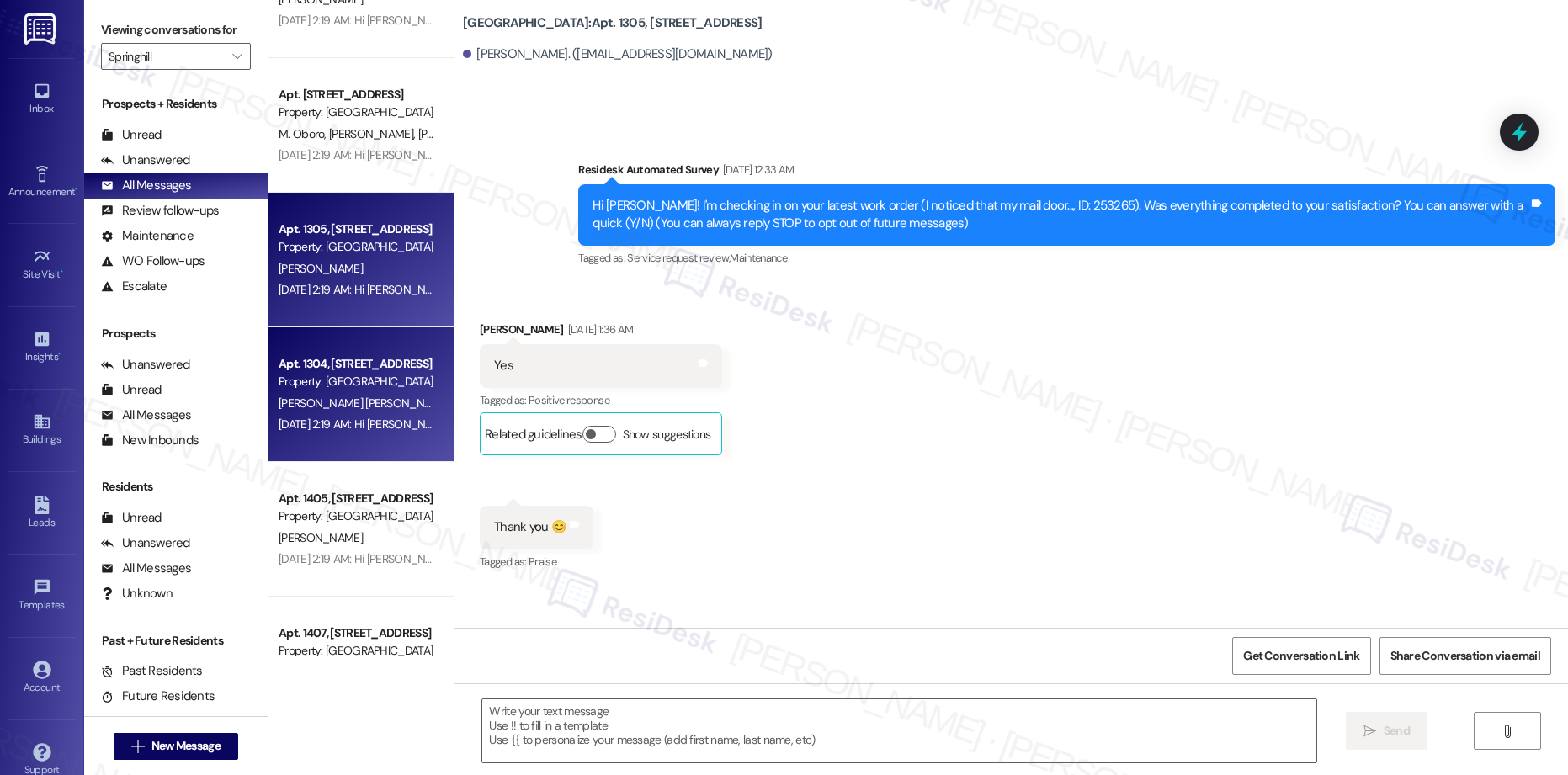
click at [362, 435] on div "Apt. 1202, [STREET_ADDRESS] Property: [GEOGRAPHIC_DATA][PERSON_NAME] [DATE] 2:1…" at bounding box center [361, 328] width 185 height 656
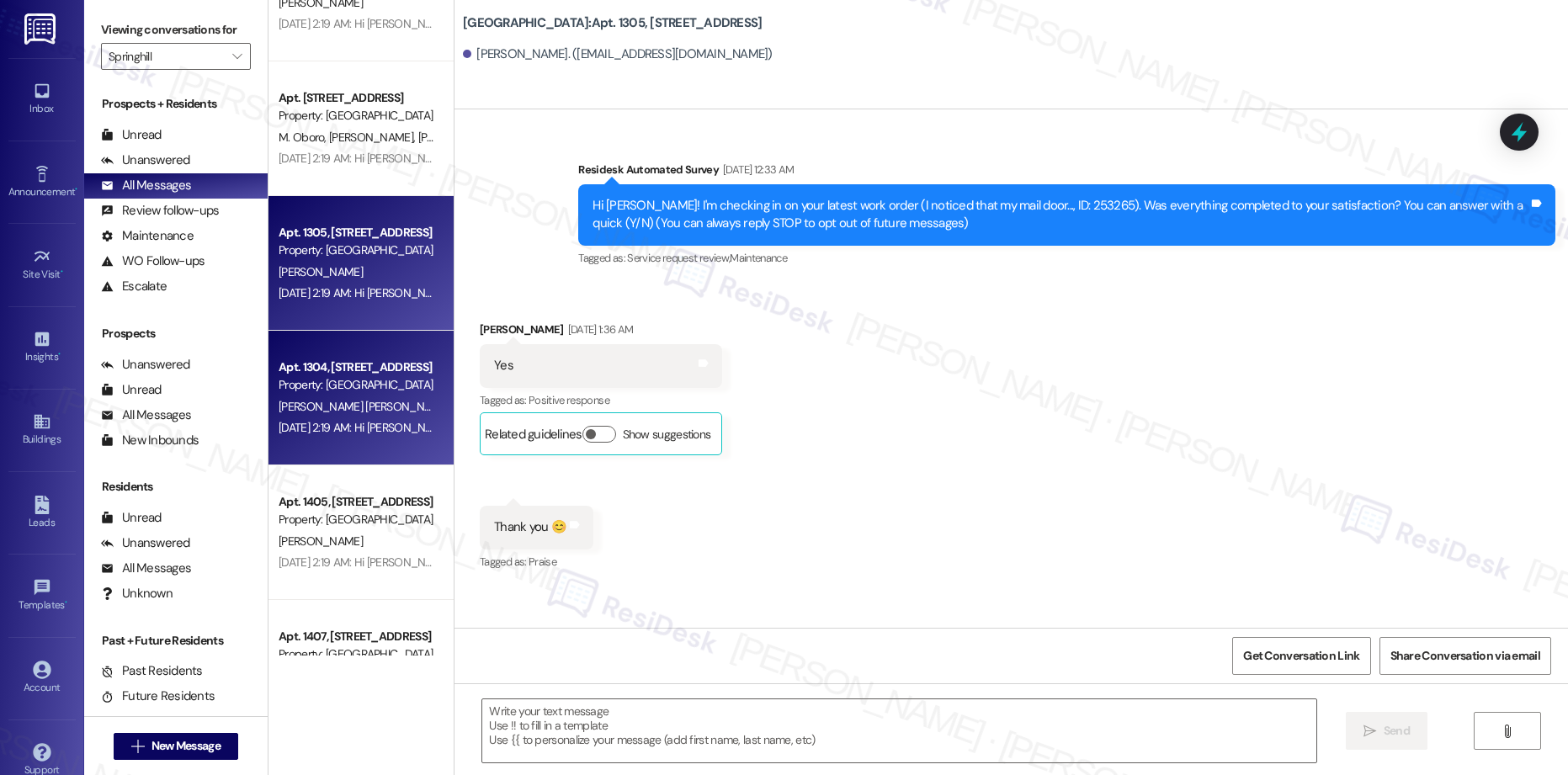
click at [315, 412] on span "[PERSON_NAME] [PERSON_NAME]" at bounding box center [367, 406] width 176 height 16
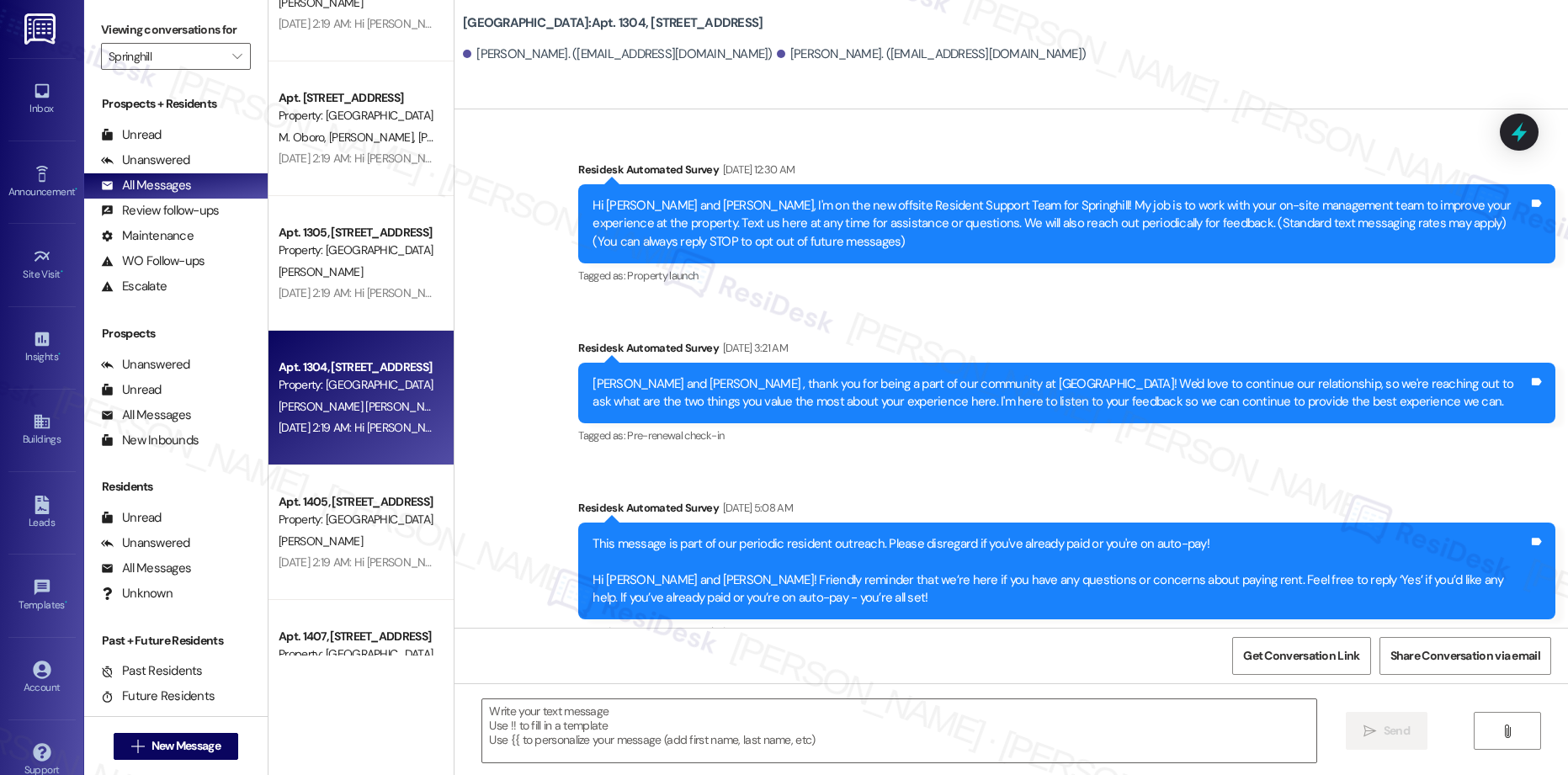
type textarea "Fetching suggested responses. Please feel free to read through the conversation…"
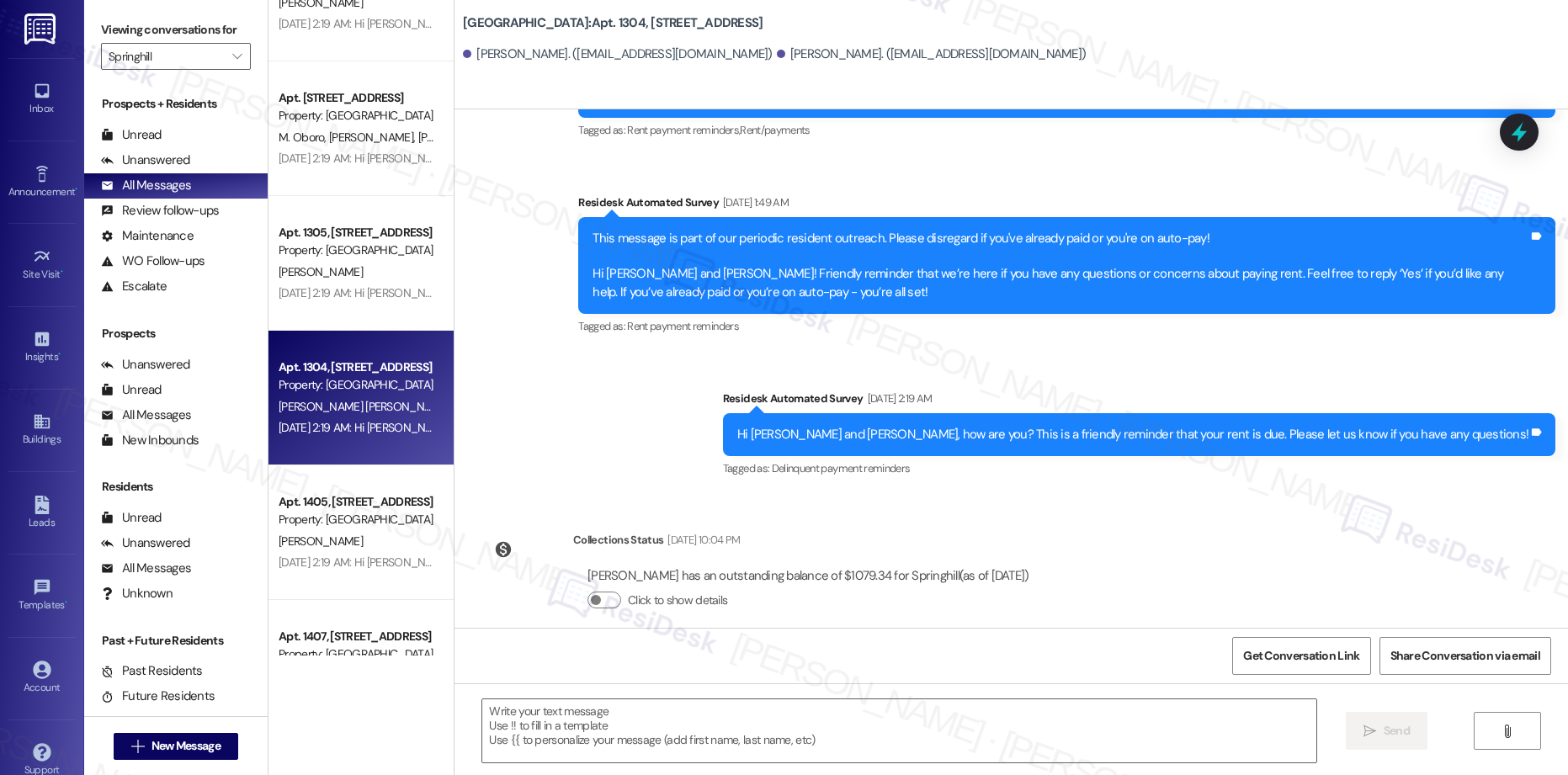
scroll to position [1549, 0]
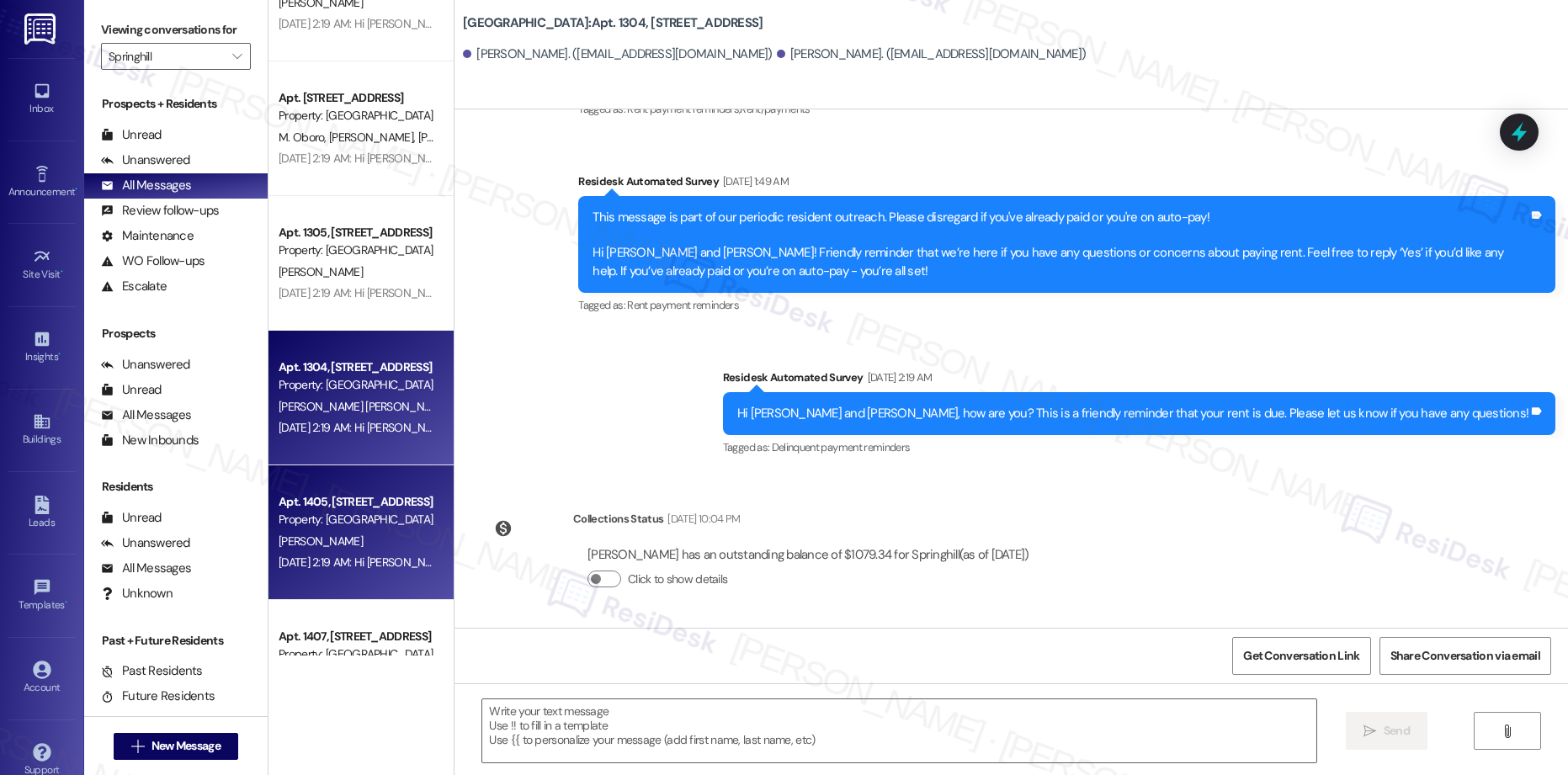
click at [319, 528] on div "Property: [GEOGRAPHIC_DATA]" at bounding box center [356, 519] width 156 height 18
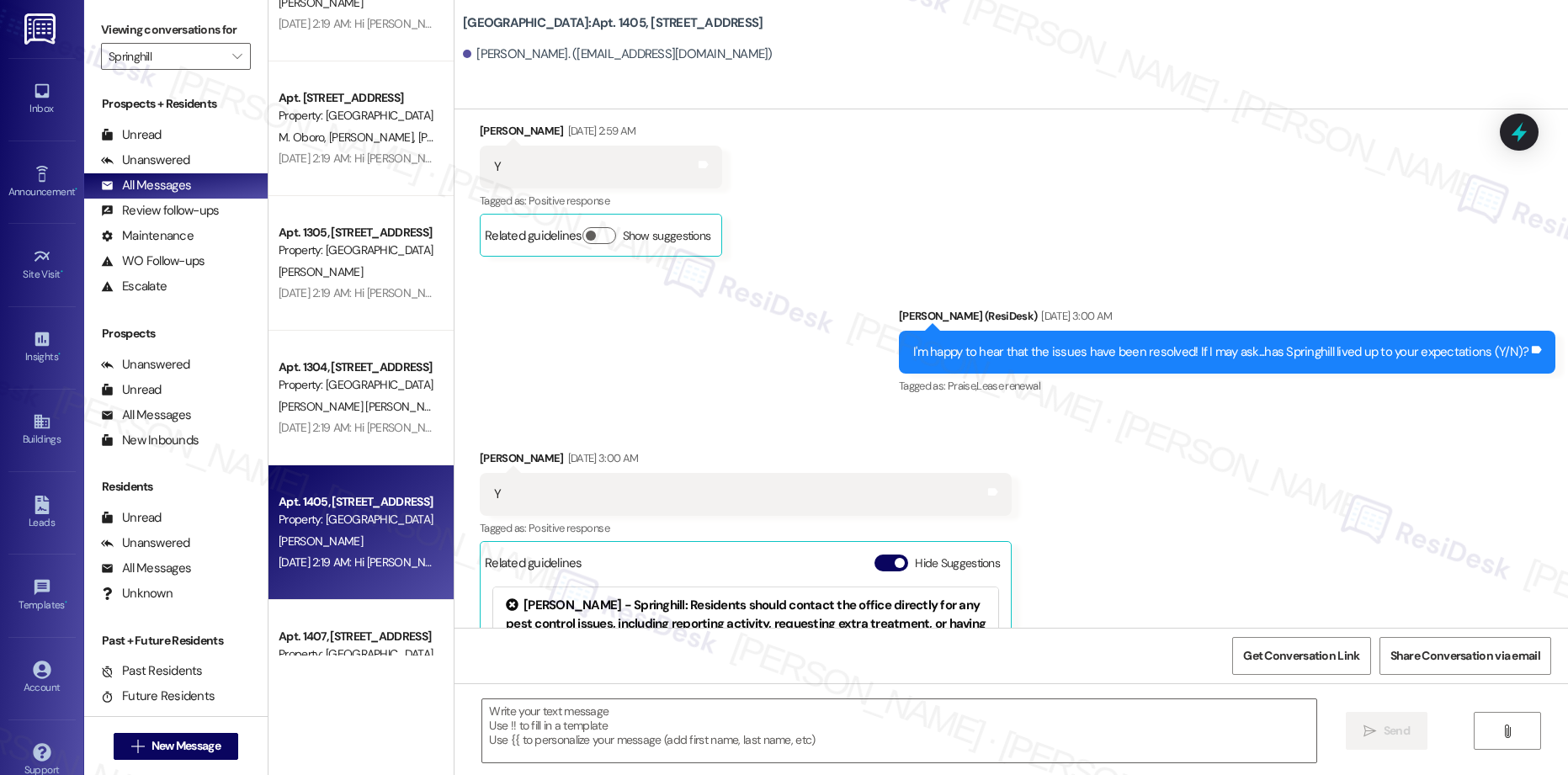
type textarea "Fetching suggested responses. Please feel free to read through the conversation…"
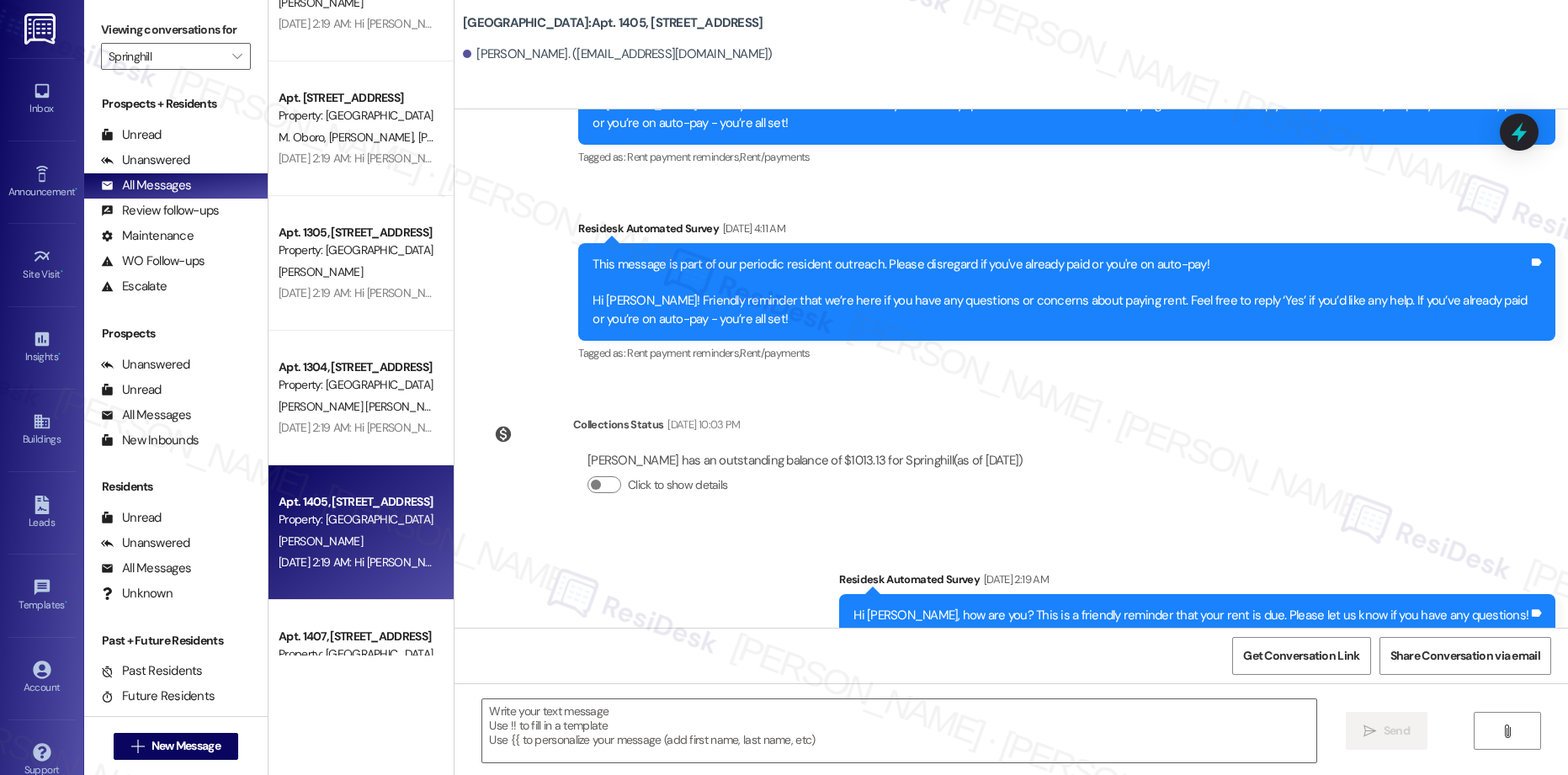
scroll to position [2610, 0]
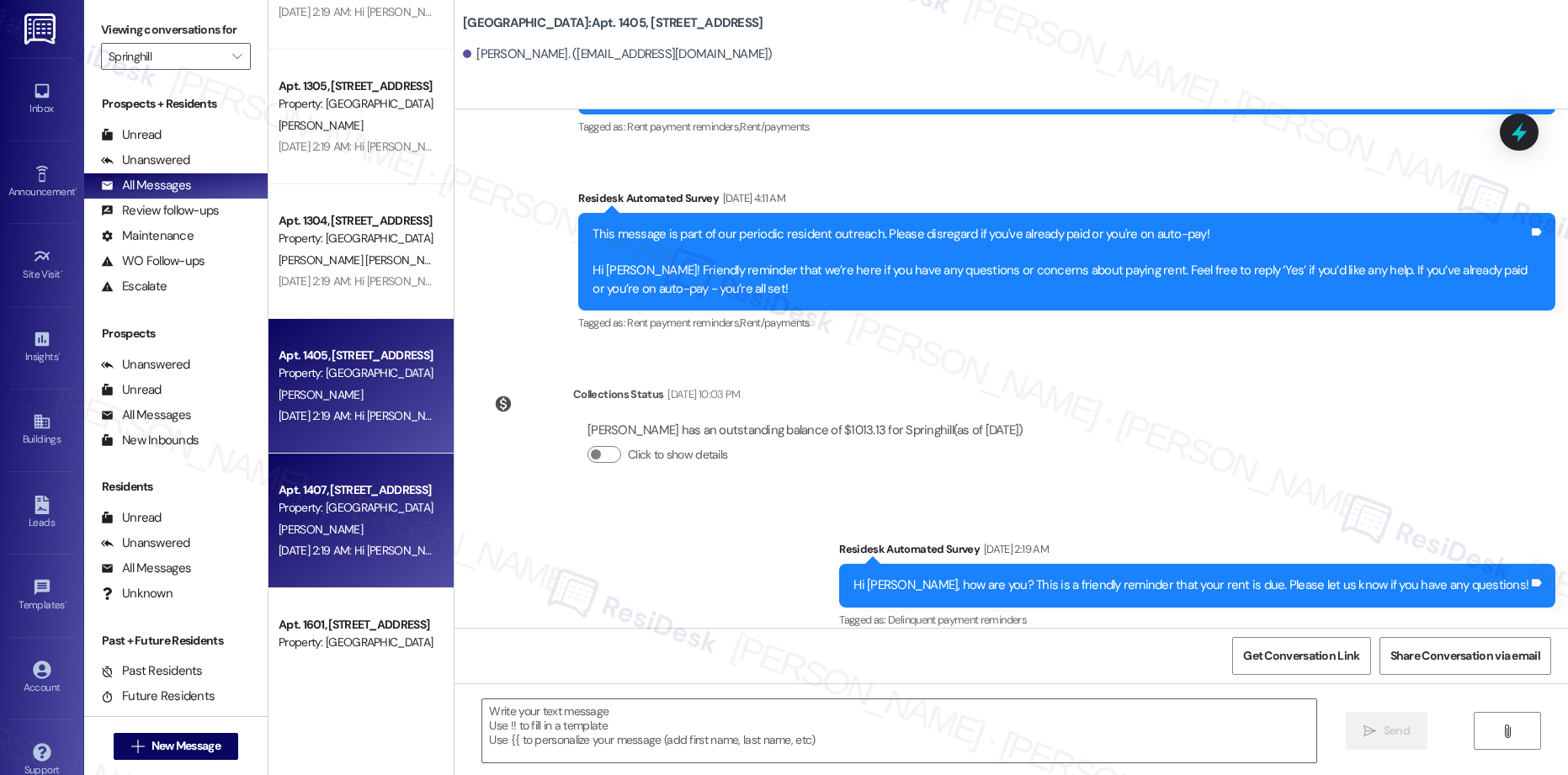
click at [332, 489] on div "Apt. 1004, [STREET_ADDRESS] Property: Springhill V. Mudda [DATE] 2:19 AM: Hi [P…" at bounding box center [361, 328] width 185 height 656
click at [332, 489] on div "Apt. 1407, [STREET_ADDRESS]" at bounding box center [356, 491] width 156 height 18
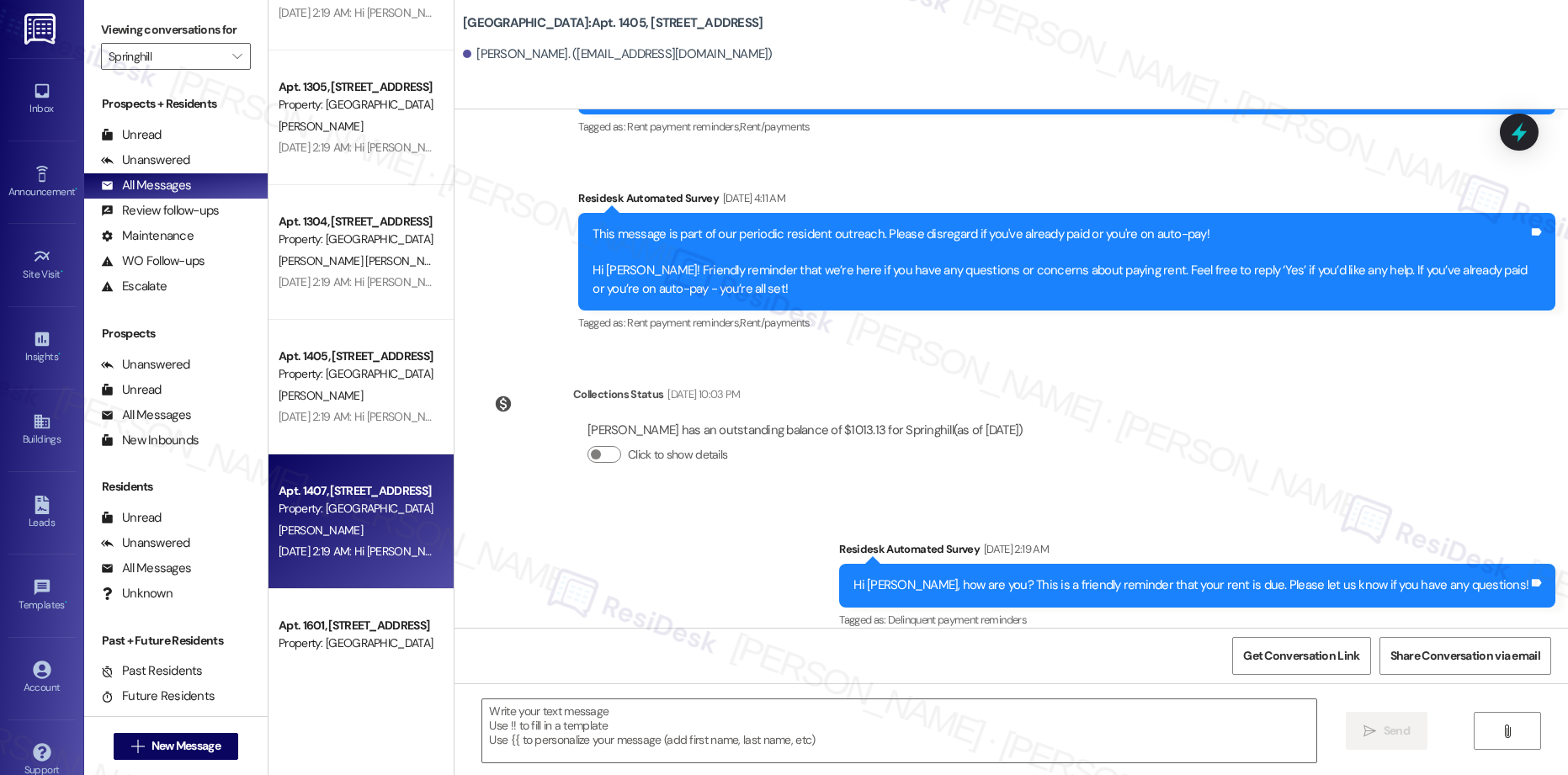
scroll to position [3854, 0]
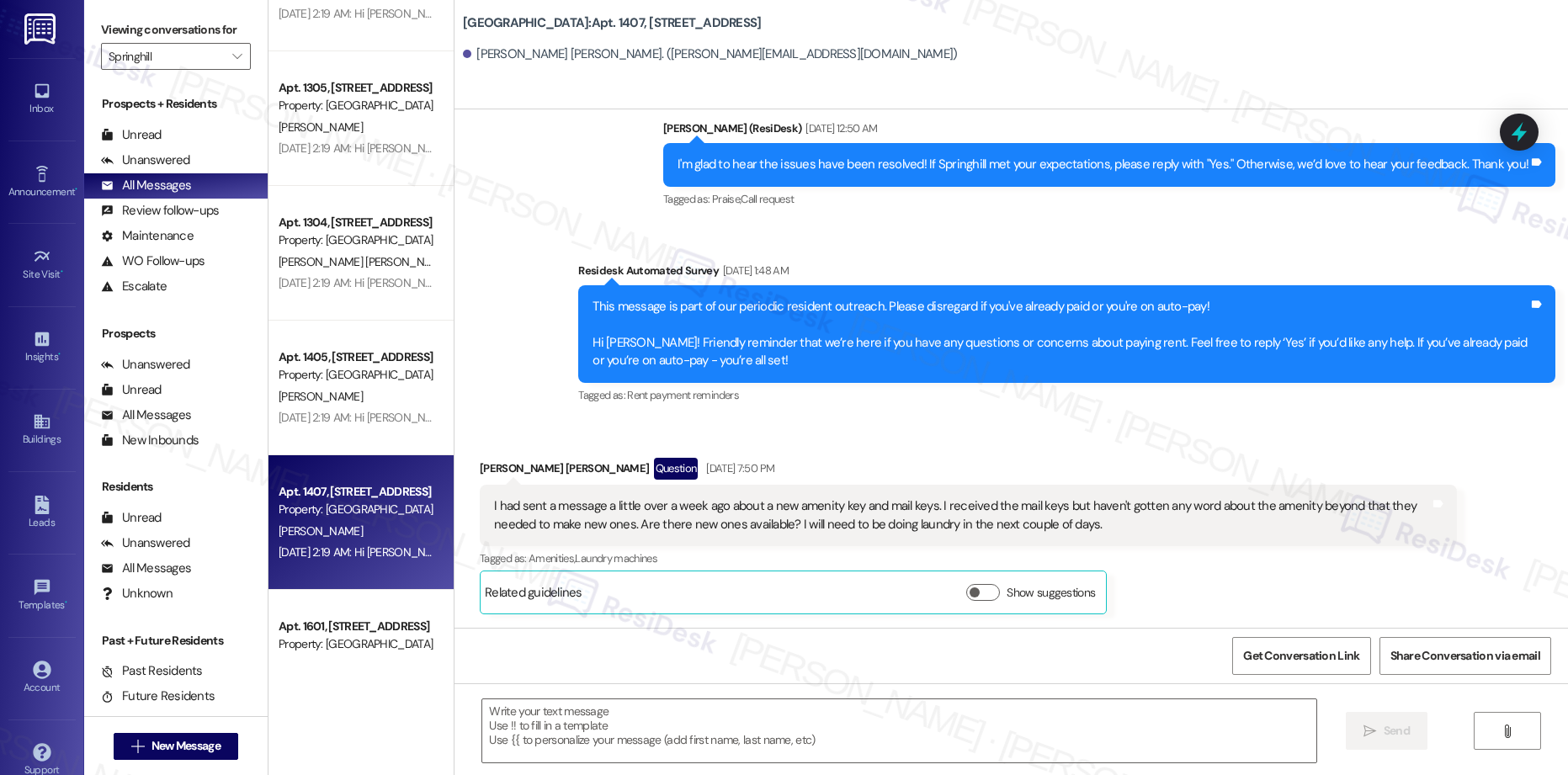
type textarea "Fetching suggested responses. Please feel free to read through the conversation…"
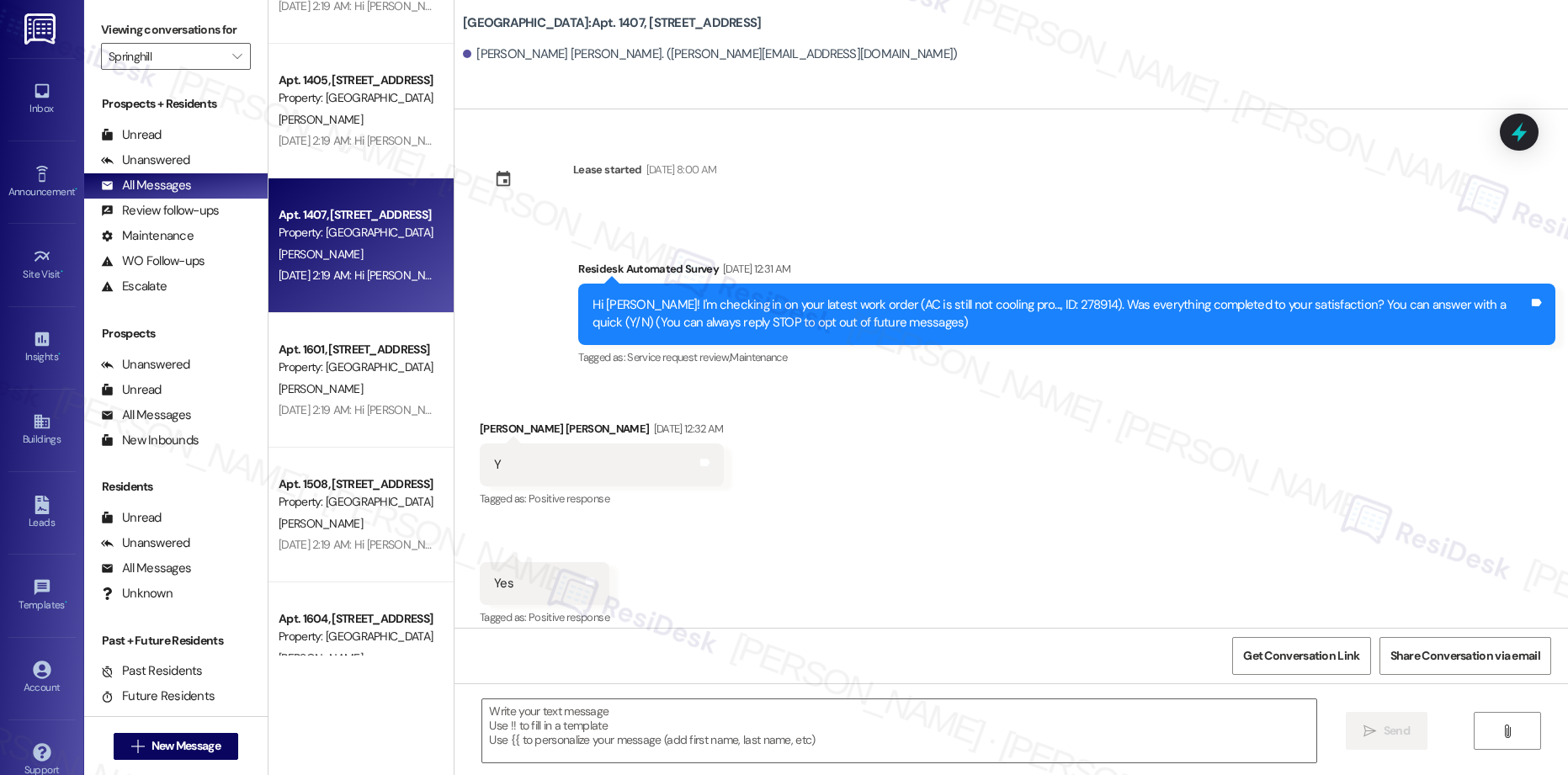
scroll to position [4138, 0]
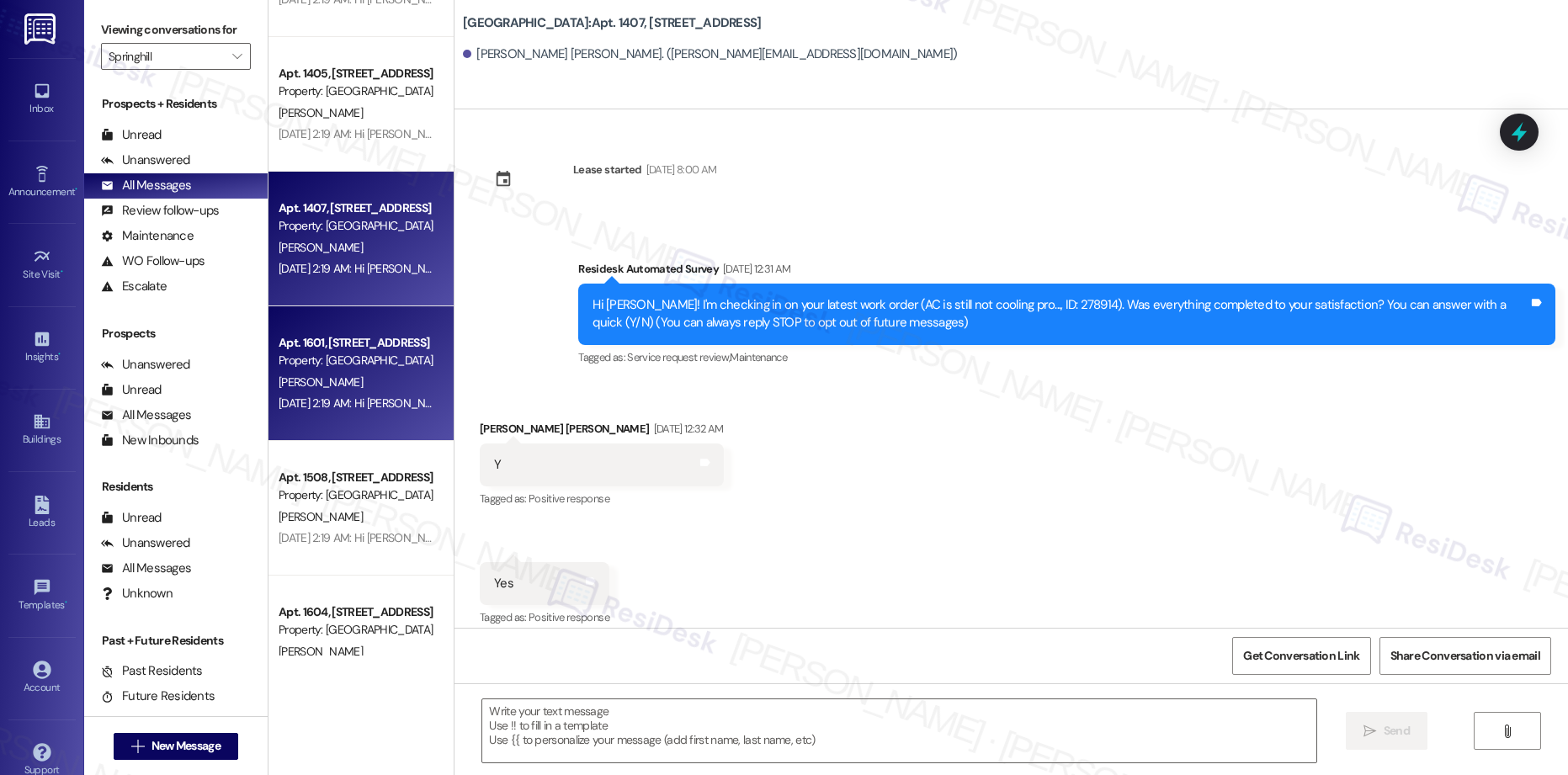
click at [326, 382] on div "[PERSON_NAME]" at bounding box center [356, 382] width 159 height 21
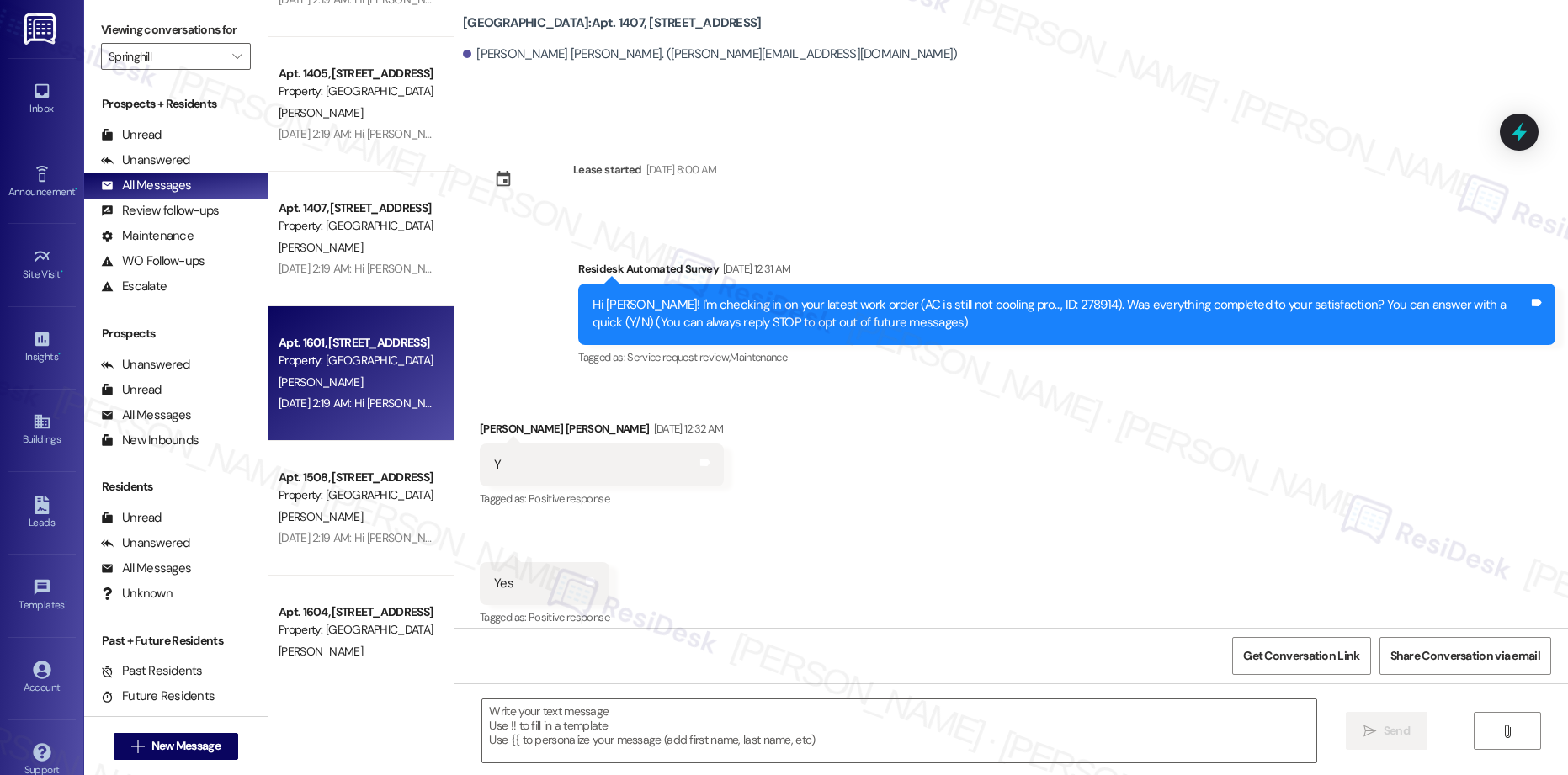
click at [326, 382] on div "[PERSON_NAME]" at bounding box center [356, 382] width 159 height 21
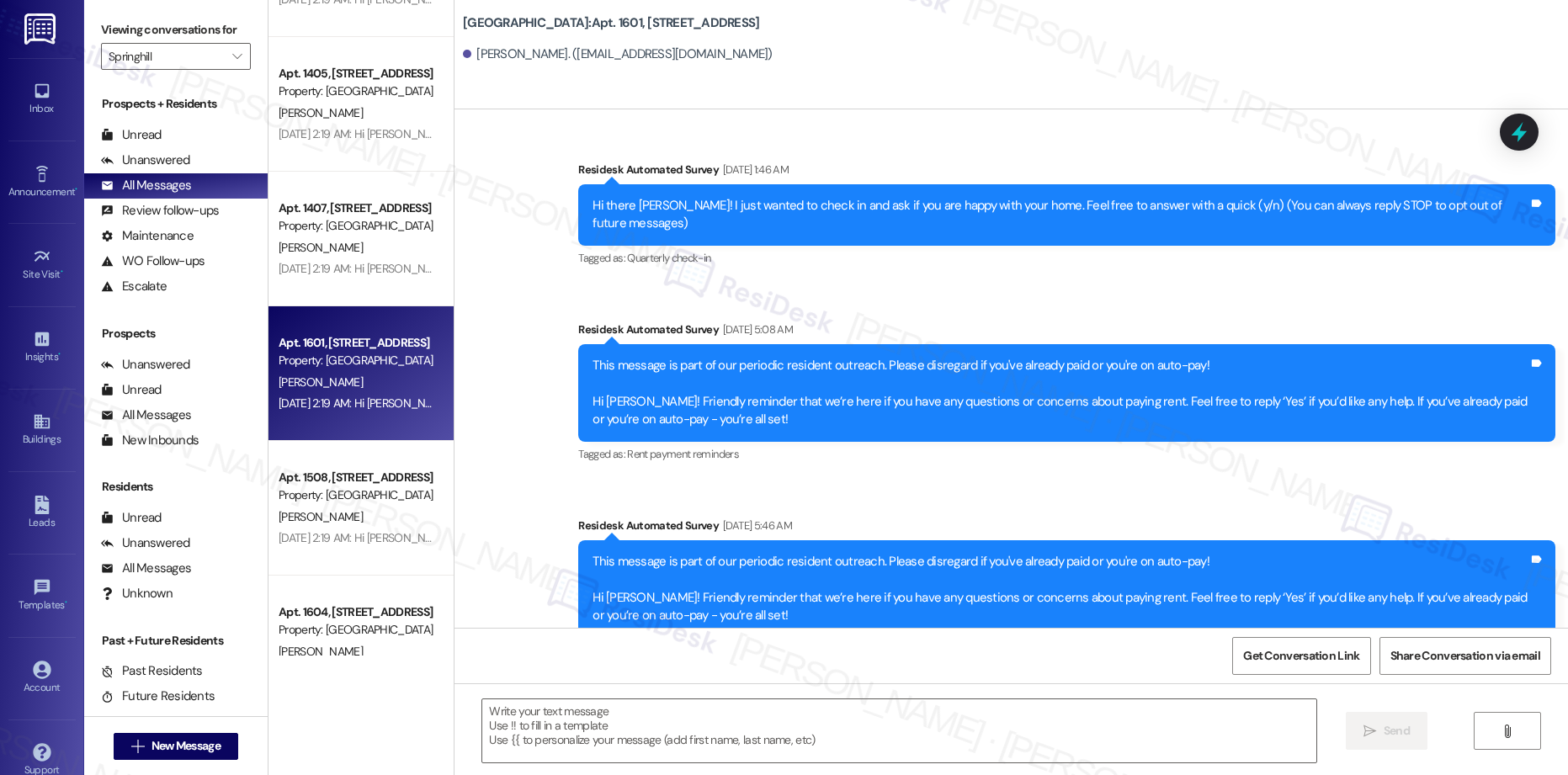
type textarea "Fetching suggested responses. Please feel free to read through the conversation…"
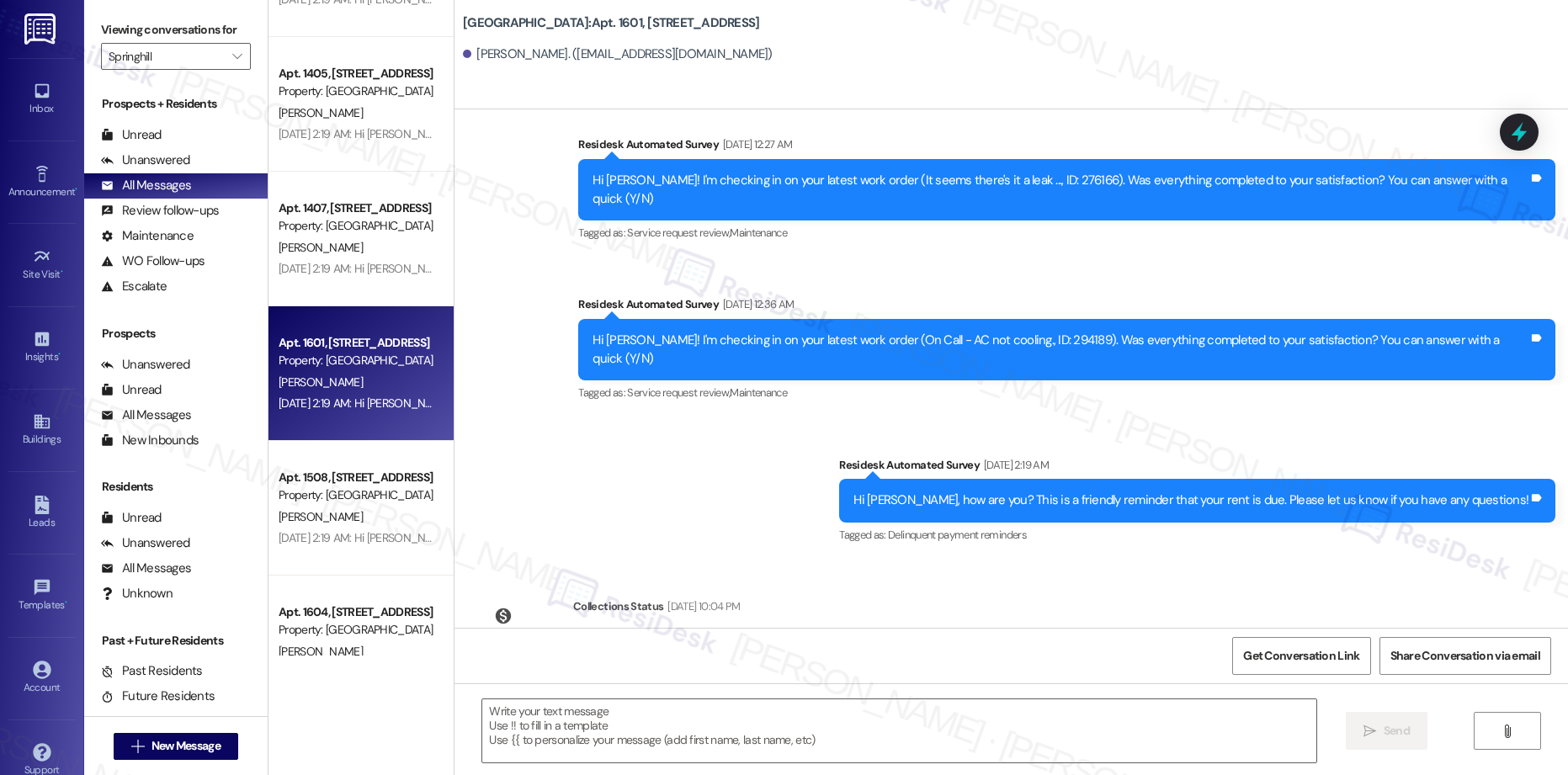
scroll to position [710, 0]
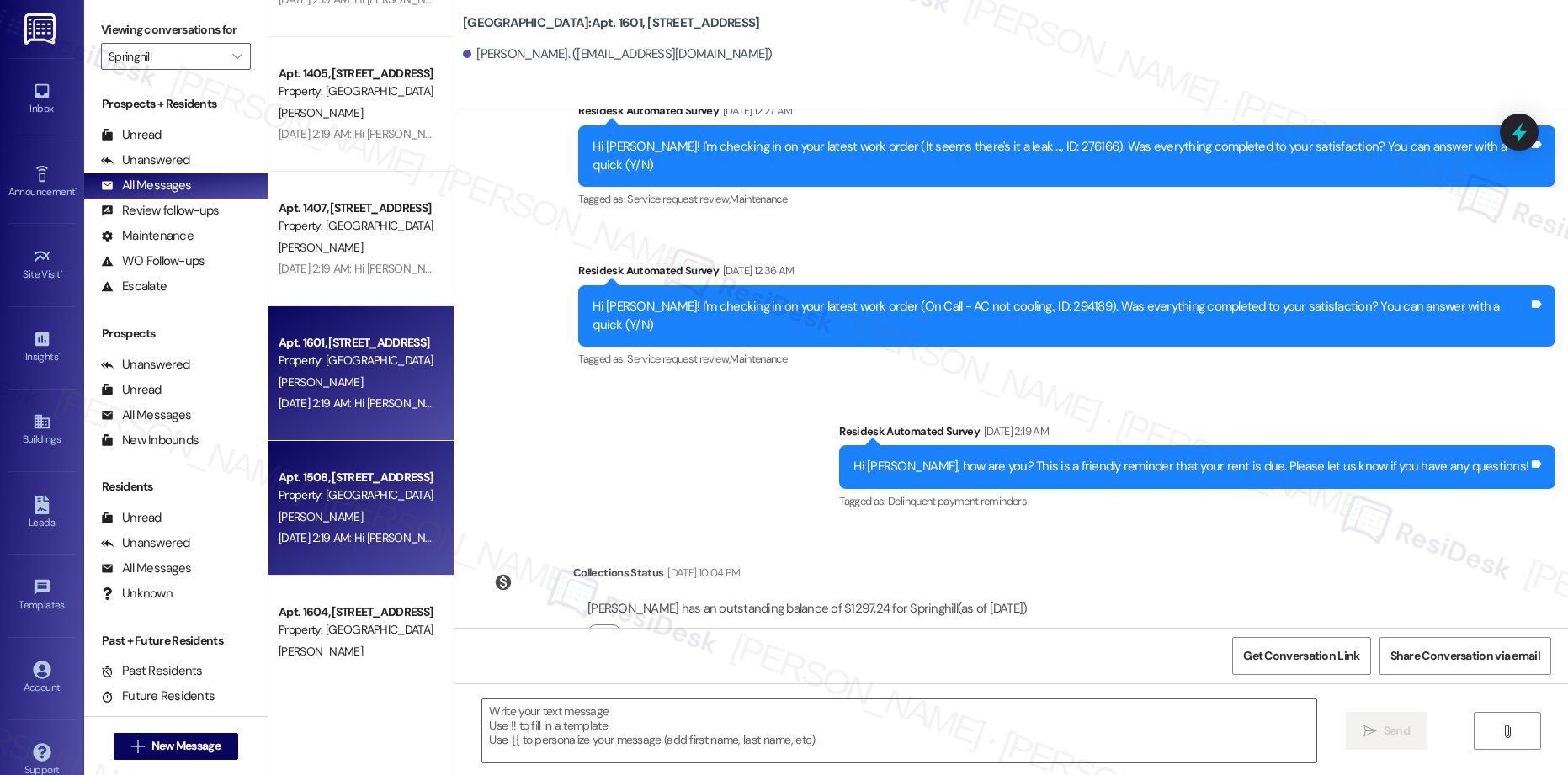
click at [340, 533] on div "[DATE] 2:19 AM: Hi [PERSON_NAME], how are you? This is a friendly reminder that…" at bounding box center [626, 538] width 695 height 16
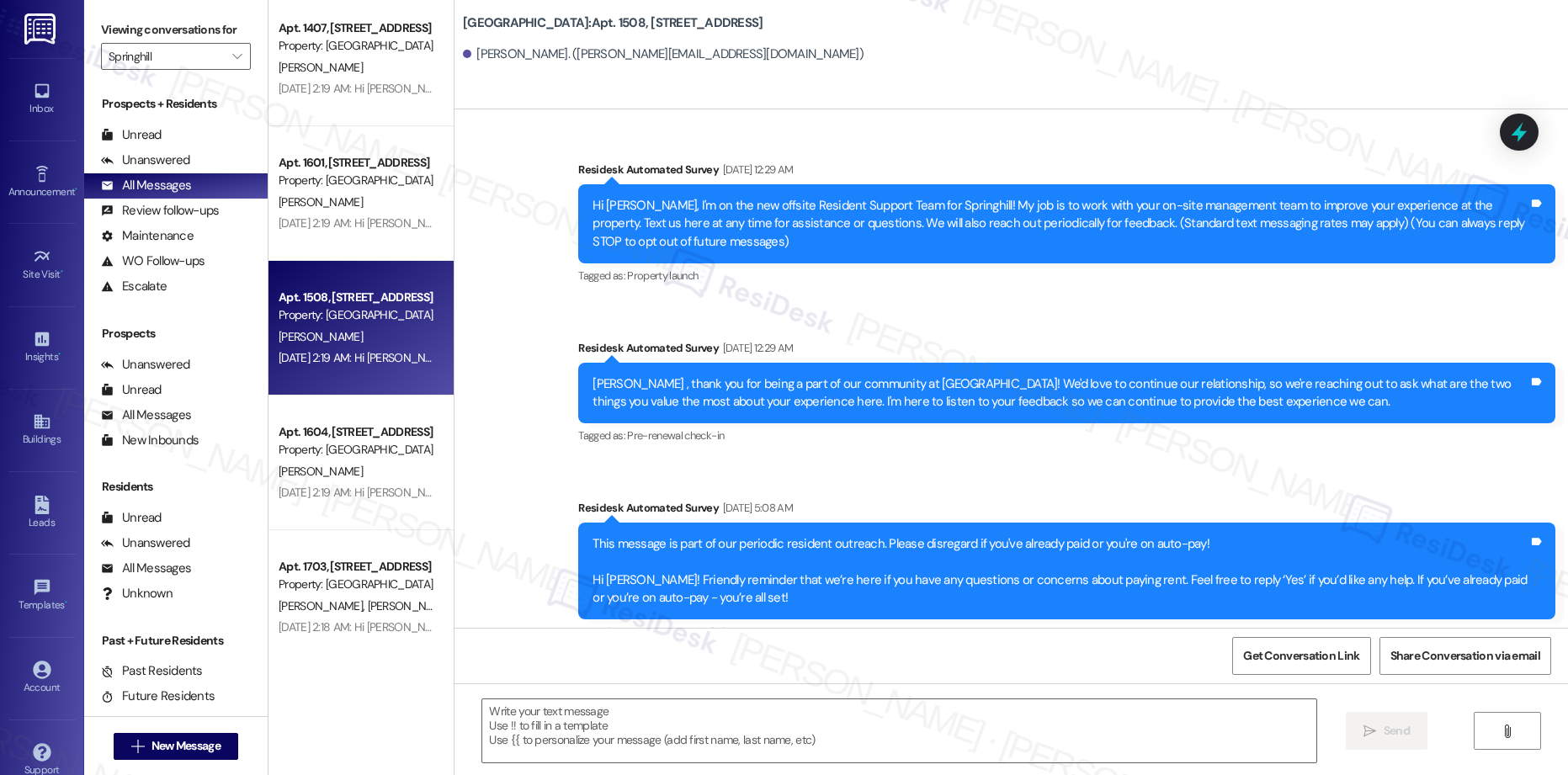
scroll to position [4324, 0]
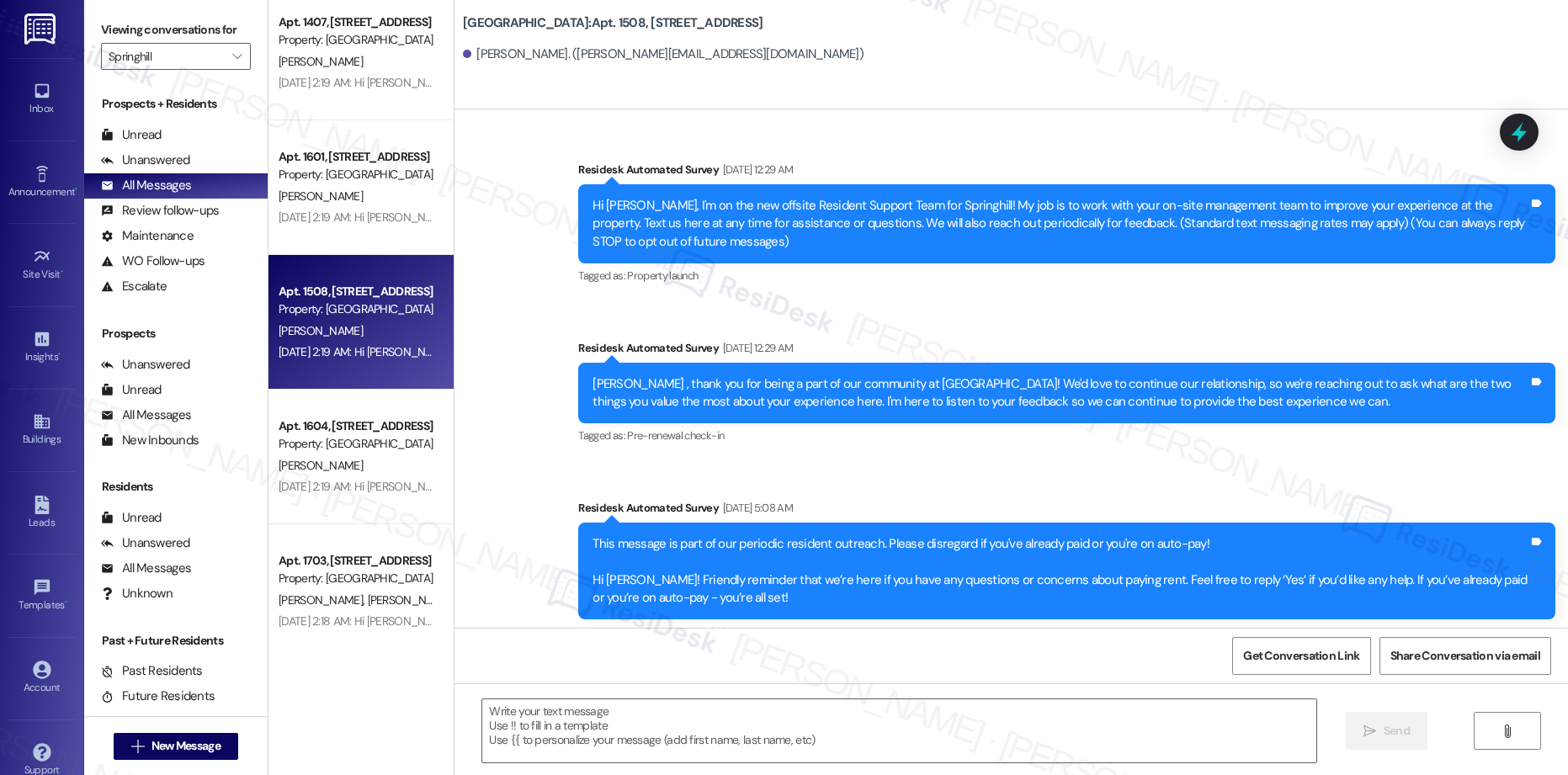
type textarea "Fetching suggested responses. Please feel free to read through the conversation…"
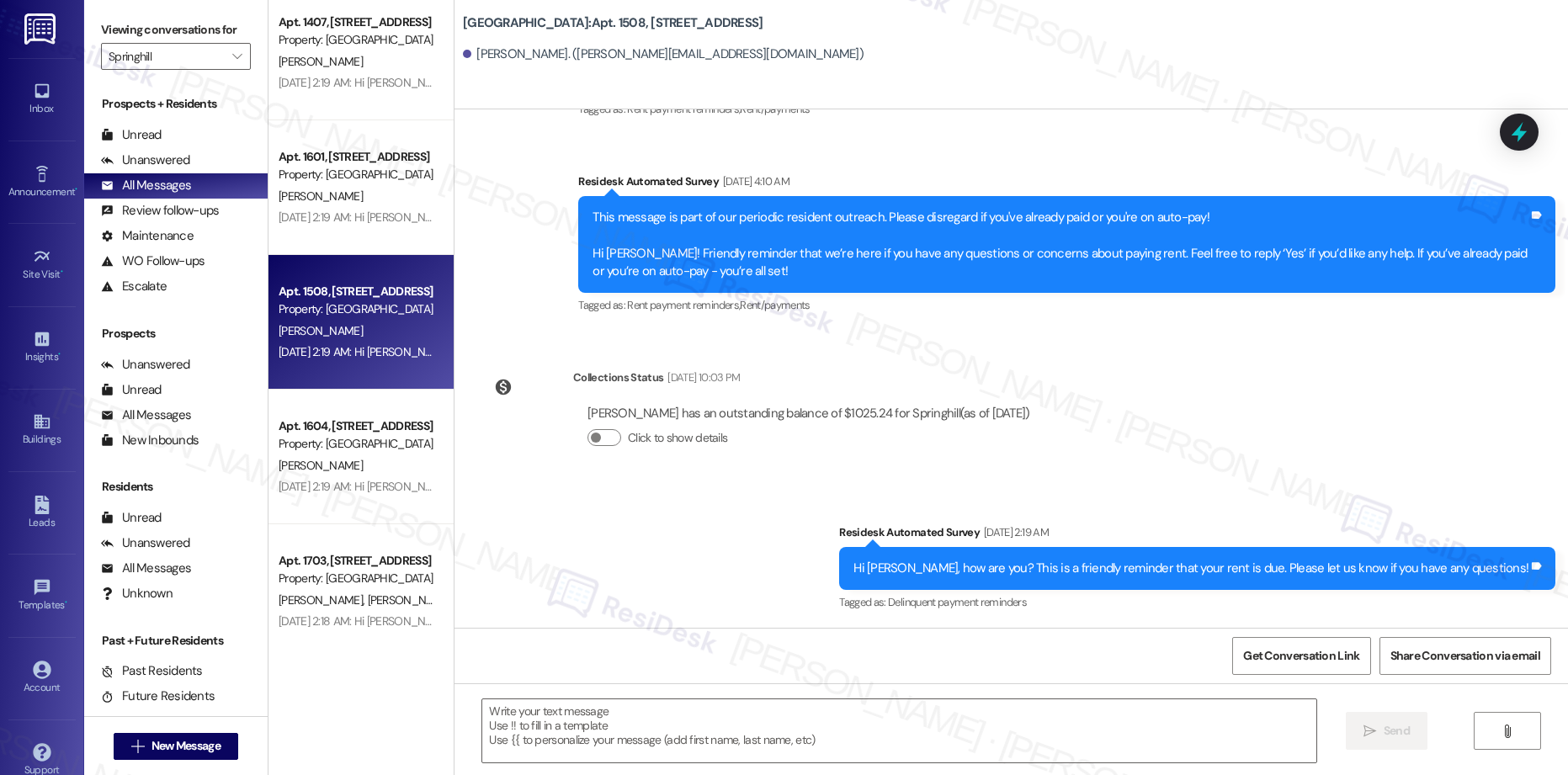
scroll to position [1212, 0]
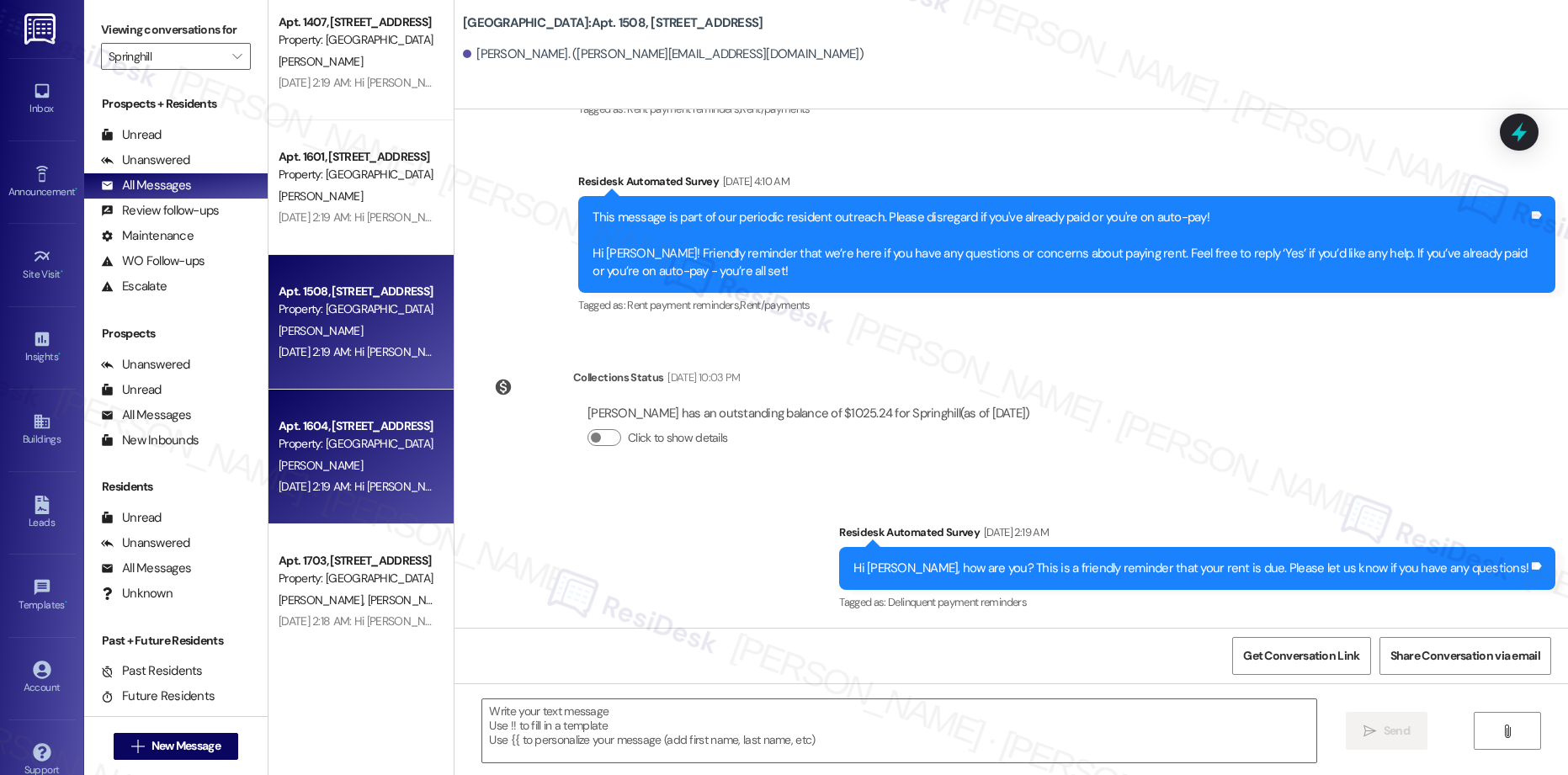
click at [280, 491] on div "[DATE] 2:19 AM: Hi [PERSON_NAME], how are you? This is a friendly reminder that…" at bounding box center [626, 487] width 695 height 16
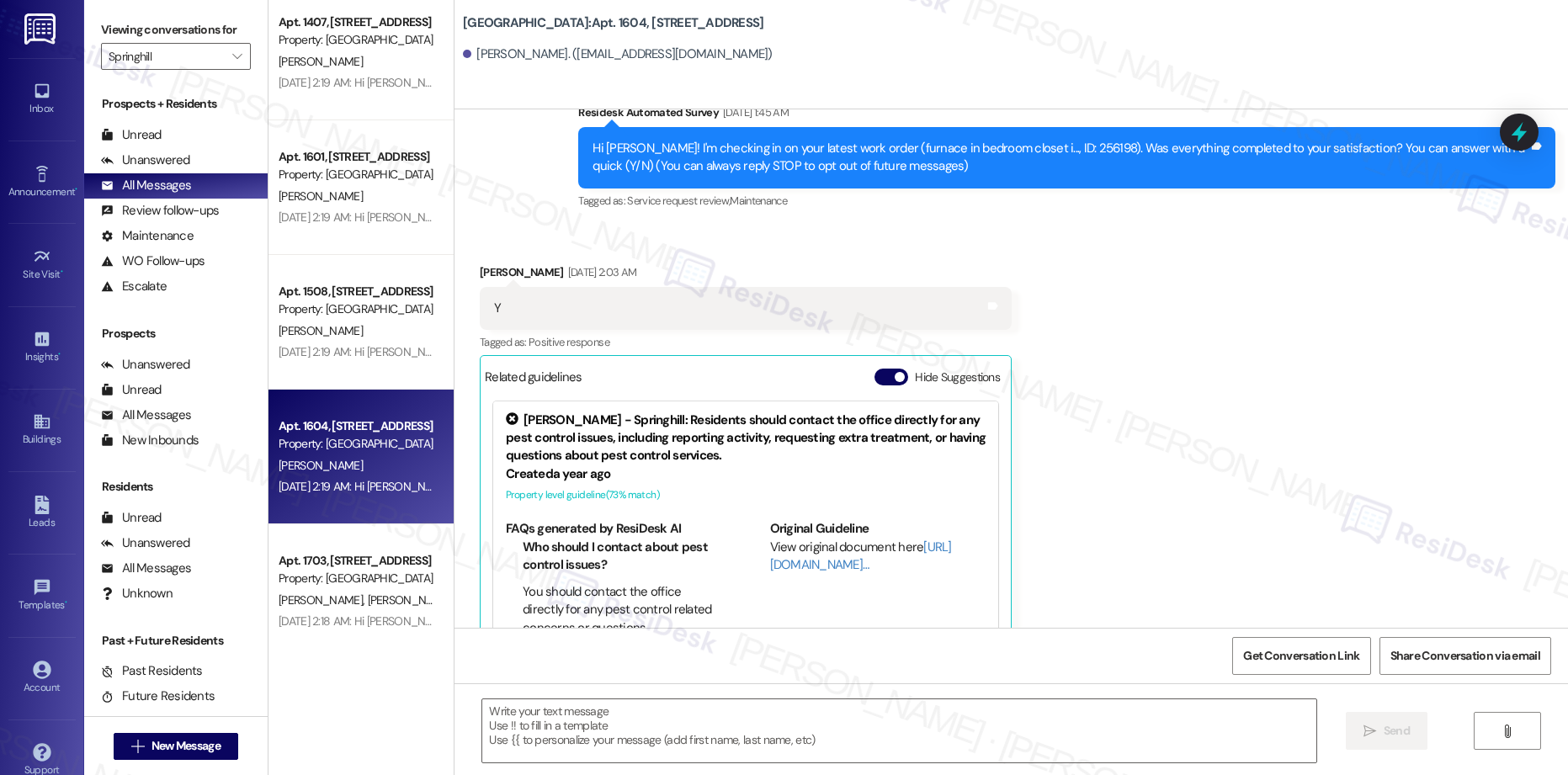
type textarea "Fetching suggested responses. Please feel free to read through the conversation…"
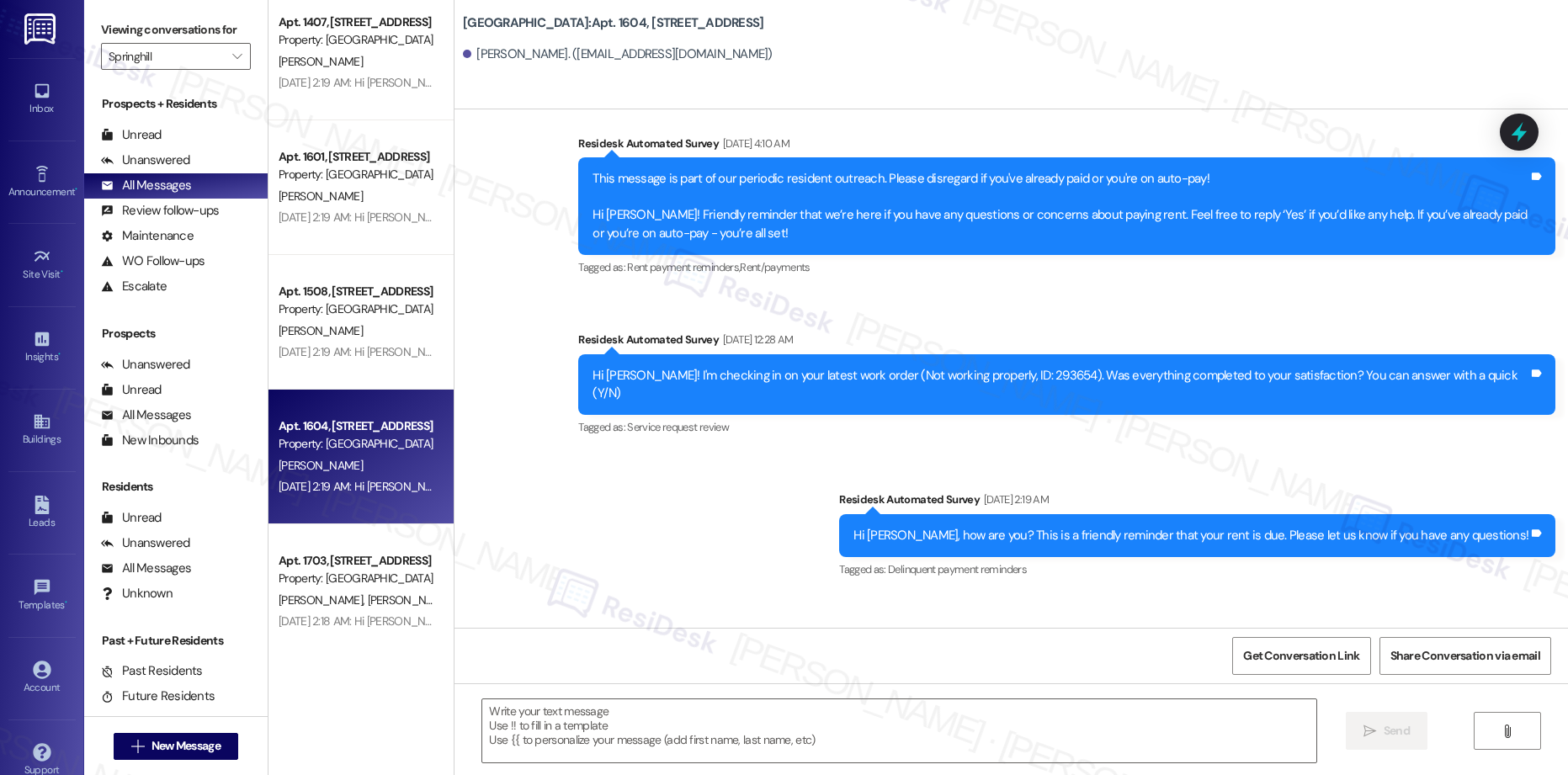
scroll to position [1616, 0]
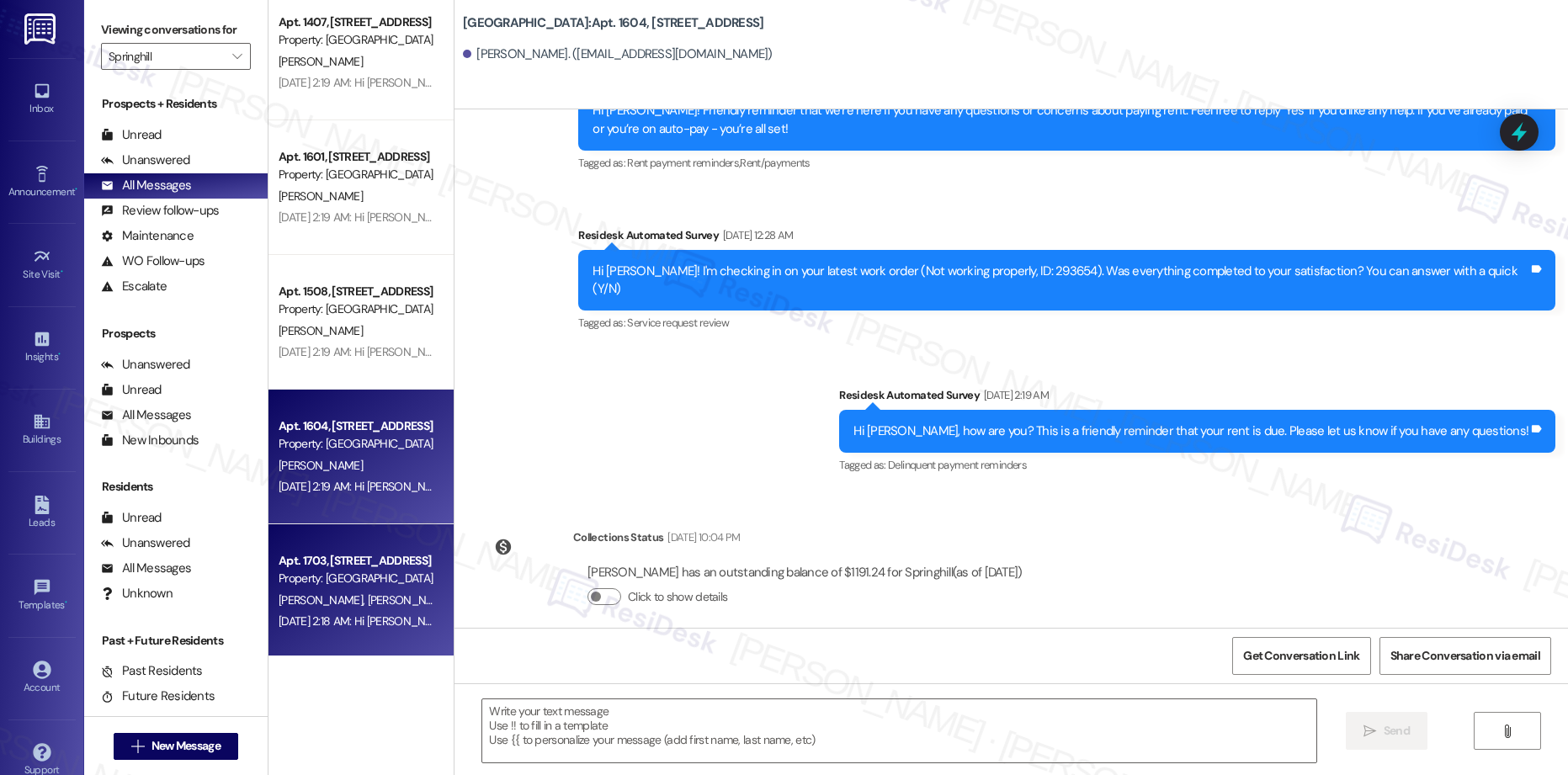
click at [378, 574] on div "Property: [GEOGRAPHIC_DATA]" at bounding box center [356, 579] width 156 height 18
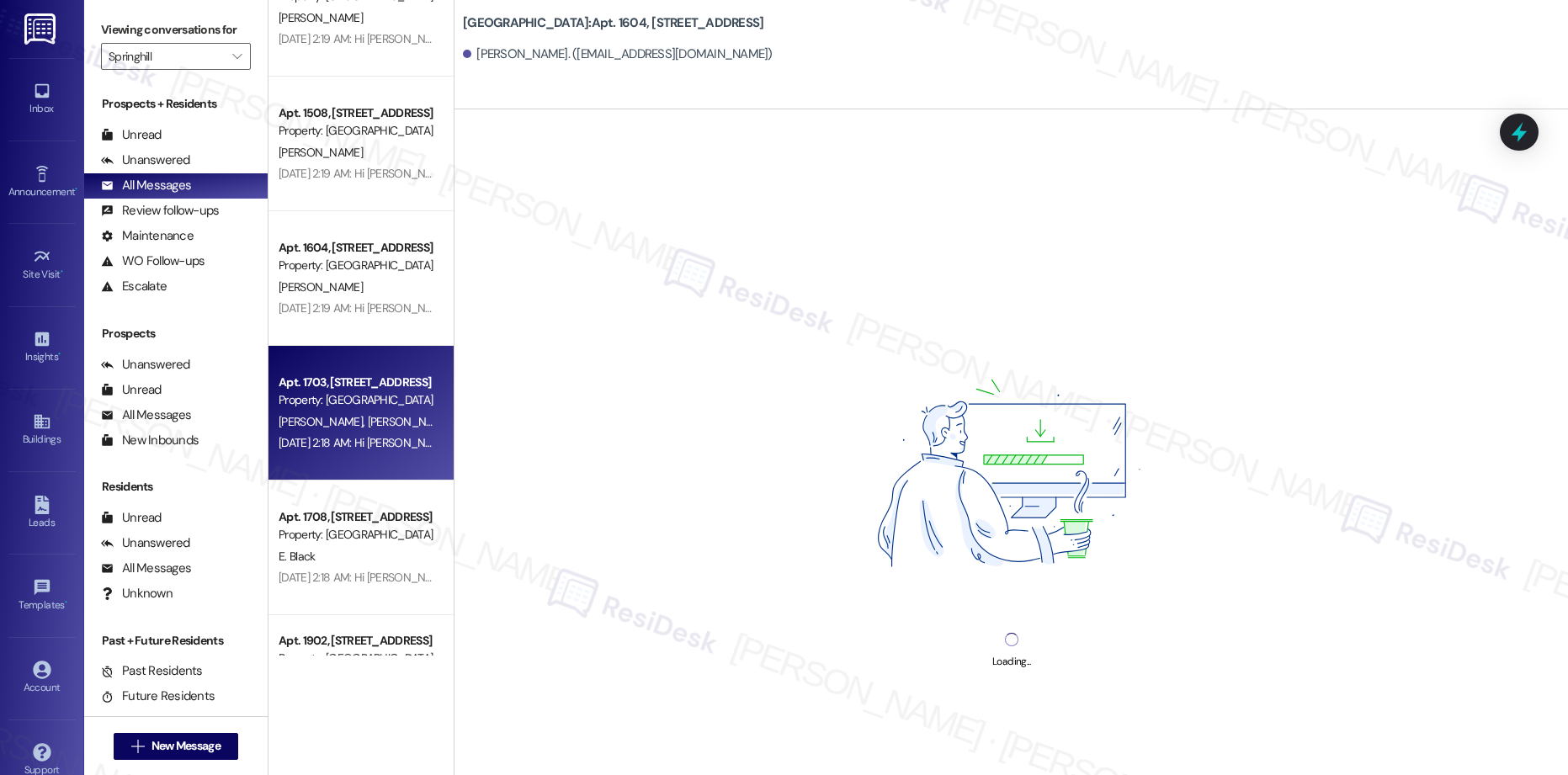
scroll to position [4600, 0]
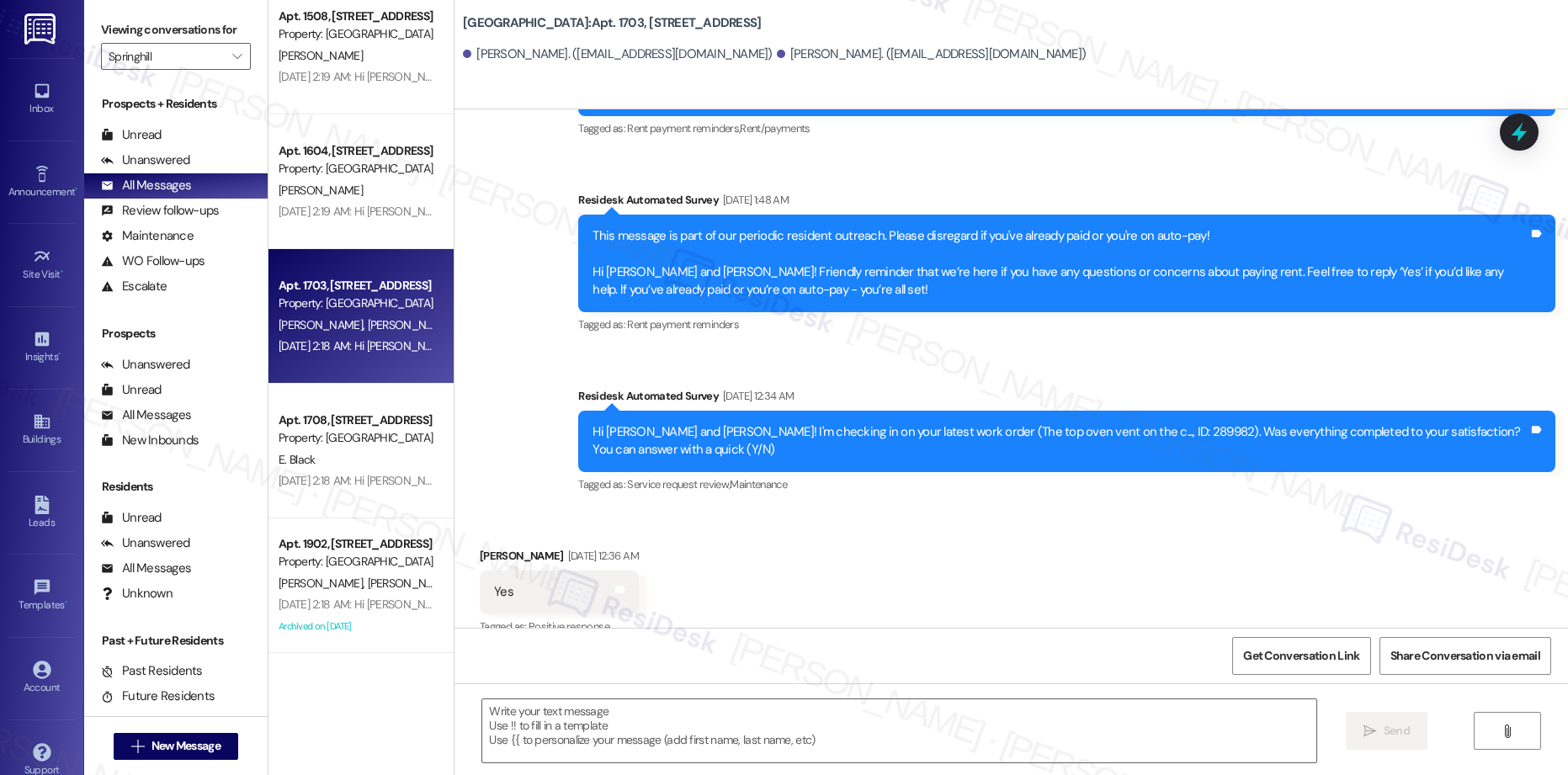
type textarea "Fetching suggested responses. Please feel free to read through the conversation…"
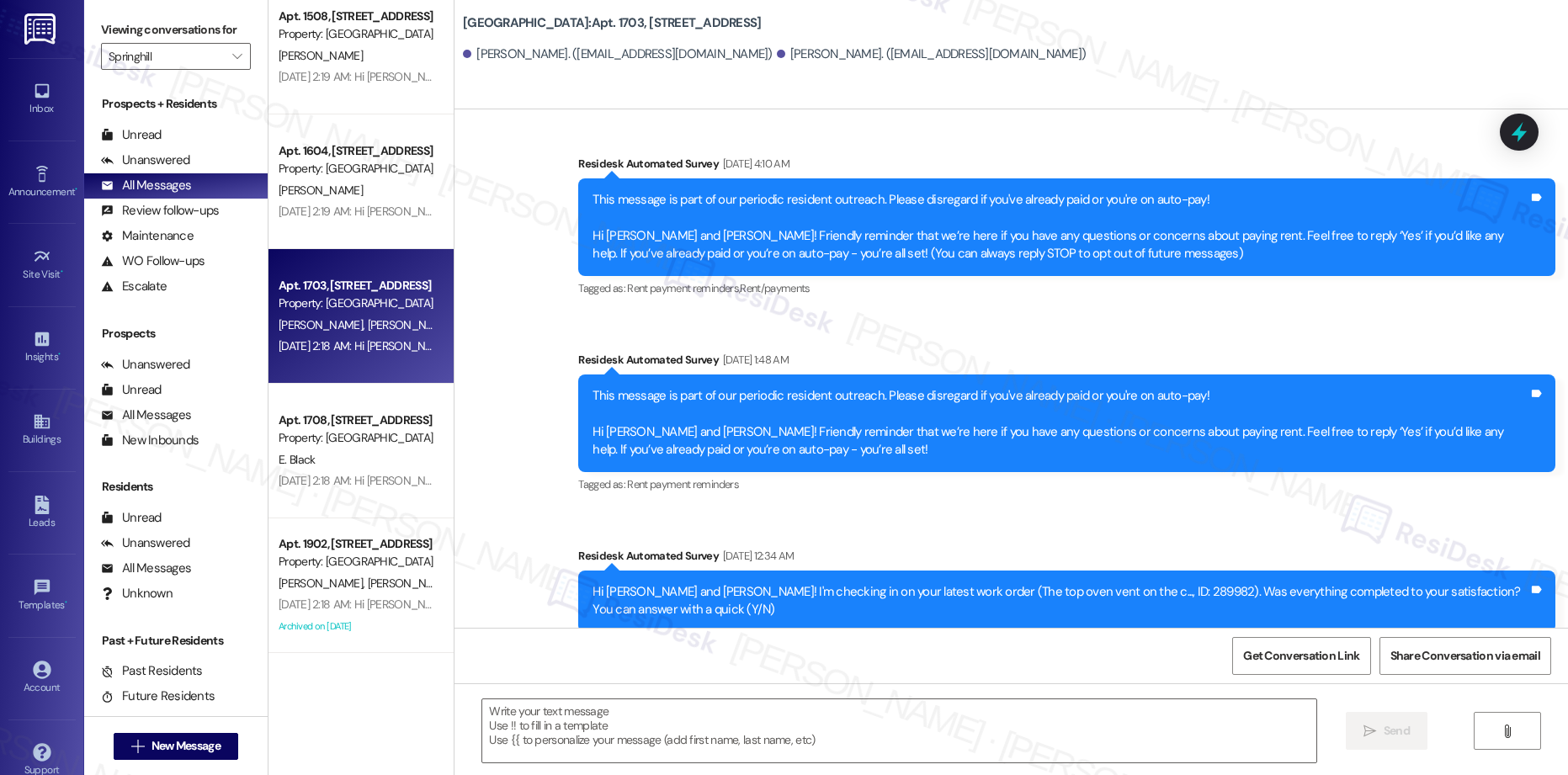
scroll to position [0, 0]
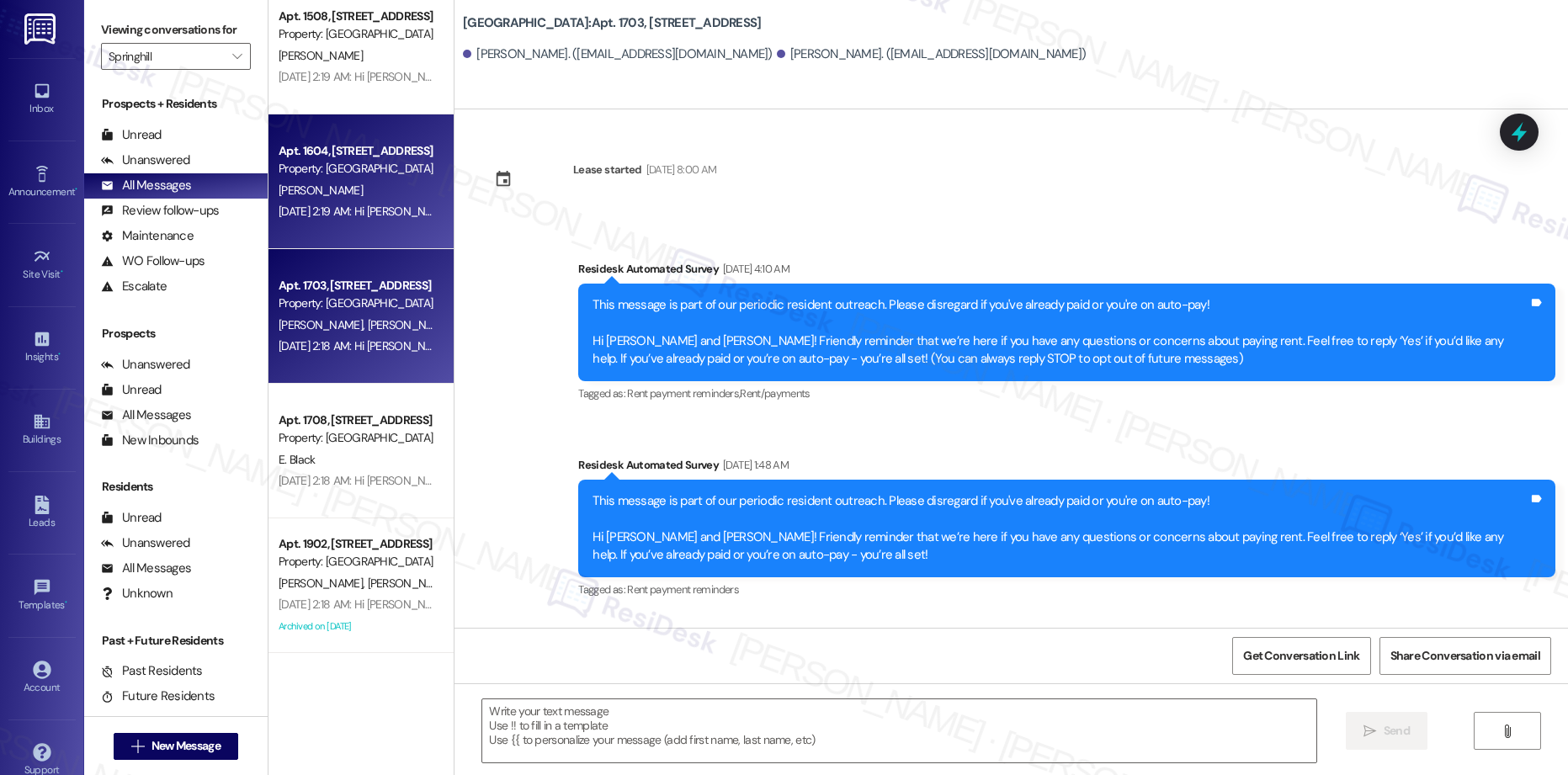
click at [350, 213] on div "[DATE] 2:19 AM: Hi [PERSON_NAME], how are you? This is a friendly reminder that…" at bounding box center [626, 212] width 695 height 16
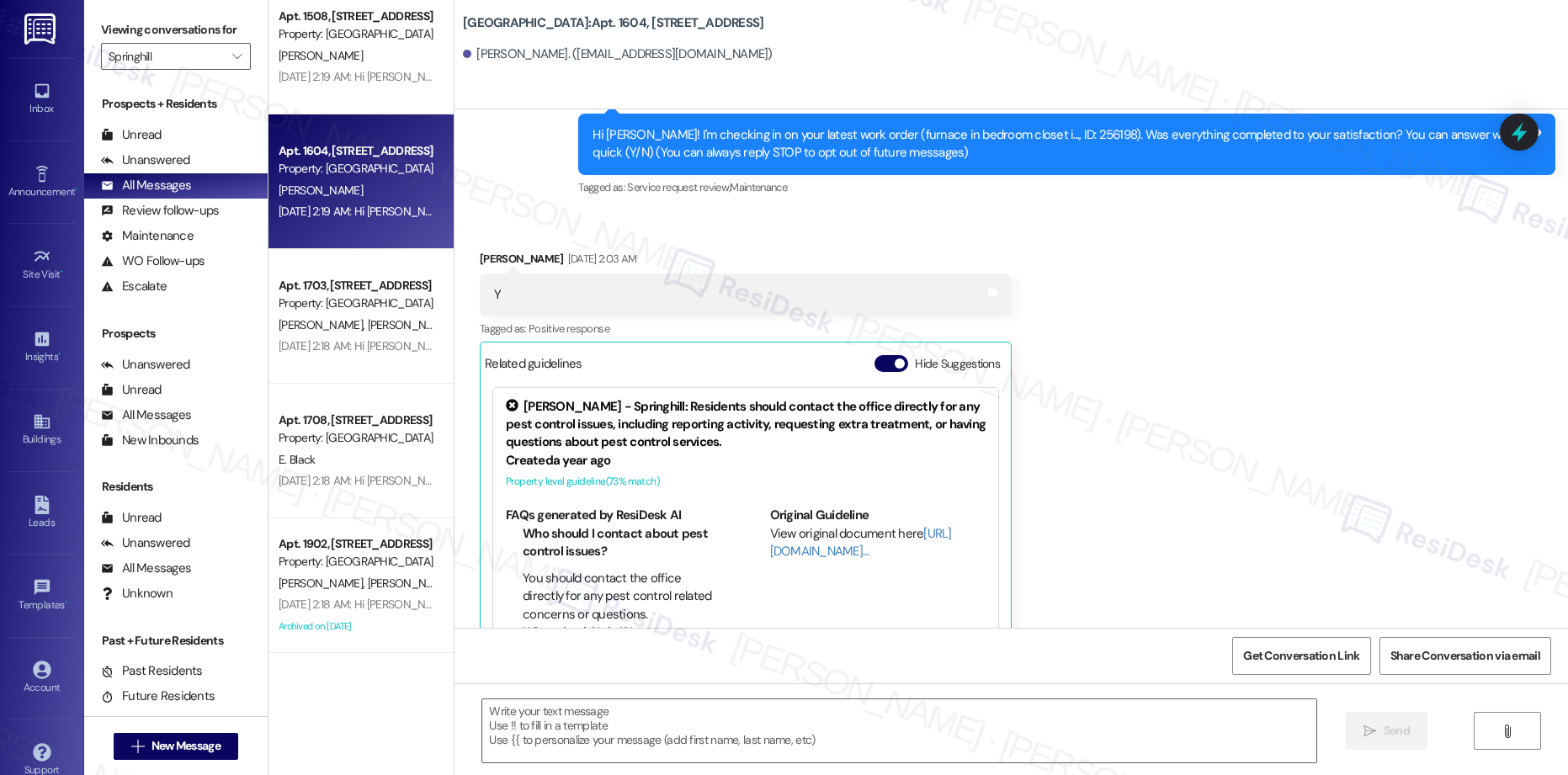
type textarea "Fetching suggested responses. Please feel free to read through the conversation…"
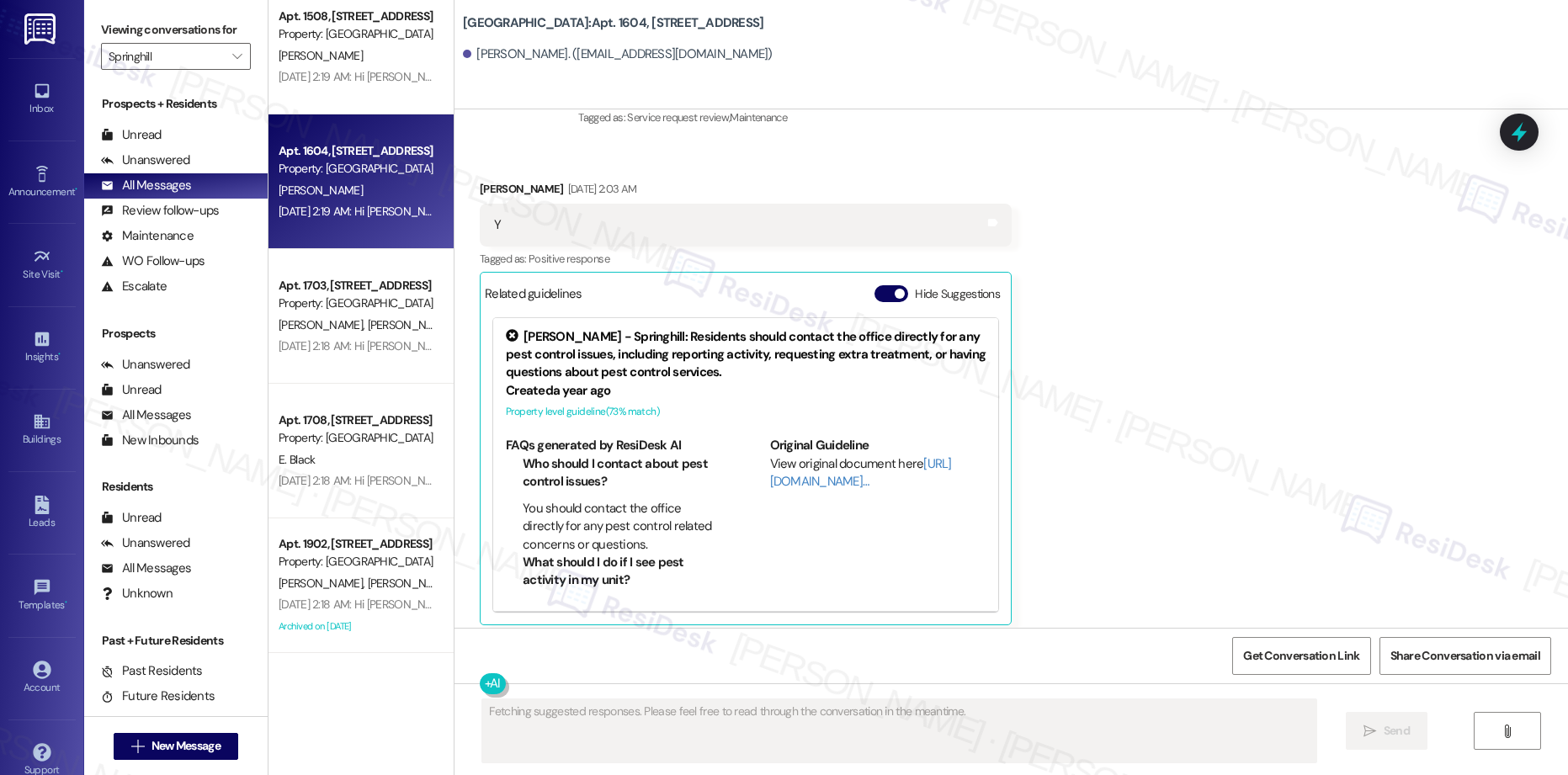
scroll to position [250, 0]
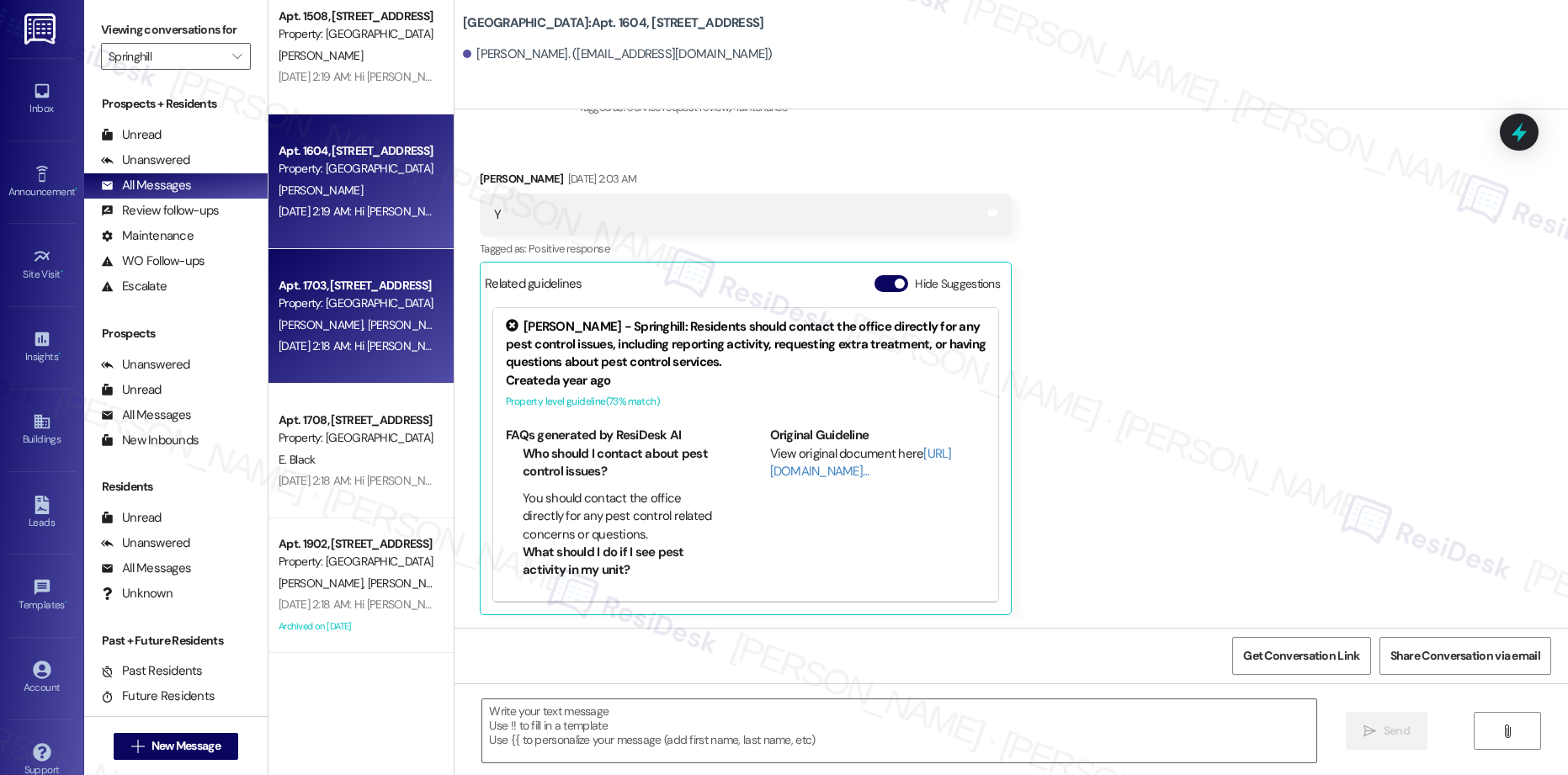
click at [356, 350] on div "[DATE] 2:18 AM: Hi [PERSON_NAME] and [PERSON_NAME], how are you? This is a frie…" at bounding box center [680, 346] width 803 height 16
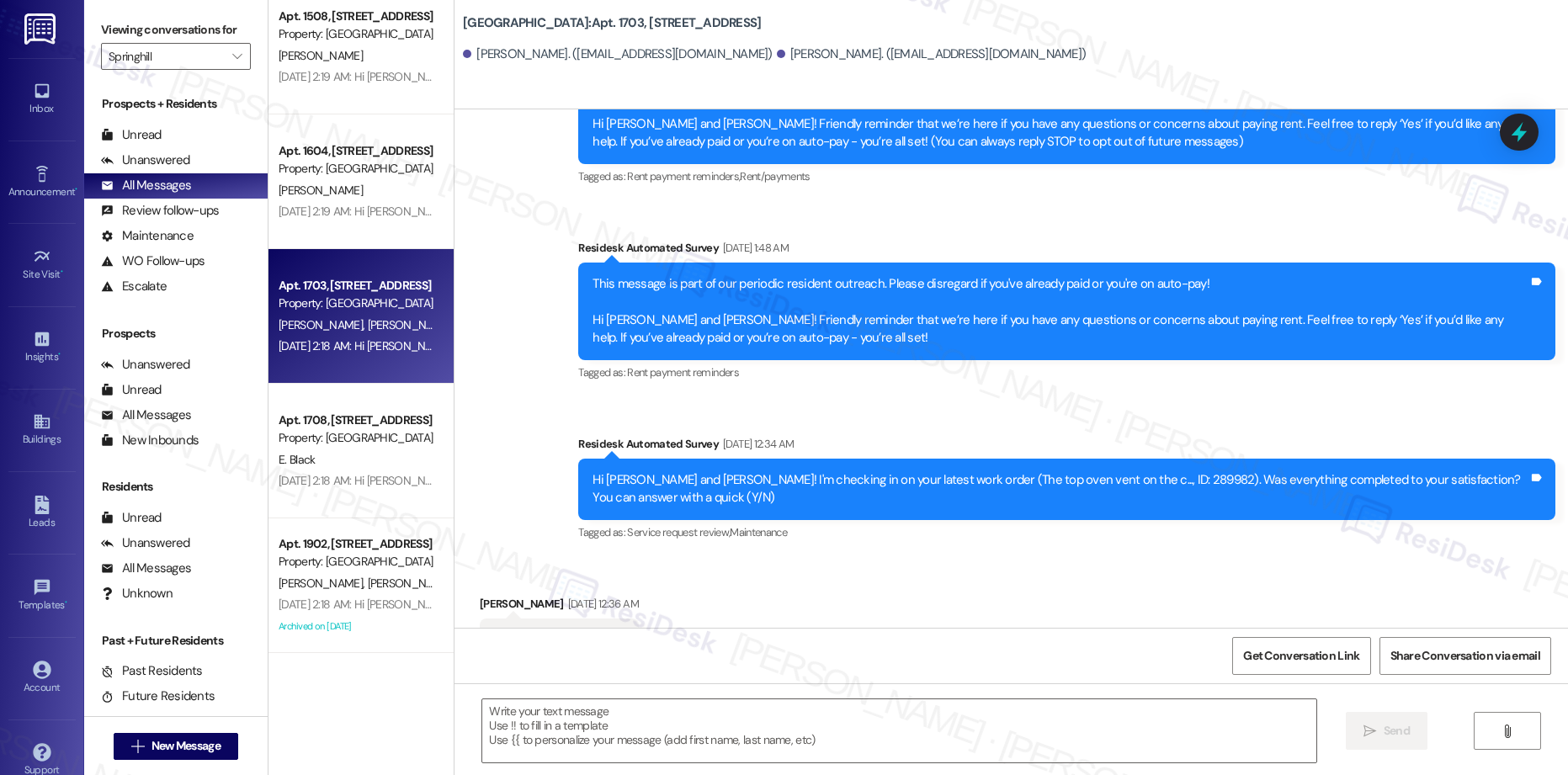
type textarea "Fetching suggested responses. Please feel free to read through the conversation…"
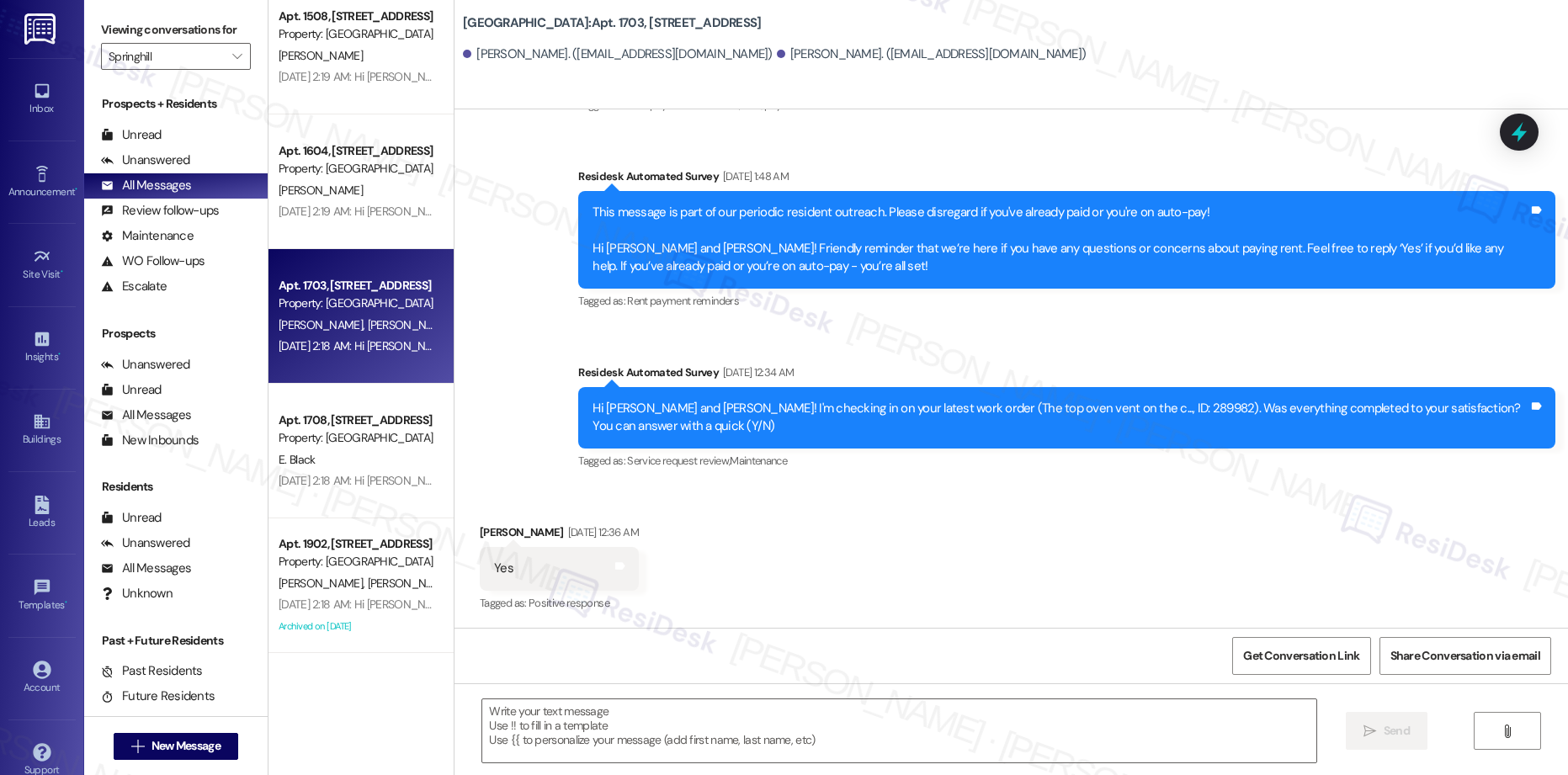
scroll to position [728, 0]
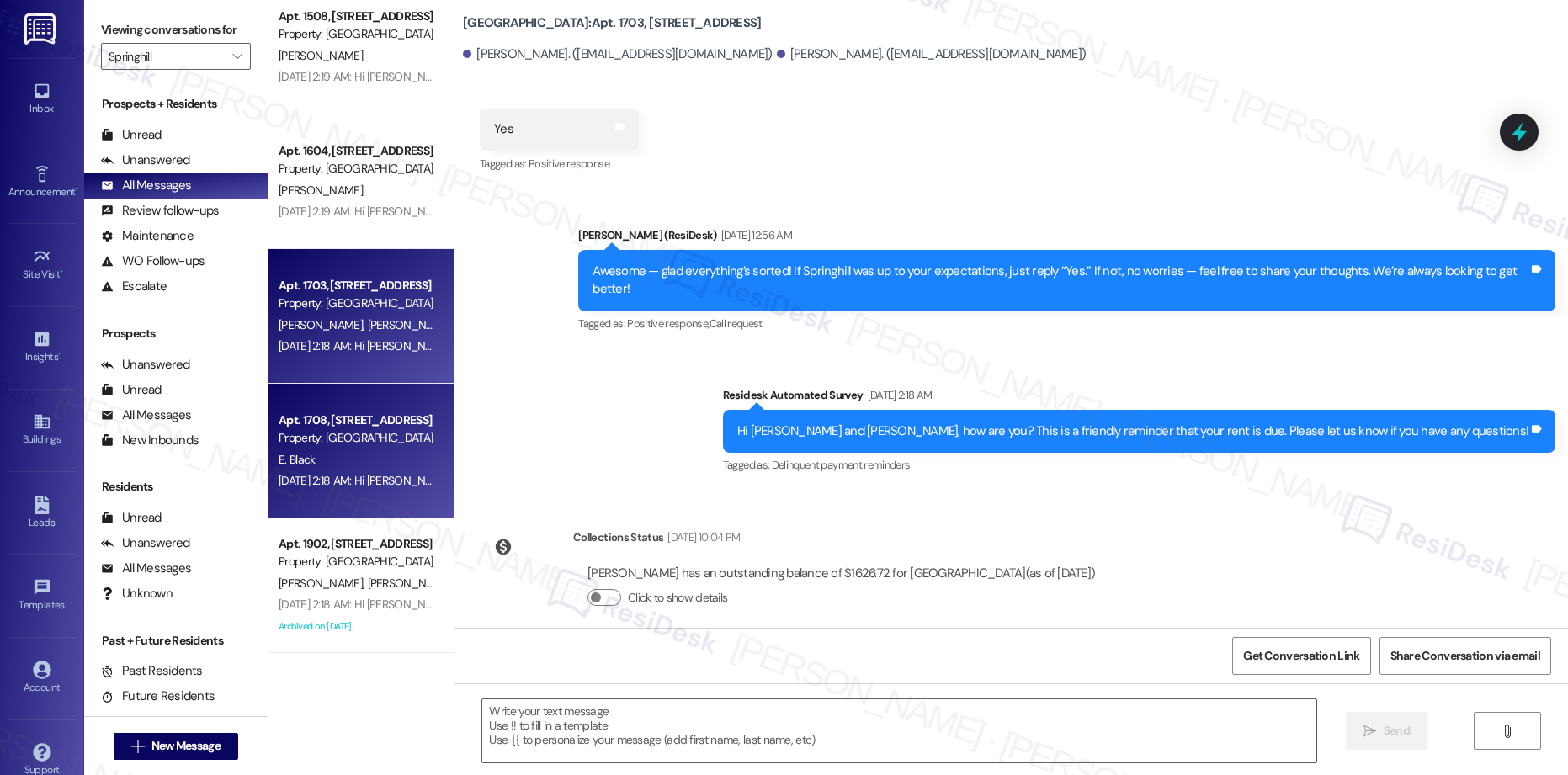
click at [343, 458] on div "E. Black" at bounding box center [356, 460] width 159 height 21
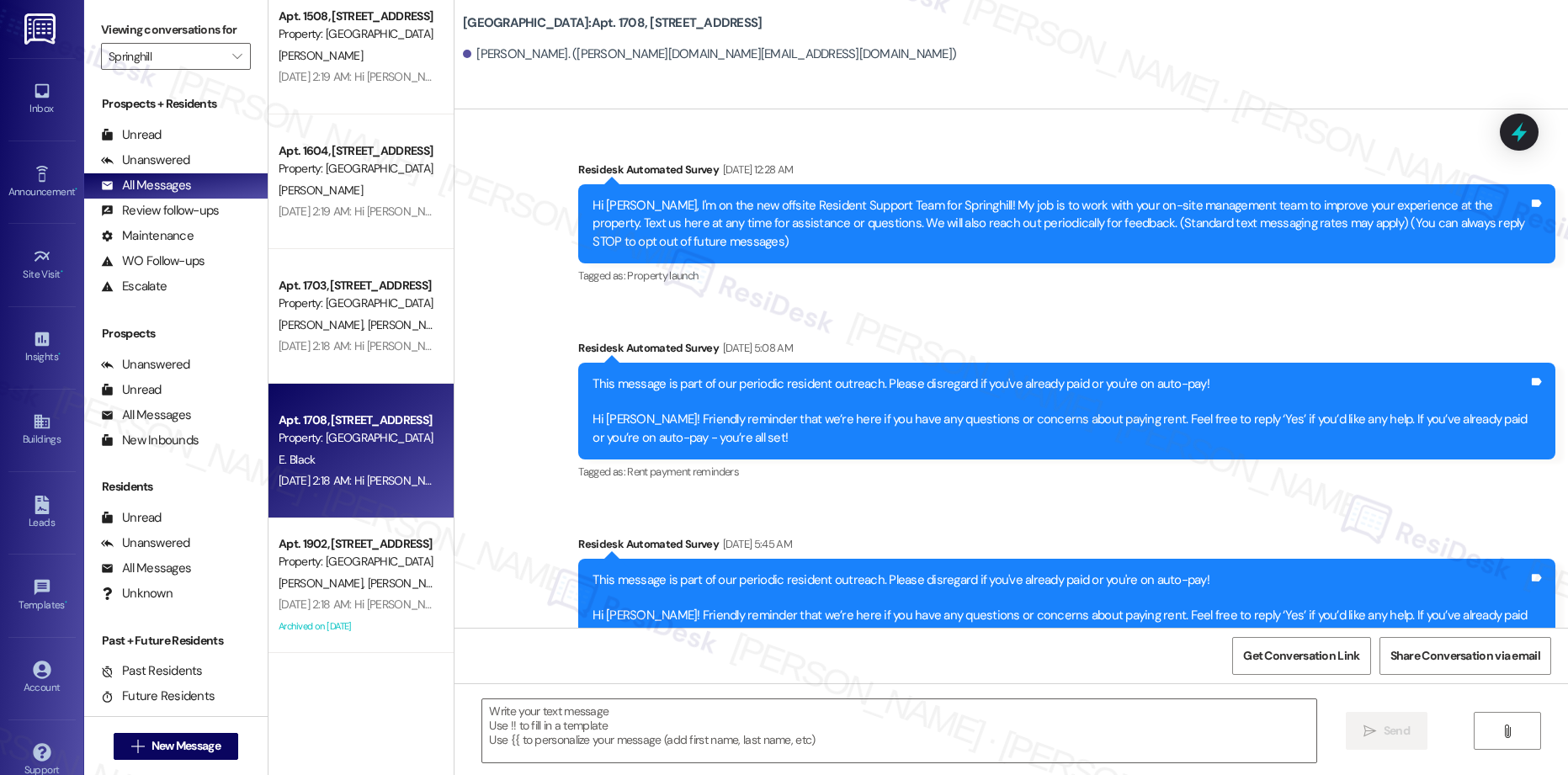
type textarea "Fetching suggested responses. Please feel free to read through the conversation…"
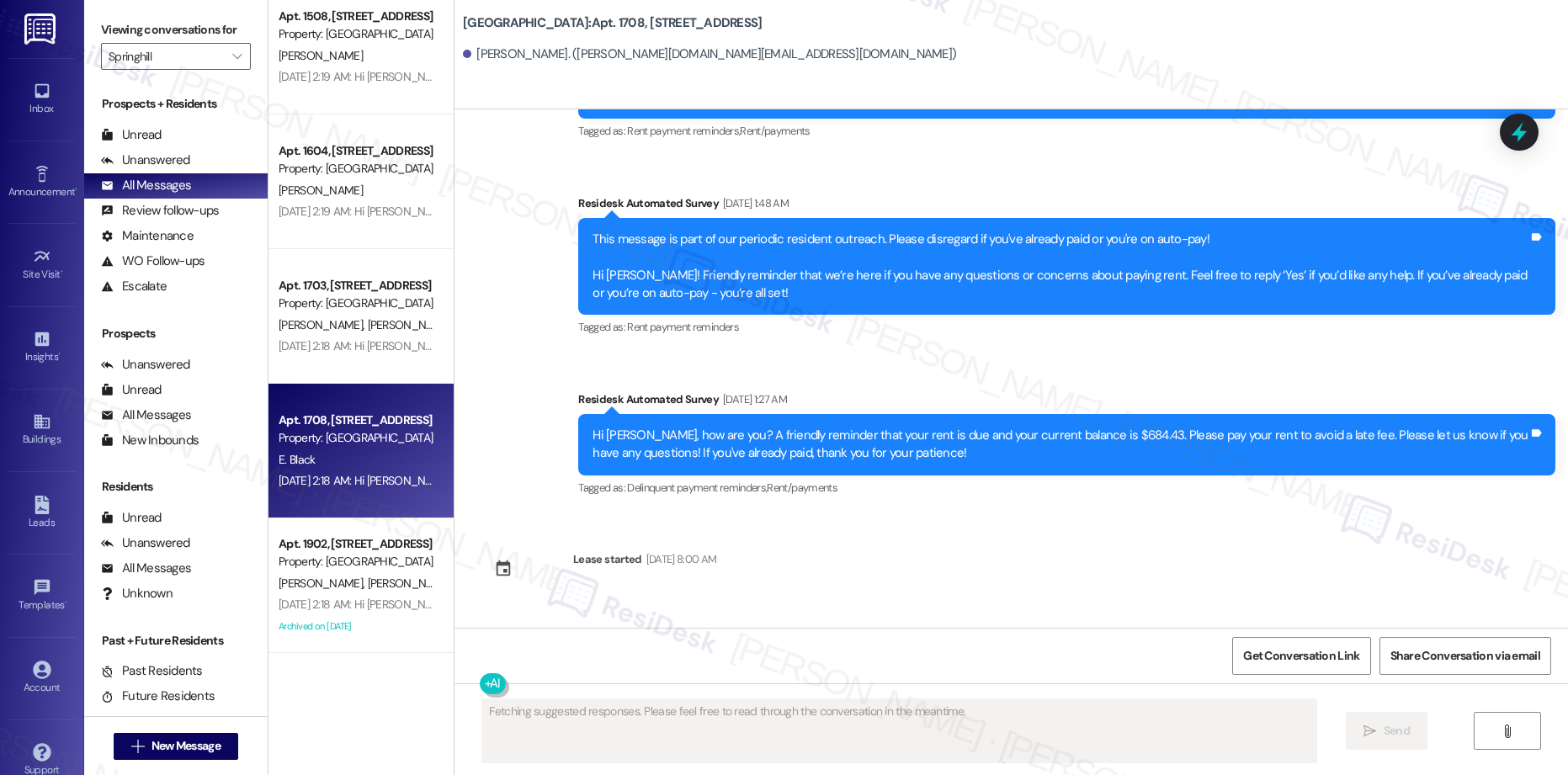
scroll to position [1253, 0]
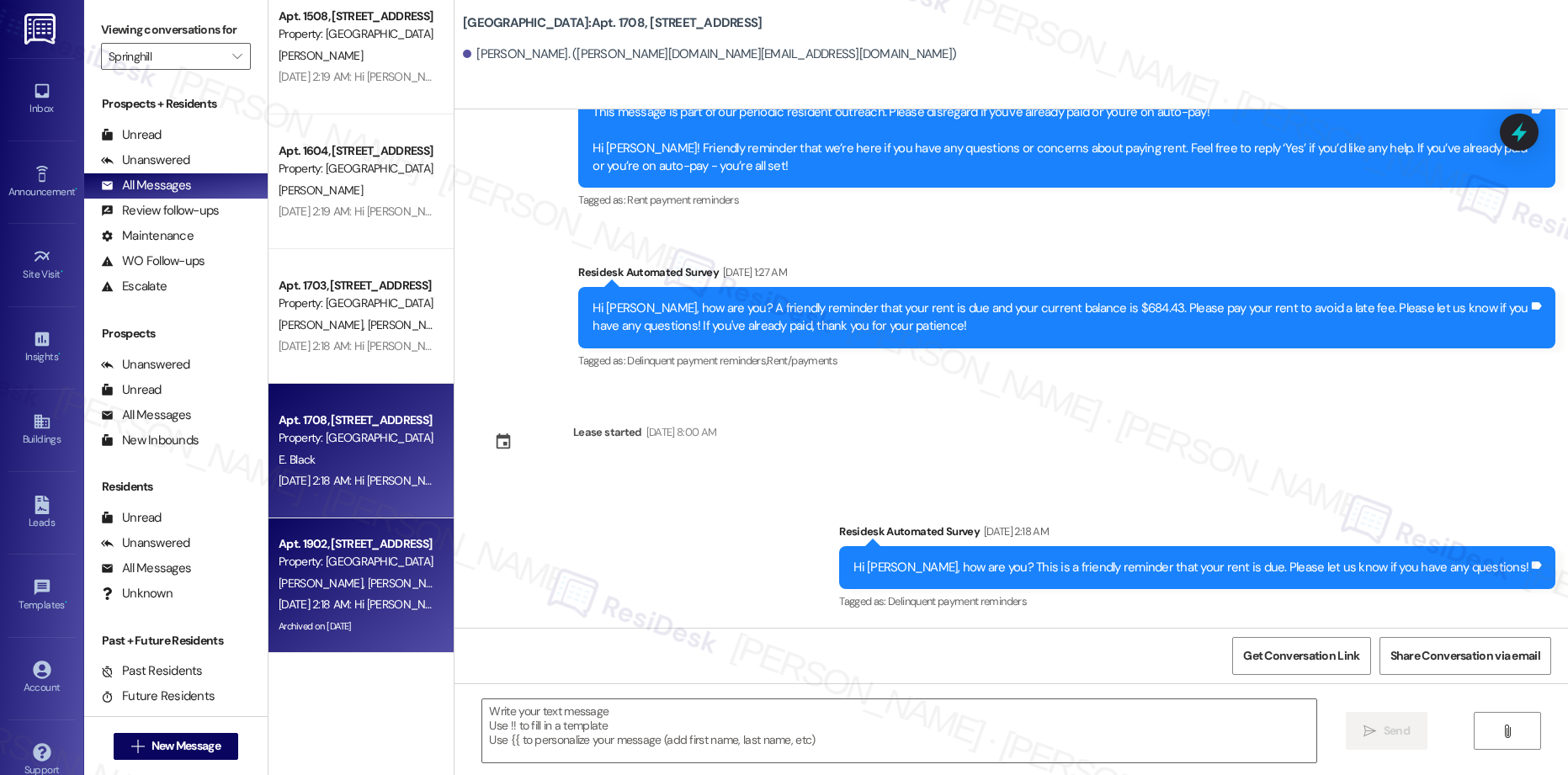
click at [321, 565] on div "Property: [GEOGRAPHIC_DATA]" at bounding box center [356, 561] width 156 height 18
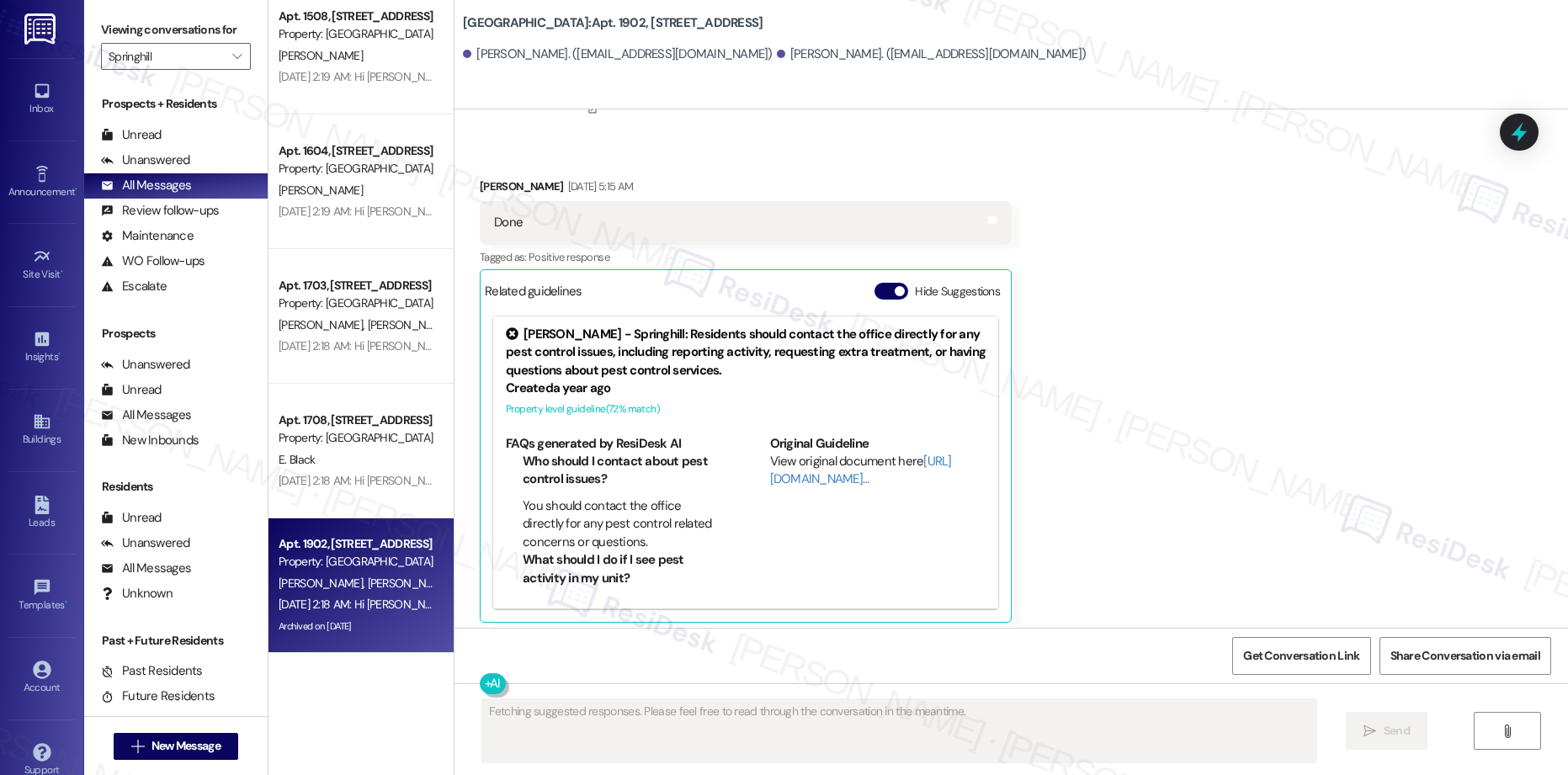
scroll to position [3051, 0]
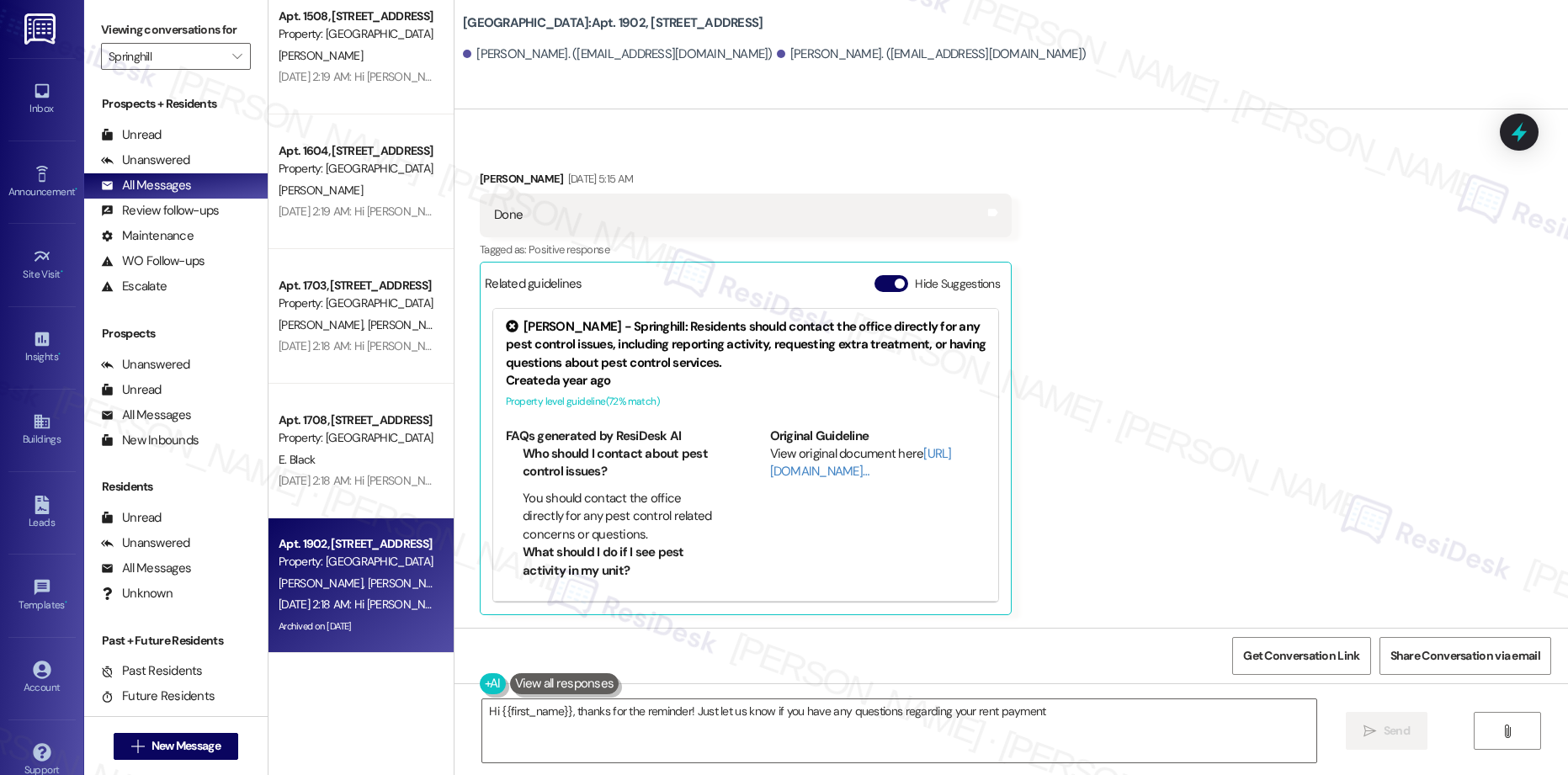
type textarea "Hi {{first_name}}, thanks for the reminder! Just let us know if you have any qu…"
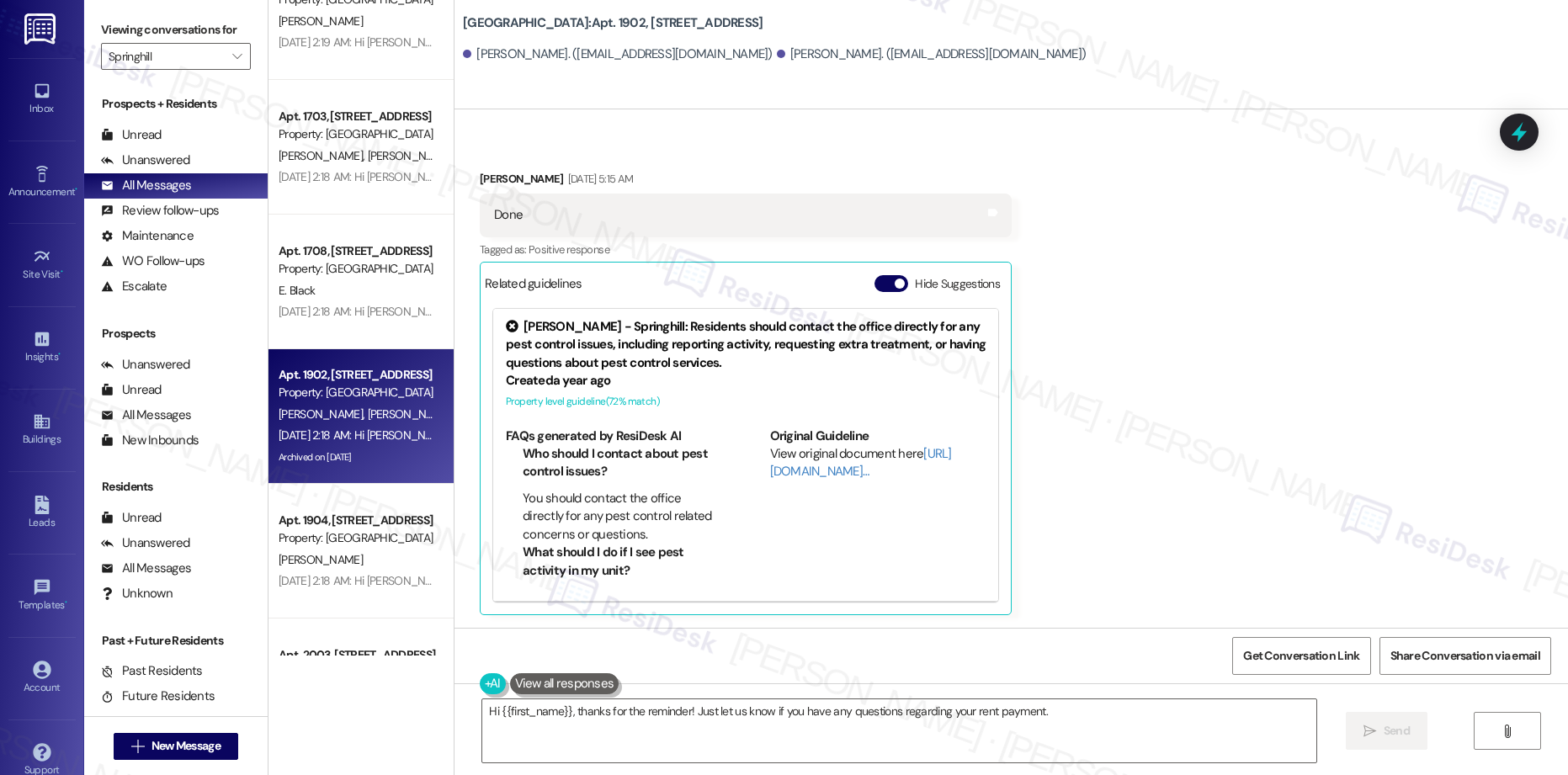
scroll to position [4789, 0]
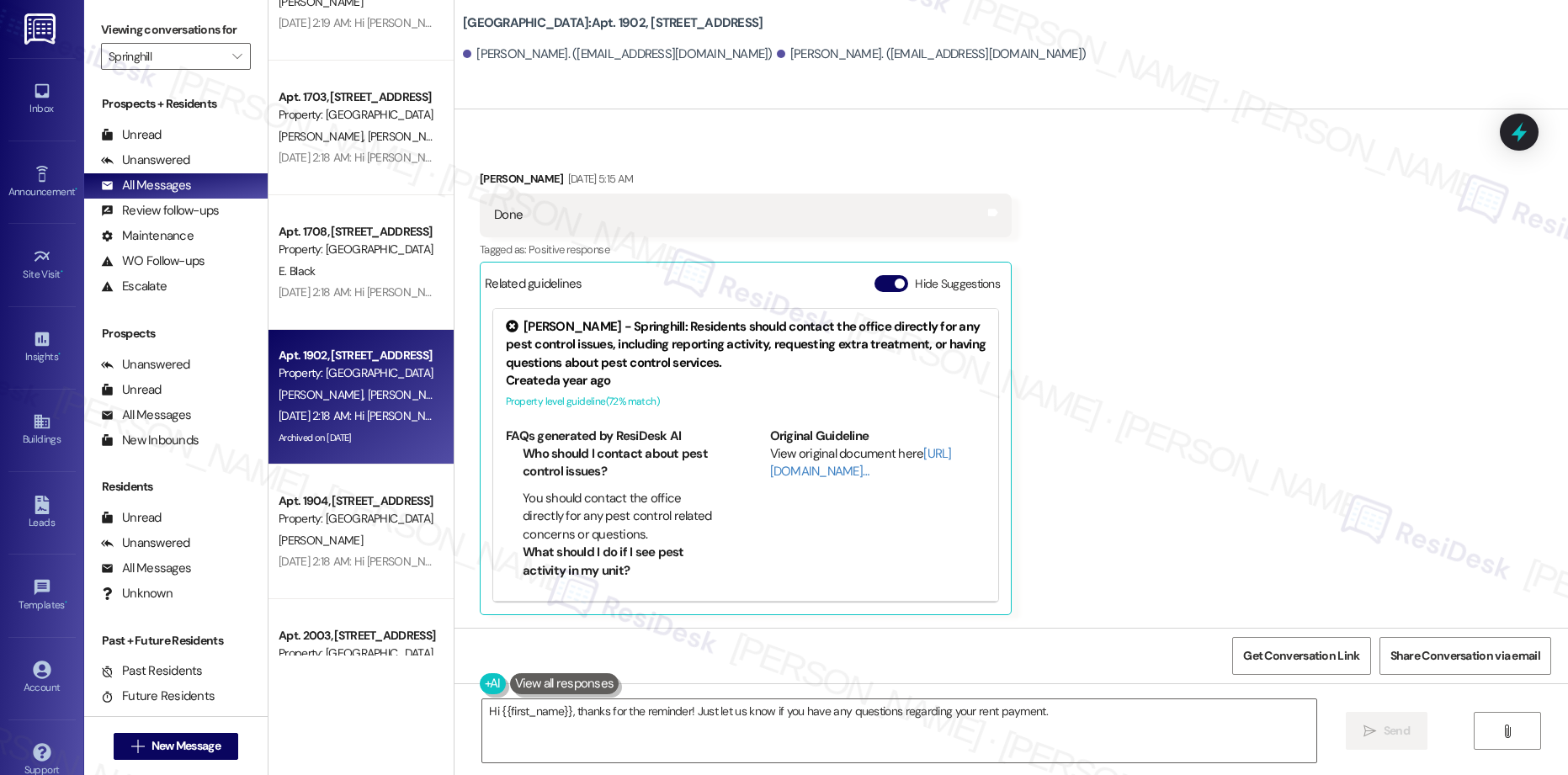
click at [363, 499] on div "Apt. 1601, [STREET_ADDRESS] Property: Springhill [PERSON_NAME] [DATE] 2:19 AM: …" at bounding box center [361, 328] width 185 height 656
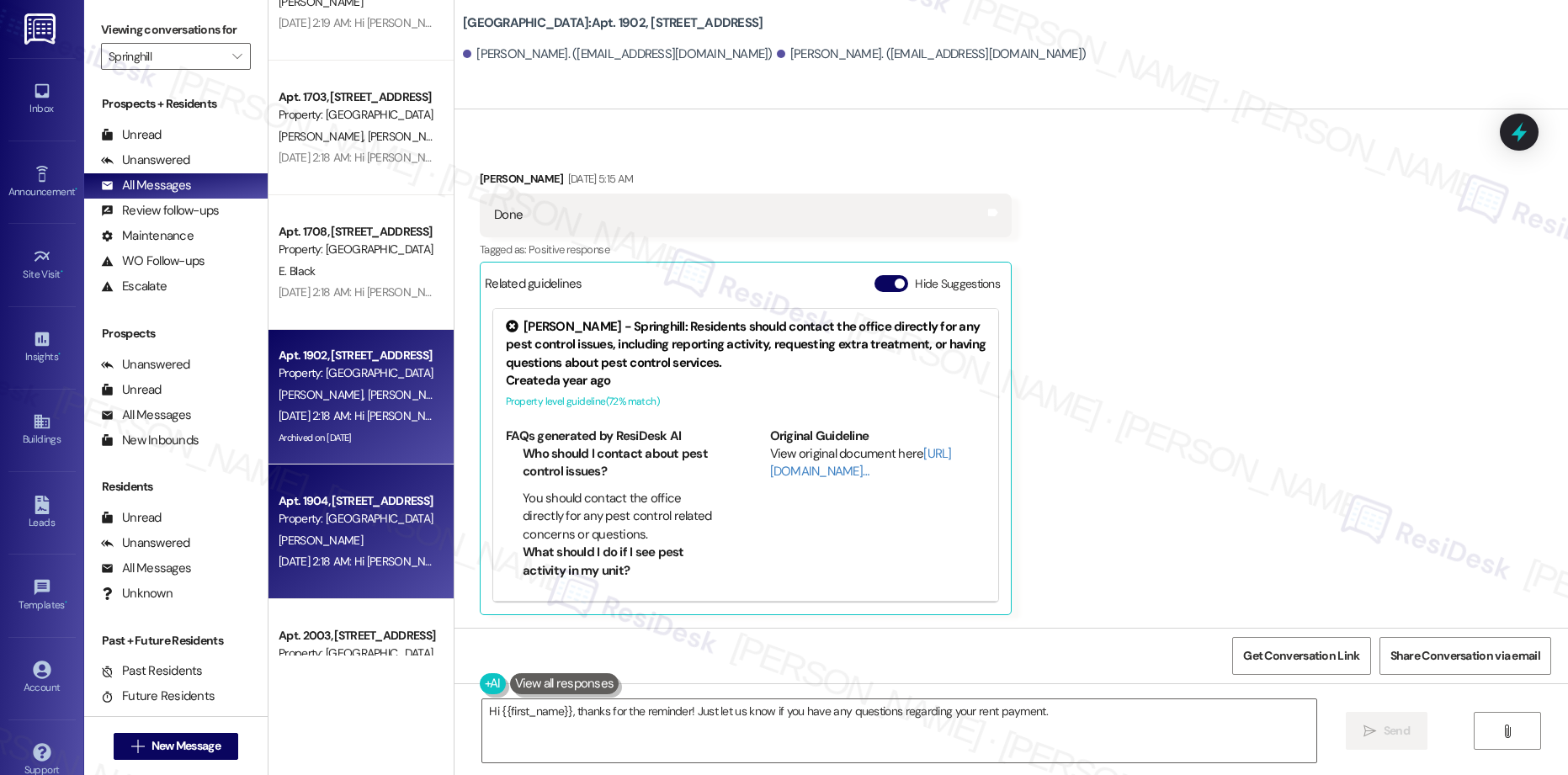
click at [324, 552] on div "[DATE] 2:18 AM: Hi [PERSON_NAME], how are you? This is a friendly reminder that…" at bounding box center [356, 561] width 159 height 21
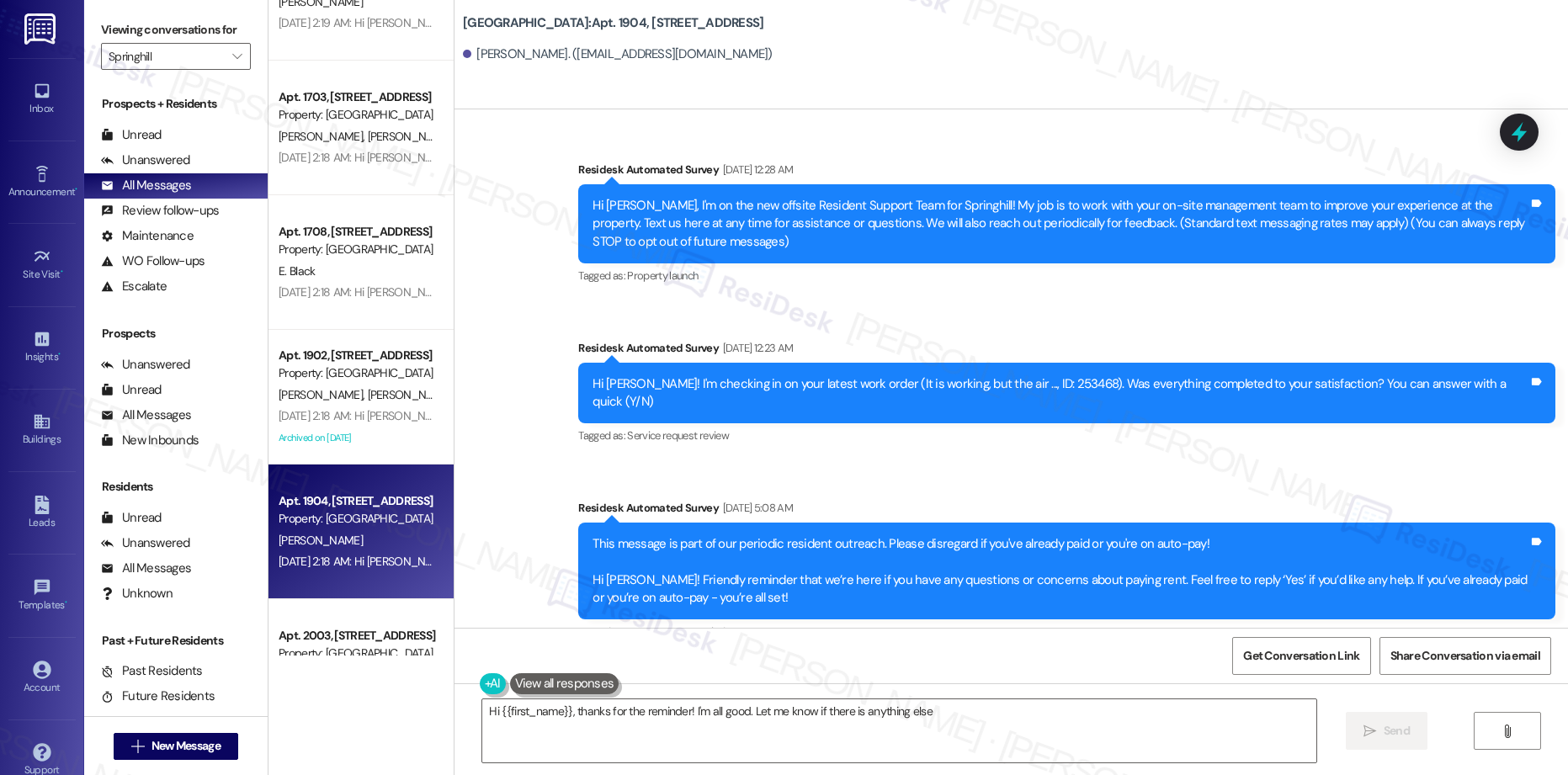
type textarea "Hi {{first_name}}, thanks for the reminder! I'm all good. Let me know if there …"
click at [383, 629] on div "Apt. 2003, [STREET_ADDRESS]" at bounding box center [356, 636] width 156 height 18
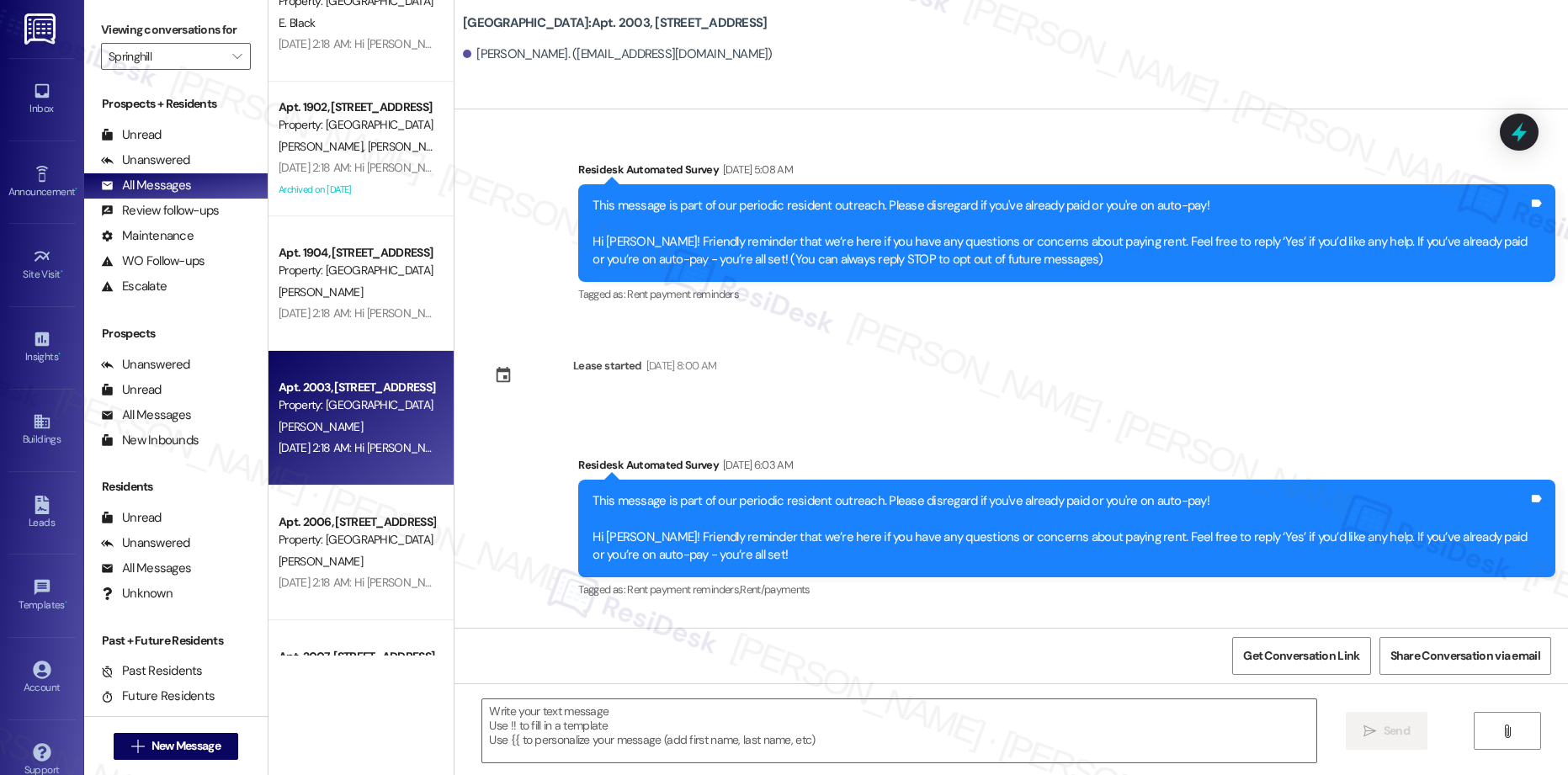
scroll to position [5050, 0]
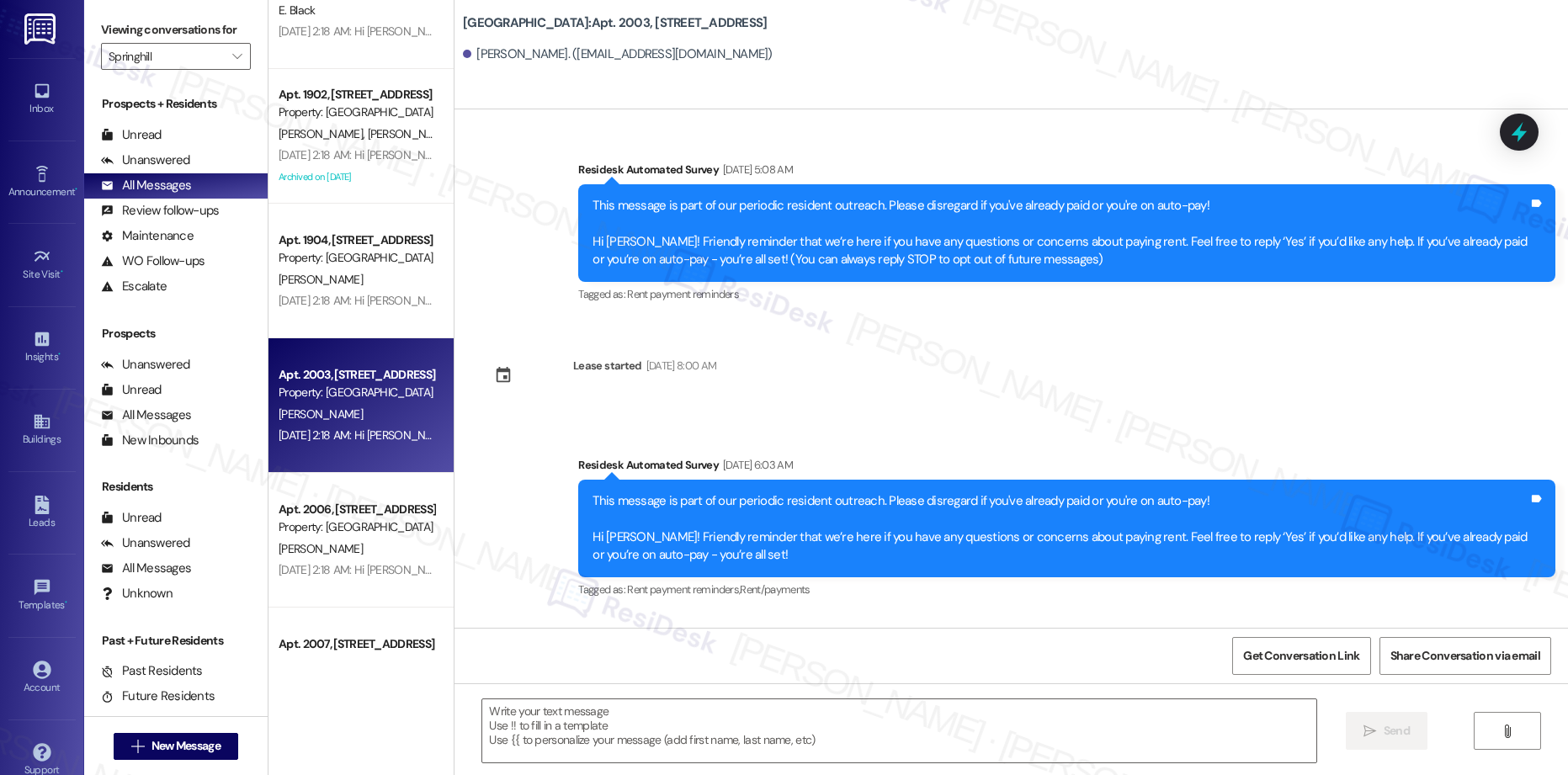
type textarea "Fetching suggested responses. Please feel free to read through the conversation…"
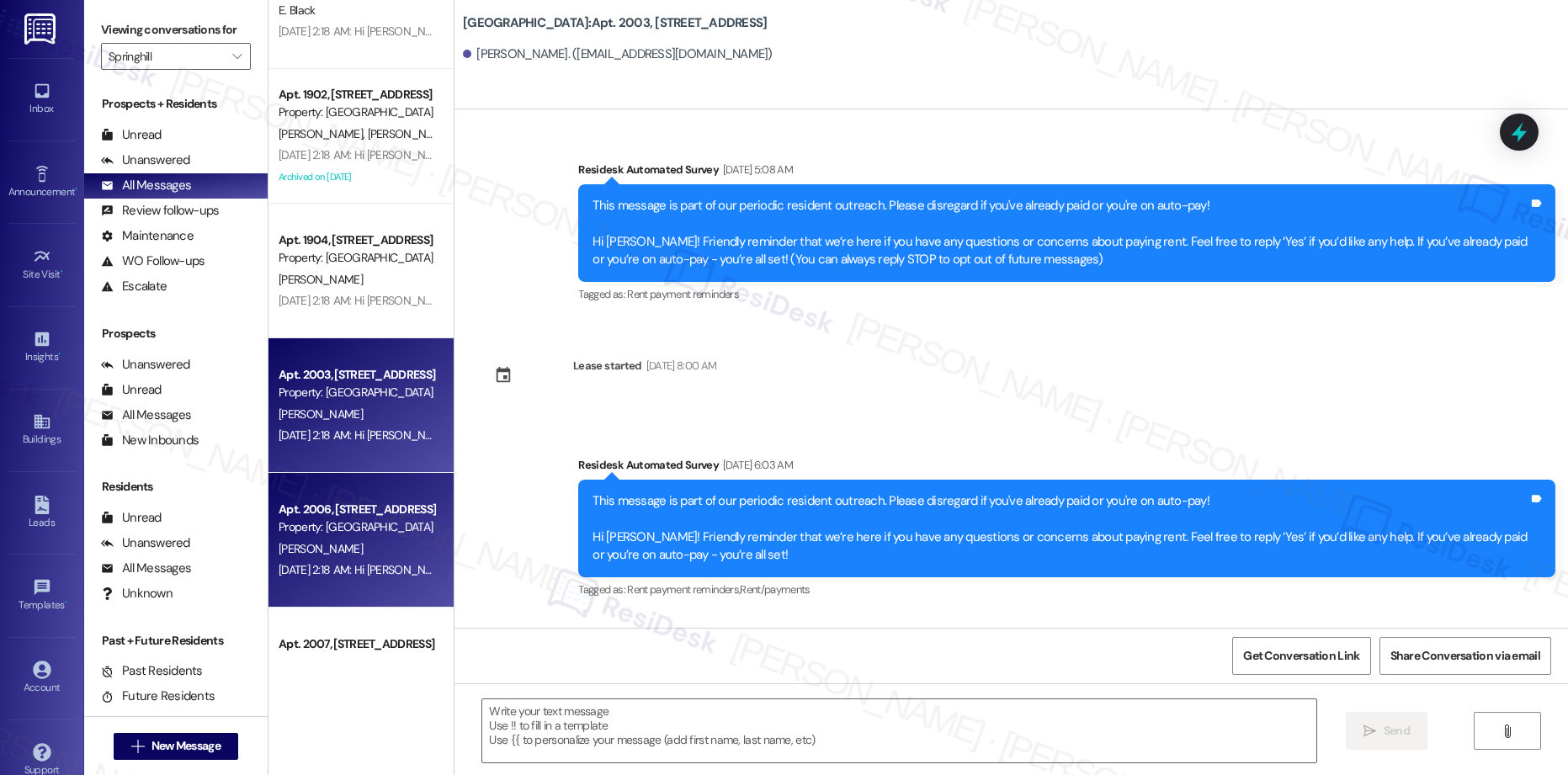
click at [366, 511] on div "Apt. 2006, [STREET_ADDRESS]" at bounding box center [356, 510] width 156 height 18
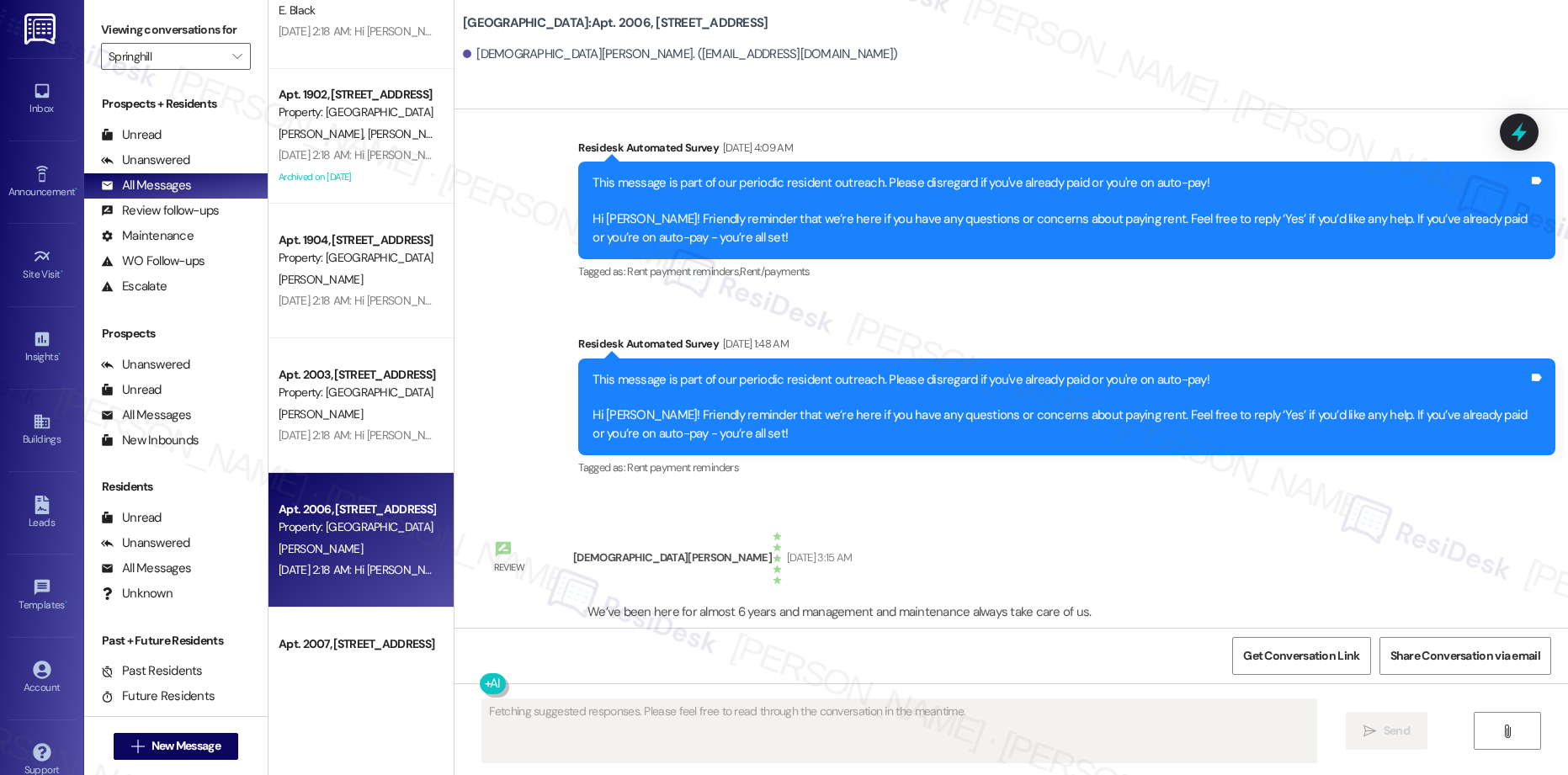
scroll to position [2827, 0]
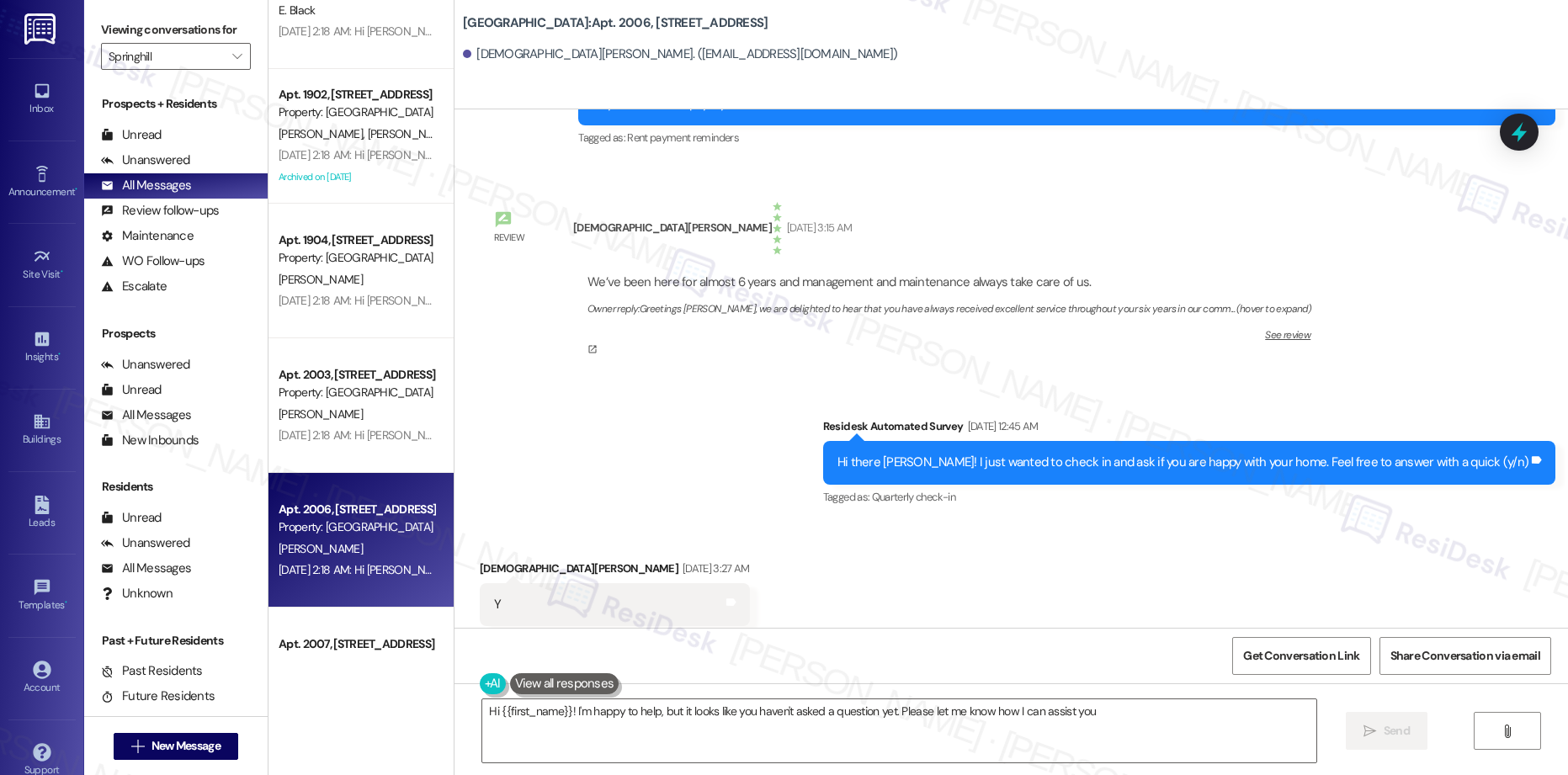
type textarea "Hi {{first_name}}! I'm happy to help, but it looks like you haven't asked a que…"
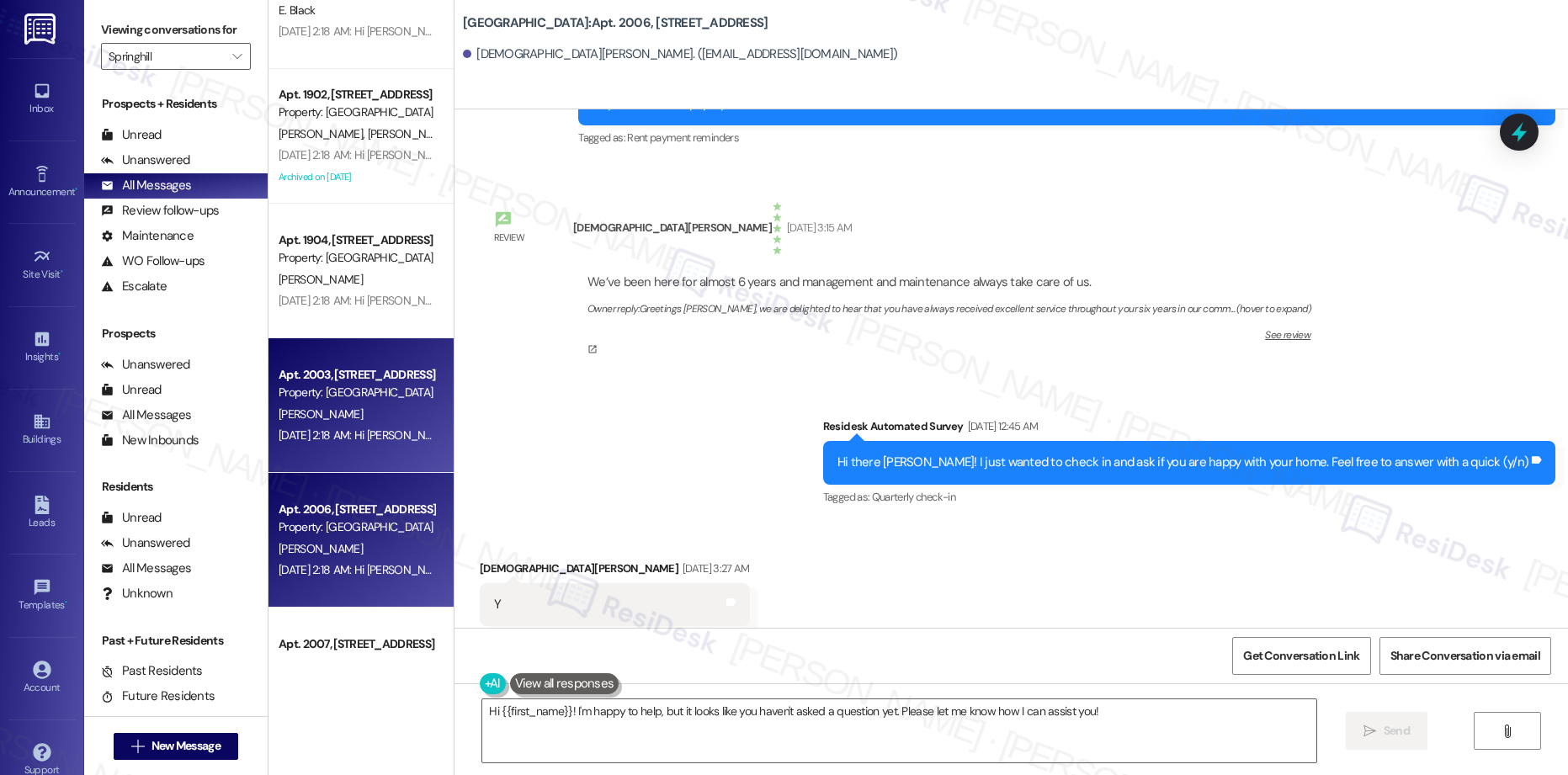
click at [343, 411] on div "[PERSON_NAME]" at bounding box center [356, 414] width 159 height 21
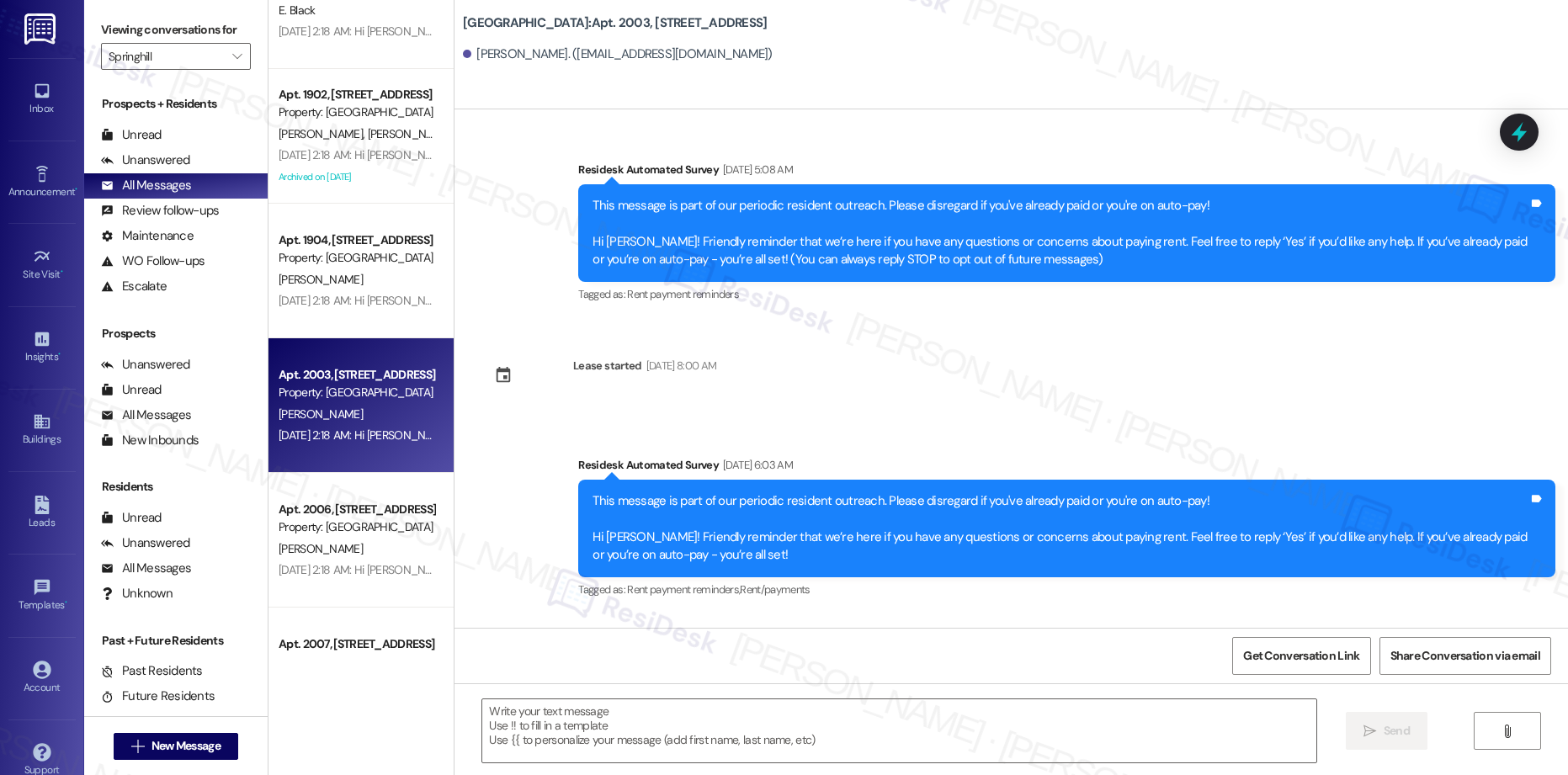
type textarea "Fetching suggested responses. Please feel free to read through the conversation…"
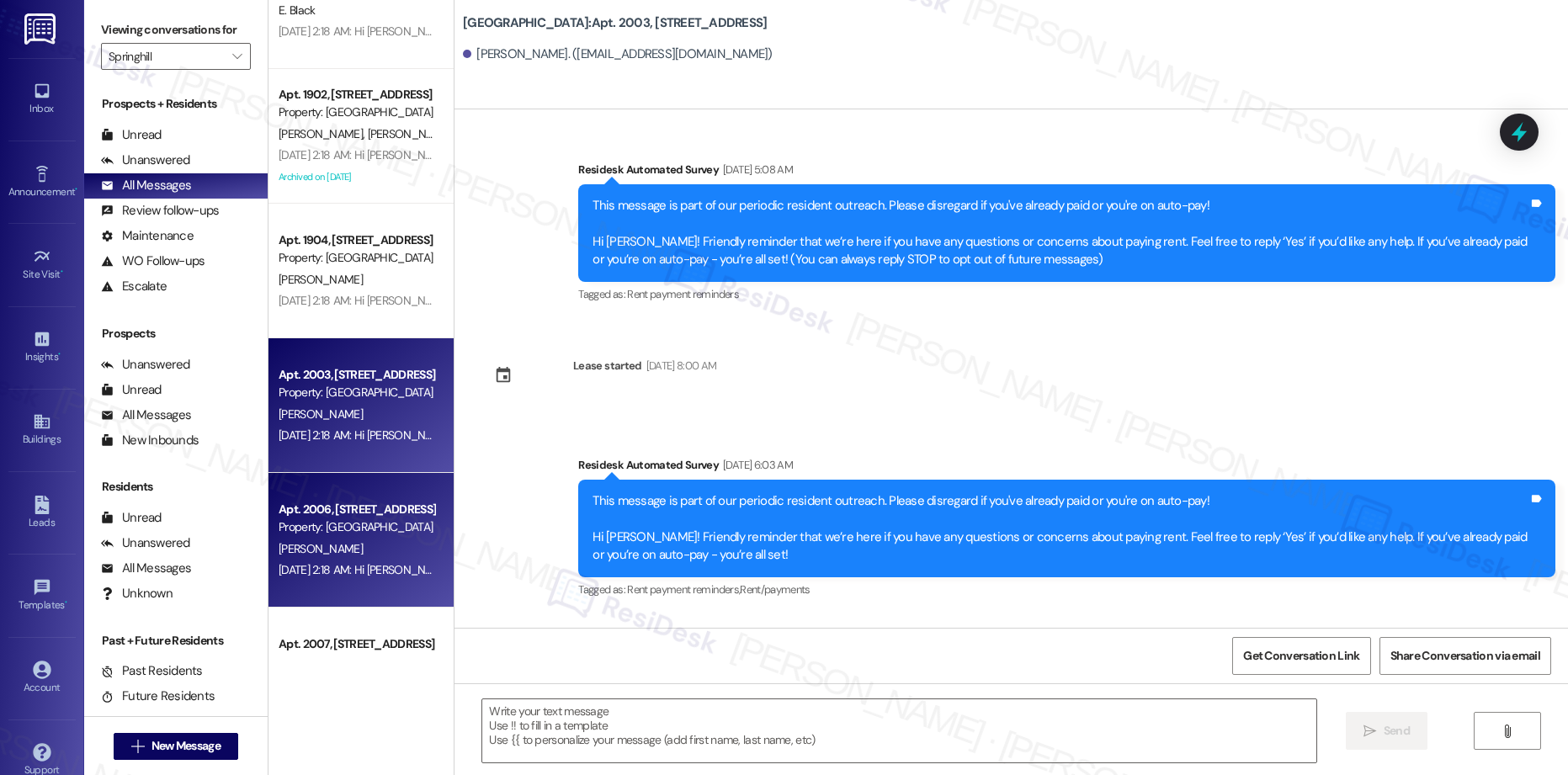
click at [370, 544] on div "[PERSON_NAME]" at bounding box center [356, 549] width 159 height 21
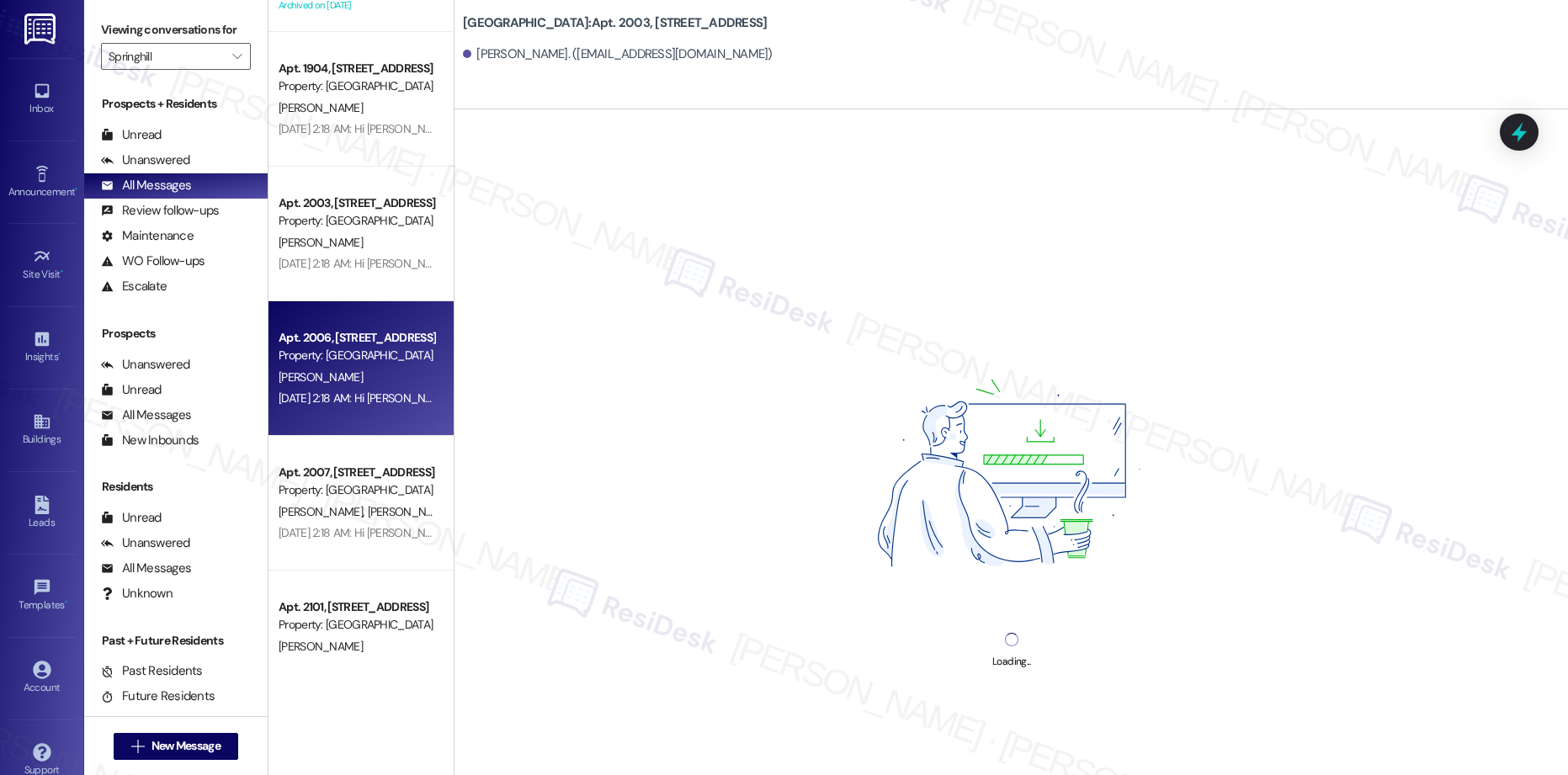
scroll to position [5224, 0]
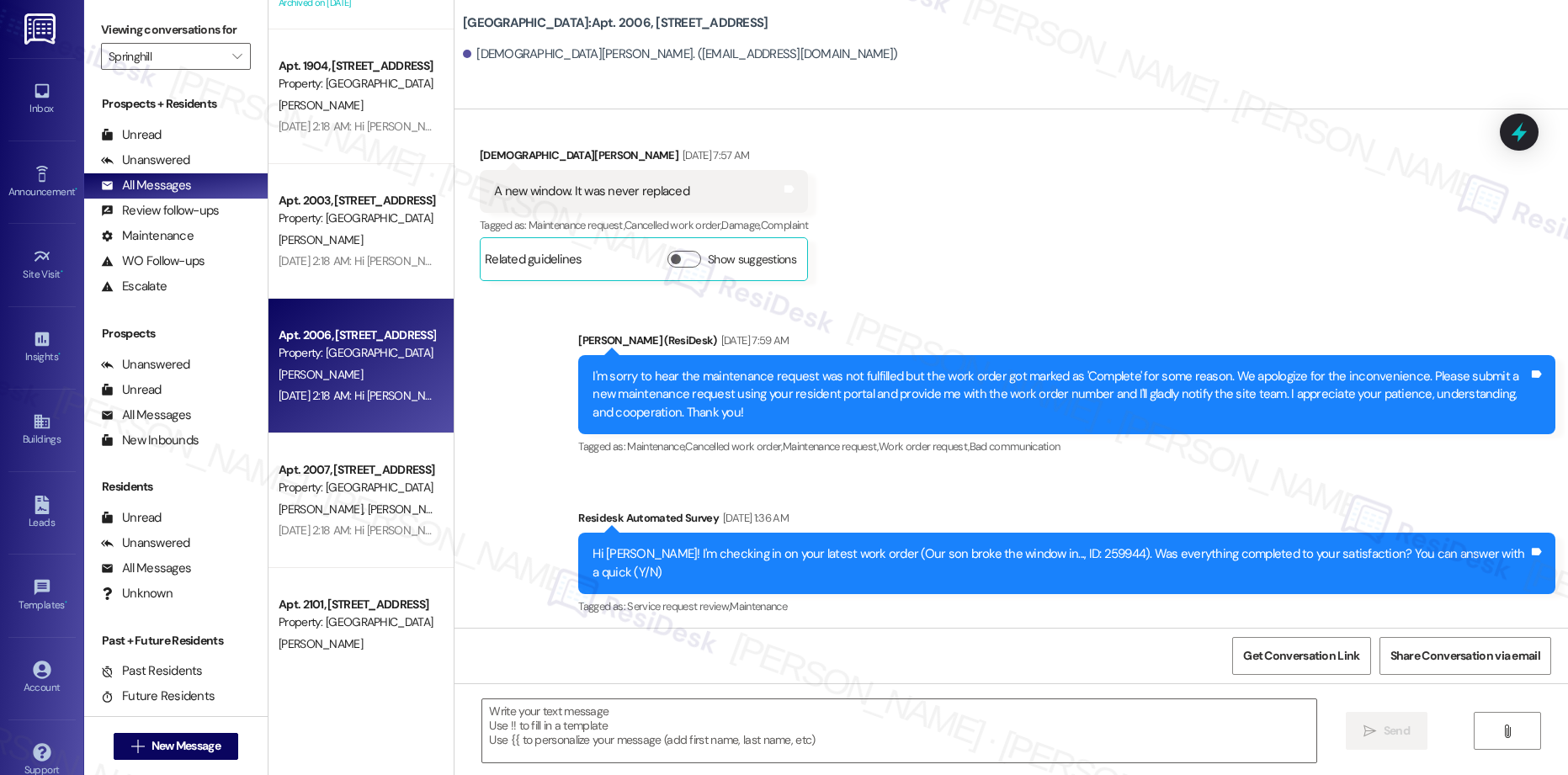
type textarea "Fetching suggested responses. Please feel free to read through the conversation…"
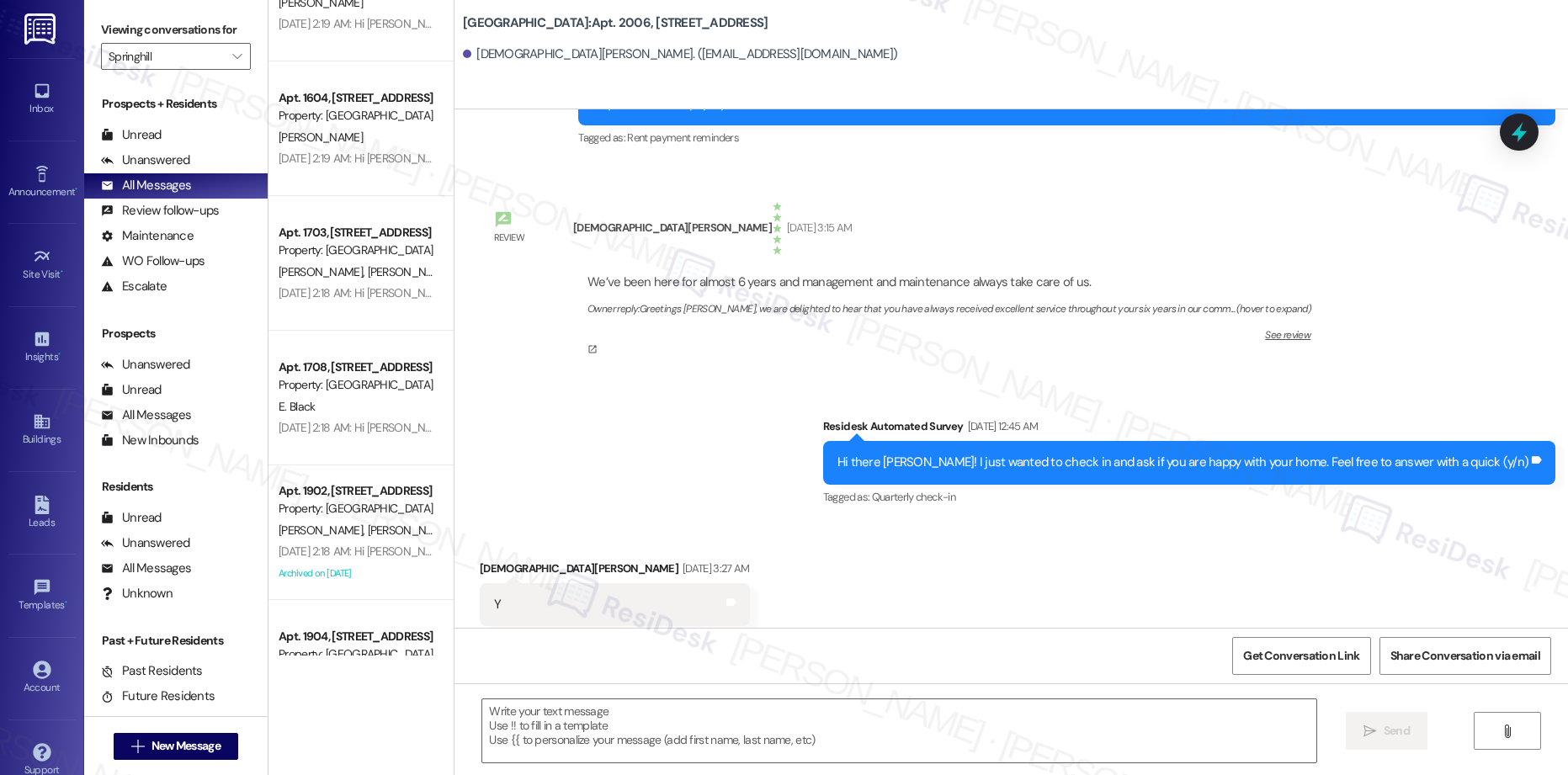
scroll to position [4633, 0]
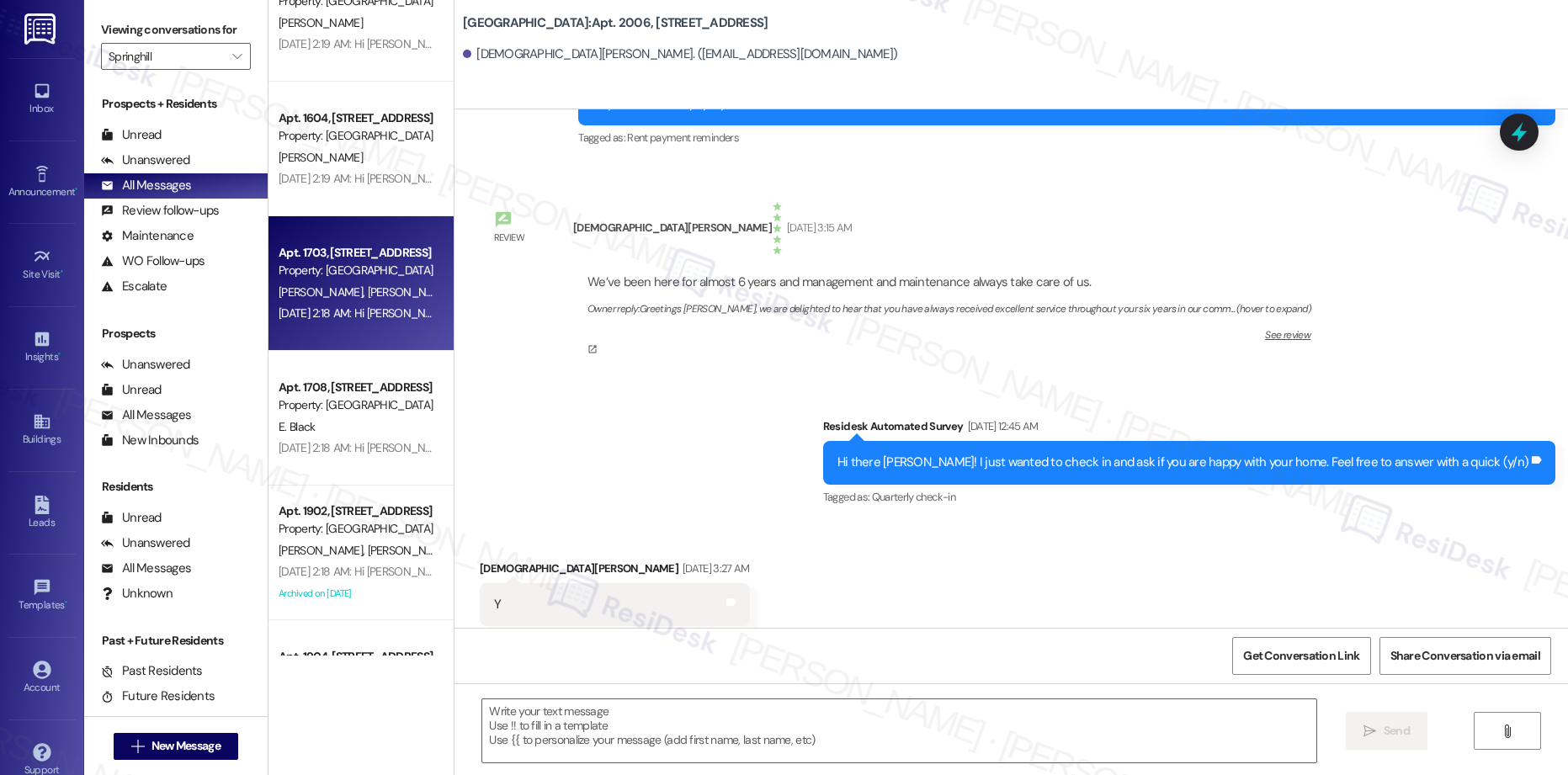
click at [348, 311] on div "[DATE] 2:18 AM: Hi [PERSON_NAME] and [PERSON_NAME], how are you? This is a frie…" at bounding box center [680, 313] width 803 height 16
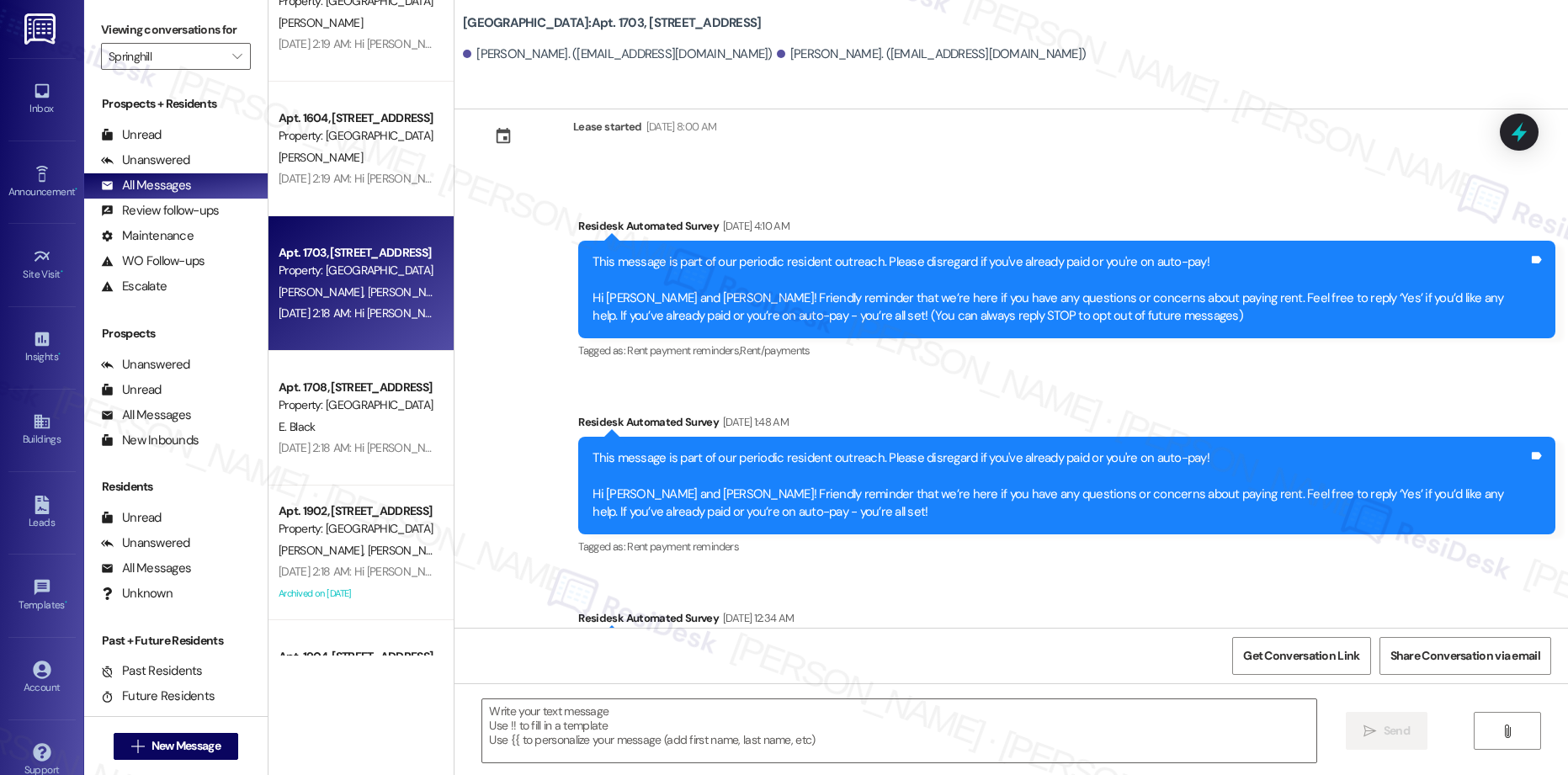
type textarea "Fetching suggested responses. Please feel free to read through the conversation…"
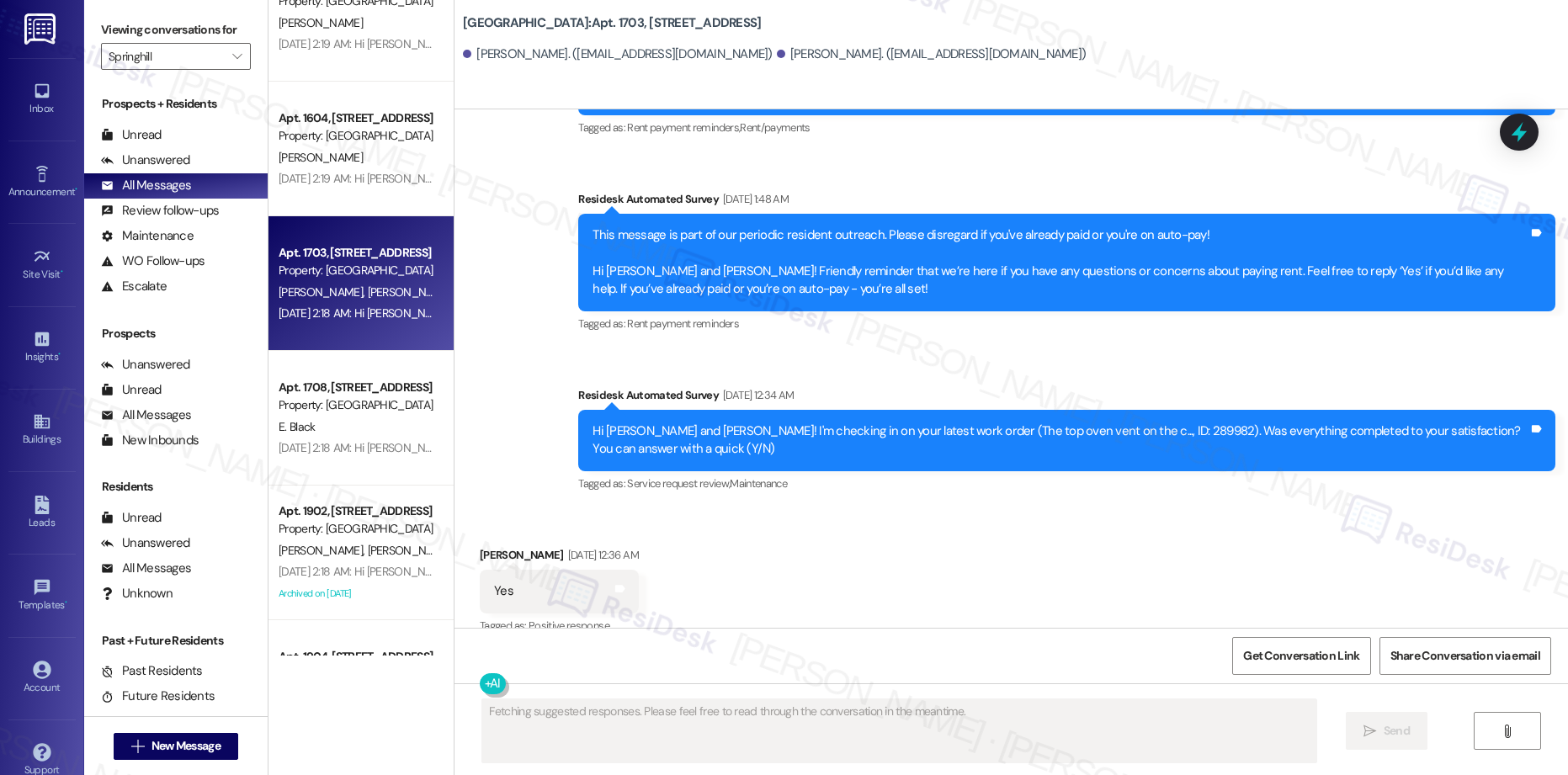
scroll to position [288, 0]
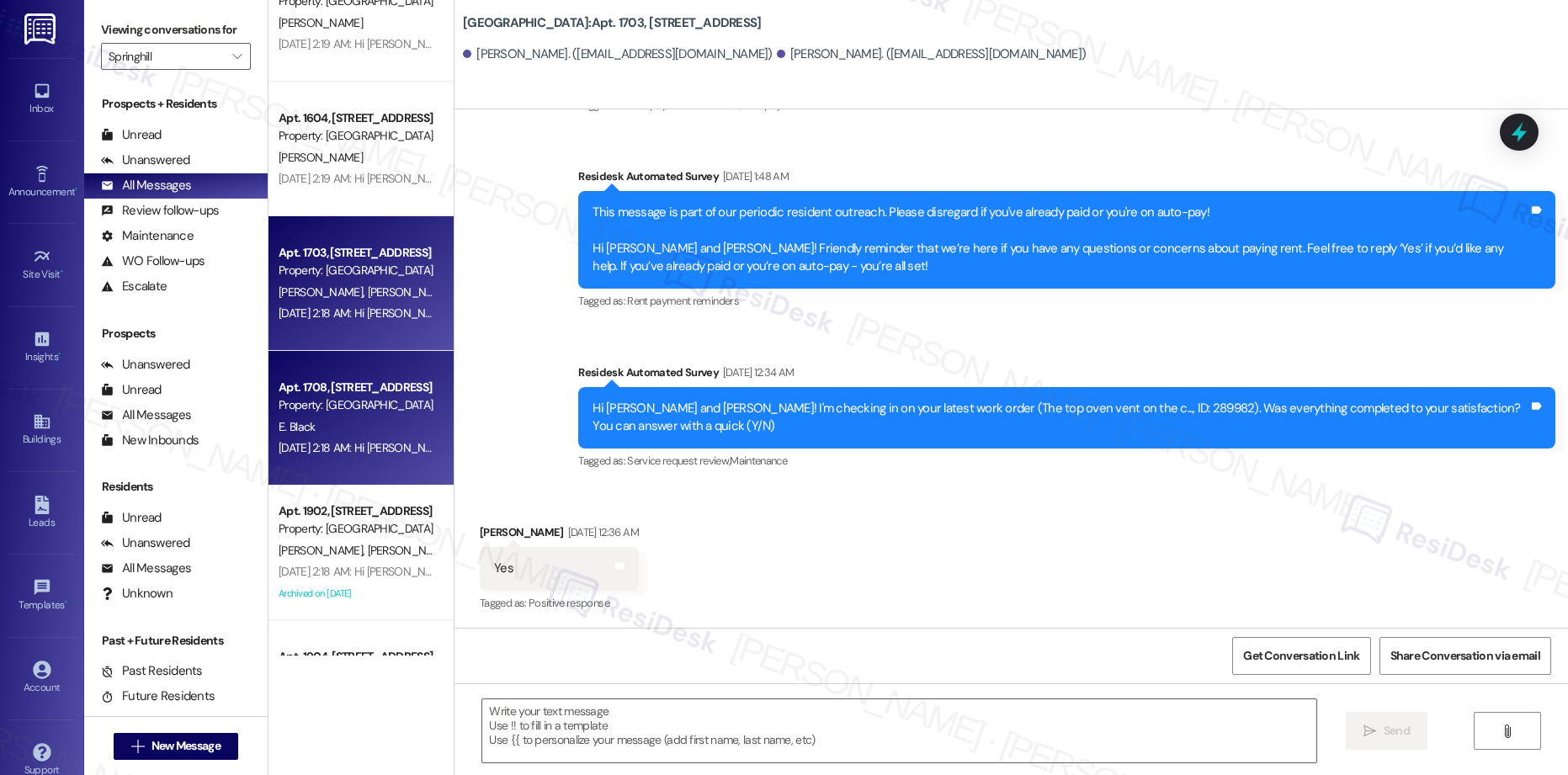
click at [305, 422] on div "E. Black" at bounding box center [356, 427] width 159 height 21
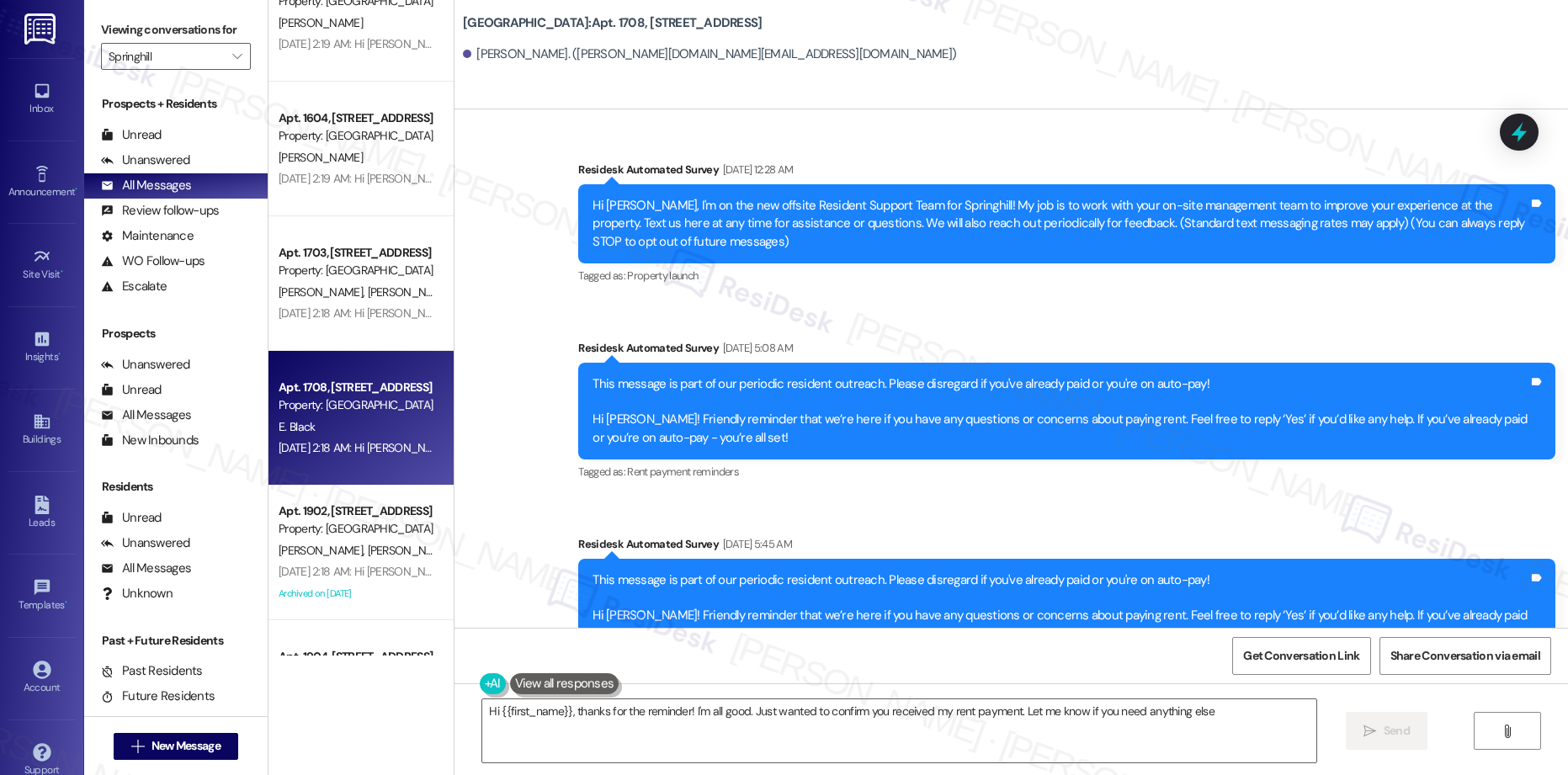
type textarea "Hi {{first_name}}, thanks for the reminder! I'm all good. Just wanted to confir…"
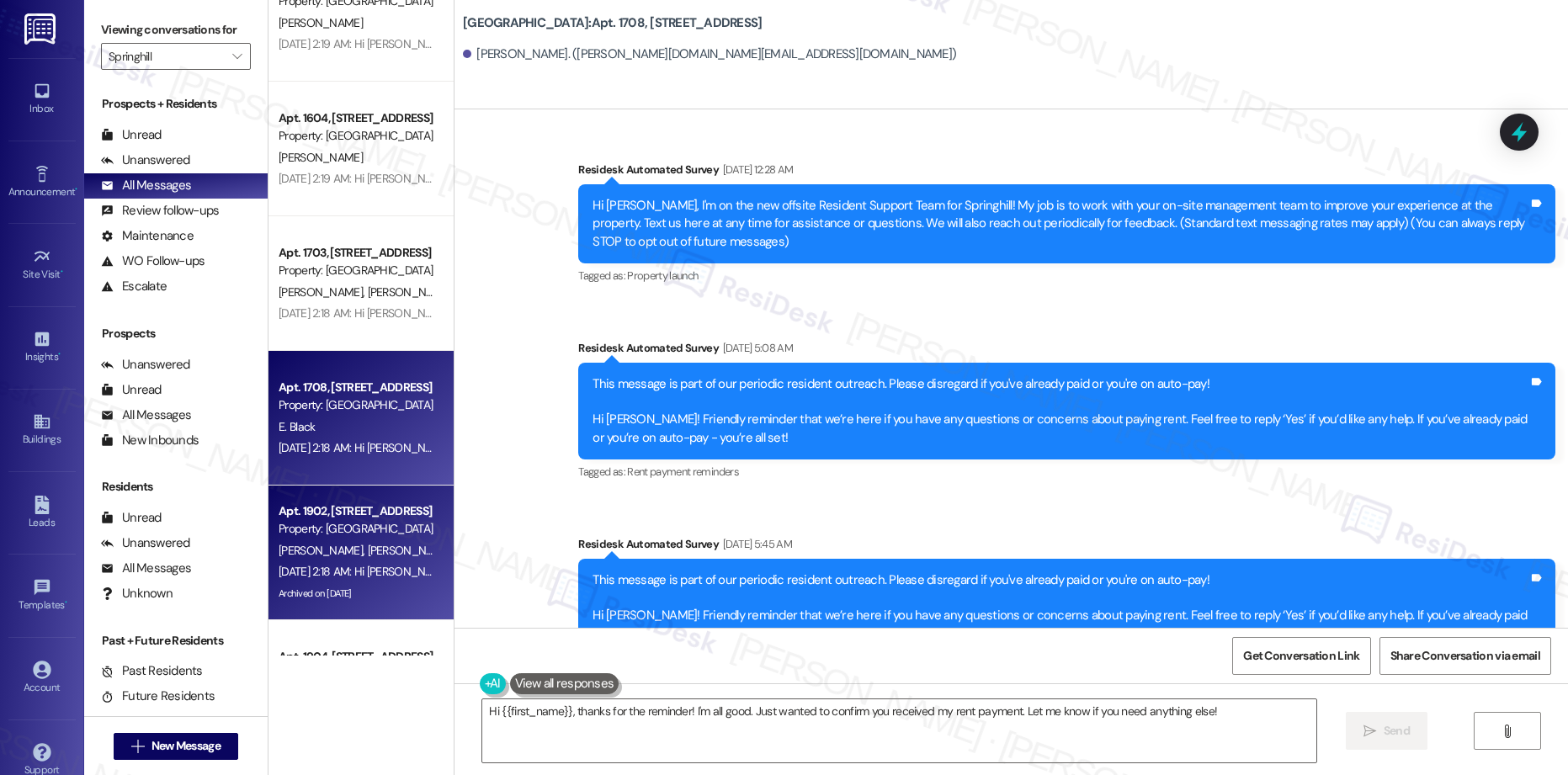
click at [368, 557] on span "[PERSON_NAME]" at bounding box center [410, 551] width 84 height 16
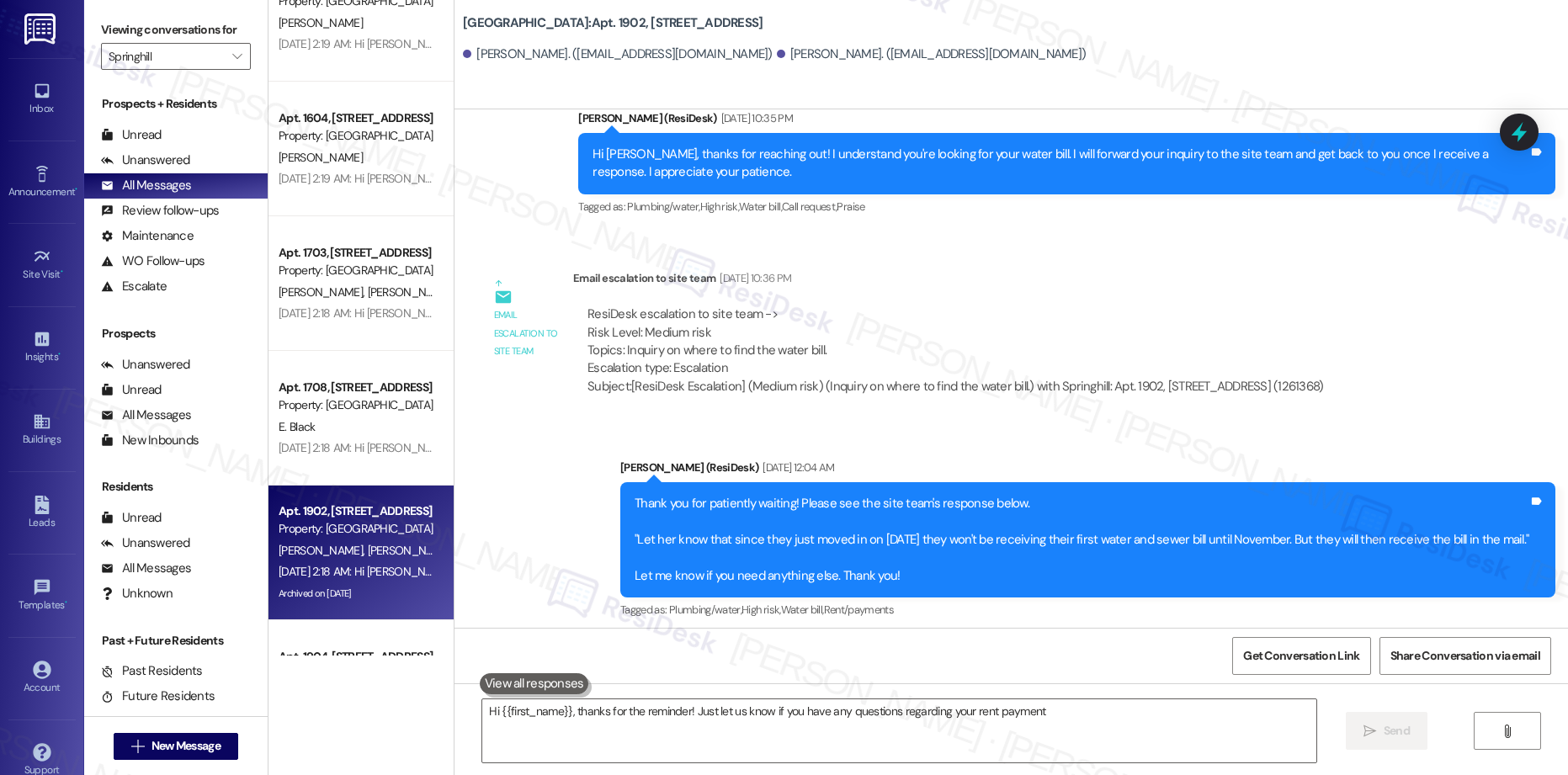
type textarea "Hi {{first_name}}, thanks for the reminder! Just let us know if you have any qu…"
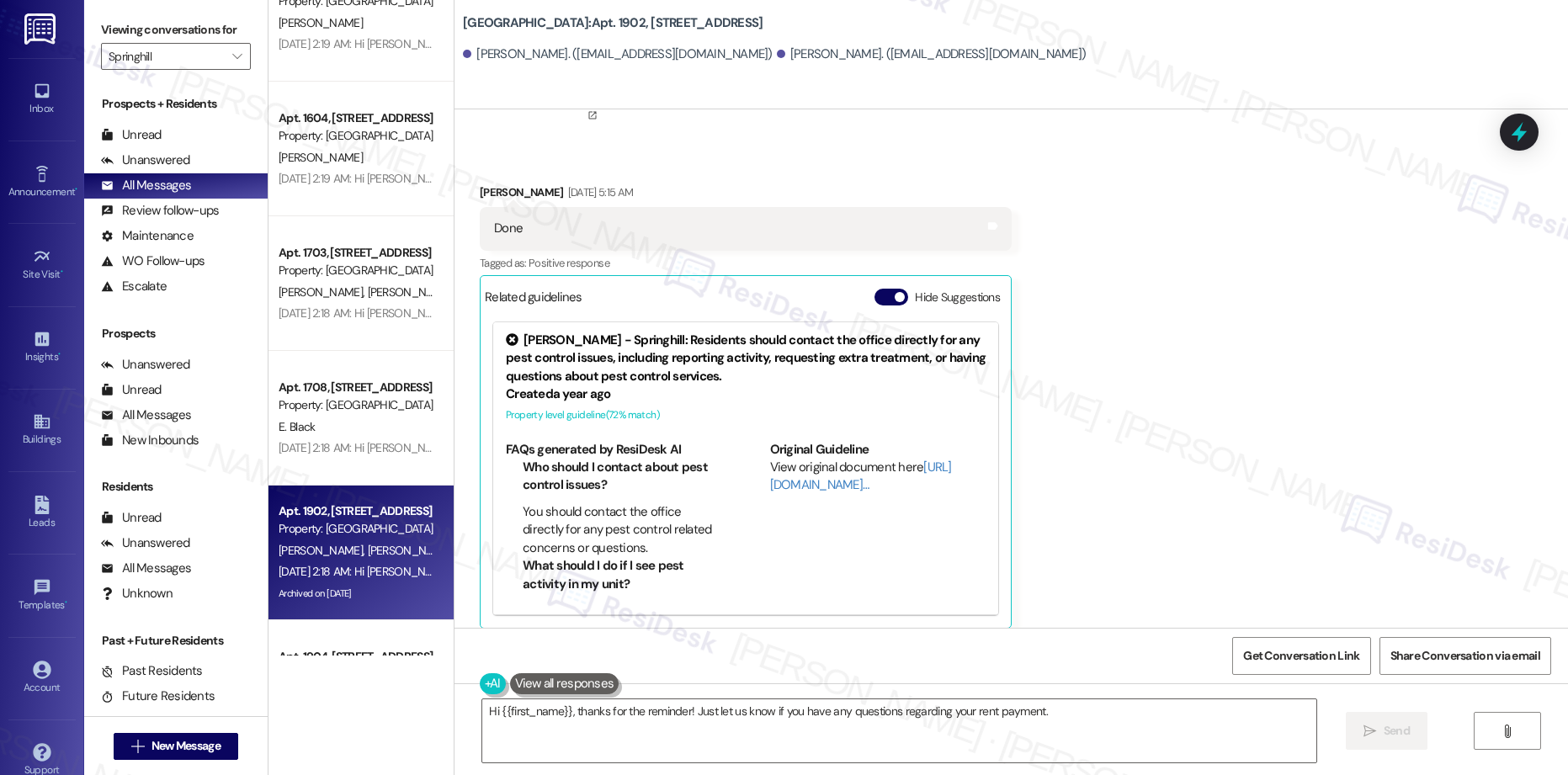
scroll to position [3051, 0]
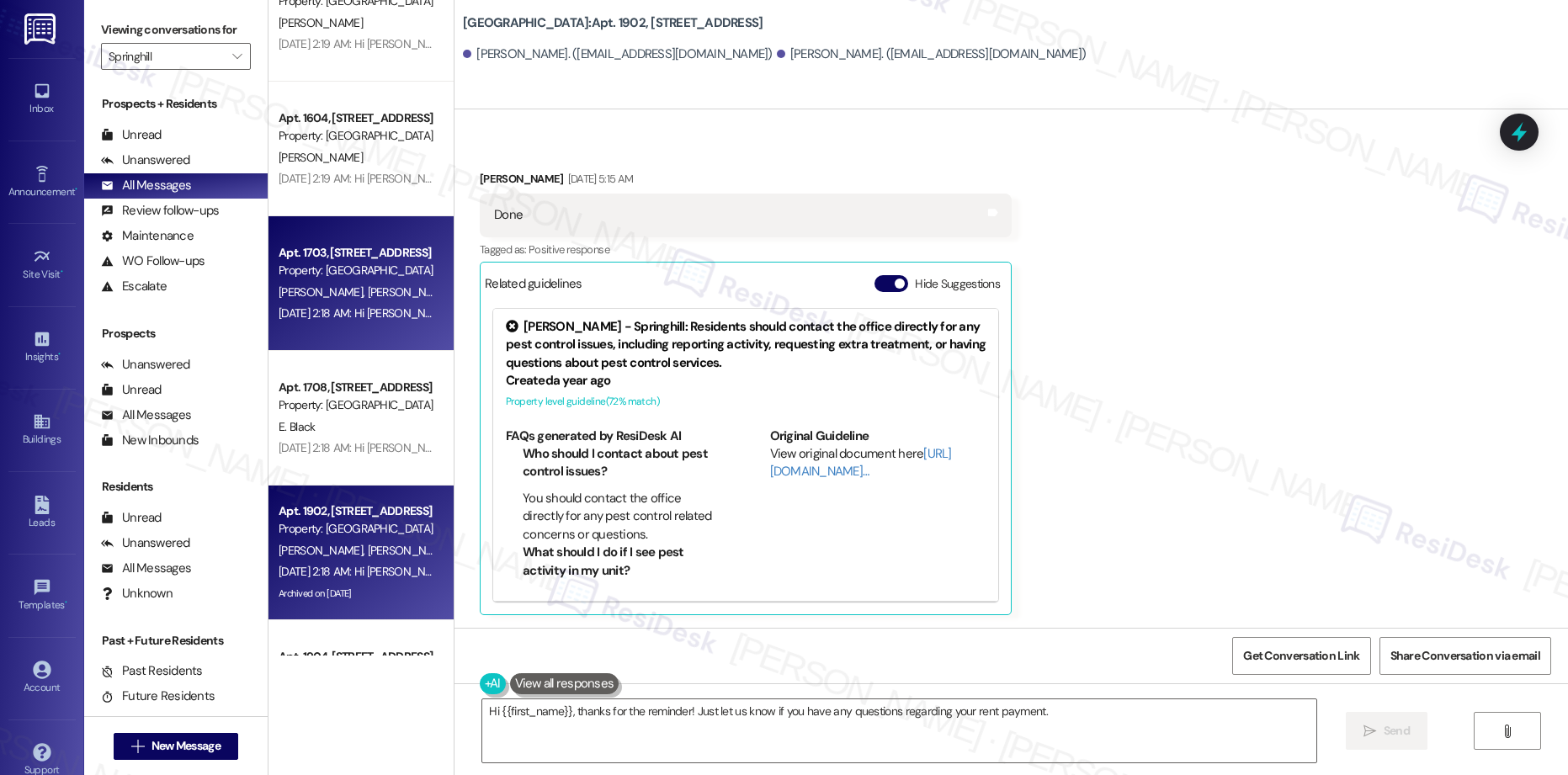
click at [355, 306] on div "[DATE] 2:18 AM: Hi [PERSON_NAME] and [PERSON_NAME], how are you? This is a frie…" at bounding box center [680, 313] width 803 height 16
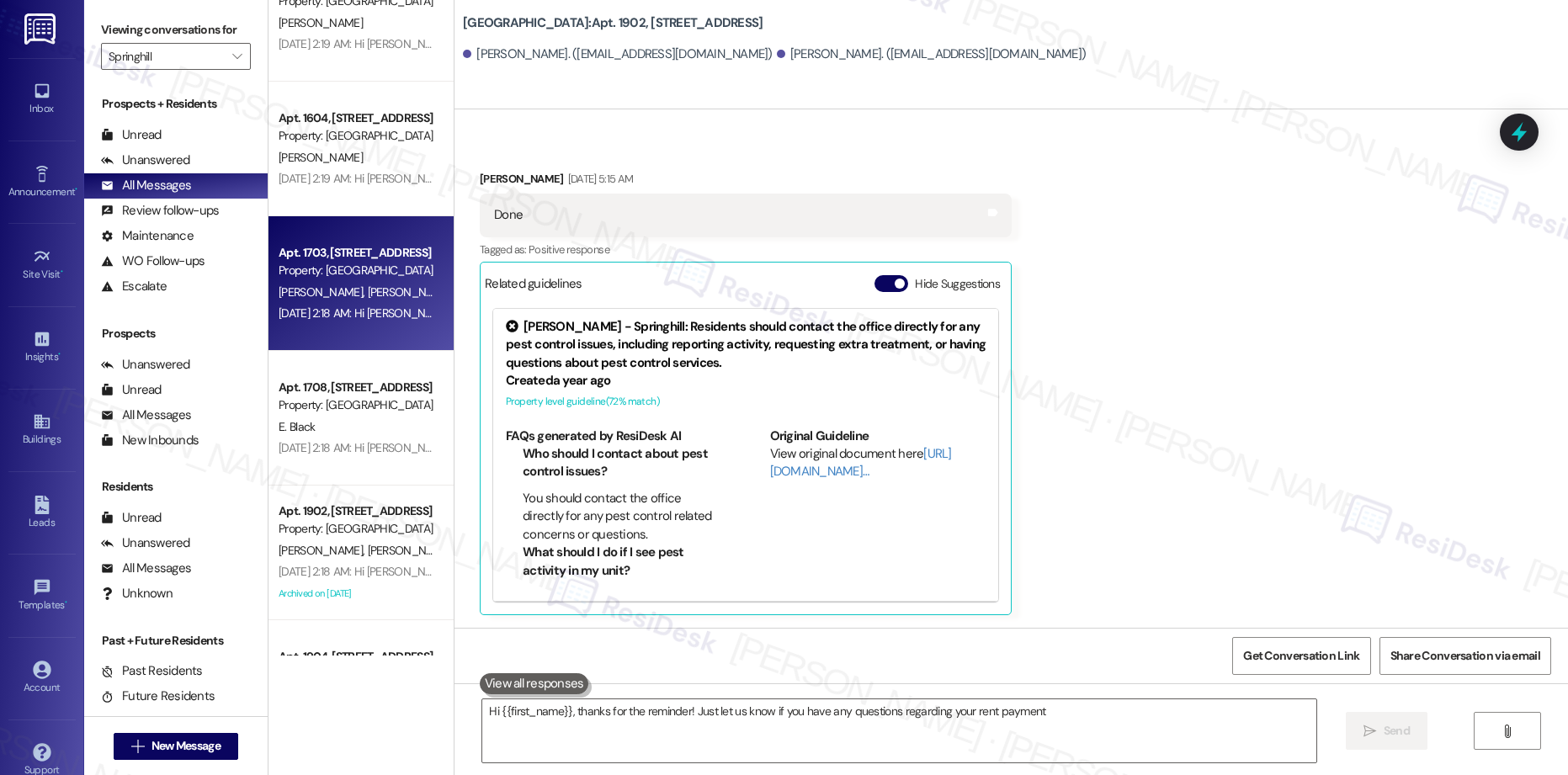
type textarea "Hi {{first_name}}, thanks for the reminder! Just let us know if you have any qu…"
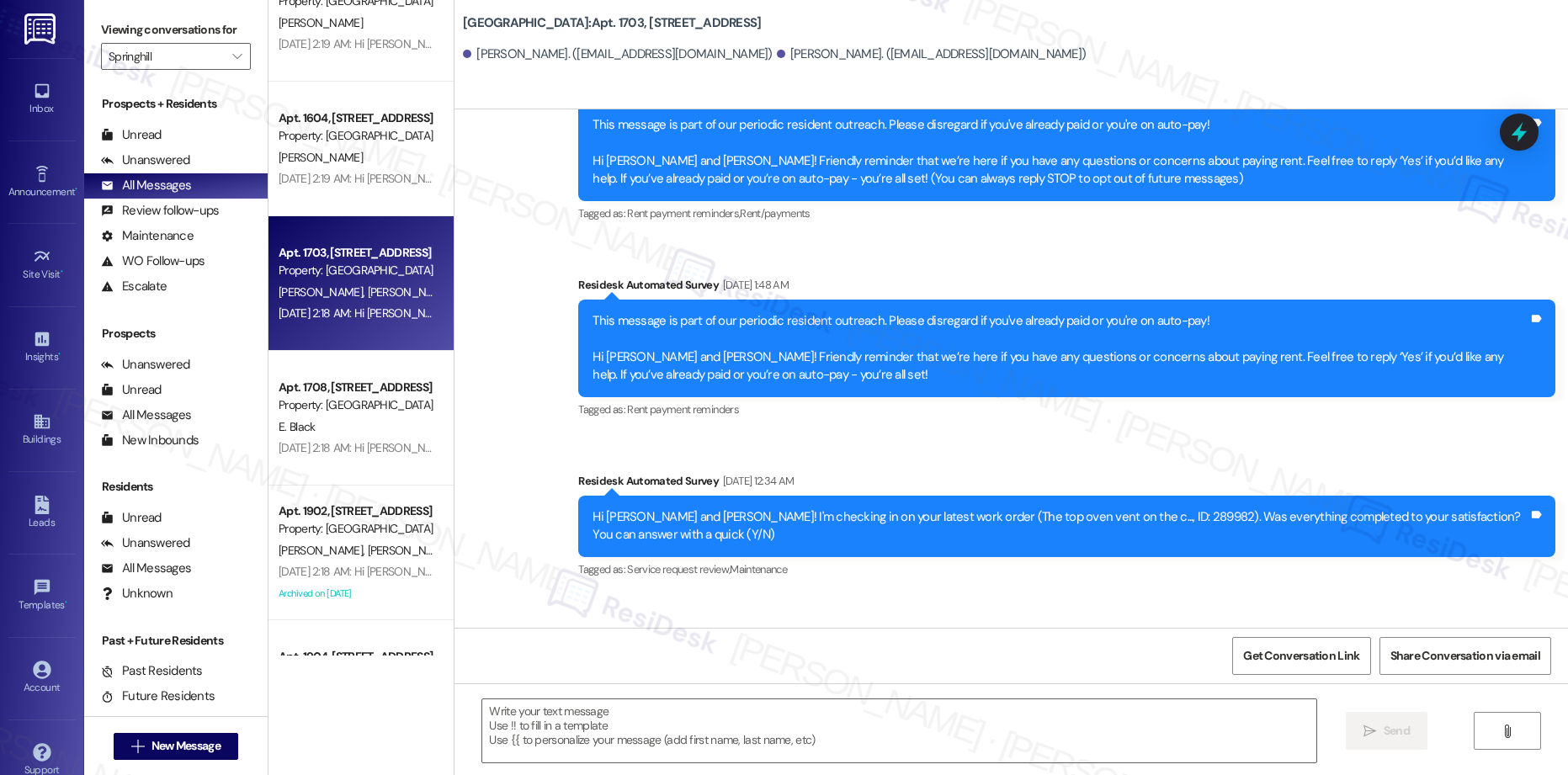
type textarea "Fetching suggested responses. Please feel free to read through the conversation…"
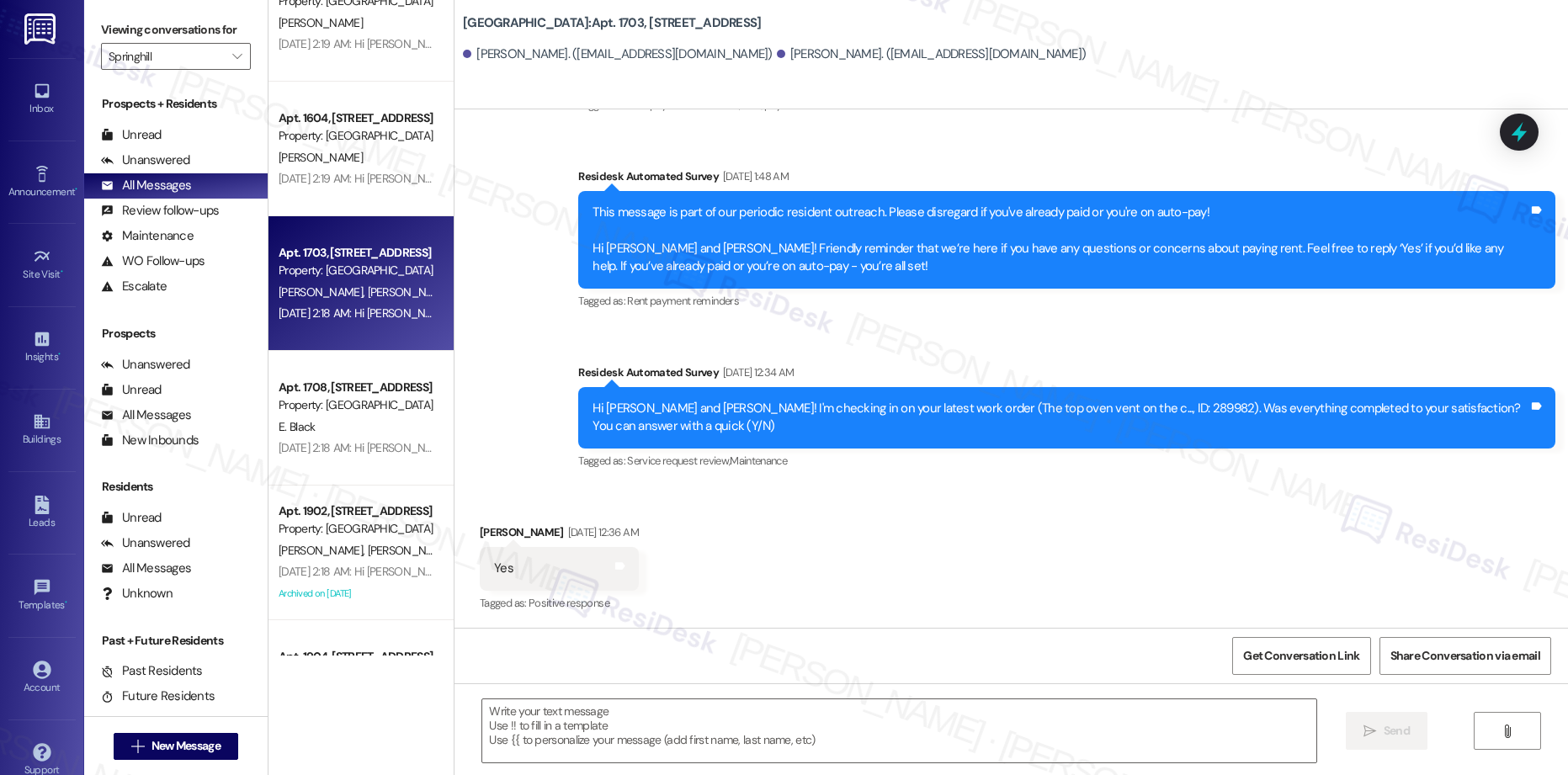
scroll to position [4656, 0]
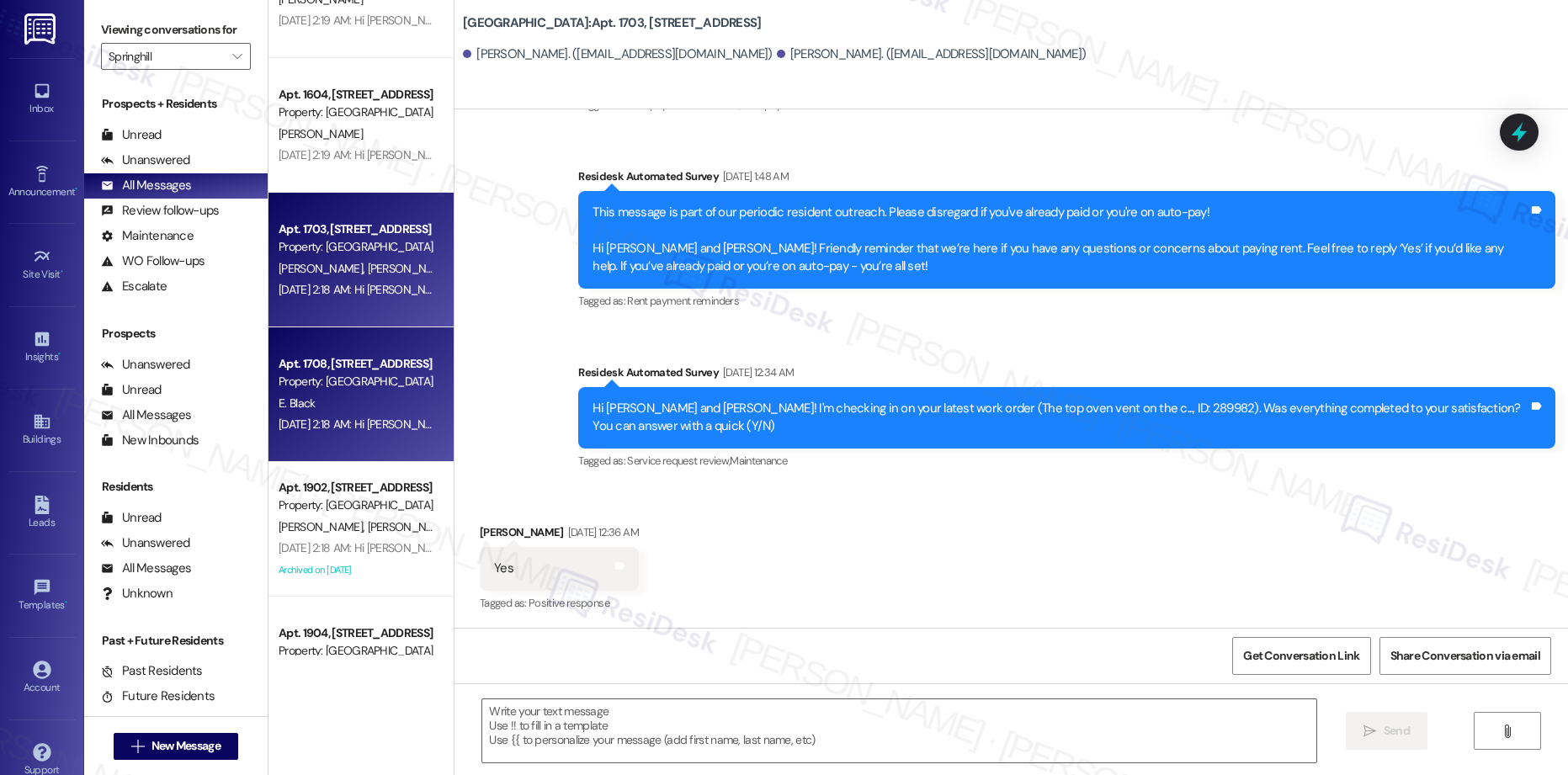
click at [370, 406] on div "E. Black" at bounding box center [356, 404] width 159 height 21
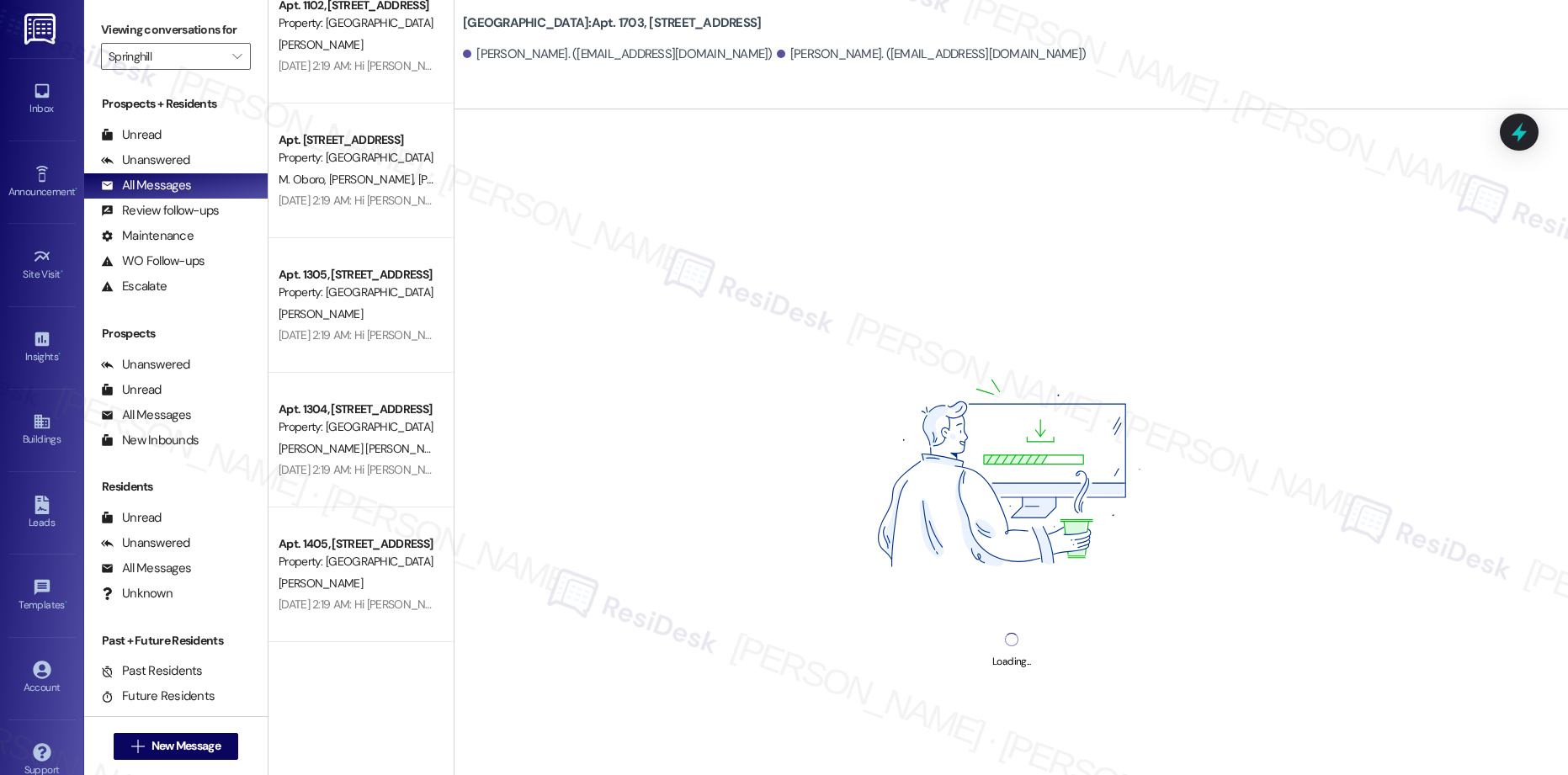
scroll to position [3609, 0]
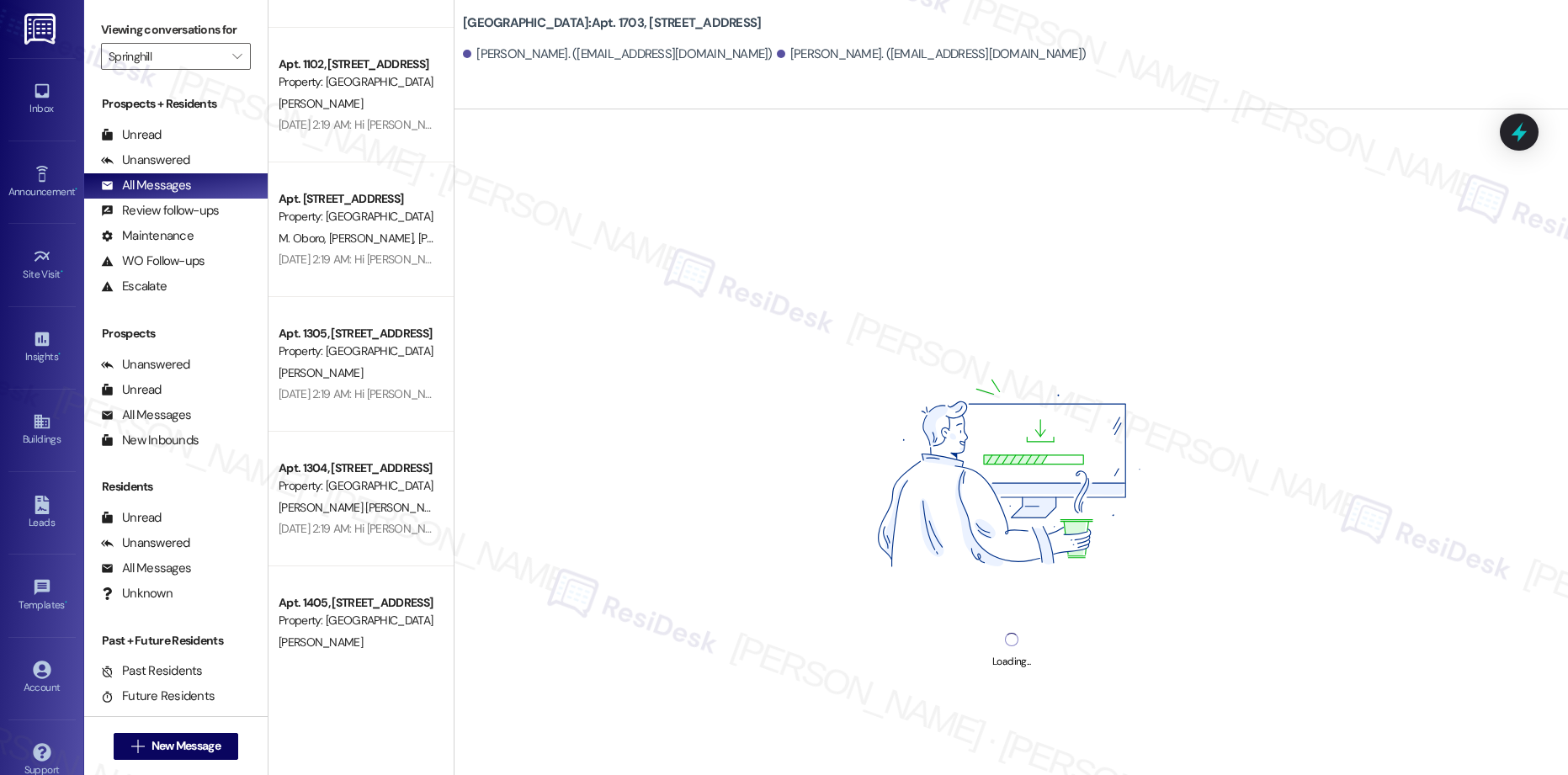
click at [357, 216] on div "Apt. 1404, [STREET_ADDRESS] Property: Springhill 🔧 Risk Level: Medium The initi…" at bounding box center [361, 328] width 185 height 656
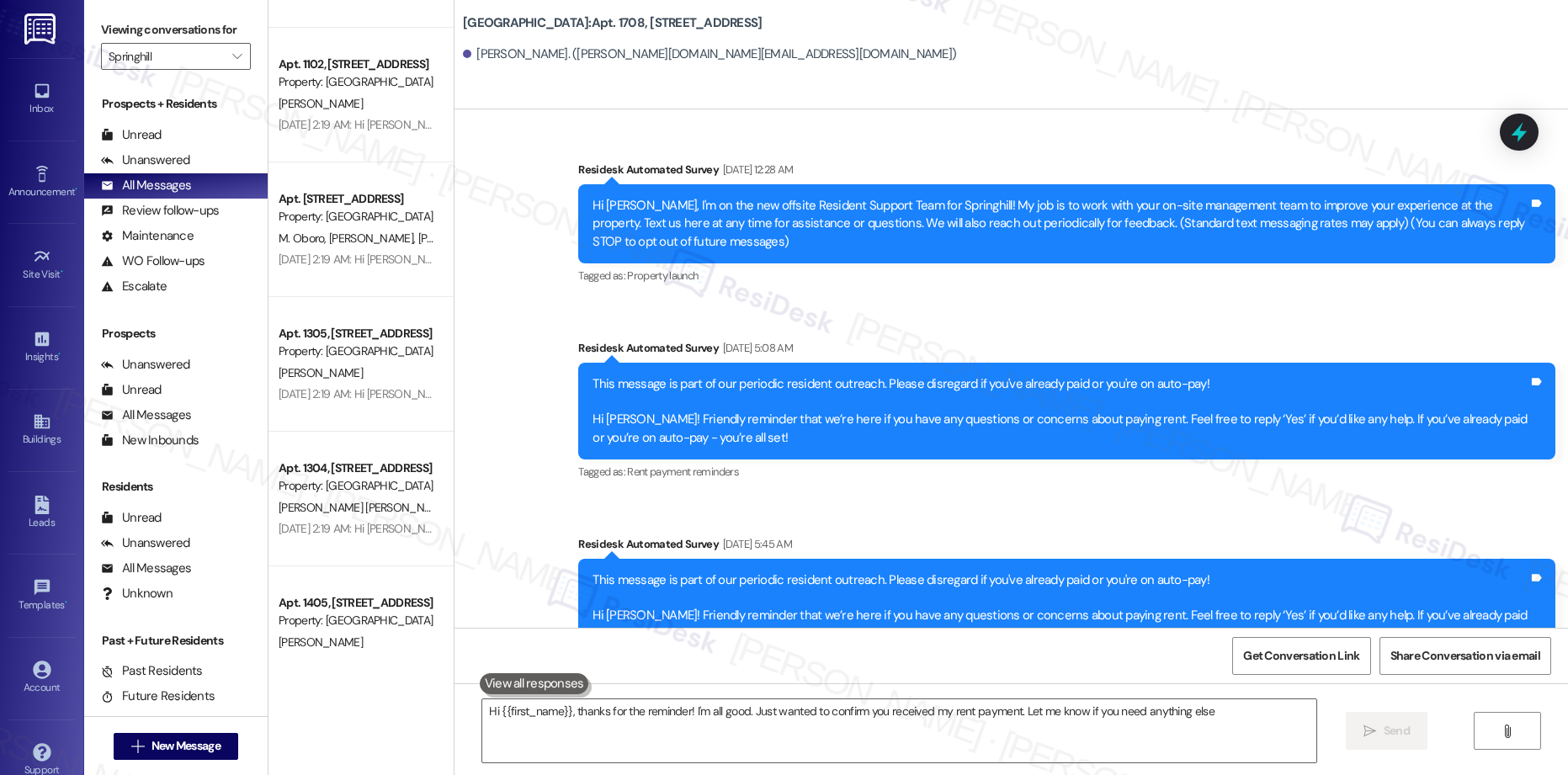
type textarea "Hi {{first_name}}, thanks for the reminder! I'm all good. Just wanted to confir…"
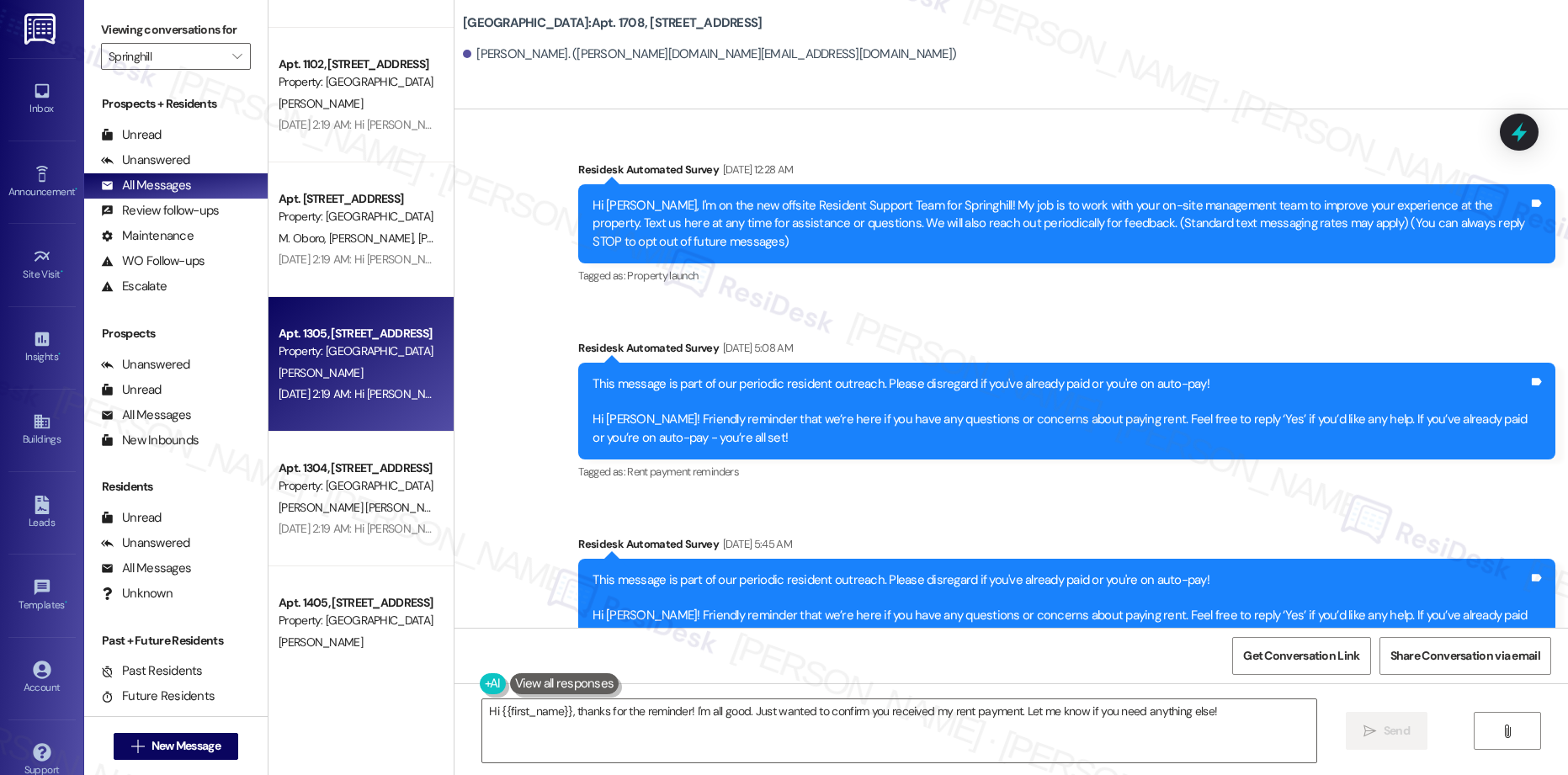
click at [402, 366] on div "[PERSON_NAME]" at bounding box center [356, 373] width 159 height 21
type textarea "Hi {{first_name}}, thanks for the reminder! I'm all good. Just wanted to confir…"
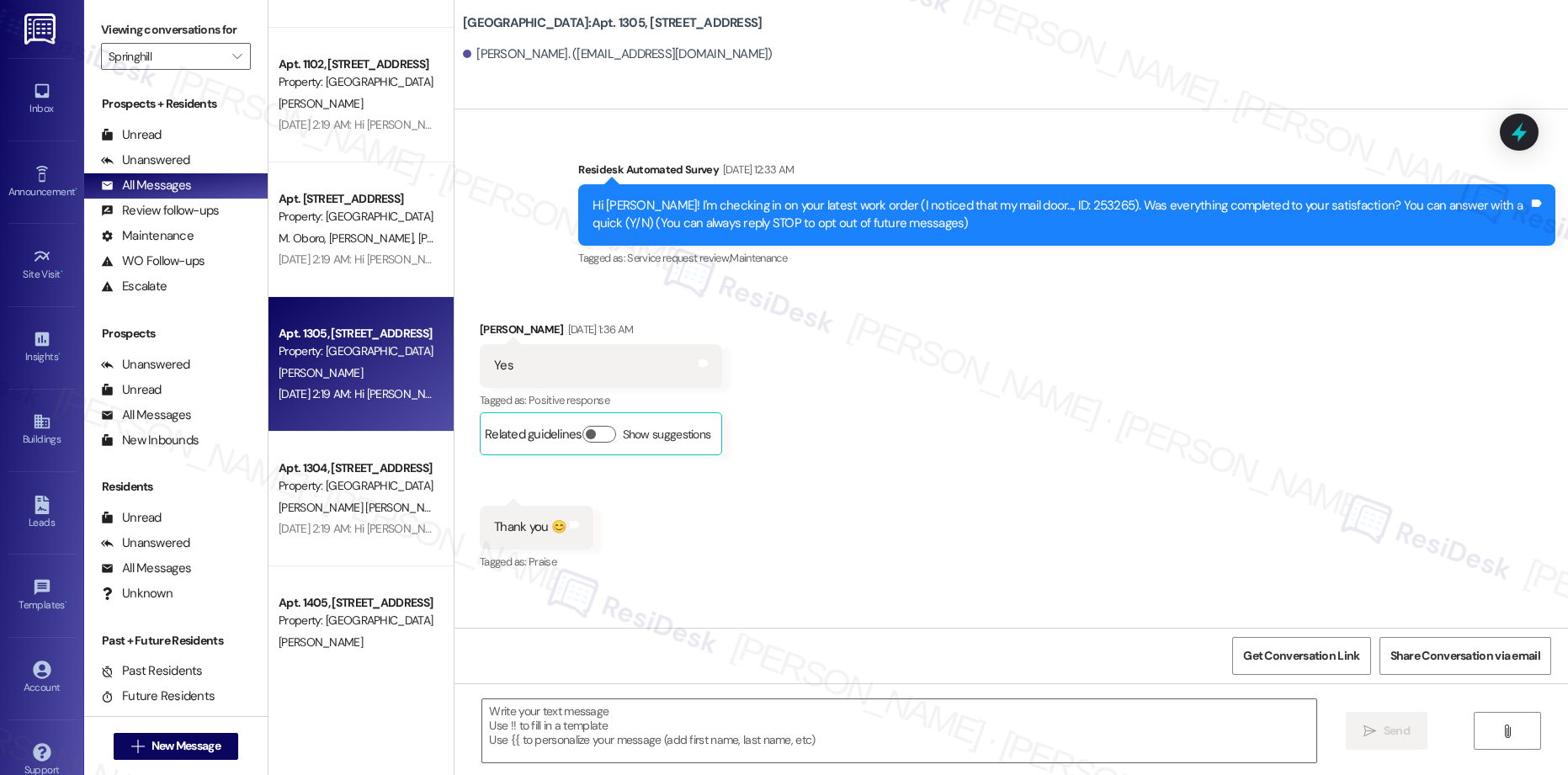
scroll to position [7853, 0]
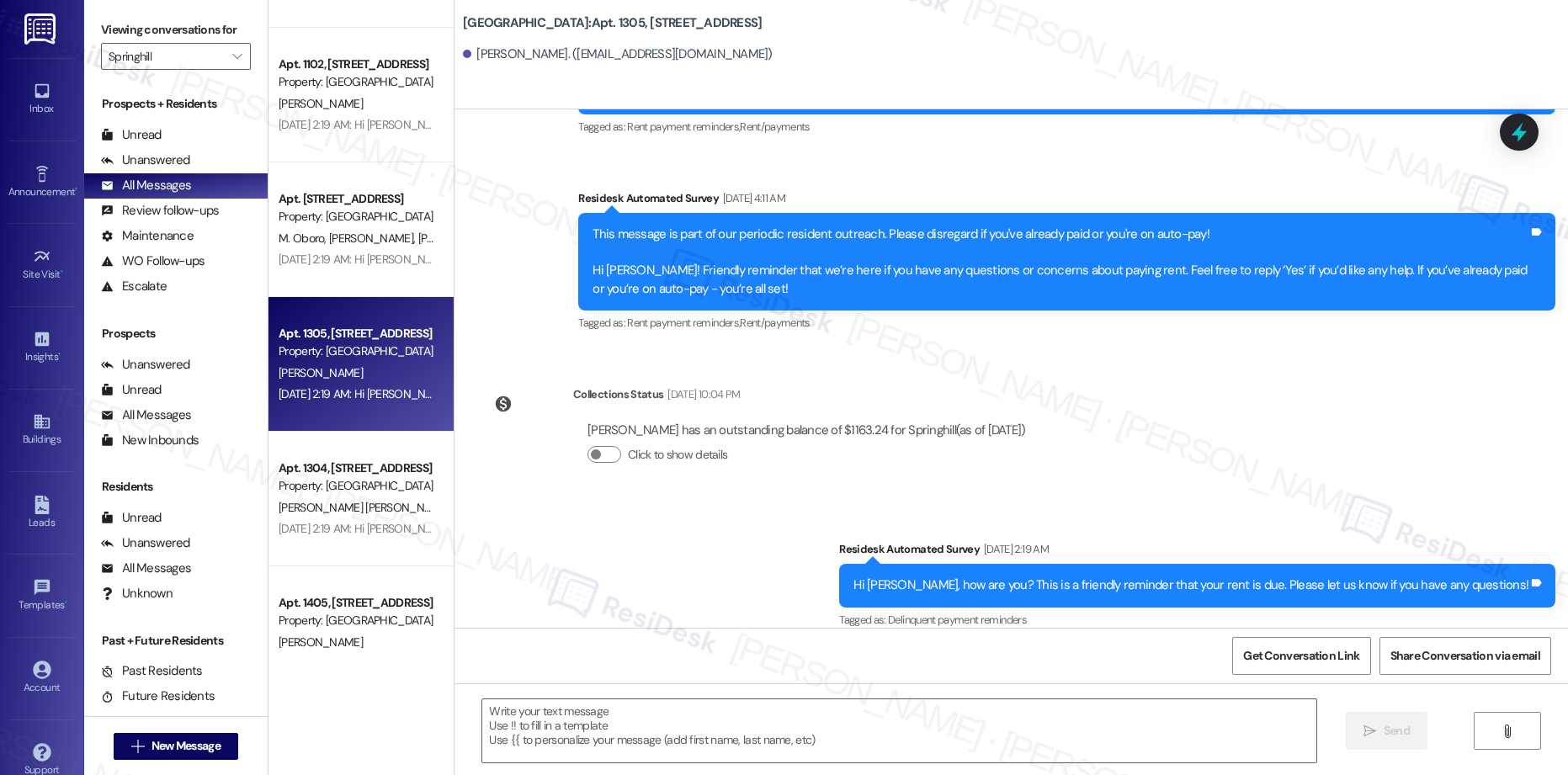
type textarea "Fetching suggested responses. Please feel free to read through the conversation…"
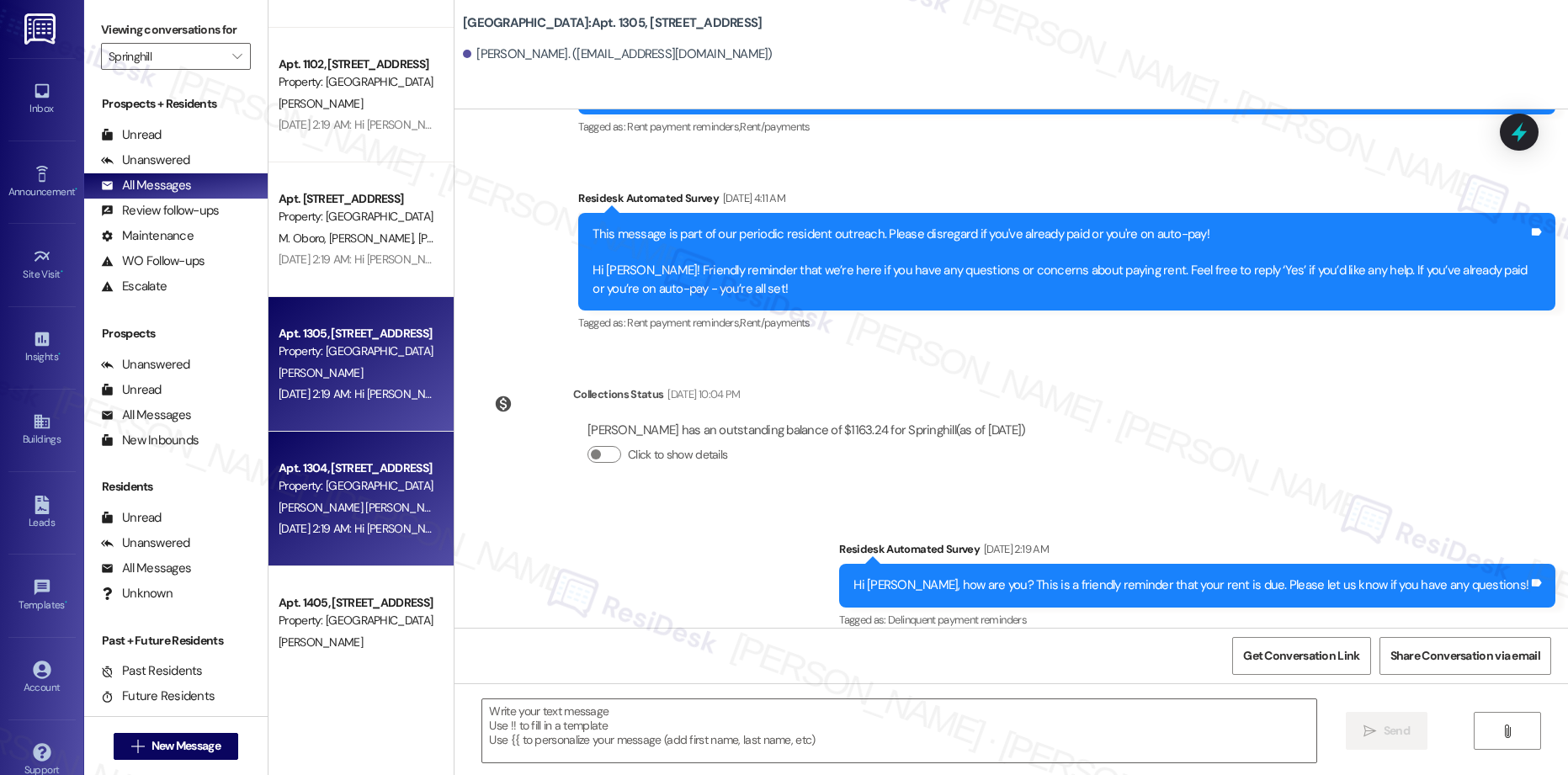
click at [324, 511] on span "[PERSON_NAME] [PERSON_NAME]" at bounding box center [367, 508] width 176 height 16
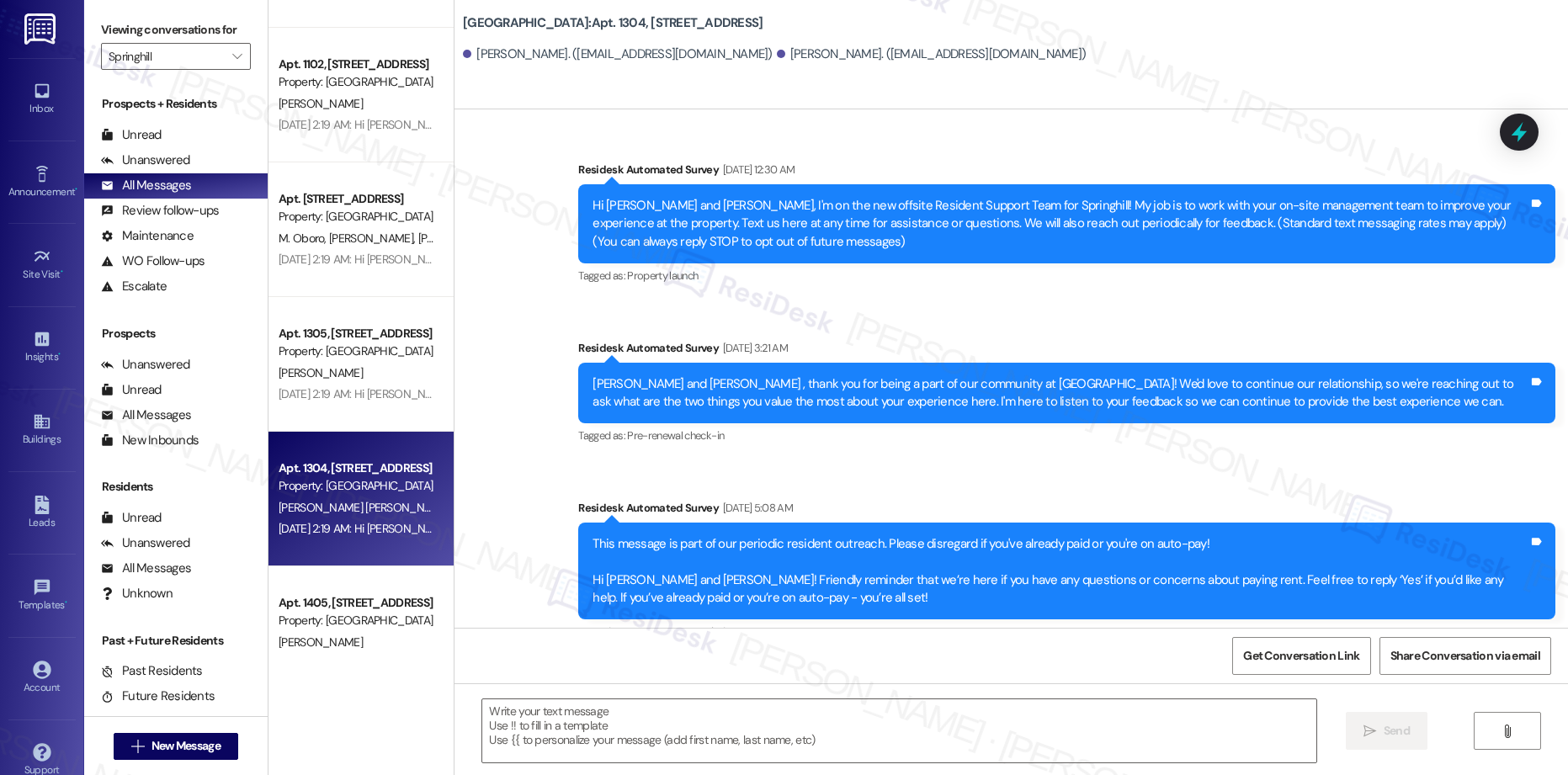
type textarea "Fetching suggested responses. Please feel free to read through the conversation…"
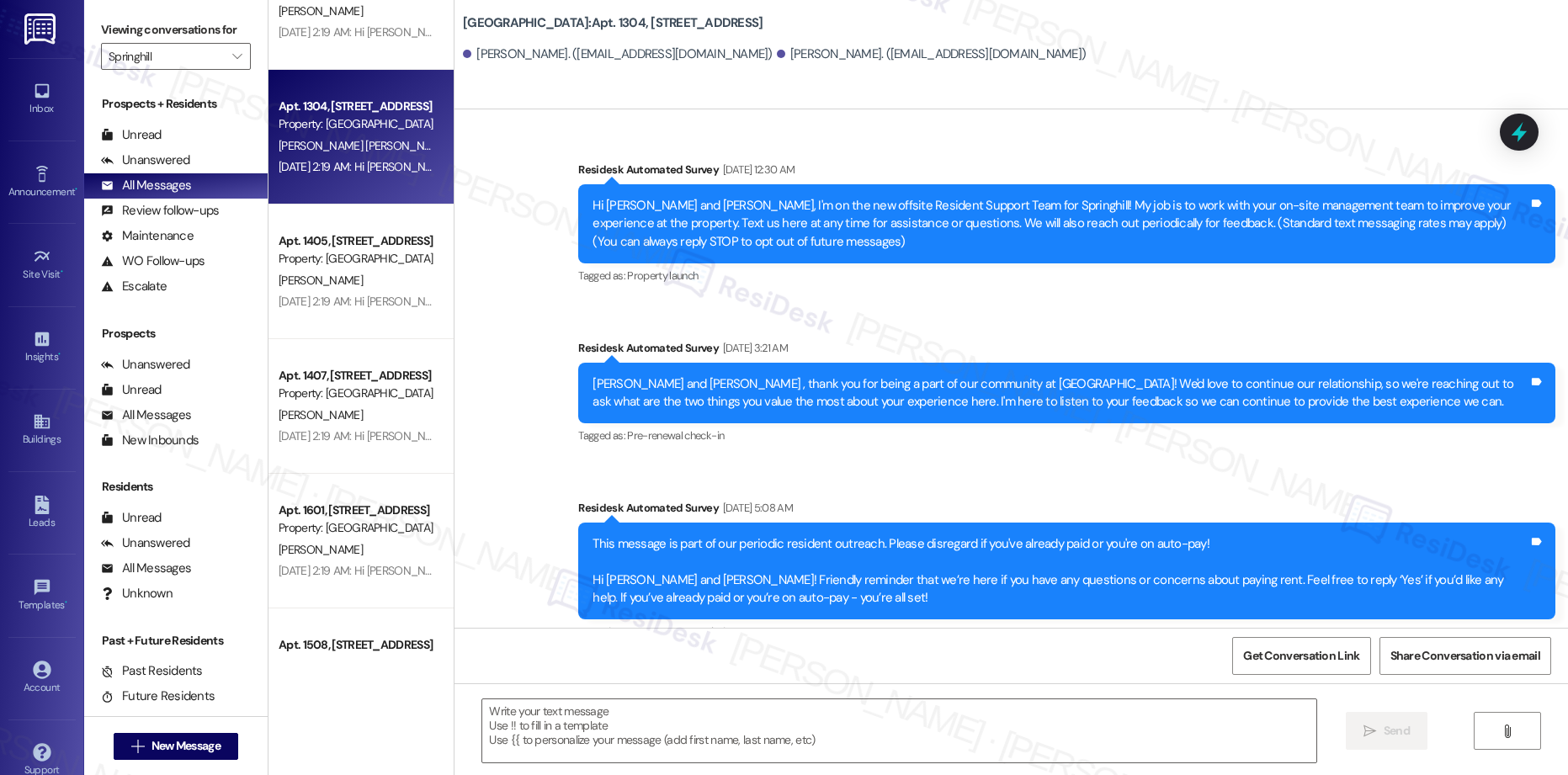
scroll to position [3984, 0]
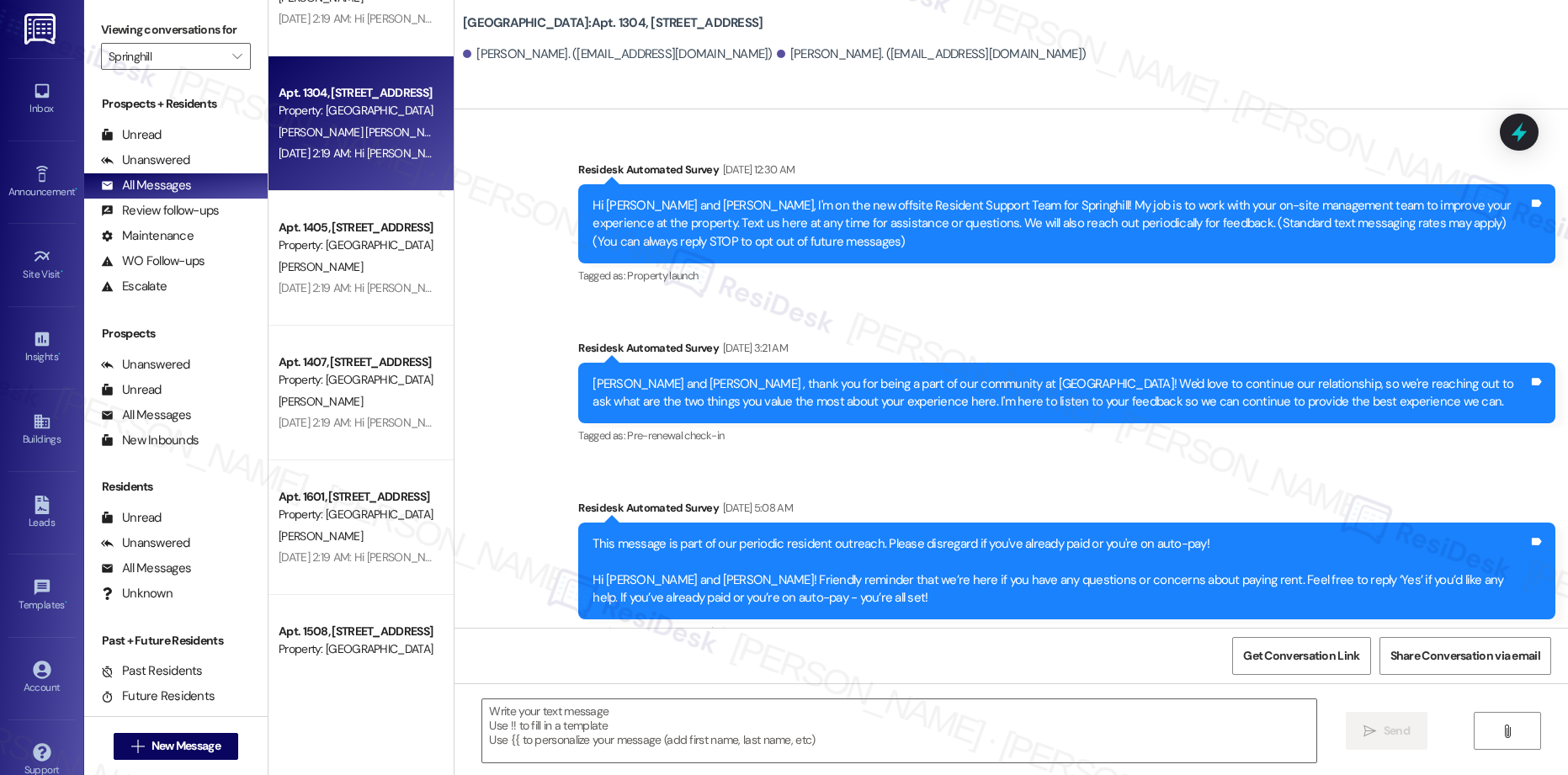
click at [369, 305] on div "Apt. 1201, [STREET_ADDRESS] Property: Springhill M. Oboro [PERSON_NAME] [PERSON…" at bounding box center [361, 328] width 185 height 656
